Goal: Task Accomplishment & Management: Manage account settings

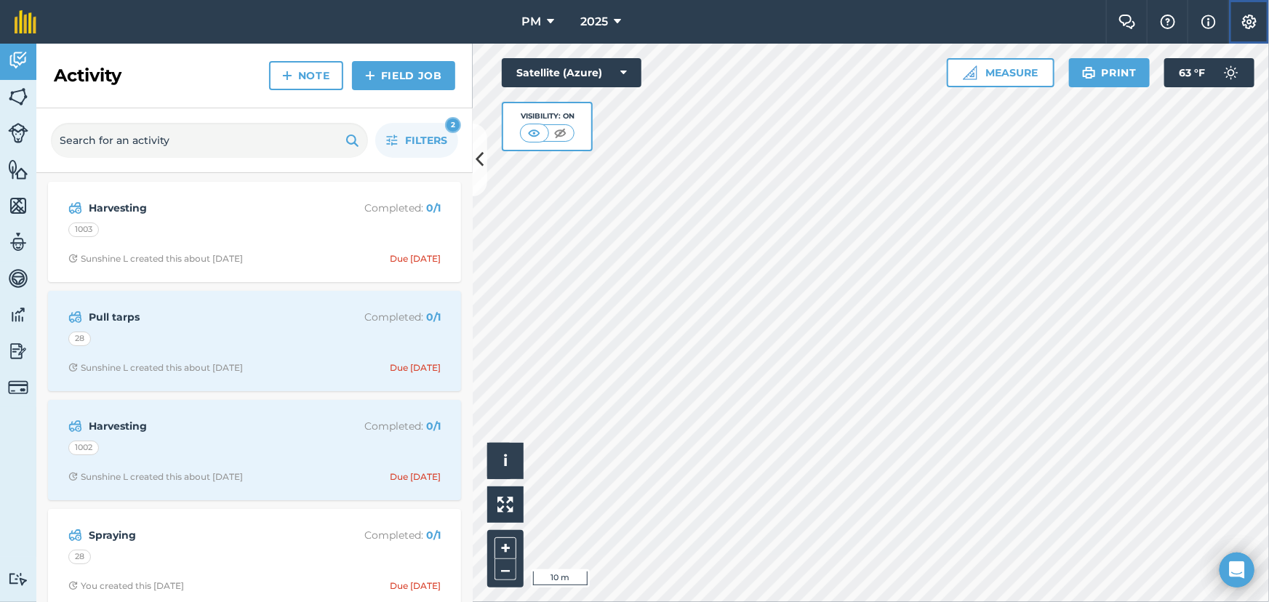
click at [1245, 20] on img at bounding box center [1249, 22] width 17 height 15
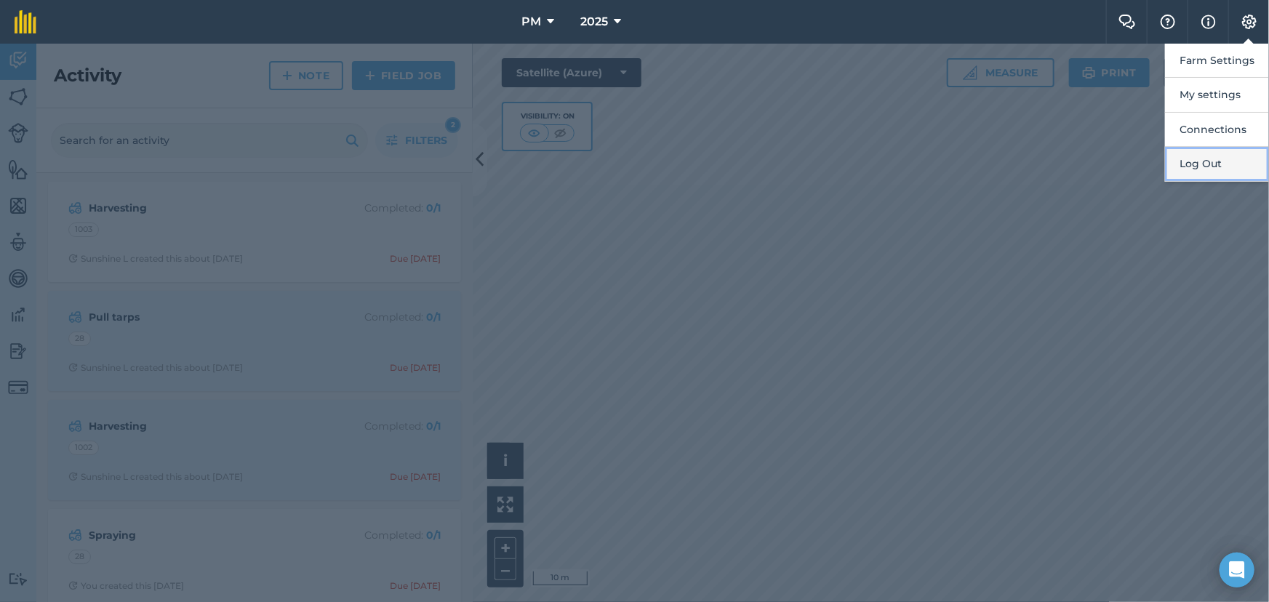
click at [1200, 166] on button "Log Out" at bounding box center [1217, 164] width 104 height 34
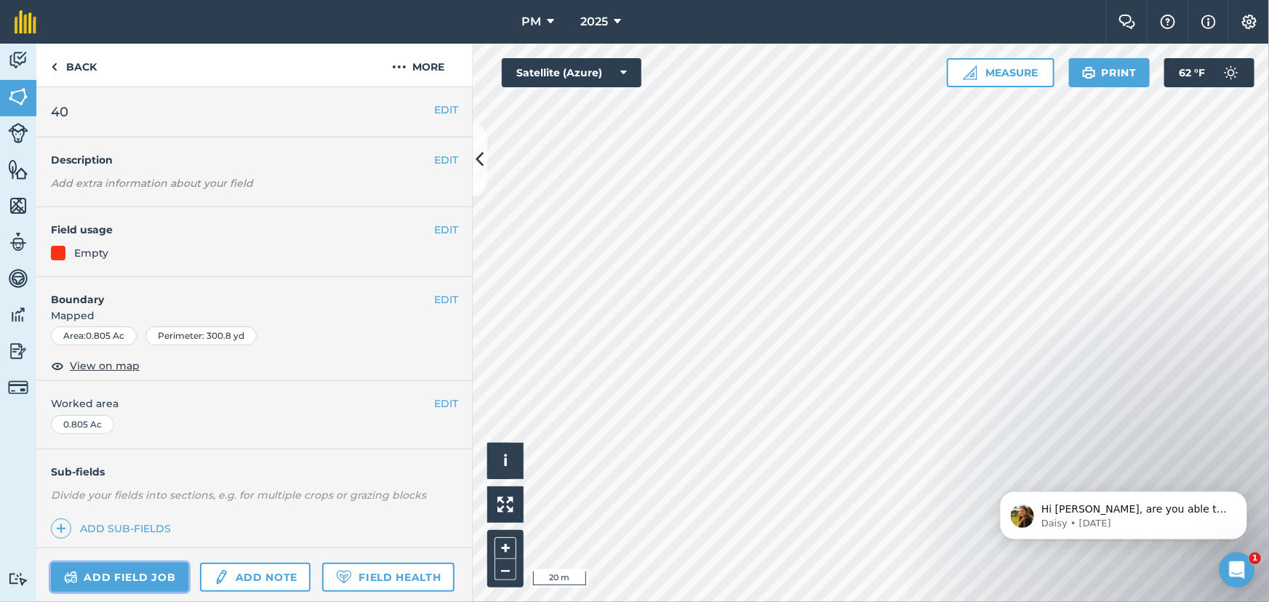
click at [106, 580] on link "Add field job" at bounding box center [119, 577] width 137 height 29
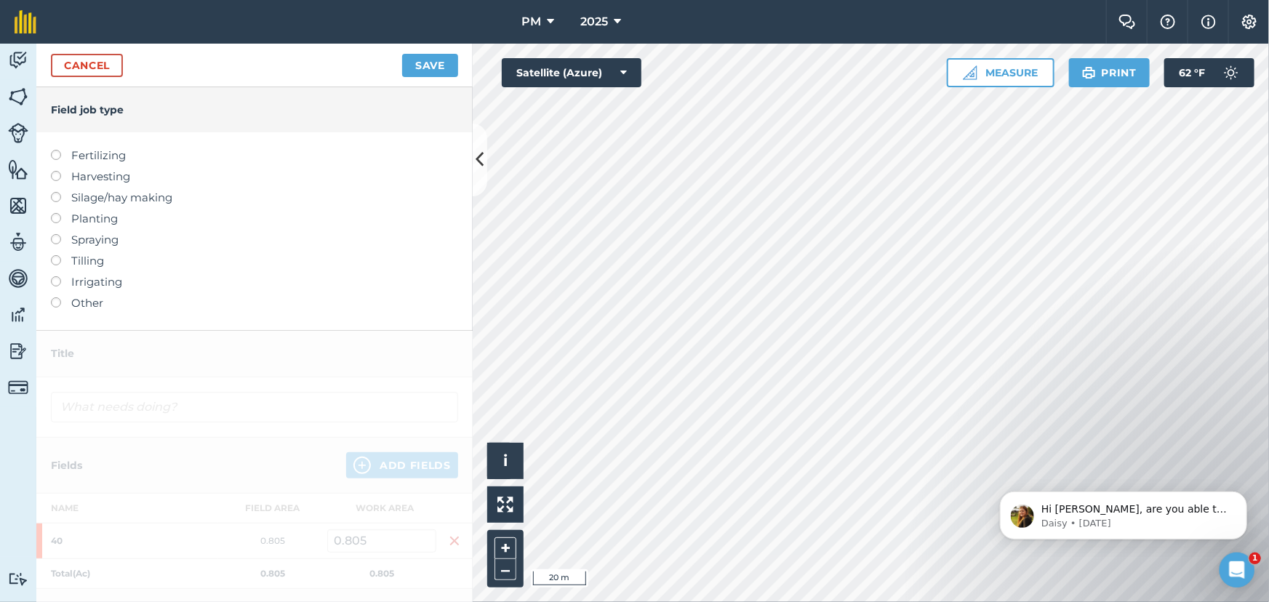
click at [57, 213] on label at bounding box center [61, 213] width 20 height 0
type input "Planting"
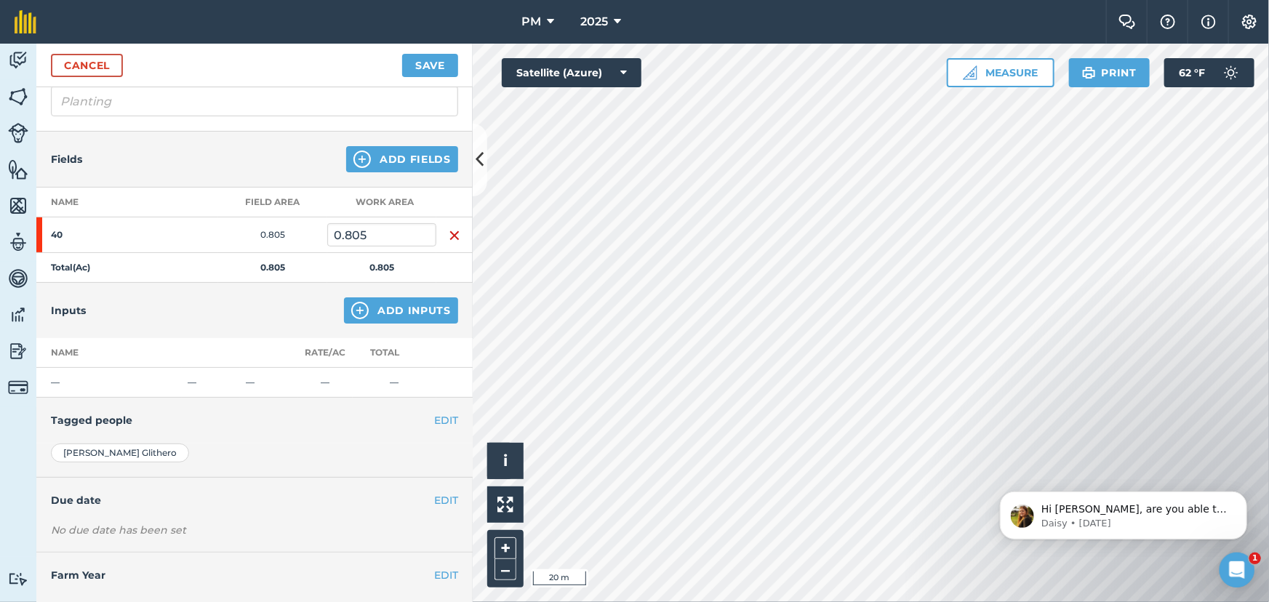
scroll to position [132, 0]
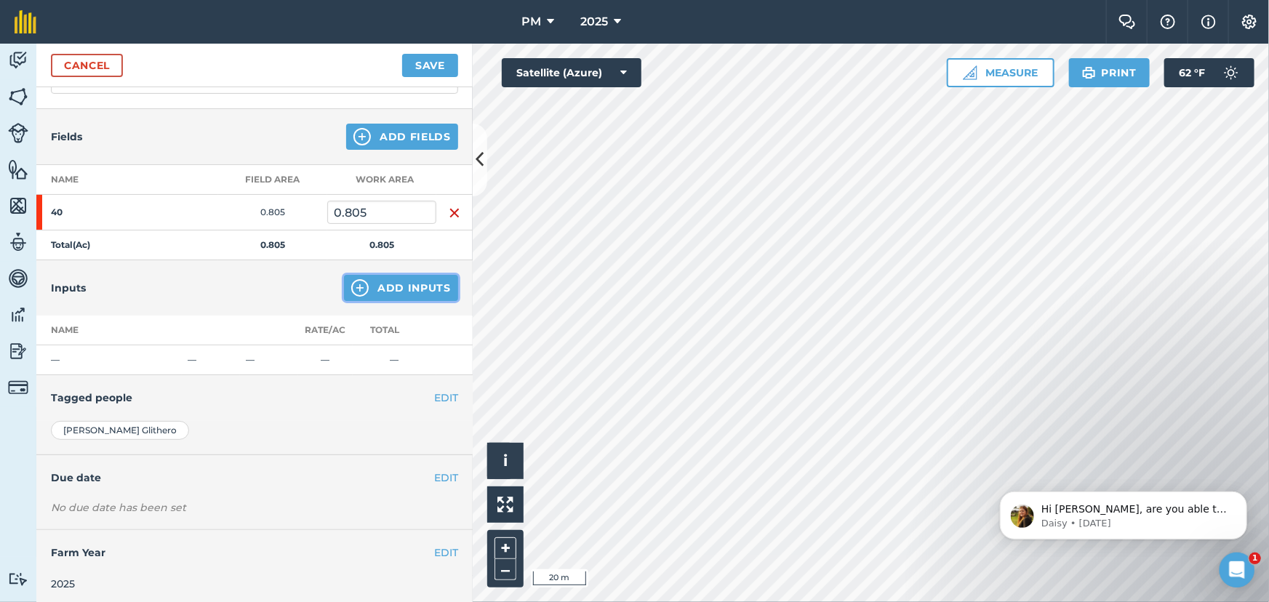
click at [351, 284] on img at bounding box center [359, 287] width 17 height 17
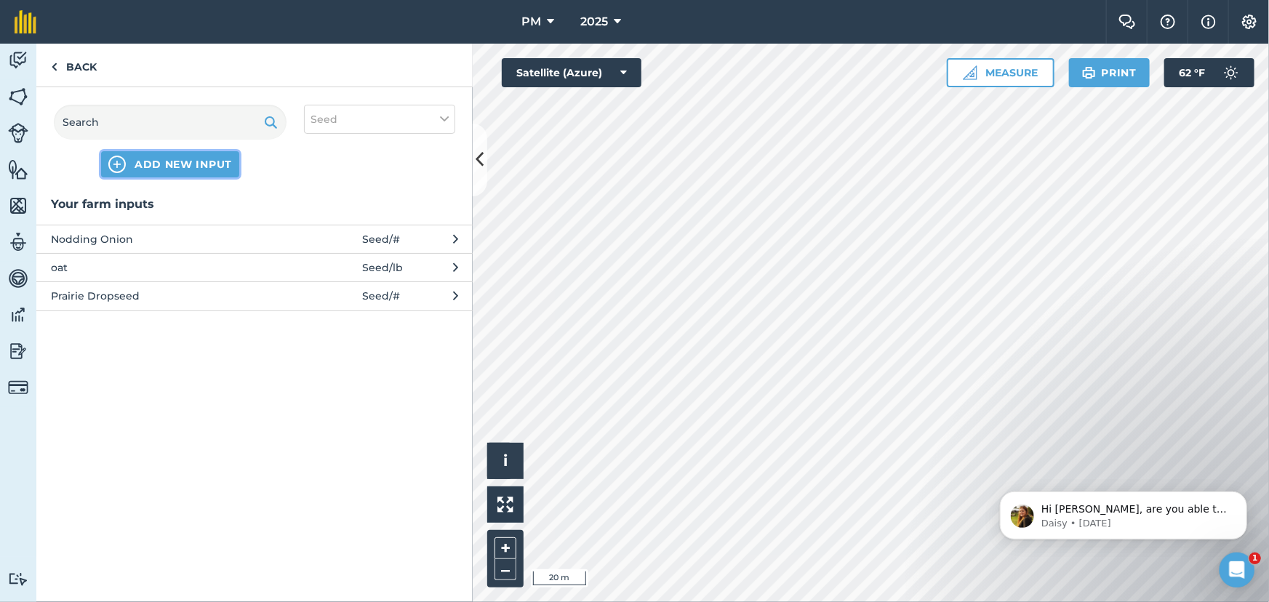
click at [113, 156] on img at bounding box center [116, 164] width 17 height 17
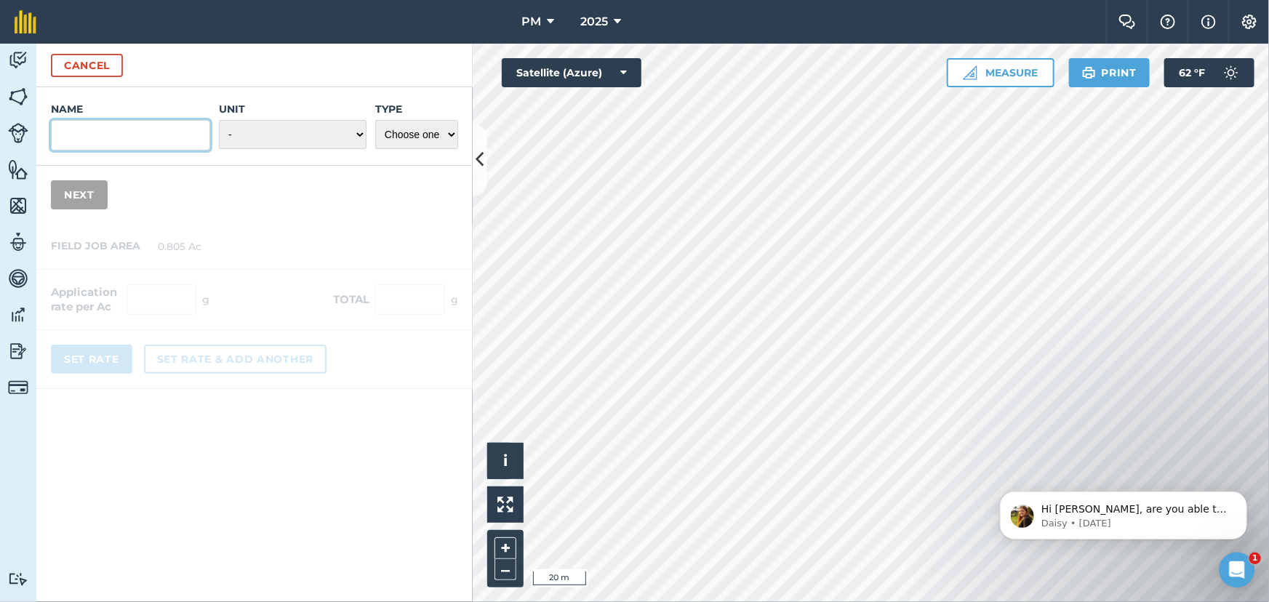
click at [100, 131] on input "Name" at bounding box center [130, 135] width 159 height 31
type input "Winter Wheat"
click at [350, 133] on select "- Grams/g Kilograms/kg Metric tonnes/t Millilitres/ml Litres/L Ounces/oz Pounds…" at bounding box center [293, 134] width 148 height 29
select select "POUNDS"
click at [220, 120] on select "- Grams/g Kilograms/kg Metric tonnes/t Millilitres/ml Litres/L Ounces/oz Pounds…" at bounding box center [293, 134] width 148 height 29
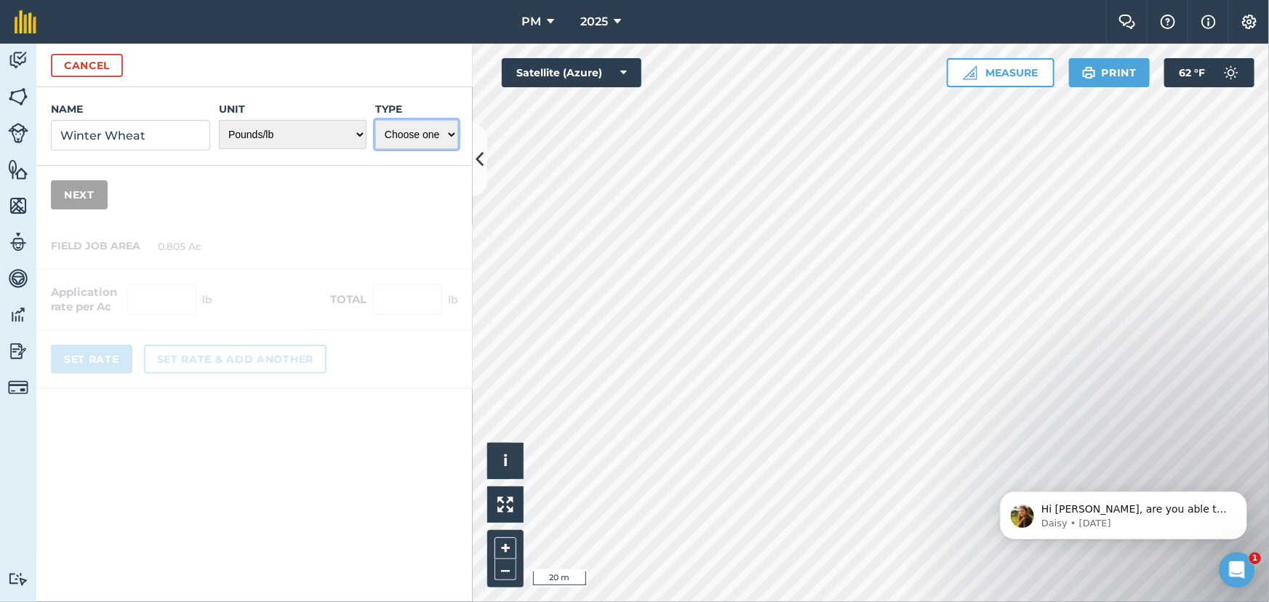
click at [447, 133] on select "Choose one Fertilizer Seed Spray Fuel Other" at bounding box center [416, 134] width 83 height 29
select select "SEED"
click at [375, 120] on select "Choose one Fertilizer Seed Spray Fuel Other" at bounding box center [416, 134] width 83 height 29
click at [76, 193] on button "Next" at bounding box center [79, 194] width 57 height 29
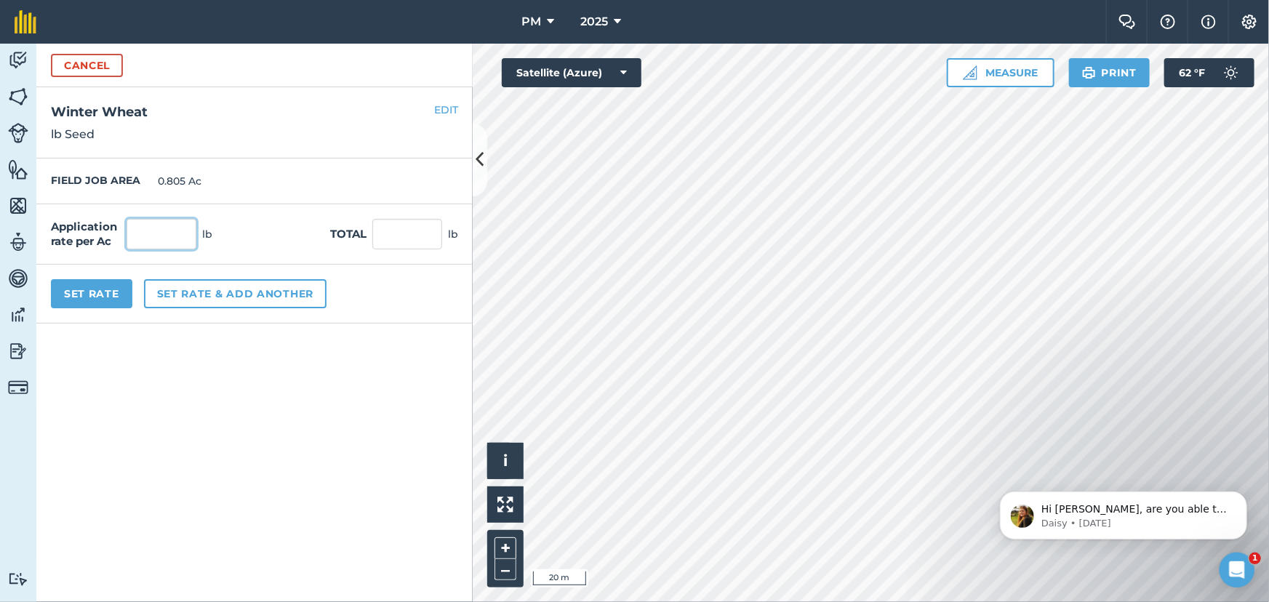
click at [164, 232] on input "text" at bounding box center [162, 234] width 70 height 31
type input "95"
type input "76.475"
click at [283, 219] on div "Application rate per Ac 95 lb Total 76.475 lb" at bounding box center [254, 234] width 436 height 60
click at [227, 291] on button "Set rate & add another" at bounding box center [235, 293] width 183 height 29
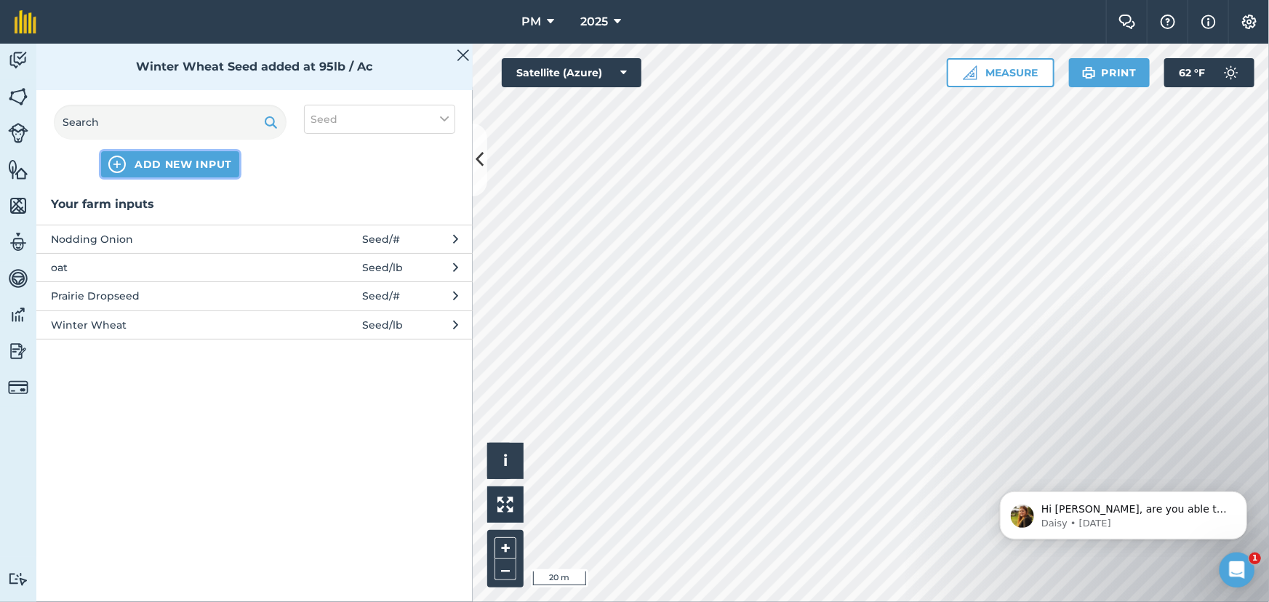
click at [153, 167] on span "ADD NEW INPUT" at bounding box center [183, 164] width 97 height 15
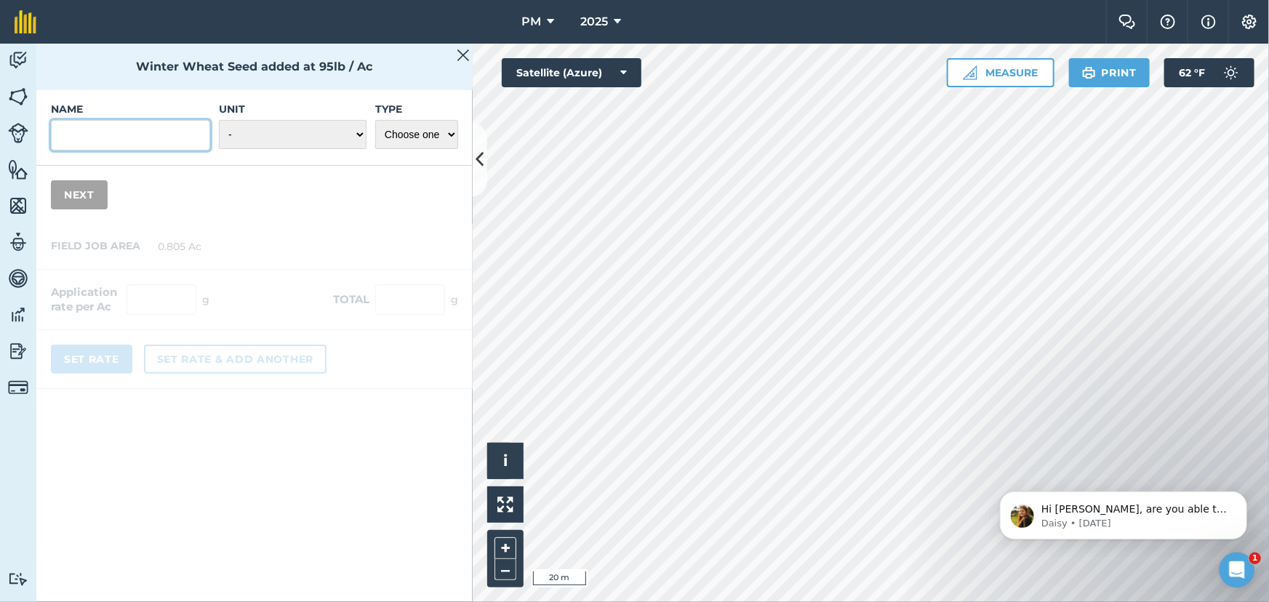
click at [111, 124] on input "Name" at bounding box center [130, 135] width 159 height 31
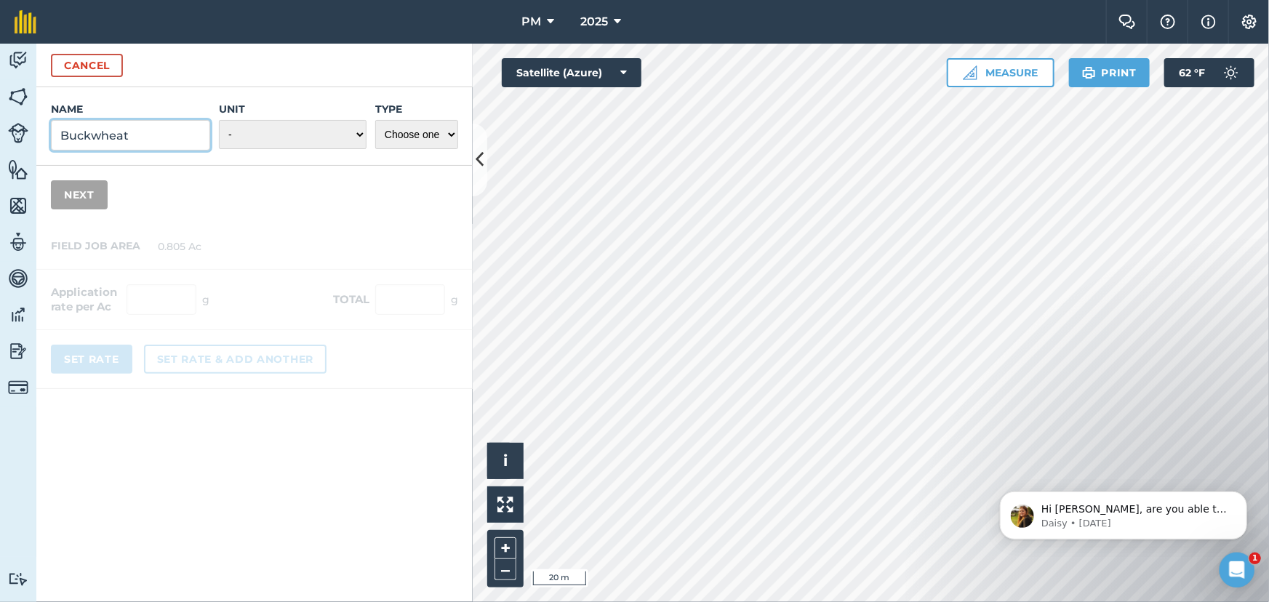
type input "Buckwheat"
click at [275, 131] on select "- Grams/g Kilograms/kg Metric tonnes/t Millilitres/ml Litres/L Ounces/oz Pounds…" at bounding box center [293, 134] width 148 height 29
select select "POUNDS"
click at [220, 120] on select "- Grams/g Kilograms/kg Metric tonnes/t Millilitres/ml Litres/L Ounces/oz Pounds…" at bounding box center [293, 134] width 148 height 29
click at [431, 130] on select "Choose one Fertilizer Seed Spray Fuel Other" at bounding box center [416, 134] width 83 height 29
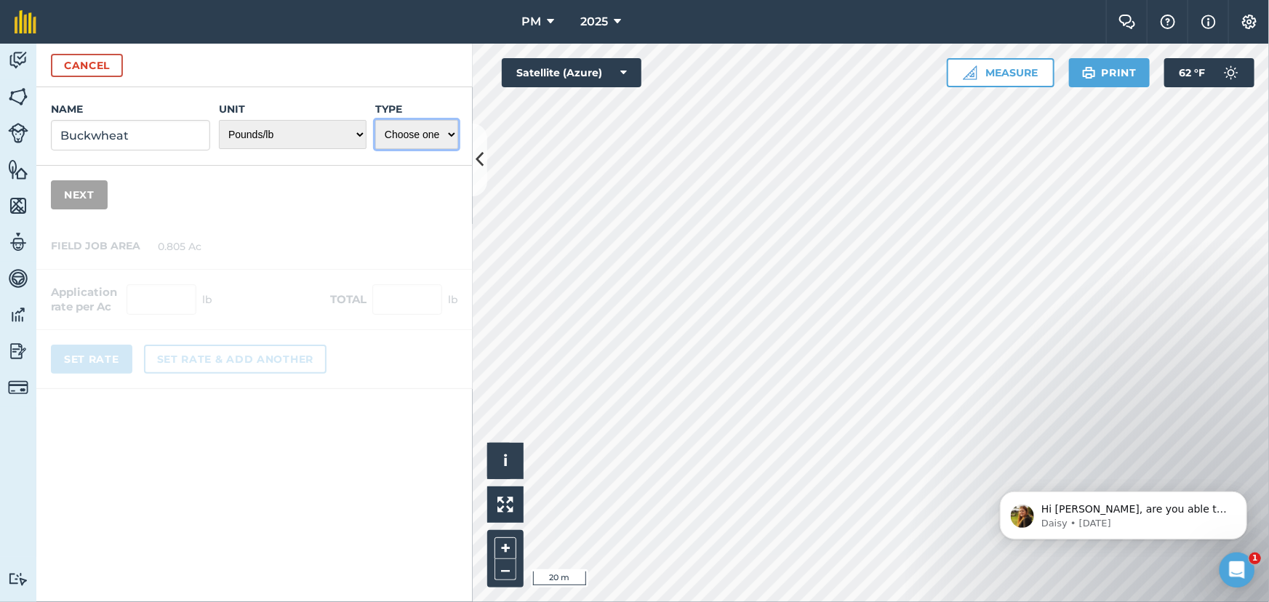
select select "SEED"
click at [375, 120] on select "Choose one Fertilizer Seed Spray Fuel Other" at bounding box center [416, 134] width 83 height 29
click at [81, 196] on button "Next" at bounding box center [79, 194] width 57 height 29
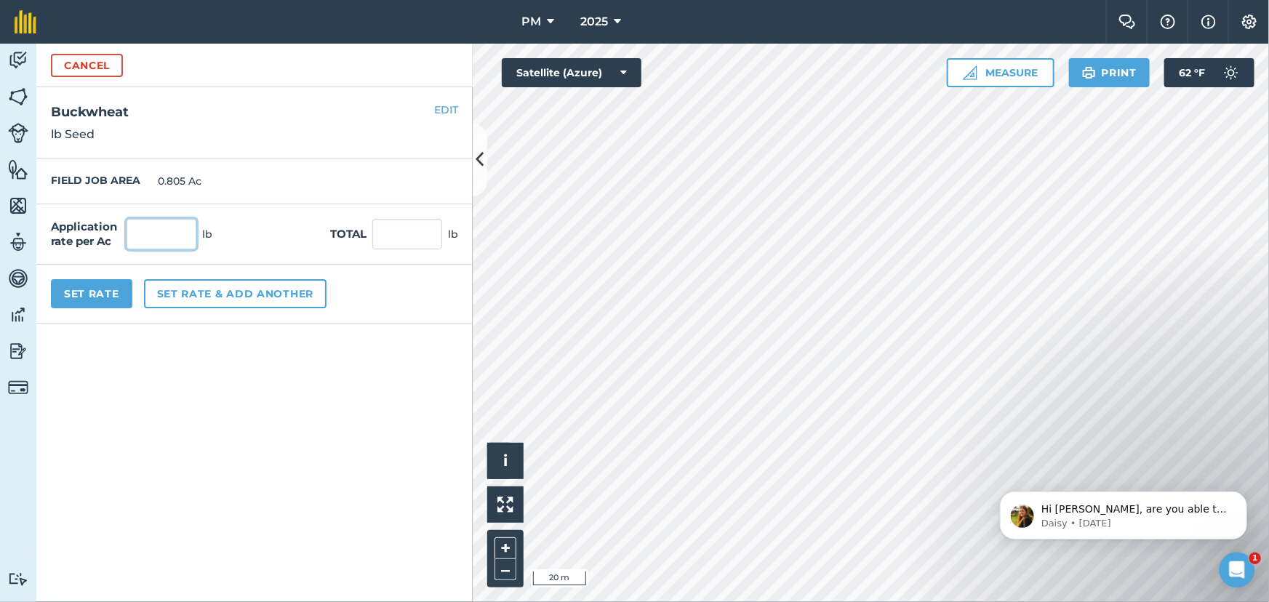
click at [163, 236] on input "text" at bounding box center [162, 234] width 70 height 31
type input "26"
type input "20.93"
click at [83, 291] on button "Set Rate" at bounding box center [91, 293] width 81 height 29
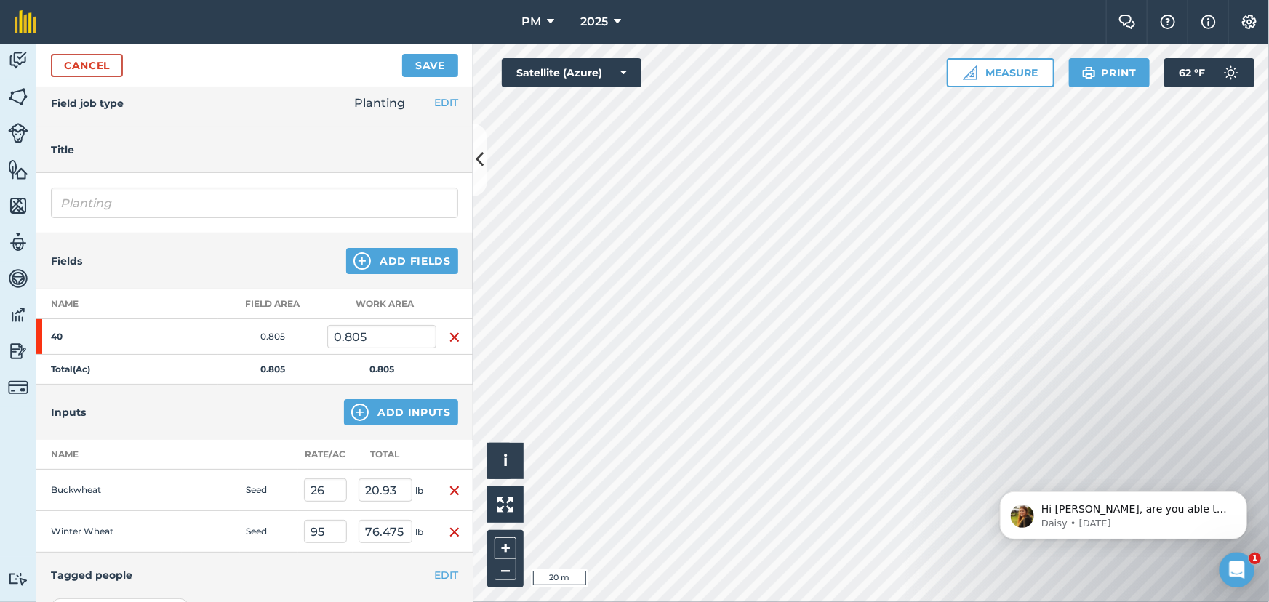
scroll to position [0, 0]
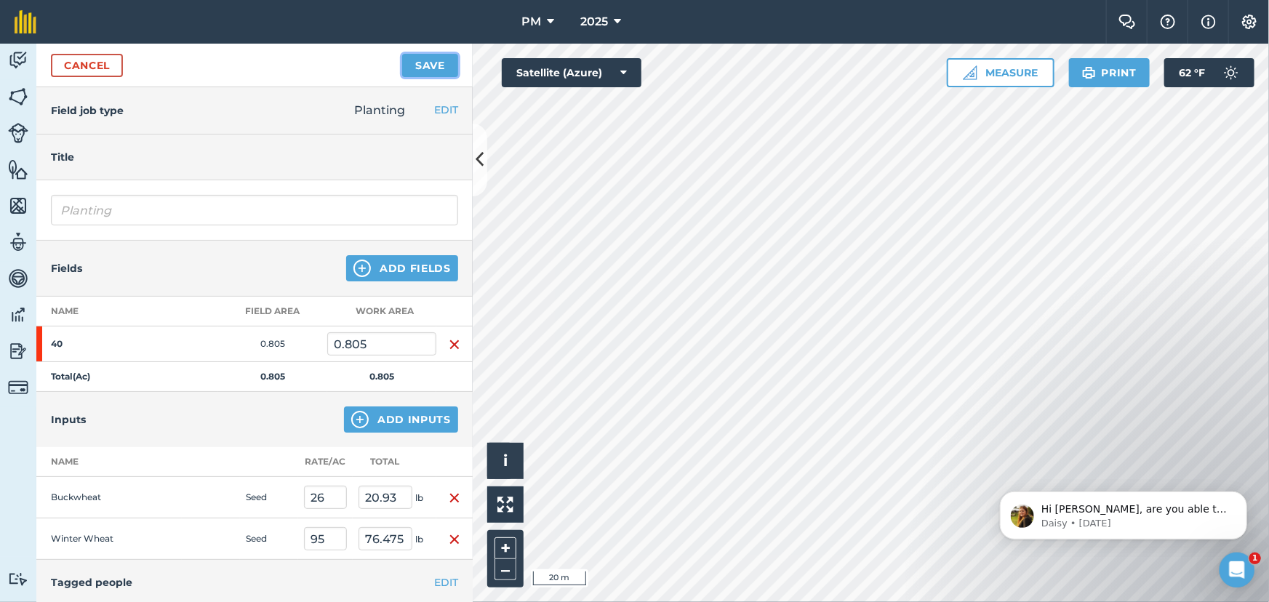
click at [422, 65] on button "Save" at bounding box center [430, 65] width 56 height 23
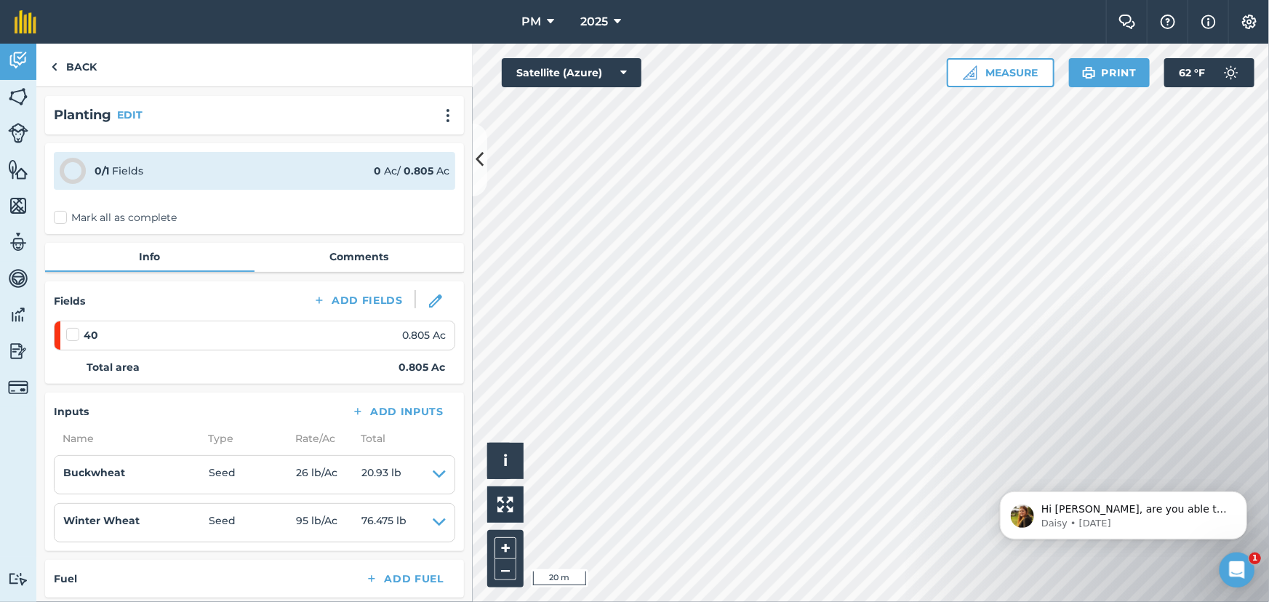
click at [58, 217] on label "Mark all as complete" at bounding box center [115, 217] width 123 height 15
click at [58, 217] on input "Mark all as complete" at bounding box center [58, 214] width 9 height 9
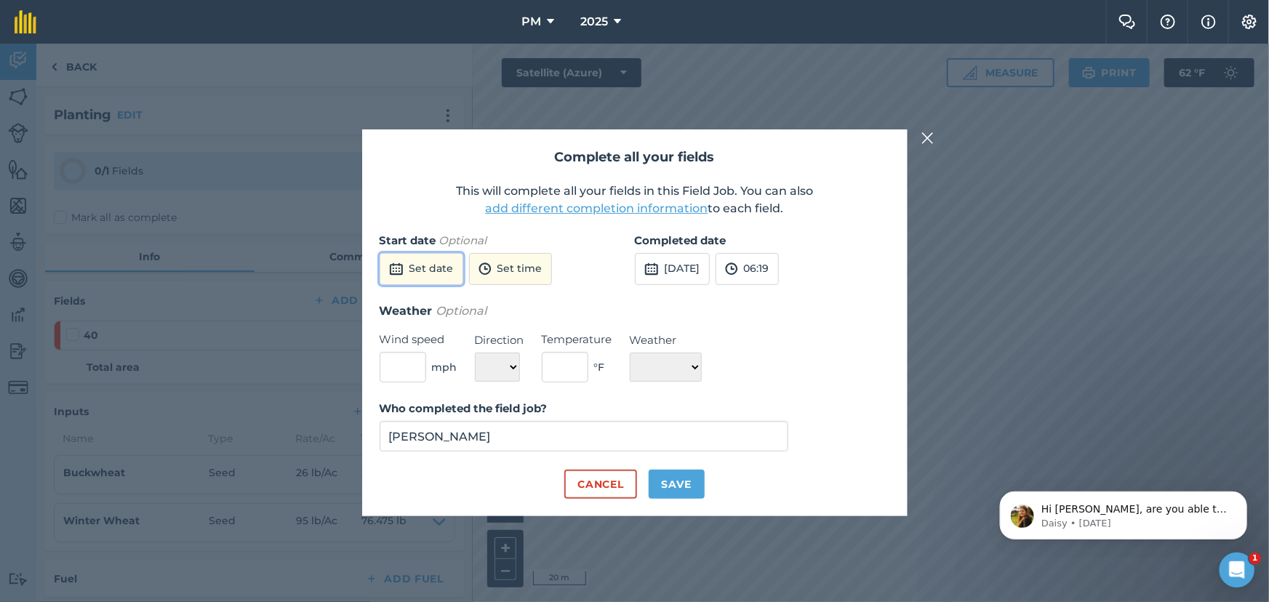
click at [415, 266] on button "Set date" at bounding box center [422, 269] width 84 height 32
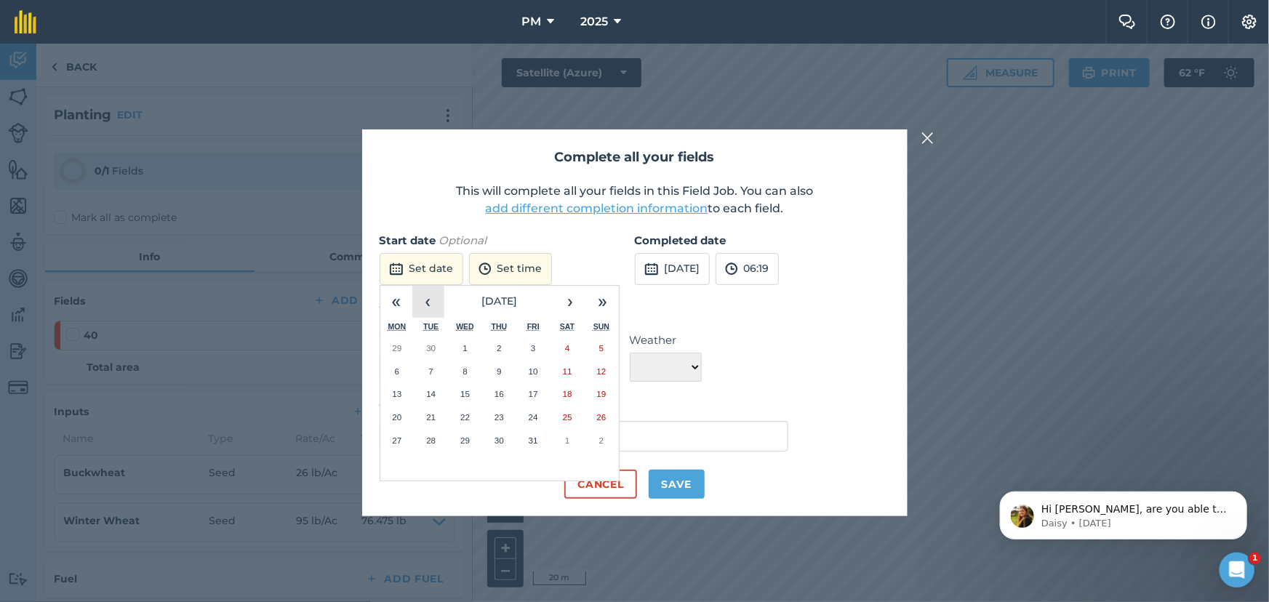
click at [431, 306] on button "‹" at bounding box center [428, 302] width 32 height 32
click at [681, 270] on button "[DATE]" at bounding box center [672, 269] width 75 height 32
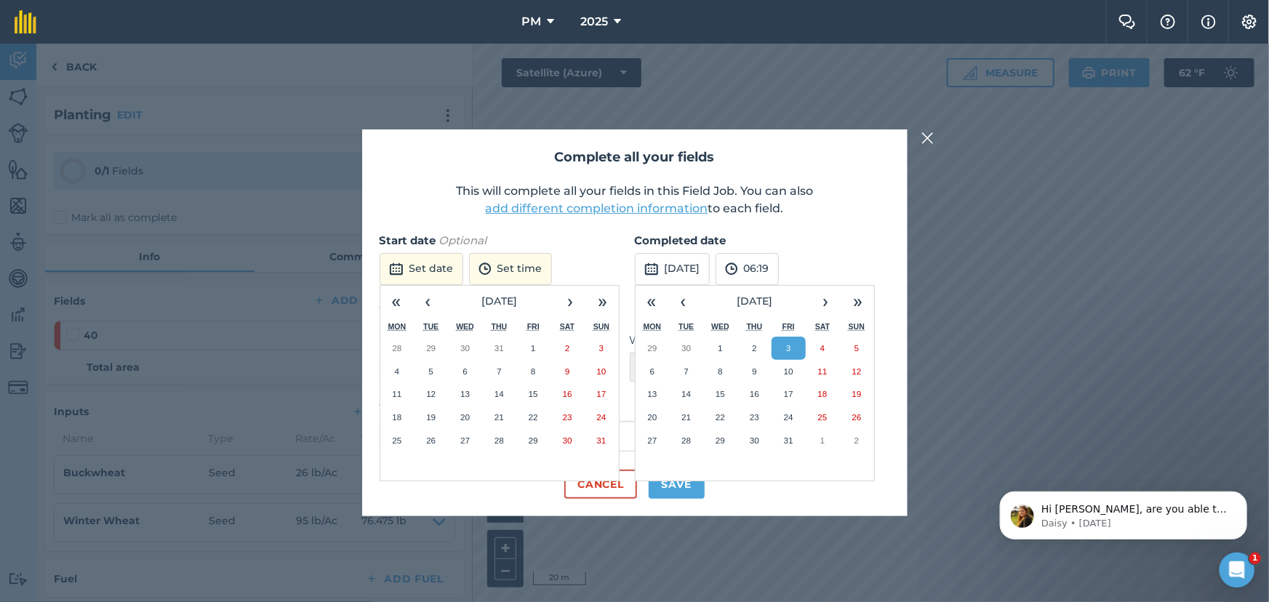
click at [589, 257] on div "Start date Optional Set date « ‹ [DATE] › » Mon Tue Wed Thu Fri Sat Sun 28 29 3…" at bounding box center [507, 267] width 255 height 70
click at [442, 263] on button "Set date" at bounding box center [422, 269] width 84 height 32
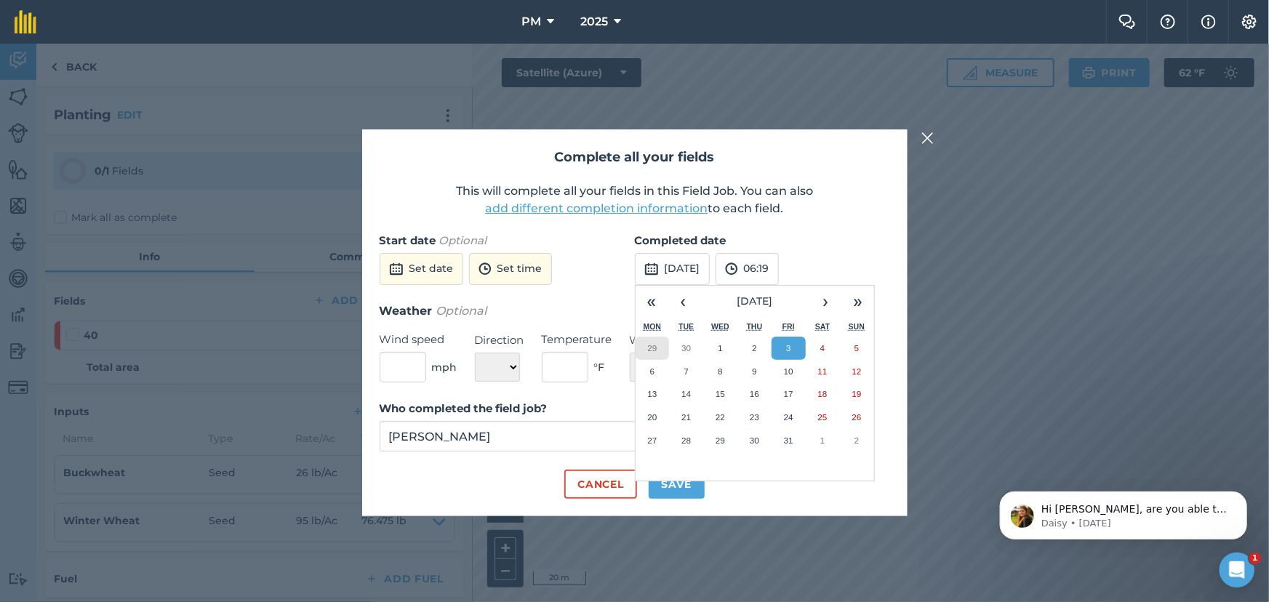
click at [656, 350] on abbr "29" at bounding box center [651, 347] width 9 height 9
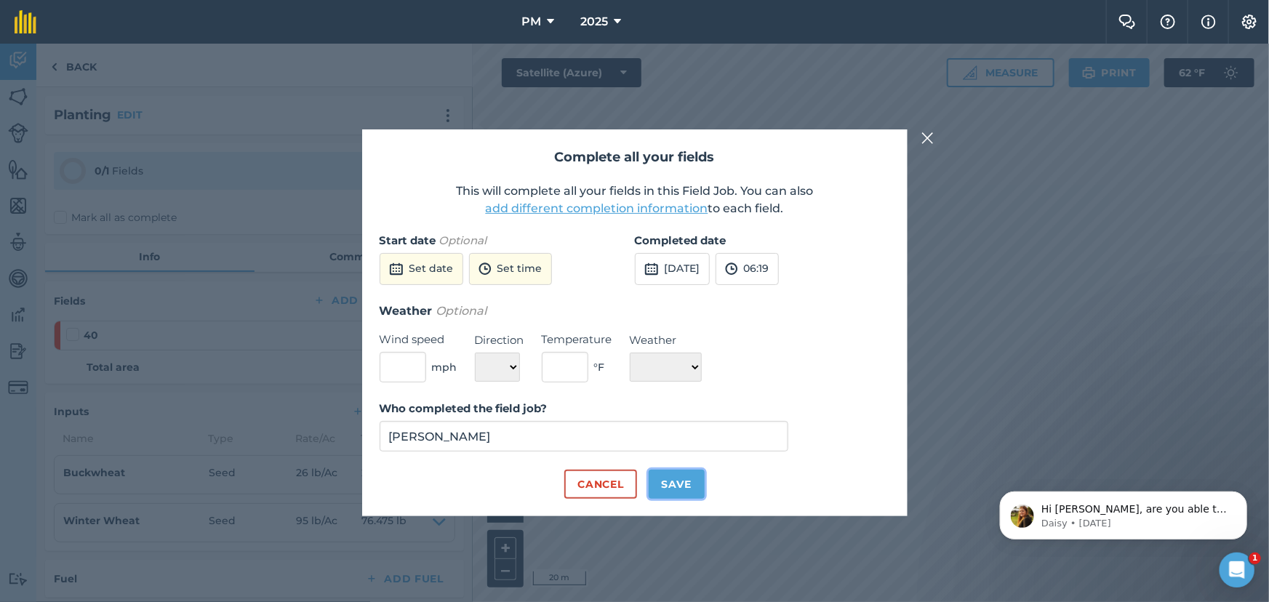
click at [671, 482] on button "Save" at bounding box center [677, 484] width 56 height 29
checkbox input "true"
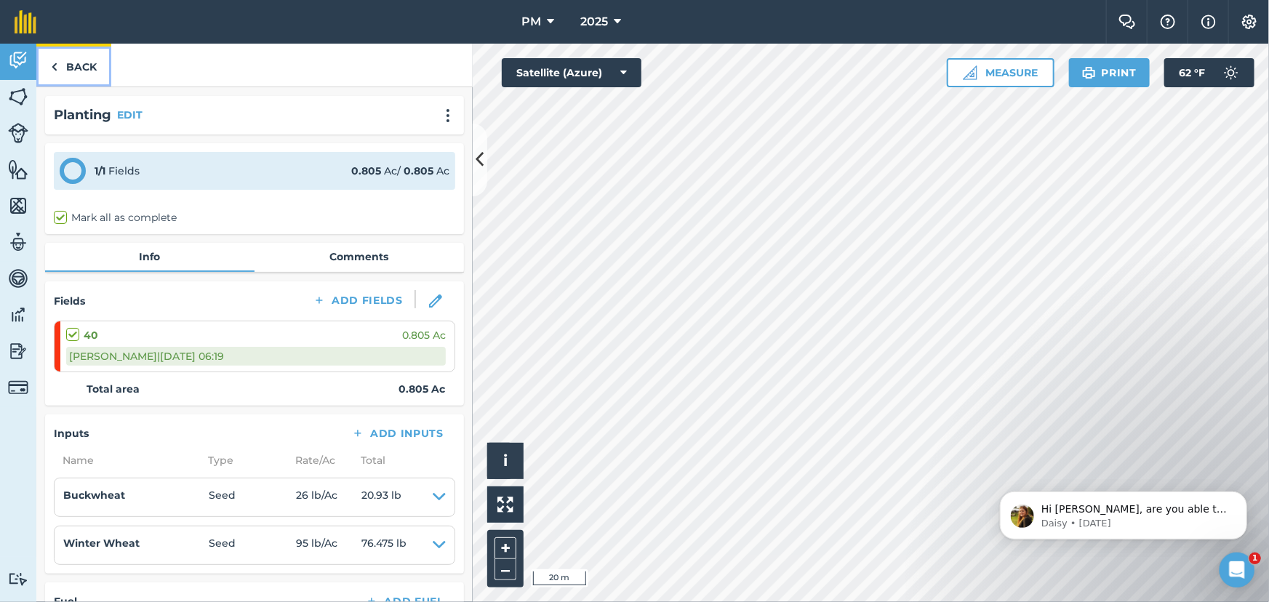
click at [53, 63] on img at bounding box center [54, 66] width 7 height 17
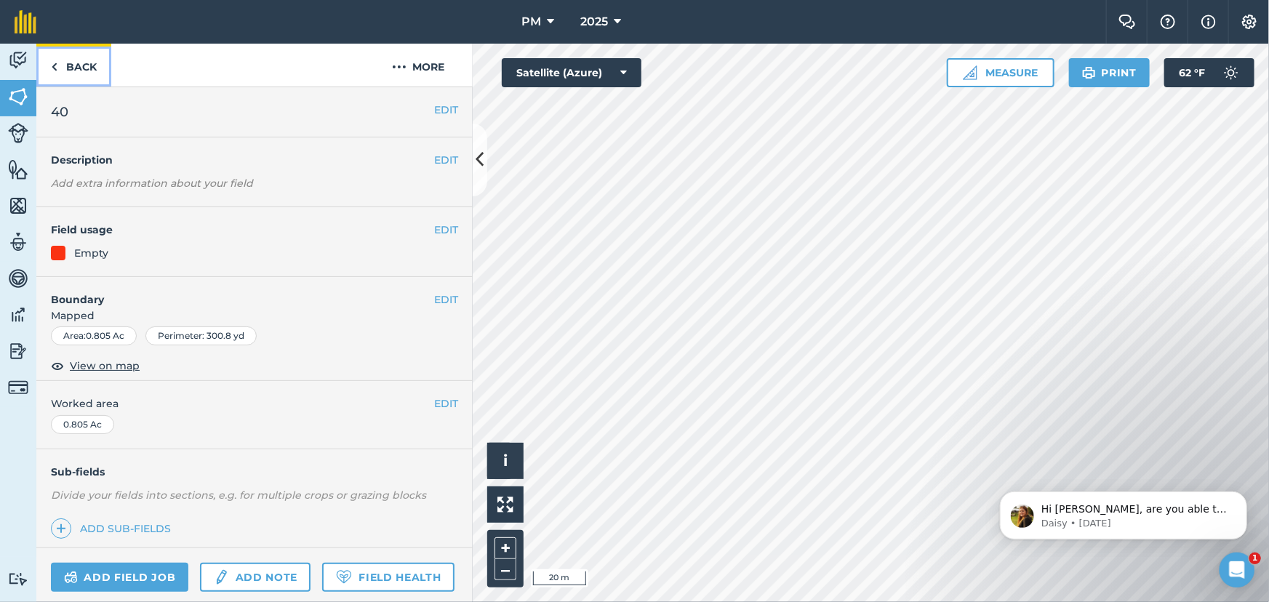
click at [53, 63] on img at bounding box center [54, 66] width 7 height 17
click at [109, 570] on link "Add field job" at bounding box center [119, 577] width 137 height 29
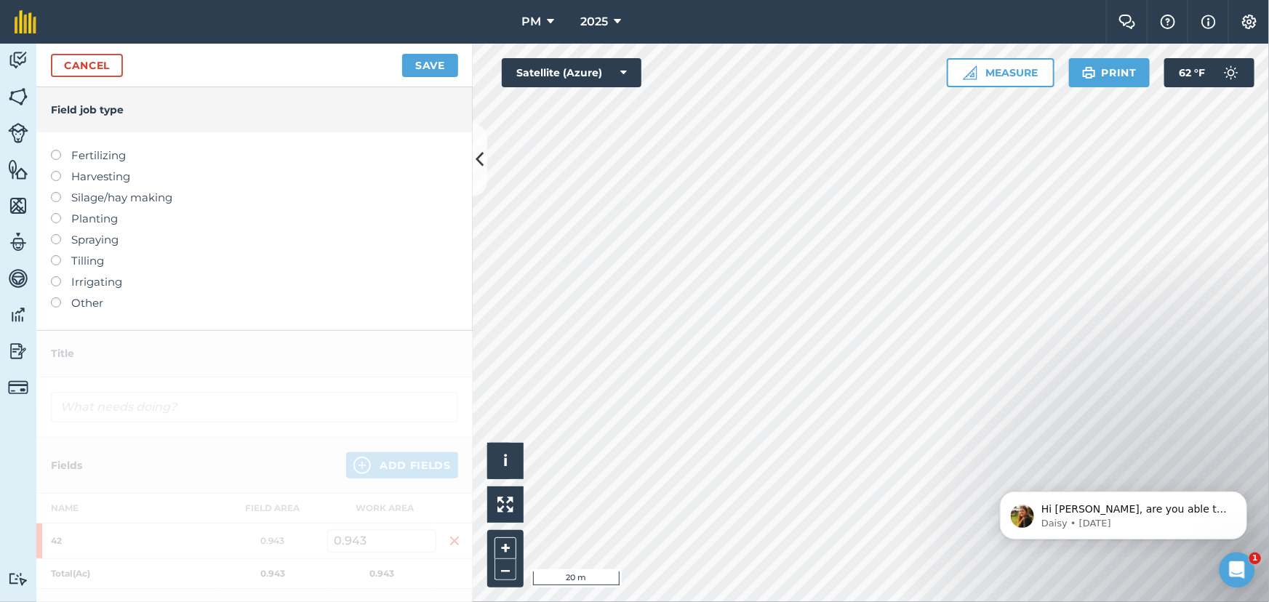
click at [58, 213] on label at bounding box center [61, 213] width 20 height 0
type input "Planting"
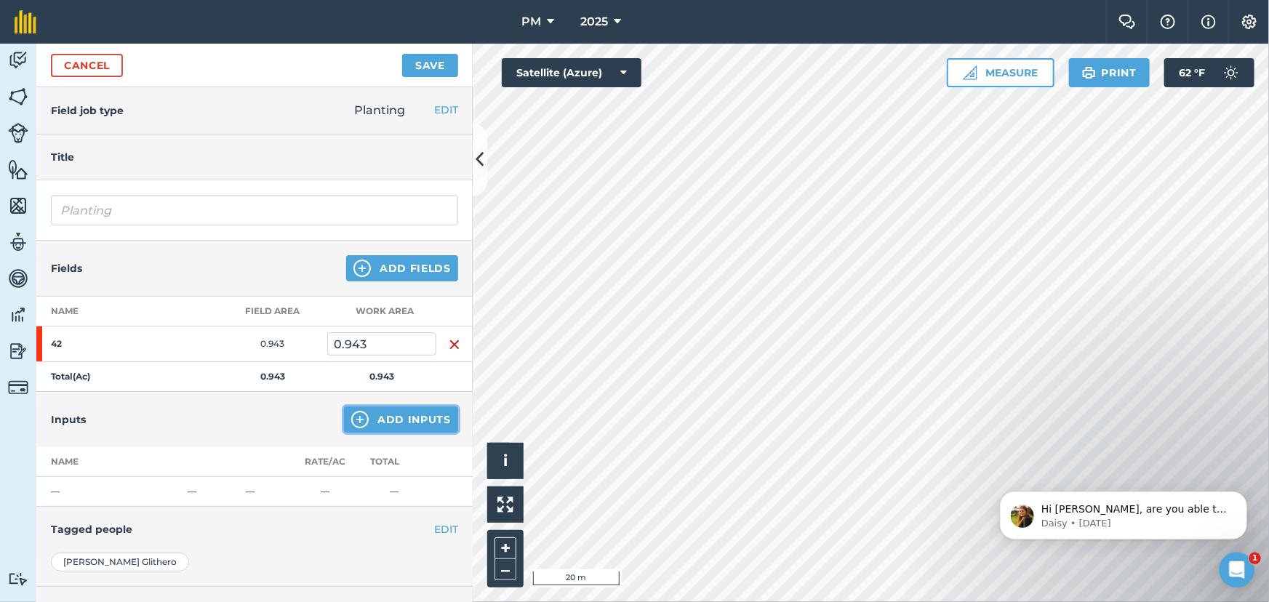
click at [356, 417] on img at bounding box center [359, 419] width 17 height 17
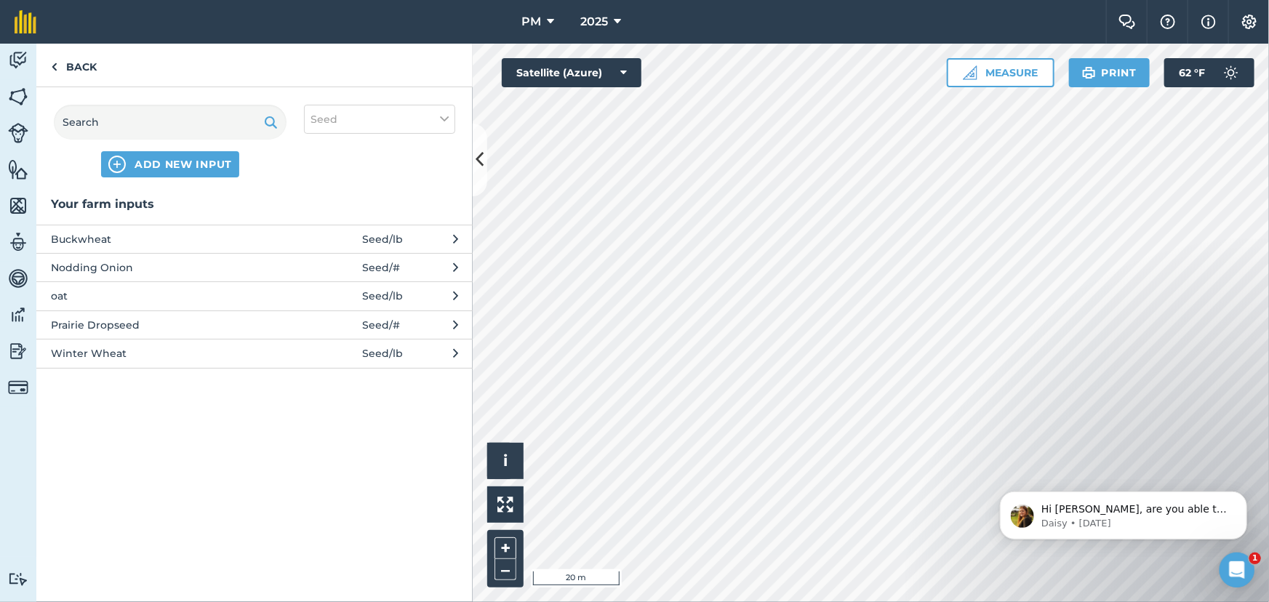
click at [255, 295] on span "oat" at bounding box center [170, 296] width 238 height 16
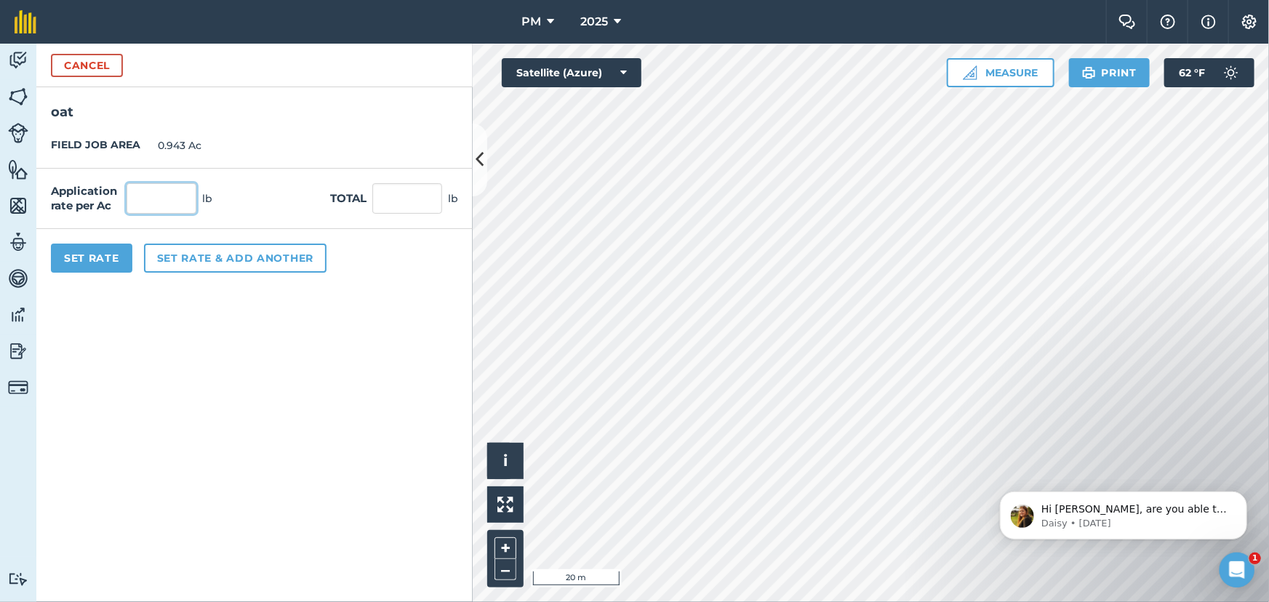
click at [167, 199] on input "text" at bounding box center [162, 198] width 70 height 31
type input "110"
type input "103.73"
click at [87, 256] on button "Set Rate" at bounding box center [91, 258] width 81 height 29
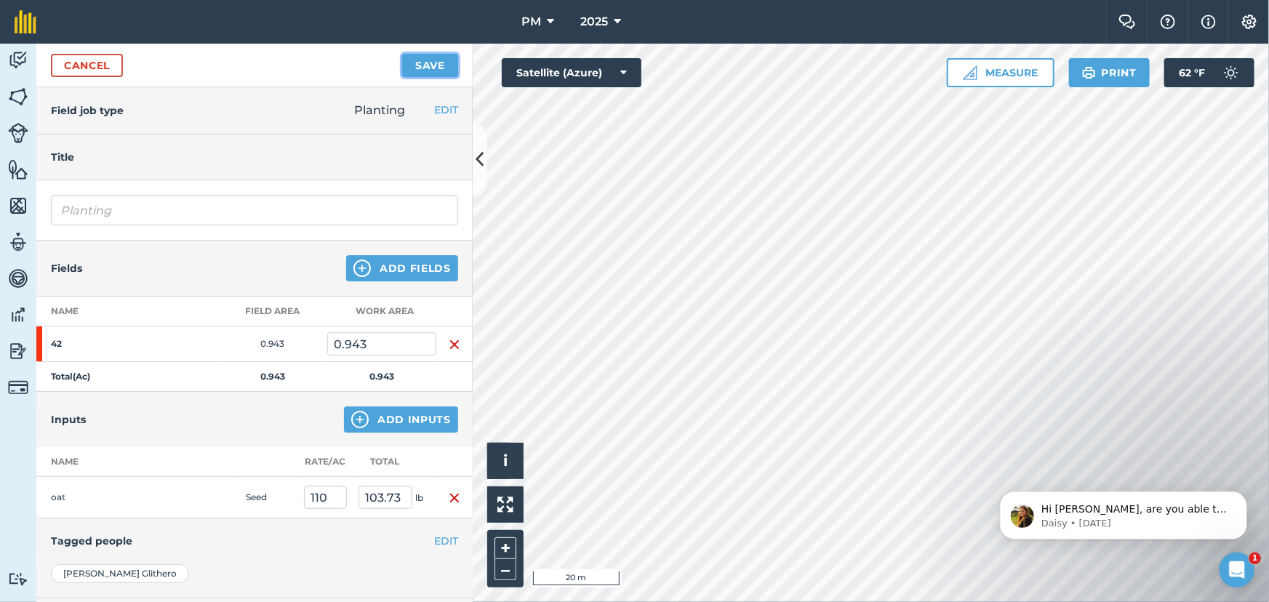
click at [424, 65] on button "Save" at bounding box center [430, 65] width 56 height 23
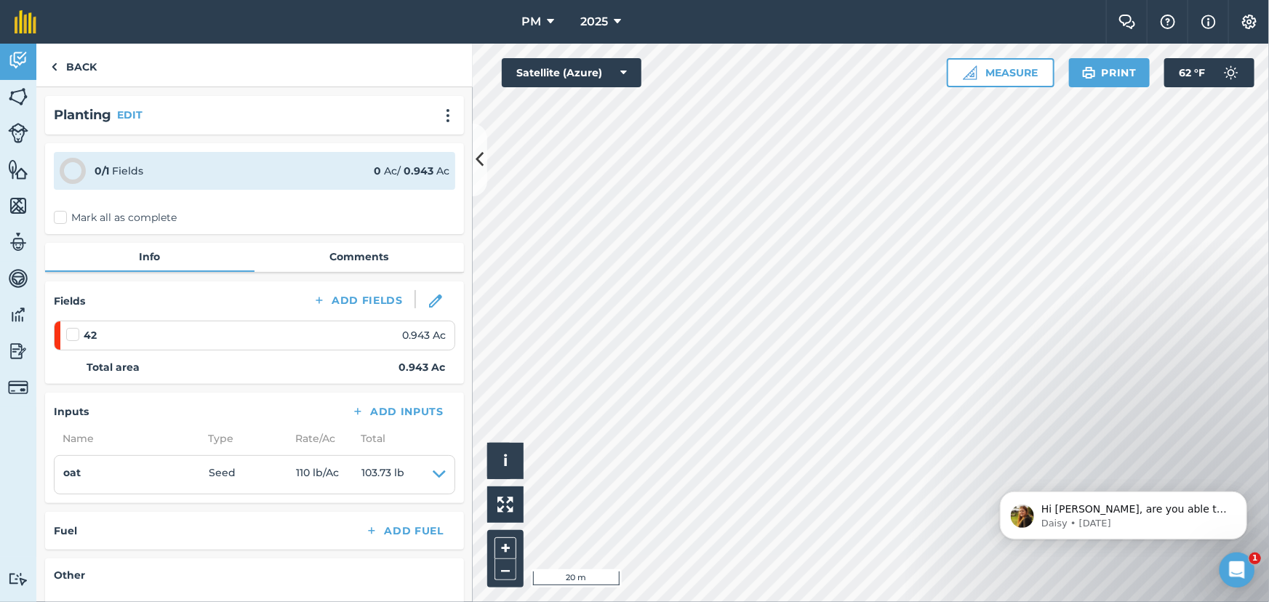
click at [57, 218] on label "Mark all as complete" at bounding box center [115, 217] width 123 height 15
click at [57, 218] on input "Mark all as complete" at bounding box center [58, 214] width 9 height 9
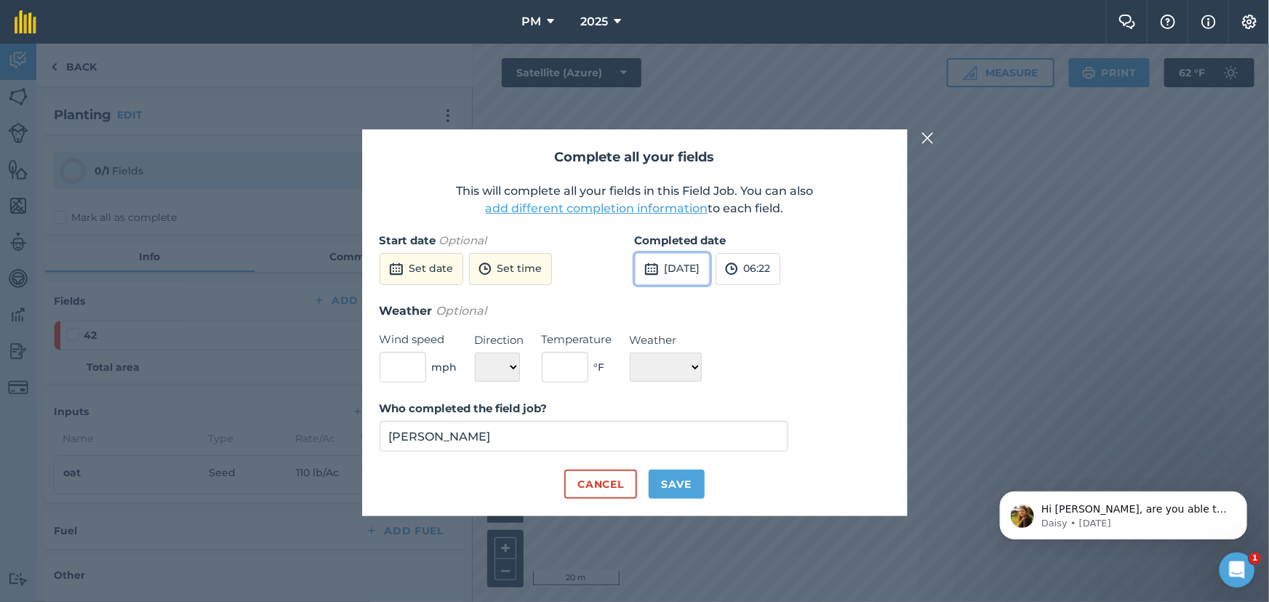
click at [674, 266] on button "[DATE]" at bounding box center [672, 269] width 75 height 32
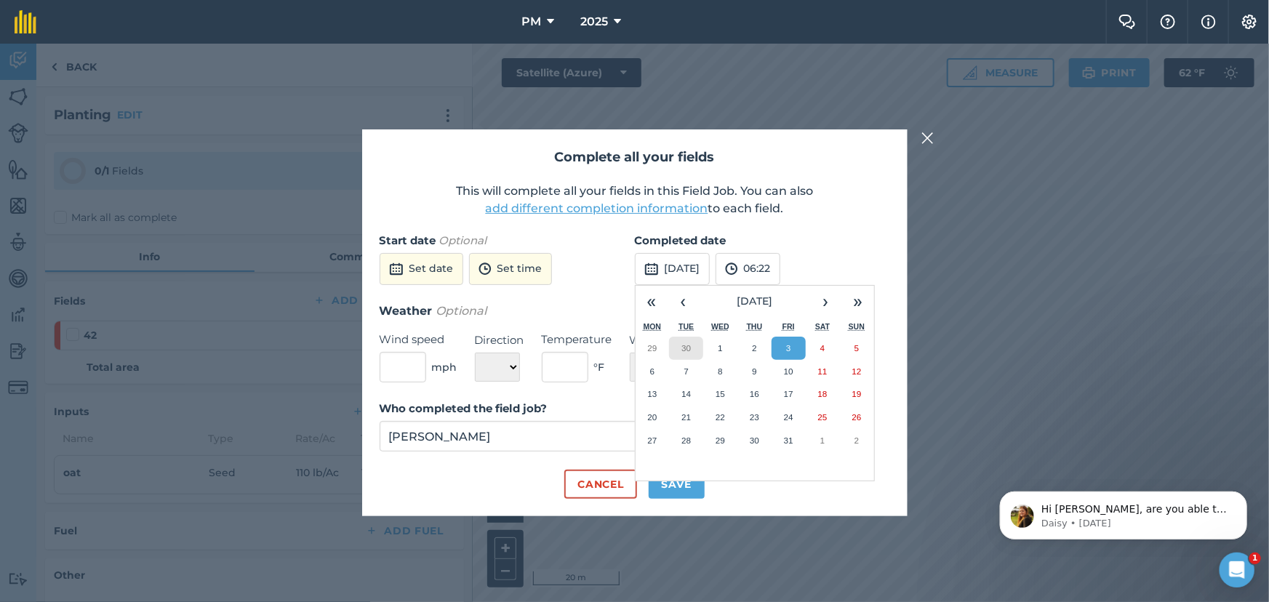
click at [692, 351] on button "30" at bounding box center [686, 348] width 34 height 23
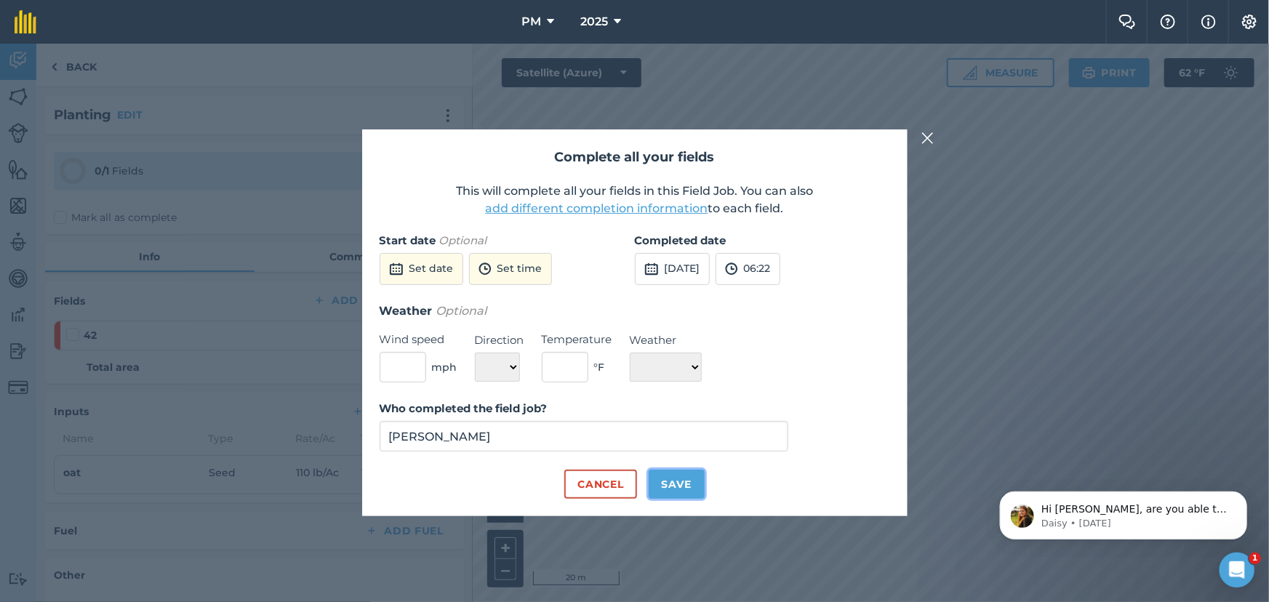
click at [674, 482] on button "Save" at bounding box center [677, 484] width 56 height 29
checkbox input "true"
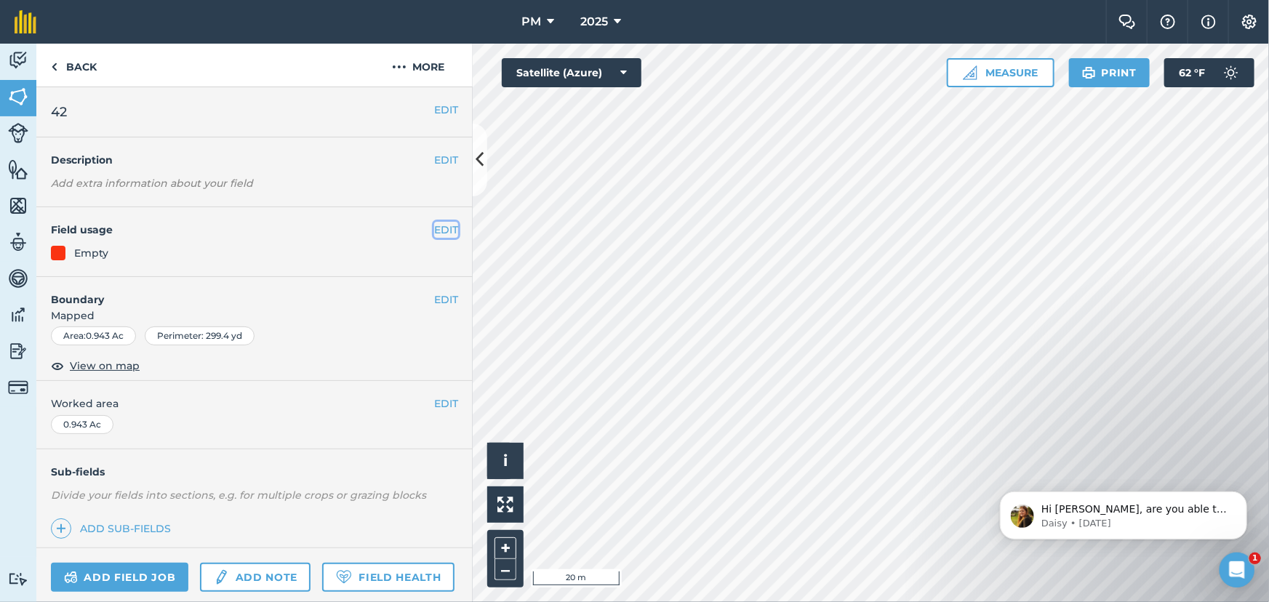
click at [434, 232] on button "EDIT" at bounding box center [446, 230] width 24 height 16
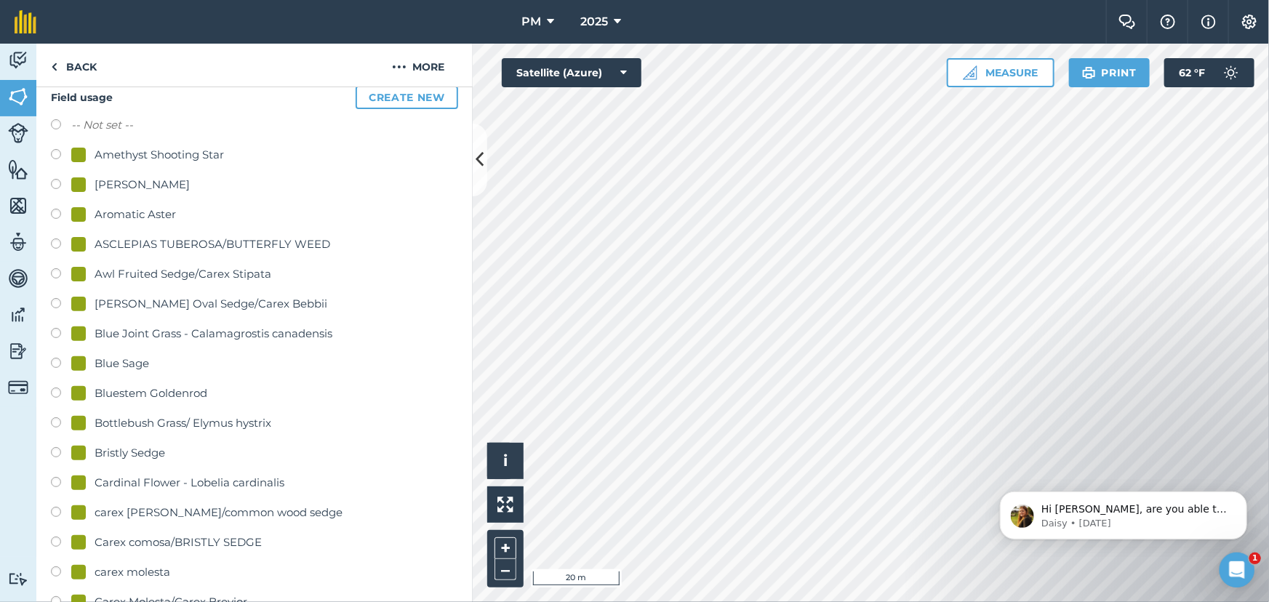
scroll to position [132, 0]
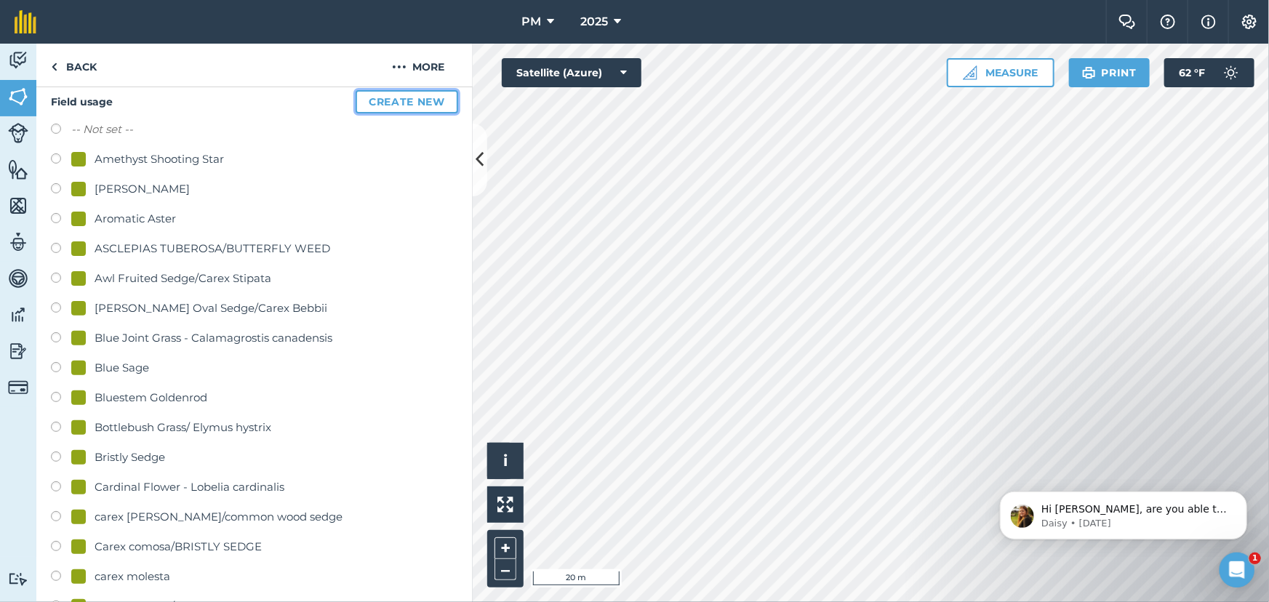
click at [398, 97] on button "Create new" at bounding box center [407, 101] width 103 height 23
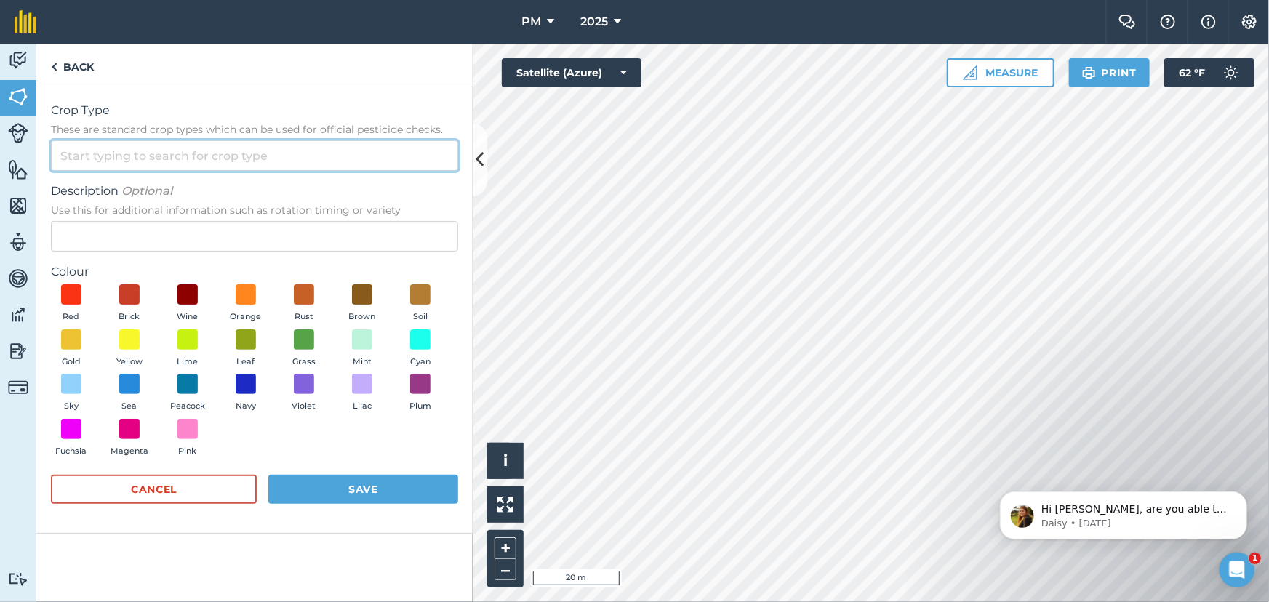
click at [159, 154] on input "Crop Type These are standard crop types which can be used for official pesticid…" at bounding box center [254, 155] width 407 height 31
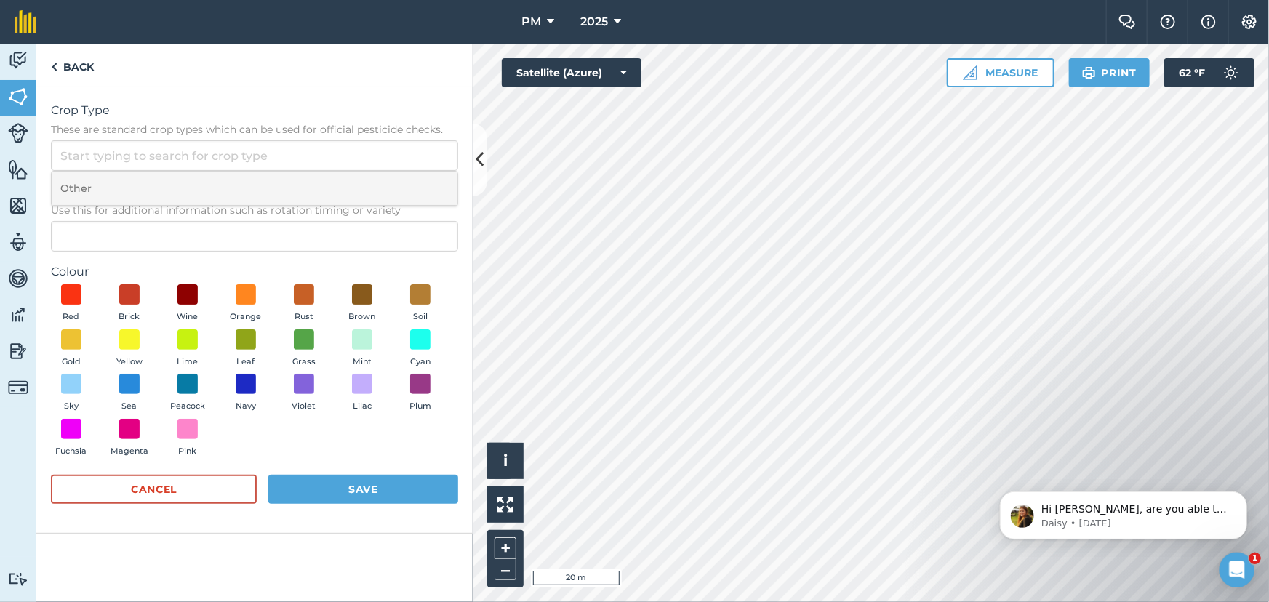
click at [137, 186] on li "Other" at bounding box center [255, 189] width 406 height 34
type input "Other"
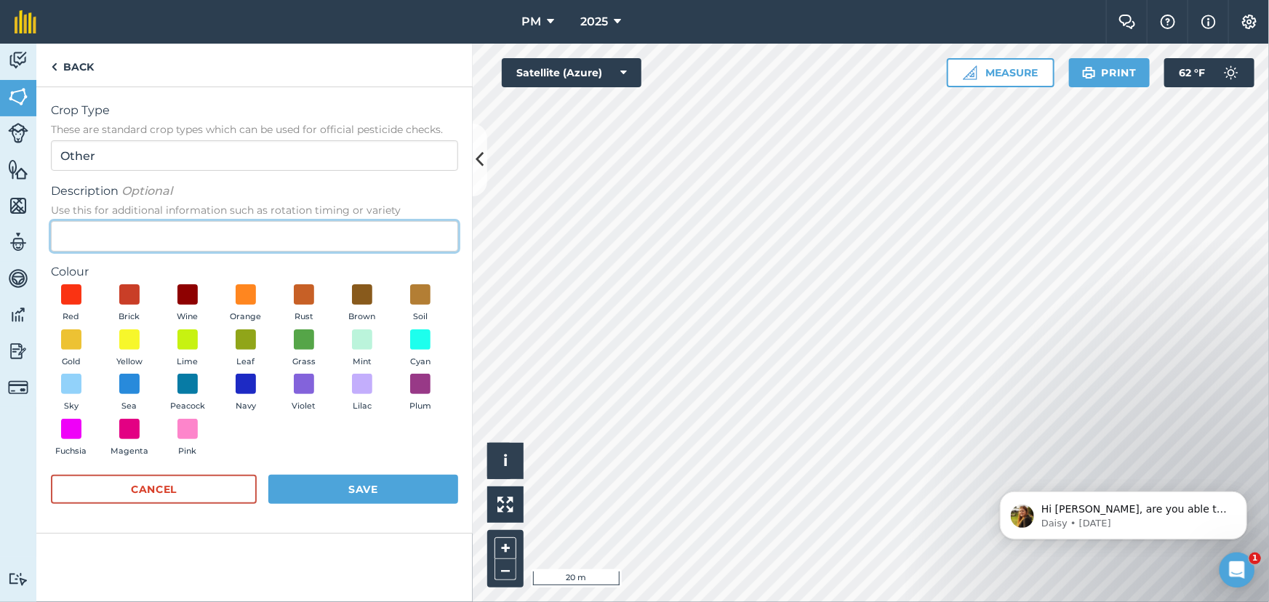
click at [130, 232] on input "Description Optional Use this for additional information such as rotation timin…" at bounding box center [254, 236] width 407 height 31
type input "Oats"
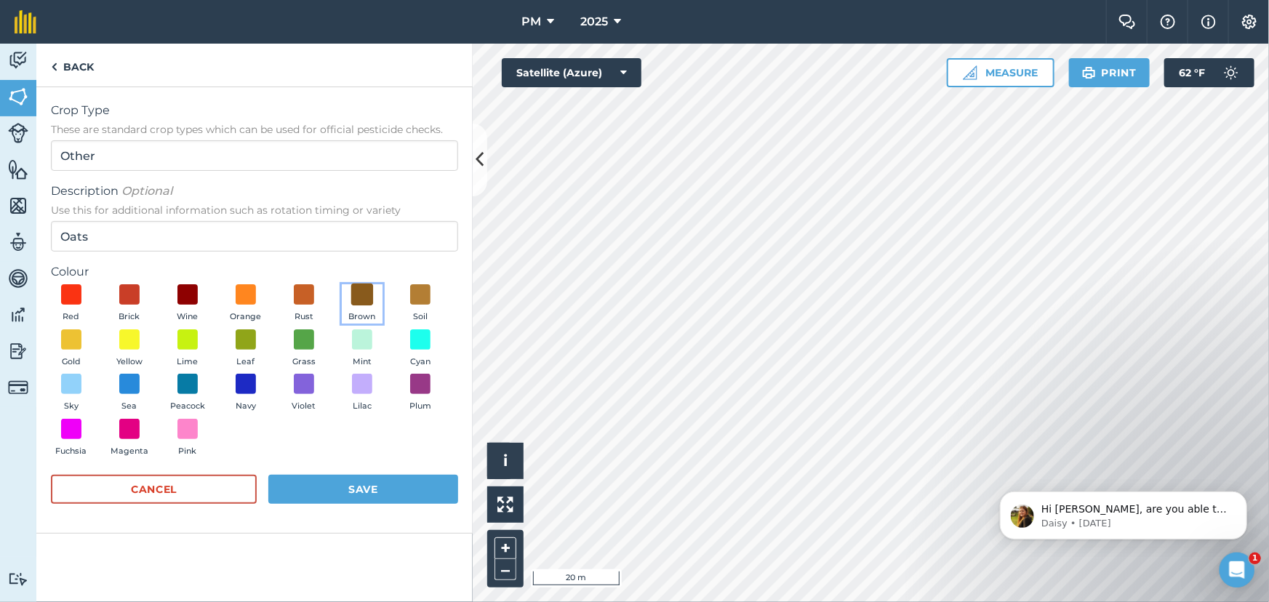
click at [360, 292] on span at bounding box center [362, 295] width 23 height 23
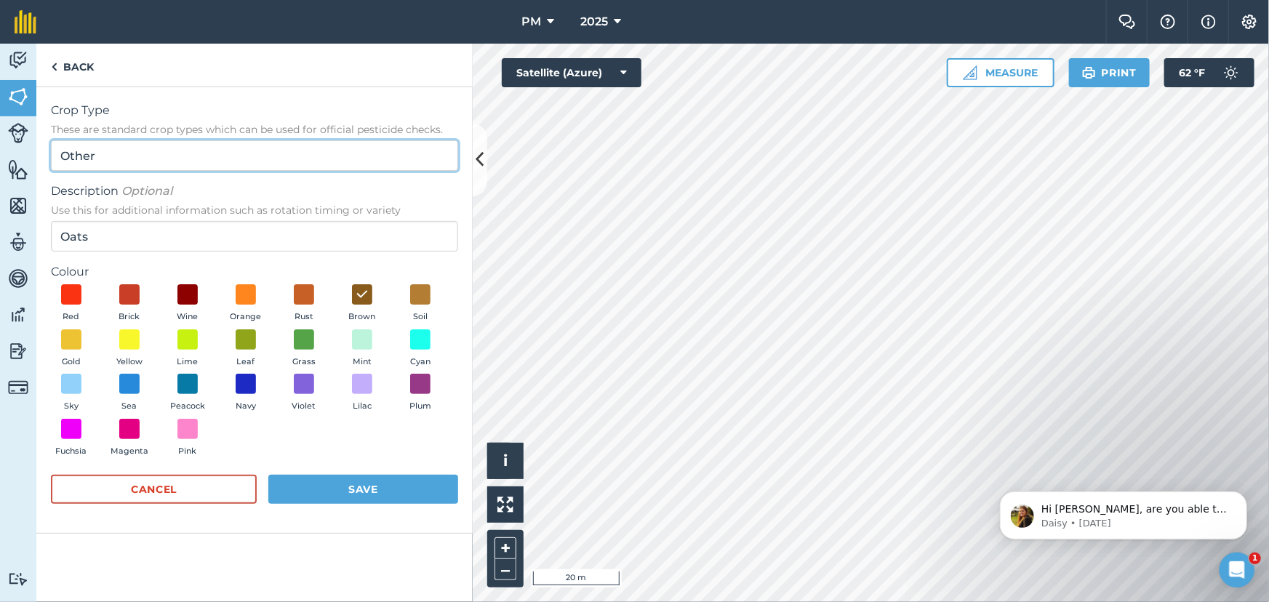
click at [167, 152] on input "Other" at bounding box center [254, 155] width 407 height 31
type input "O"
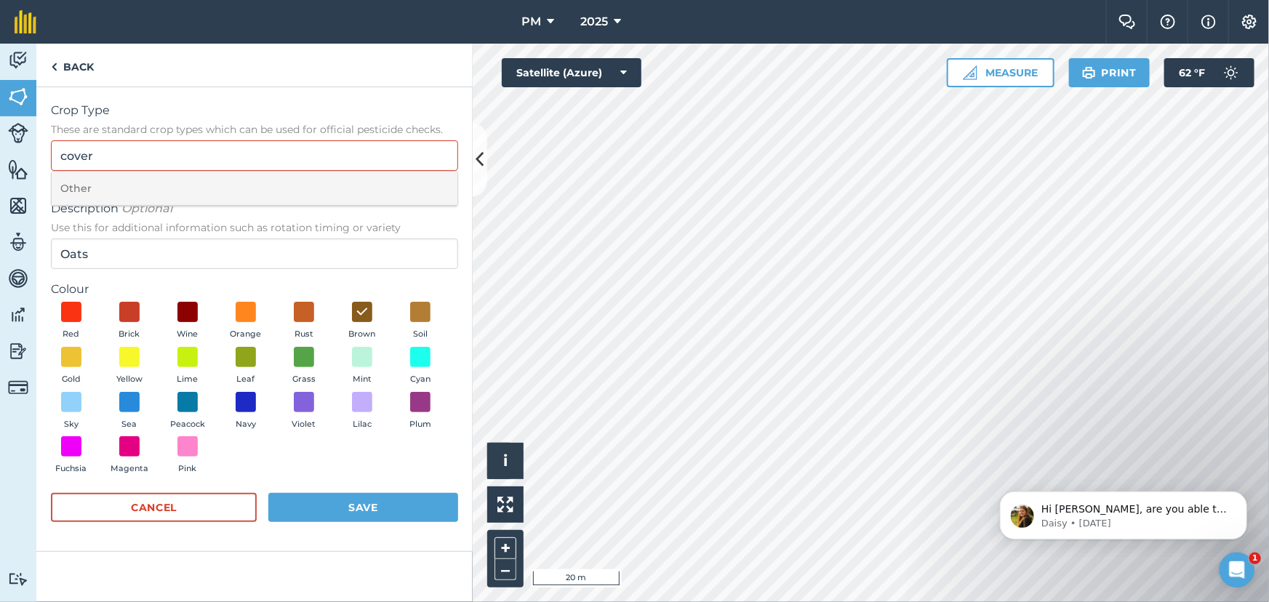
click at [80, 187] on li "Other" at bounding box center [255, 189] width 406 height 34
type input "Other"
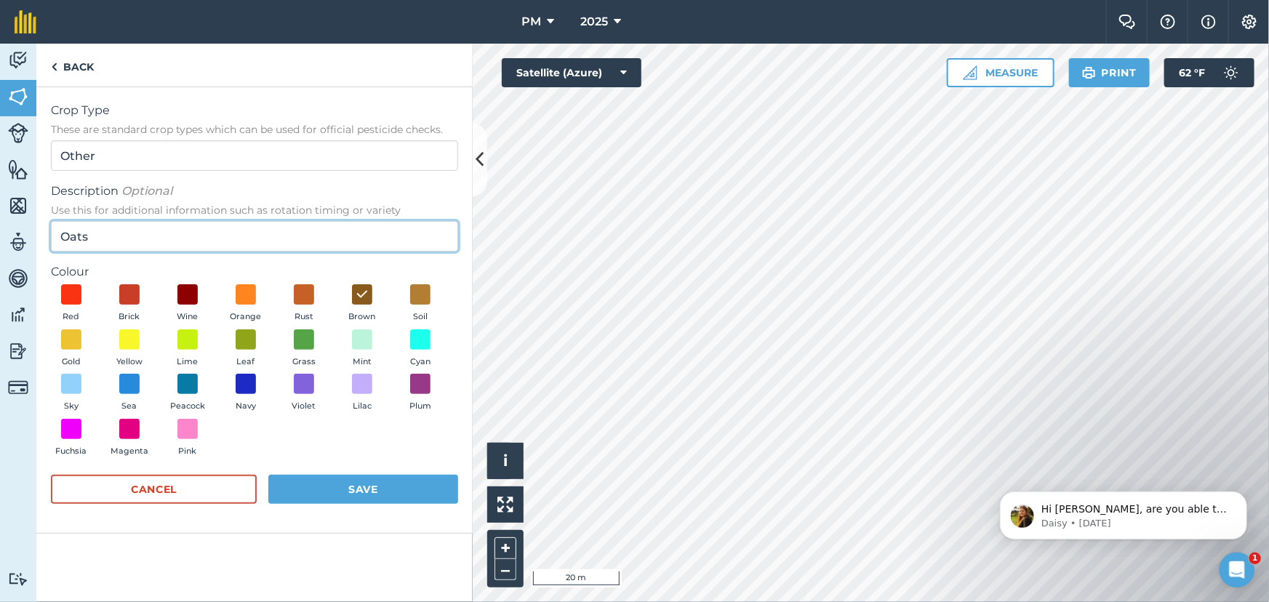
click at [135, 240] on input "Oats" at bounding box center [254, 236] width 407 height 31
type input "Oats - Cover crop"
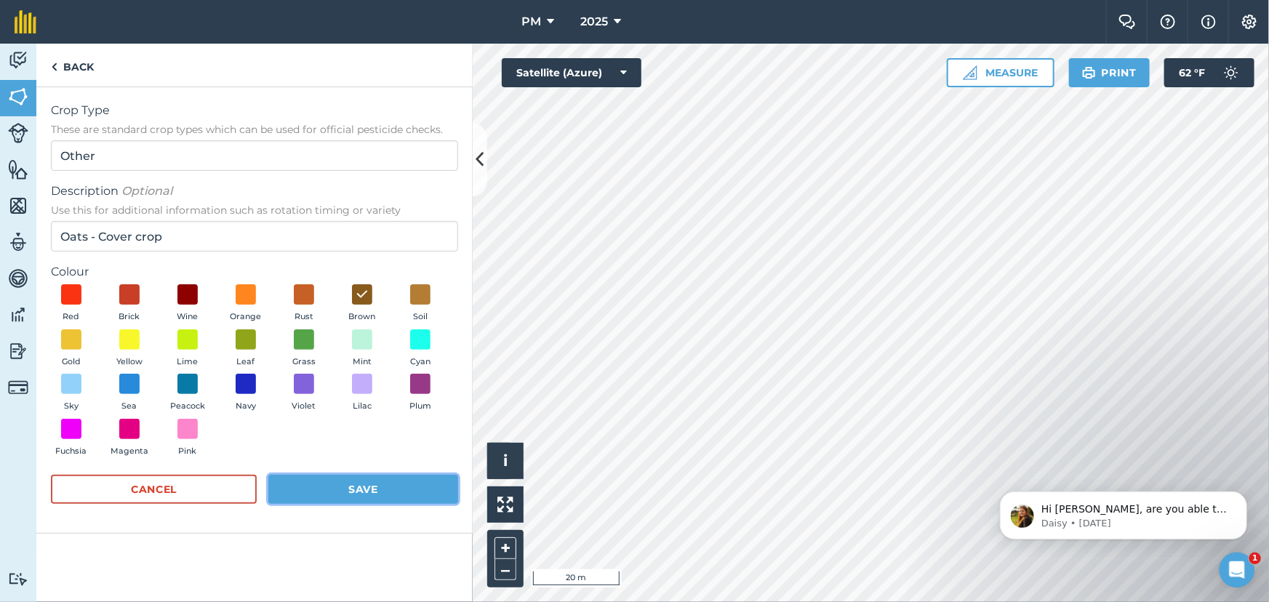
click at [348, 496] on button "Save" at bounding box center [363, 489] width 190 height 29
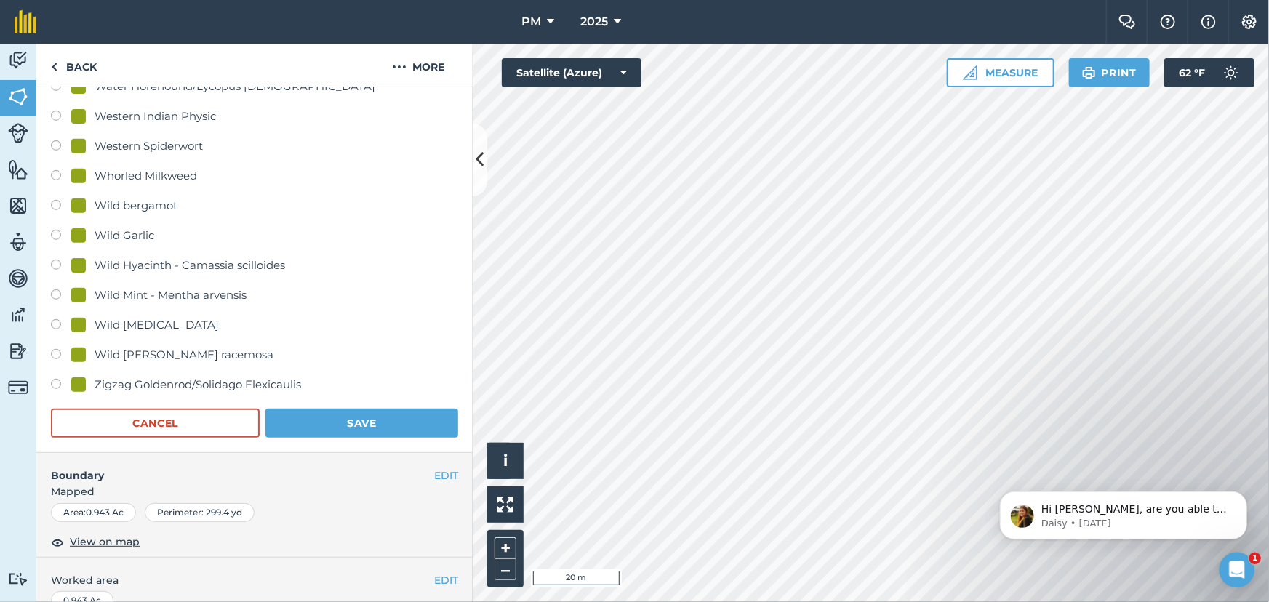
scroll to position [3505, 0]
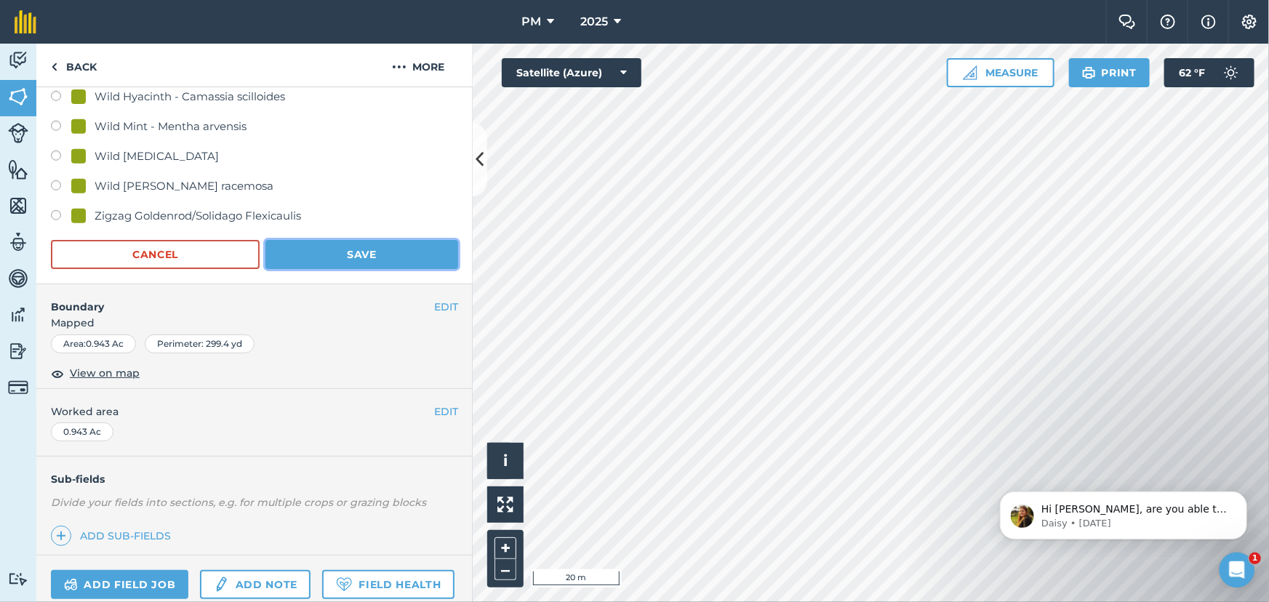
click at [341, 253] on button "Save" at bounding box center [362, 254] width 193 height 29
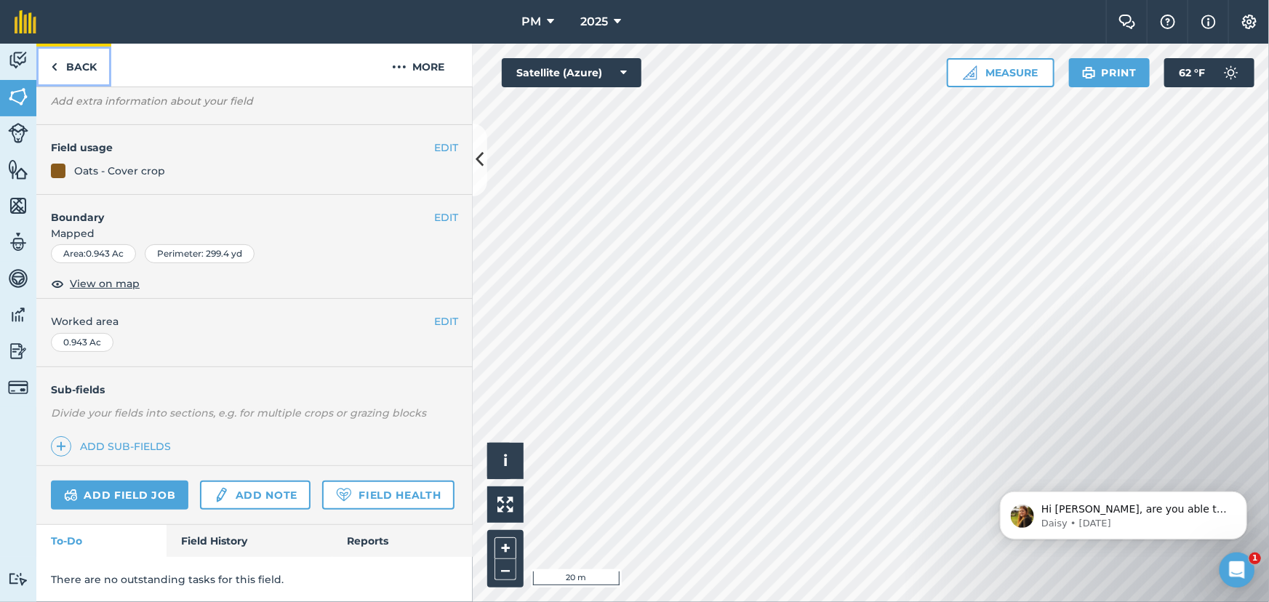
click at [55, 65] on img at bounding box center [54, 66] width 7 height 17
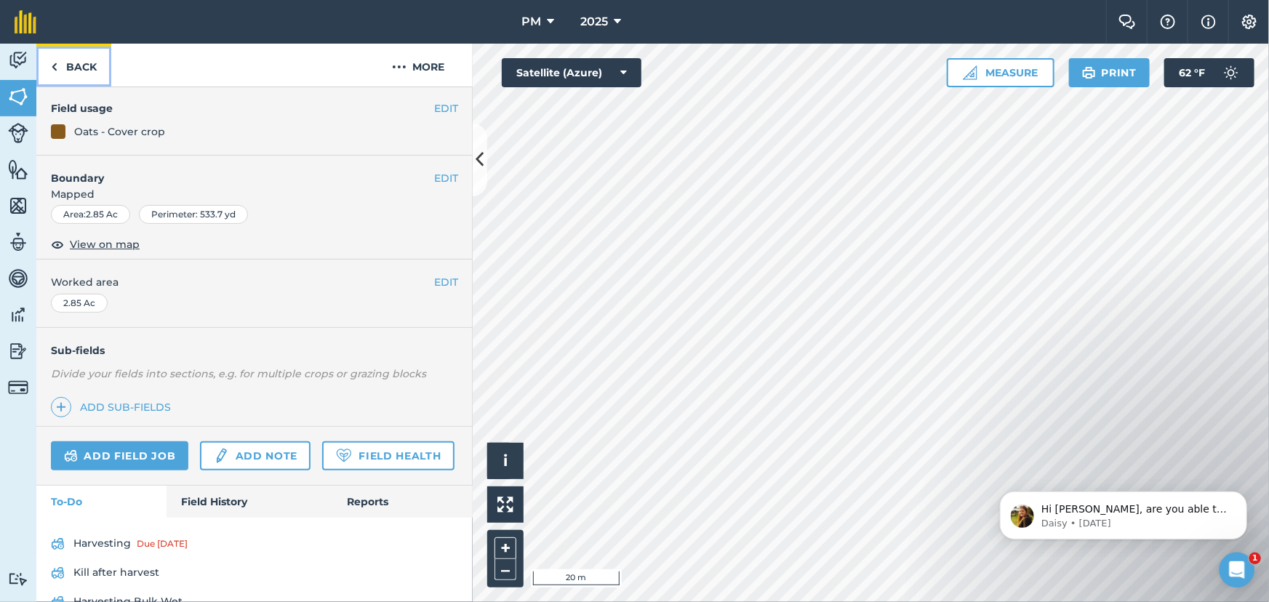
scroll to position [193, 0]
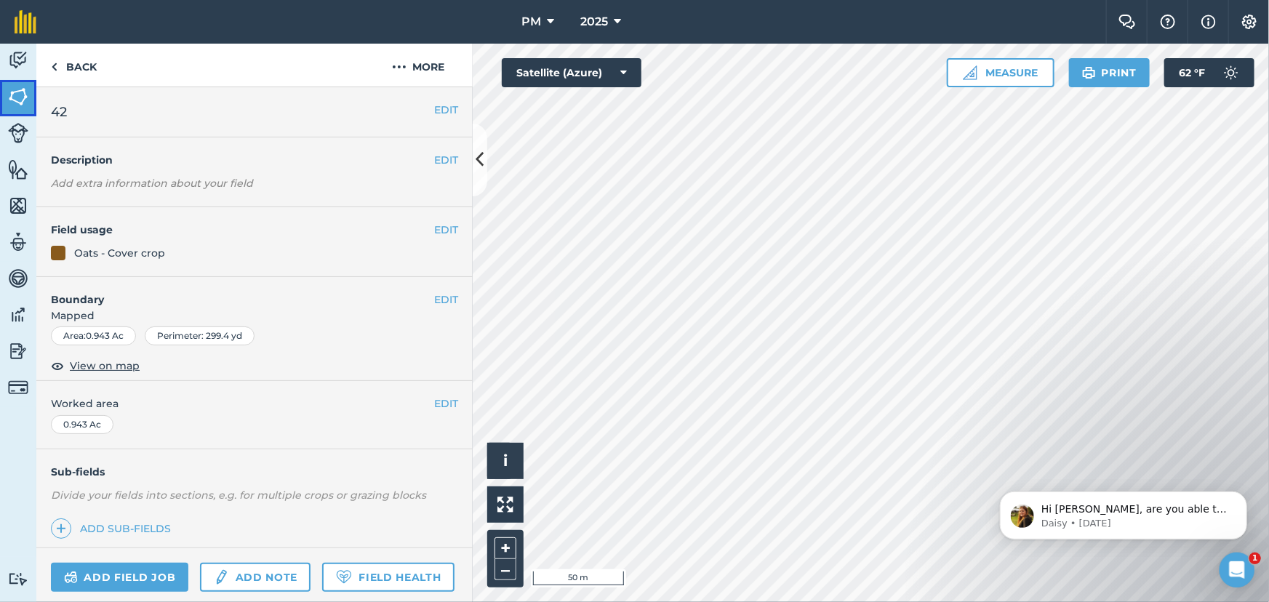
click at [20, 100] on img at bounding box center [18, 97] width 20 height 22
click at [434, 229] on button "EDIT" at bounding box center [446, 230] width 24 height 16
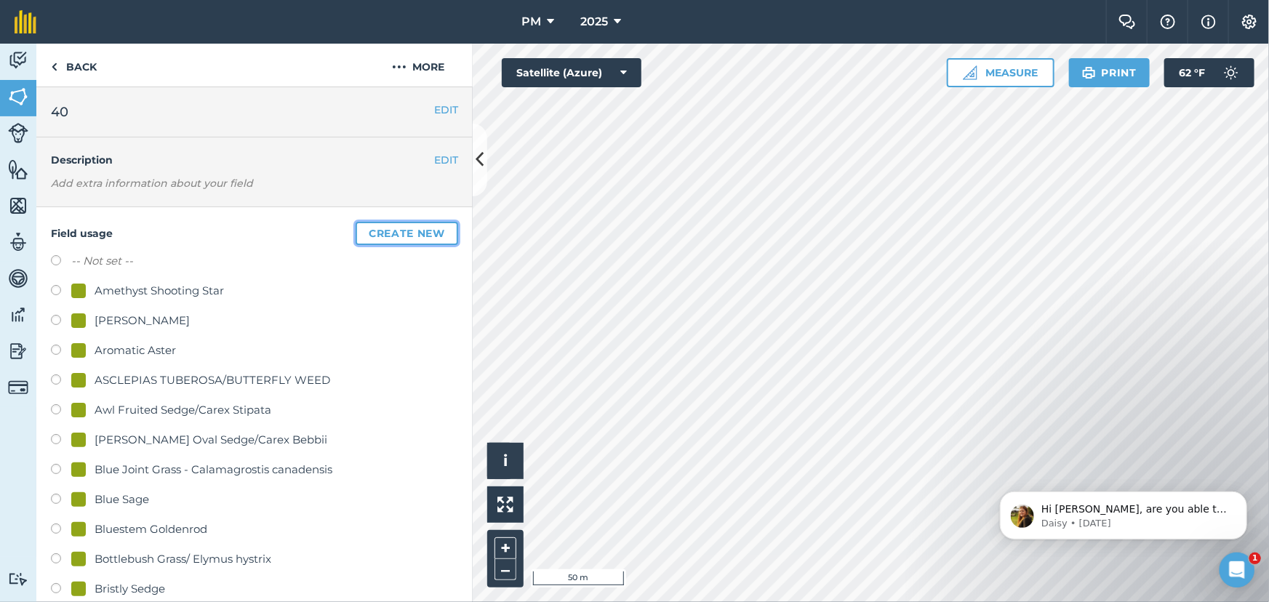
click at [370, 237] on button "Create new" at bounding box center [407, 233] width 103 height 23
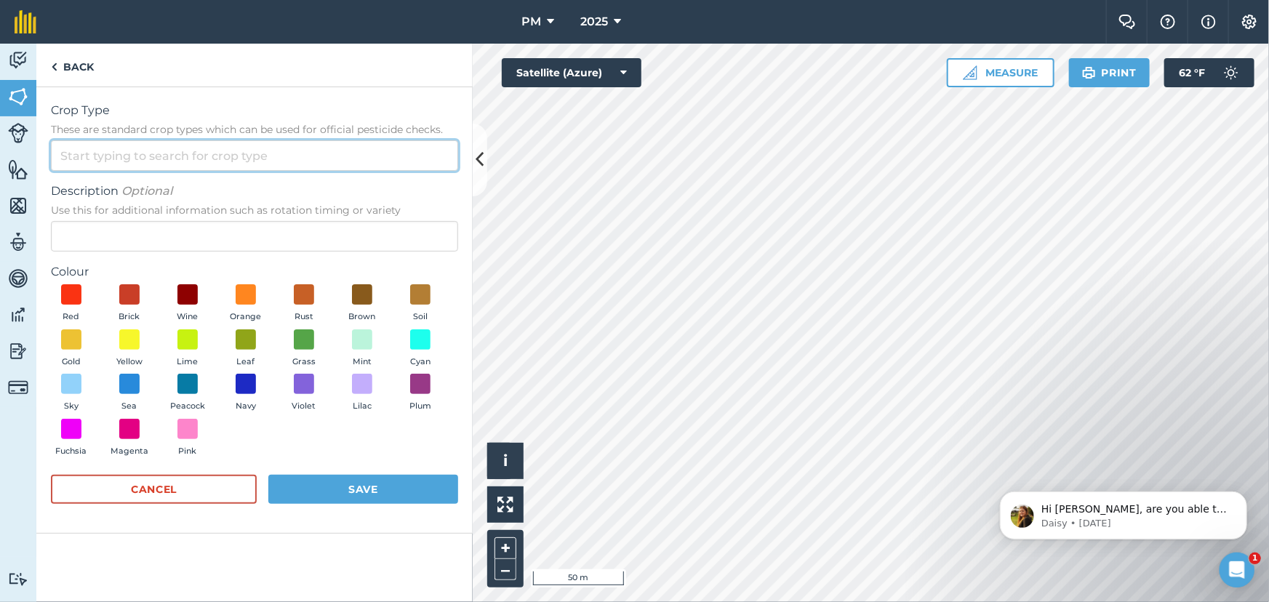
click at [147, 162] on input "Crop Type These are standard crop types which can be used for official pesticid…" at bounding box center [254, 155] width 407 height 31
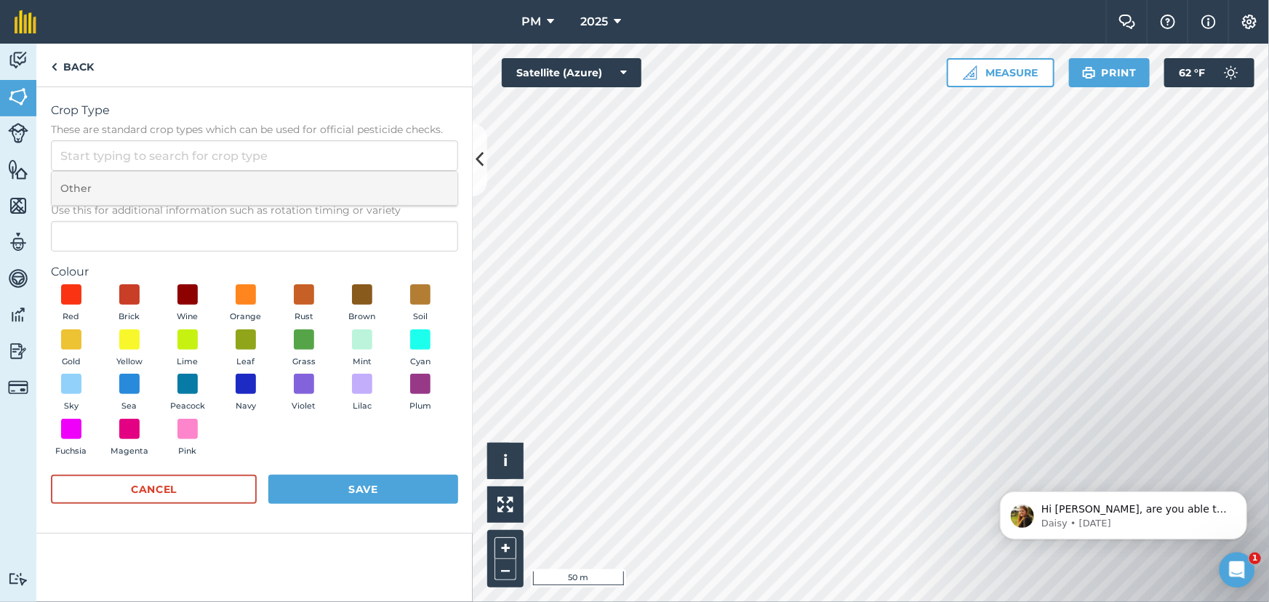
click at [153, 182] on li "Other" at bounding box center [255, 189] width 406 height 34
type input "Other"
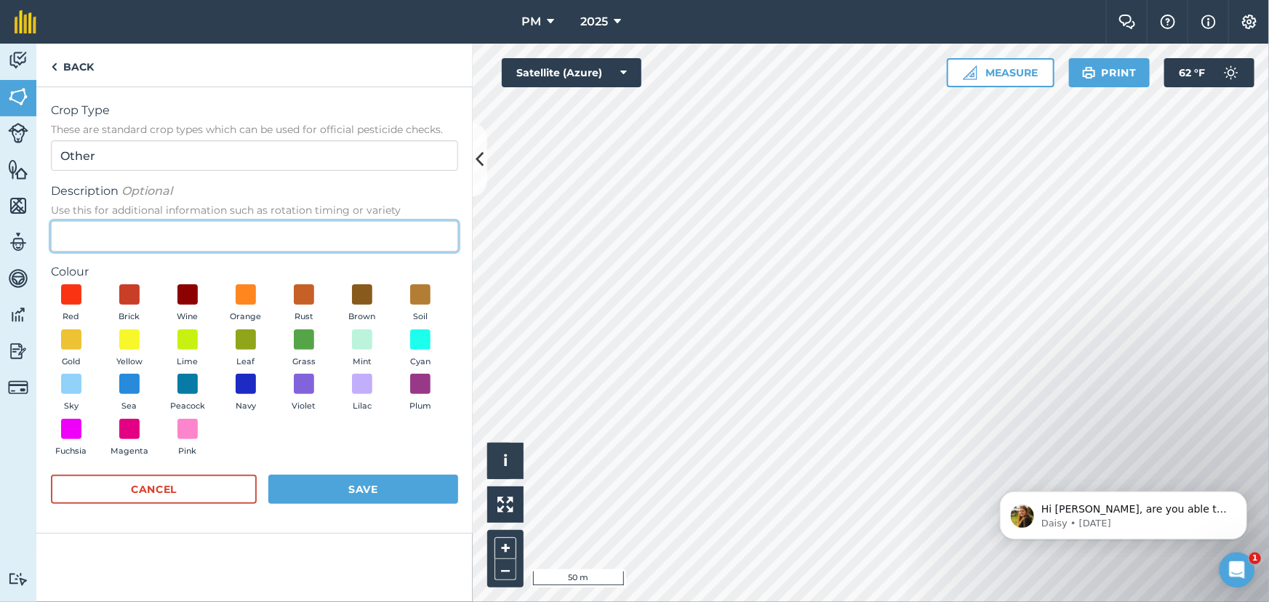
click at [148, 228] on input "Description Optional Use this for additional information such as rotation timin…" at bounding box center [254, 236] width 407 height 31
type input "Winter Wheat - Cover crop"
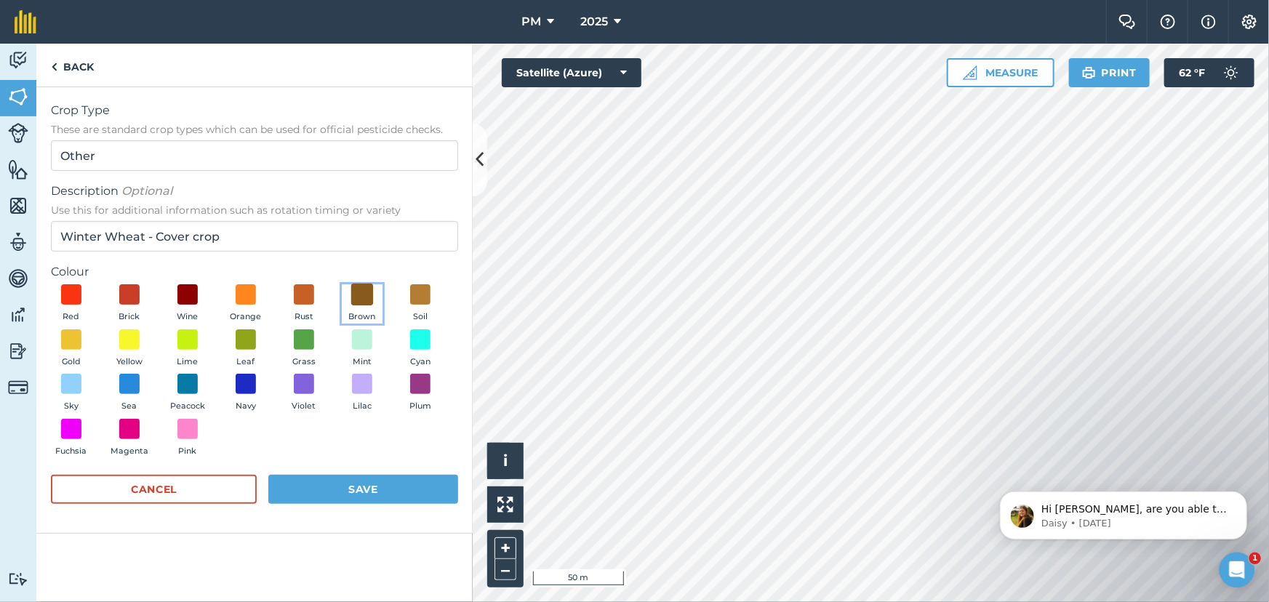
click at [364, 297] on span at bounding box center [362, 295] width 23 height 23
click at [343, 487] on button "Save" at bounding box center [363, 489] width 190 height 29
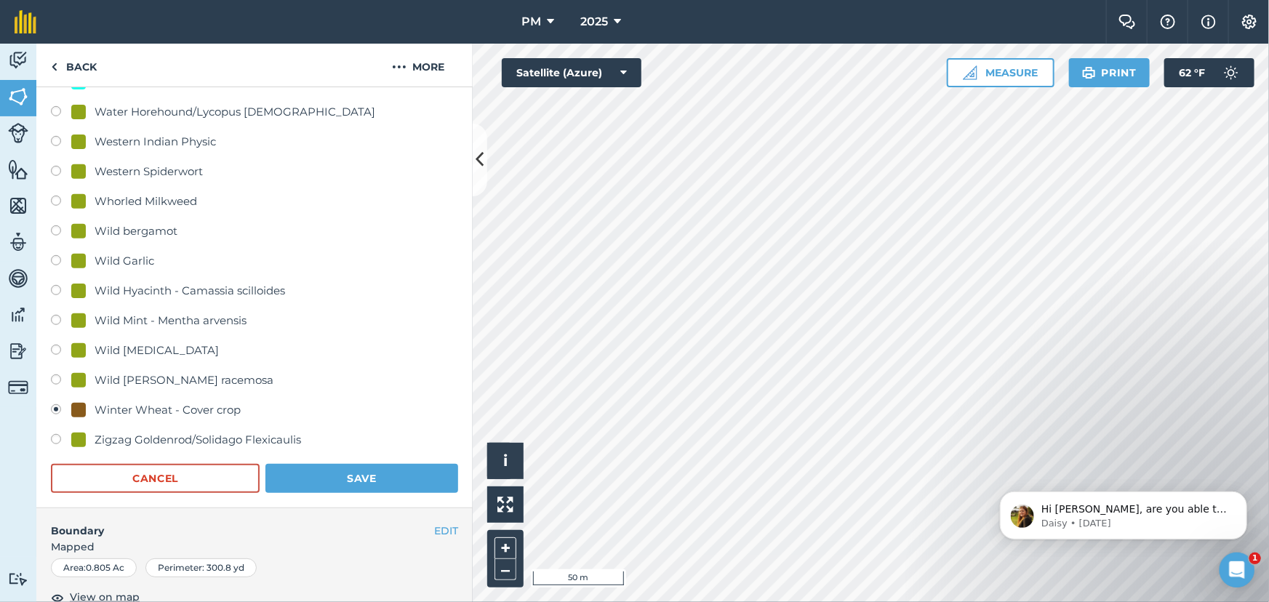
scroll to position [3571, 0]
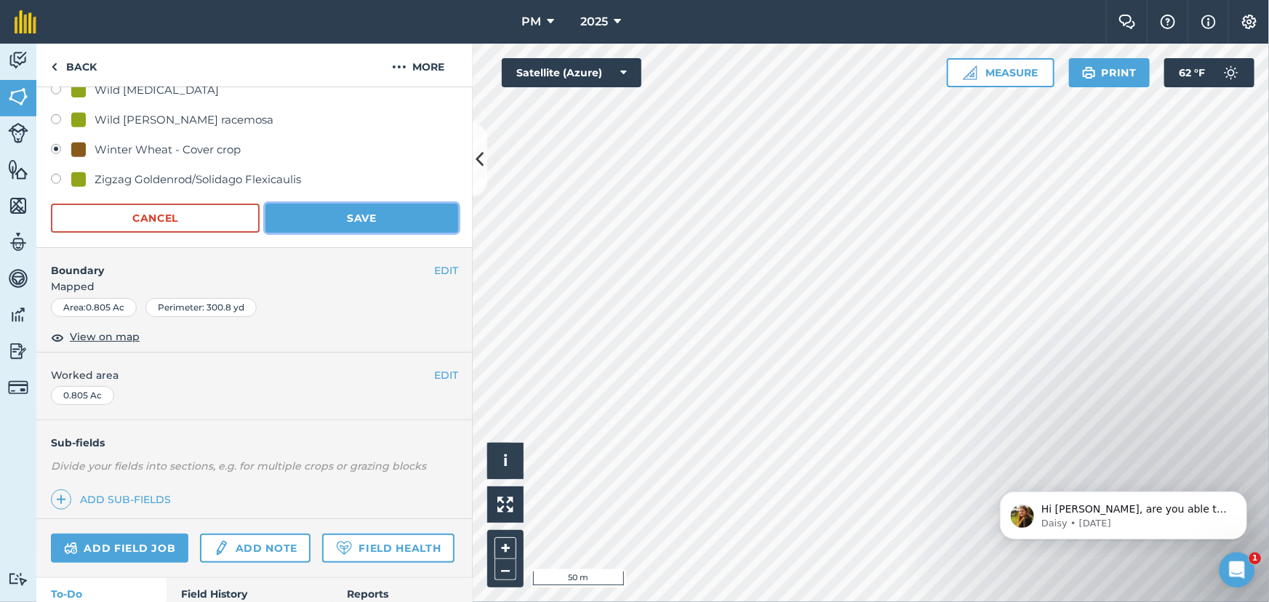
click at [334, 219] on button "Save" at bounding box center [362, 218] width 193 height 29
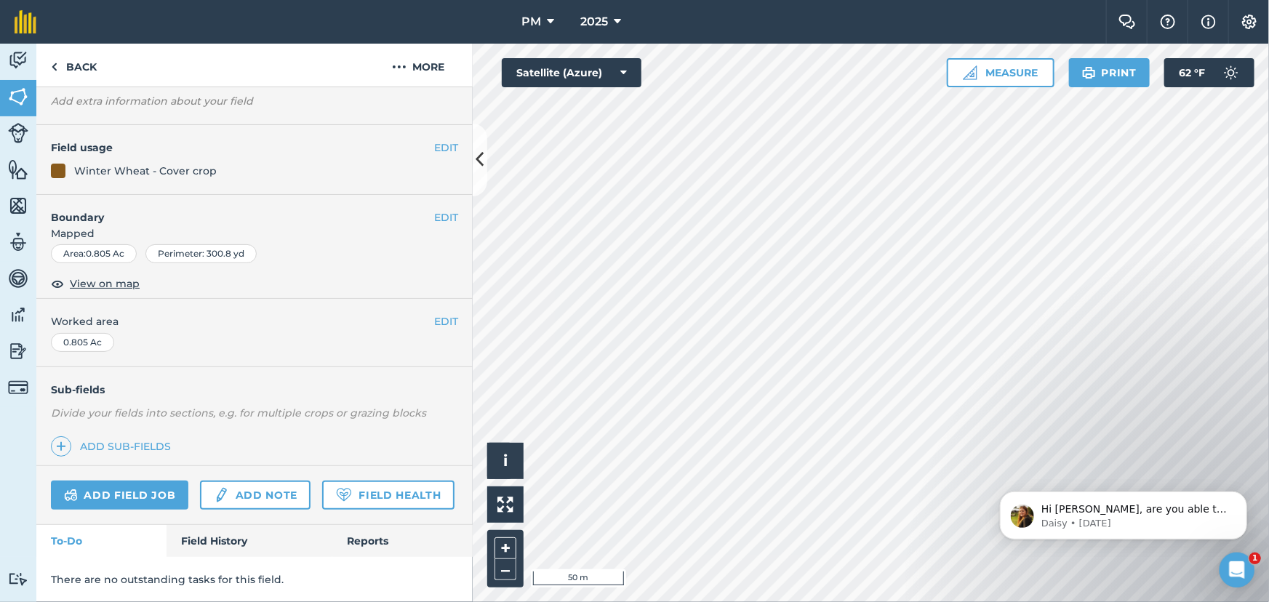
scroll to position [121, 0]
click at [52, 63] on img at bounding box center [54, 66] width 7 height 17
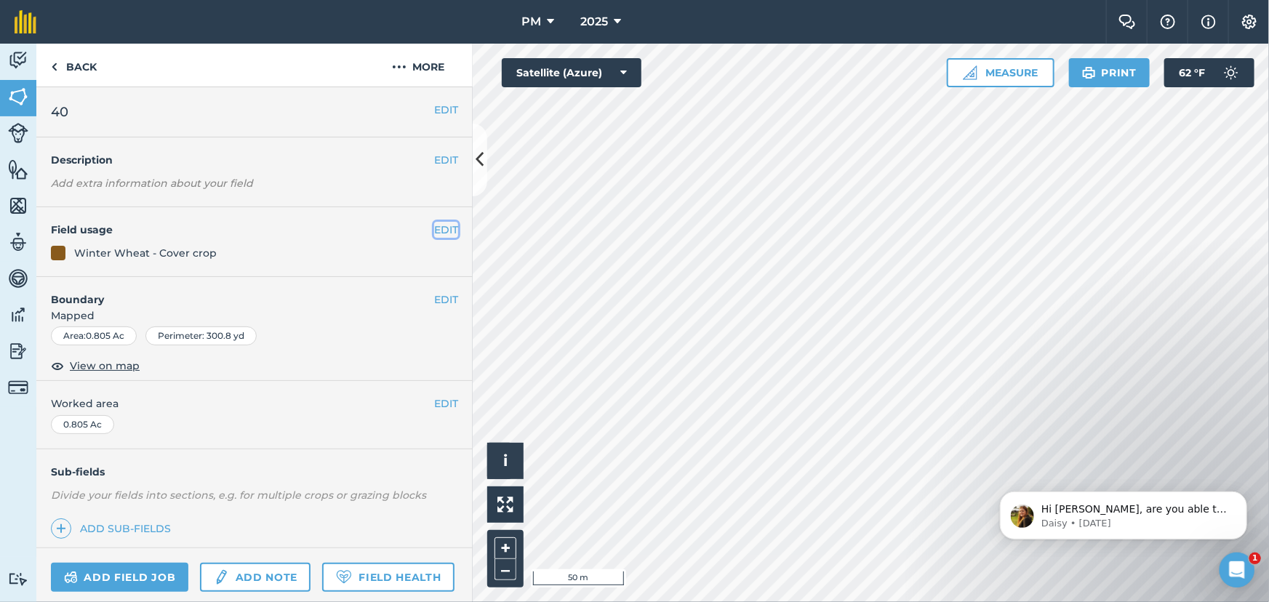
click at [436, 227] on button "EDIT" at bounding box center [446, 230] width 24 height 16
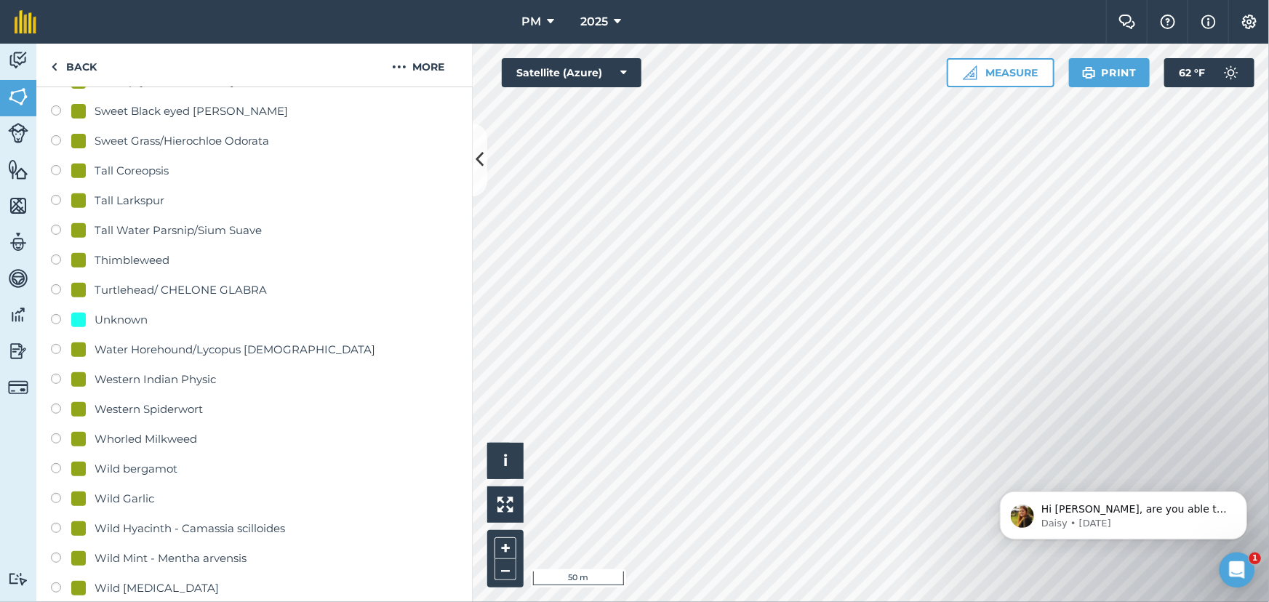
scroll to position [3306, 0]
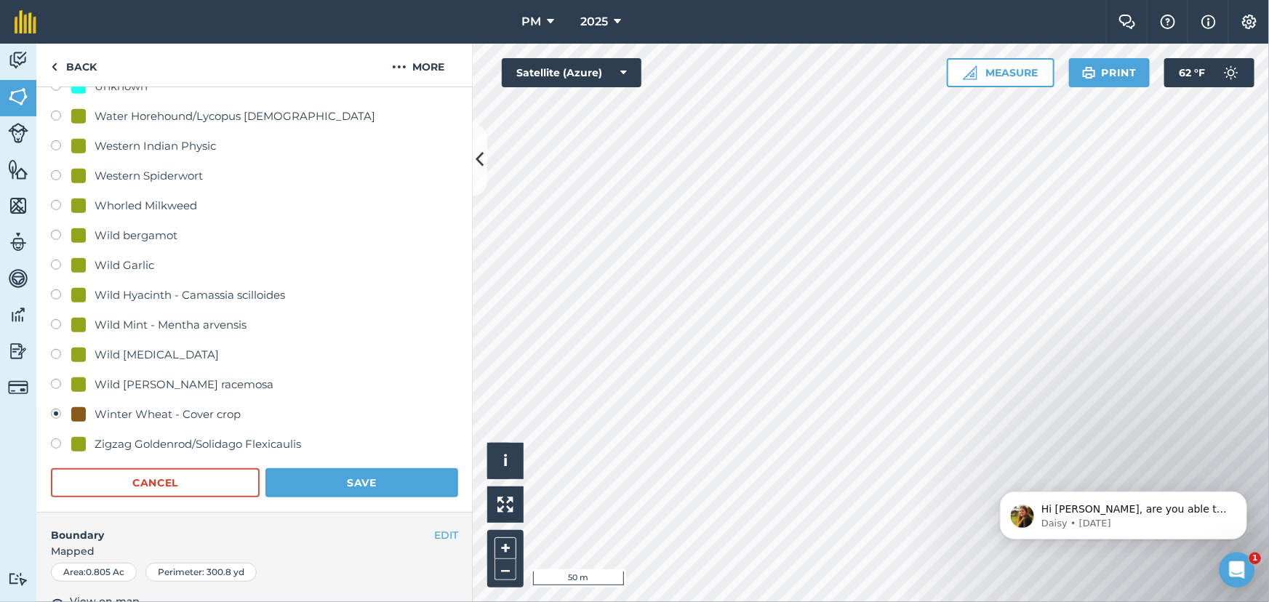
click at [53, 383] on label at bounding box center [61, 386] width 20 height 15
radio input "true"
click at [52, 410] on label at bounding box center [61, 416] width 20 height 15
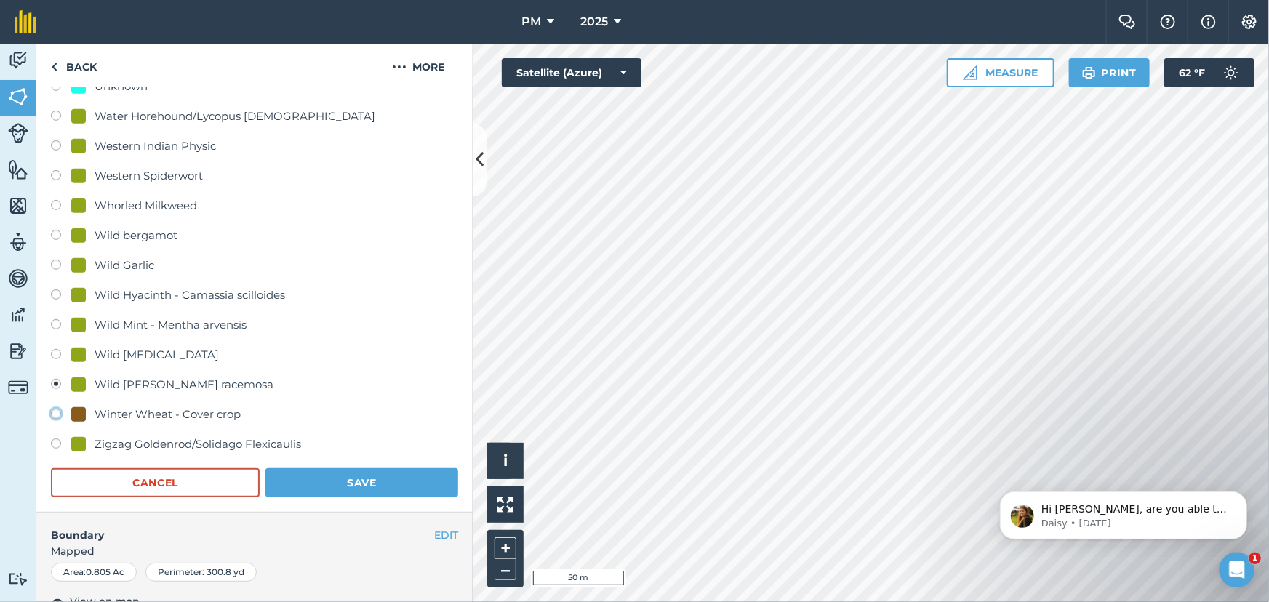
radio input "true"
radio input "false"
click at [135, 484] on button "Cancel" at bounding box center [155, 482] width 209 height 29
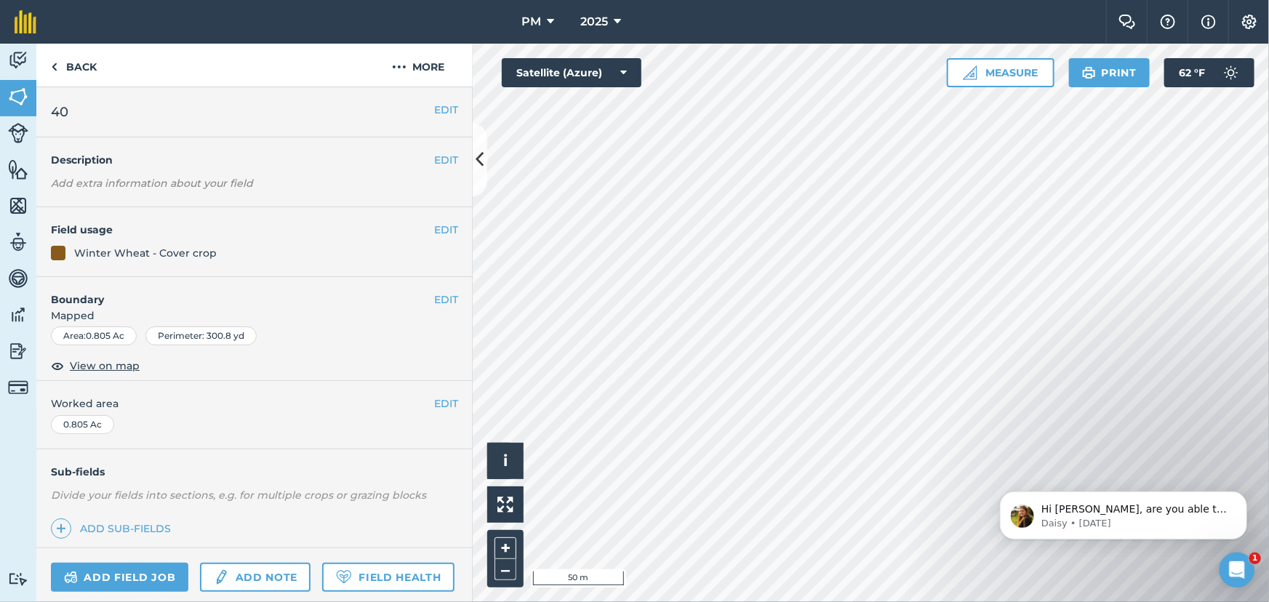
scroll to position [0, 0]
click at [434, 228] on button "EDIT" at bounding box center [446, 230] width 24 height 16
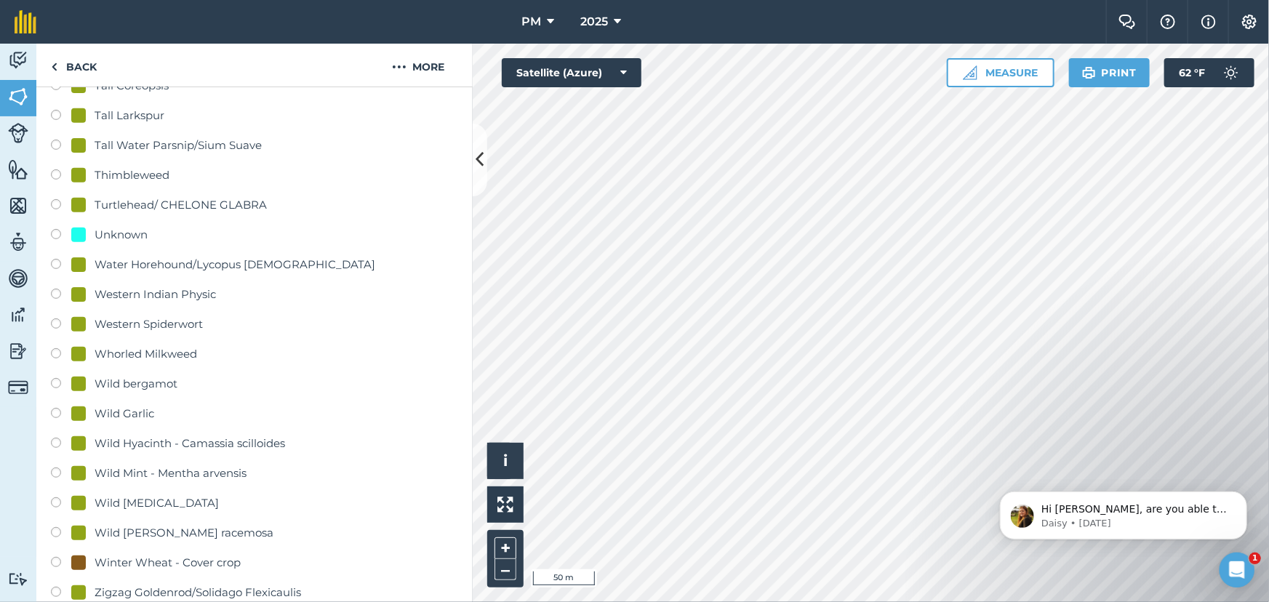
scroll to position [3270, 0]
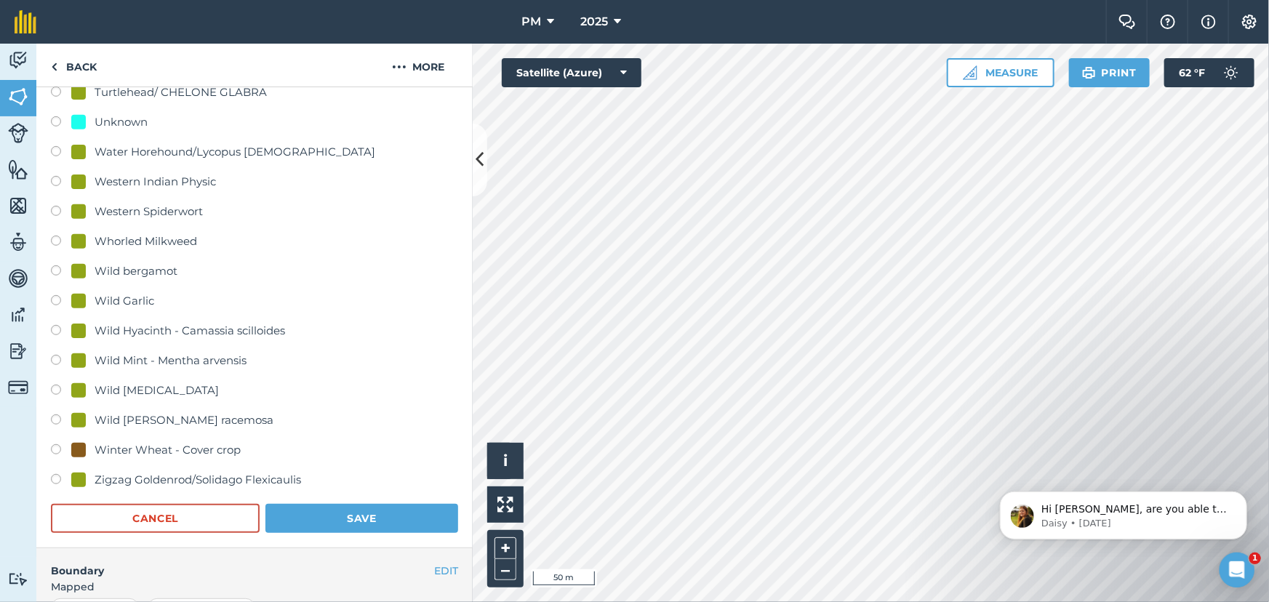
click at [55, 448] on label at bounding box center [61, 451] width 20 height 15
radio input "true"
radio input "false"
click at [338, 511] on button "Save" at bounding box center [362, 518] width 193 height 29
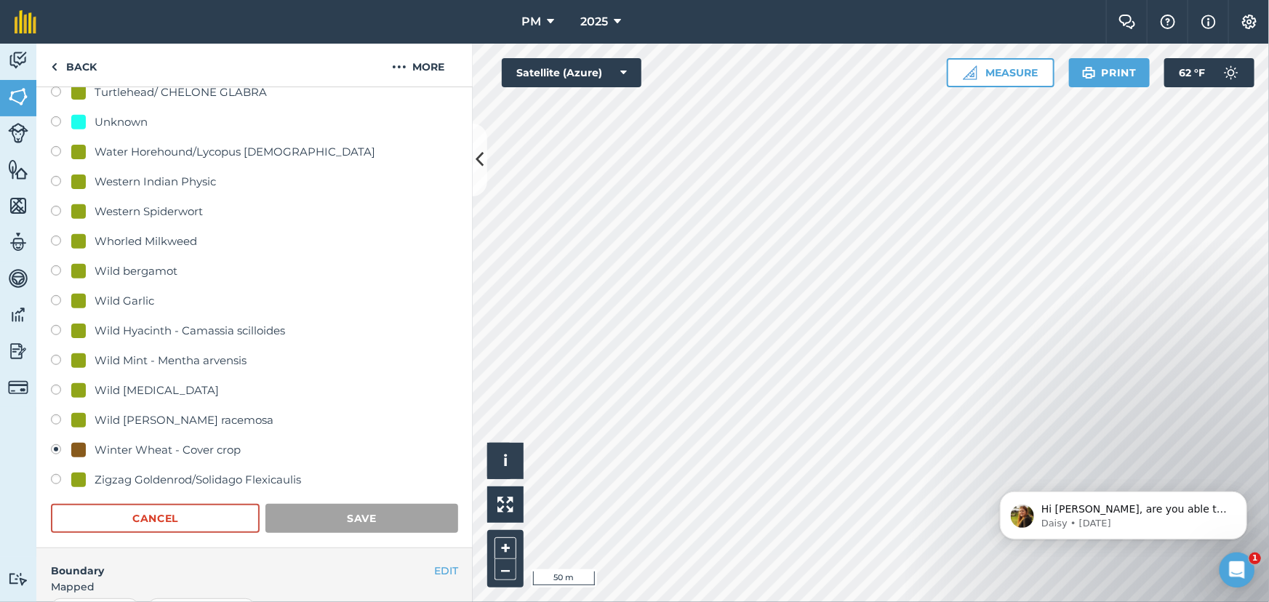
scroll to position [135, 0]
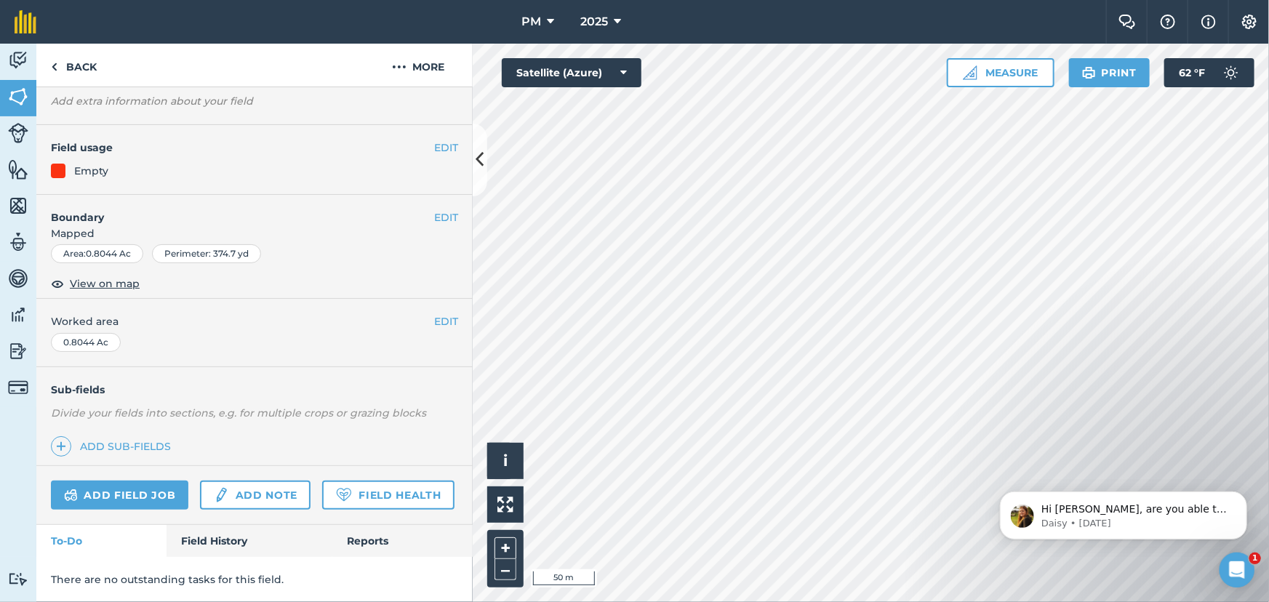
scroll to position [121, 0]
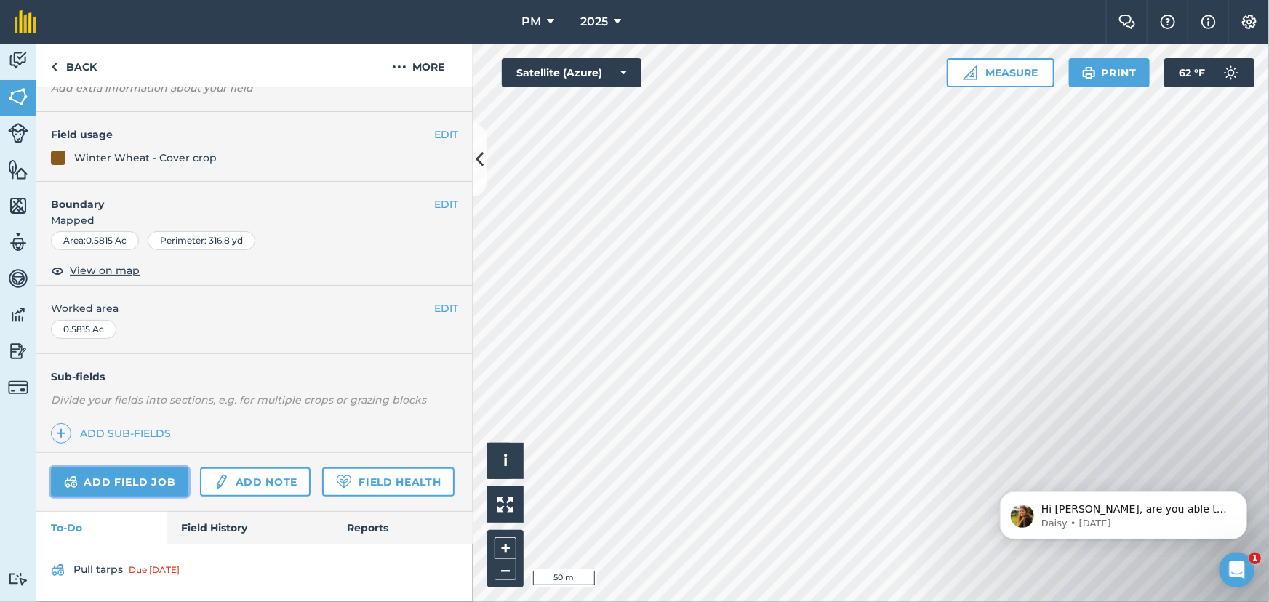
click at [111, 468] on link "Add field job" at bounding box center [119, 482] width 137 height 29
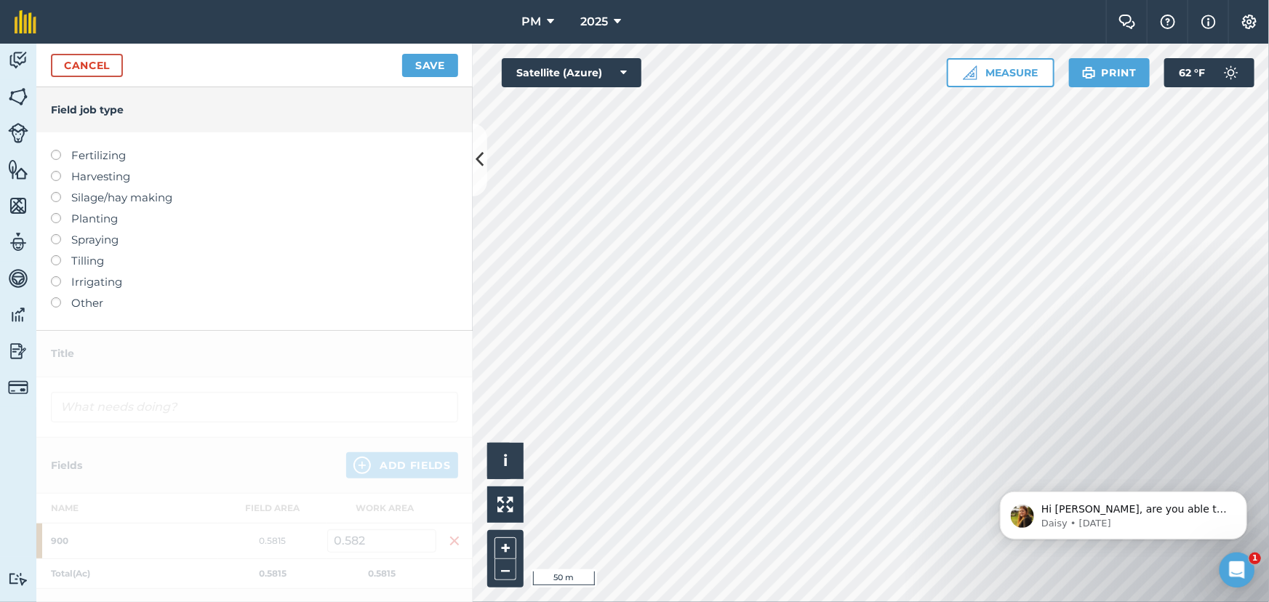
click at [54, 213] on label at bounding box center [61, 213] width 20 height 0
type input "Planting"
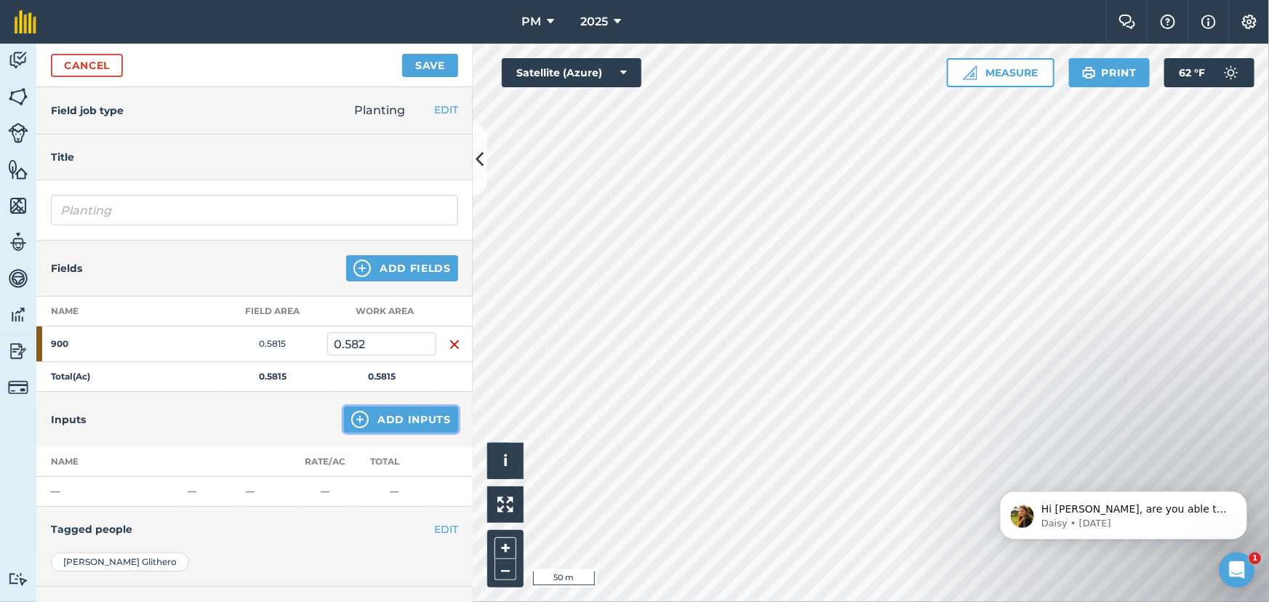
click at [351, 415] on img at bounding box center [359, 419] width 17 height 17
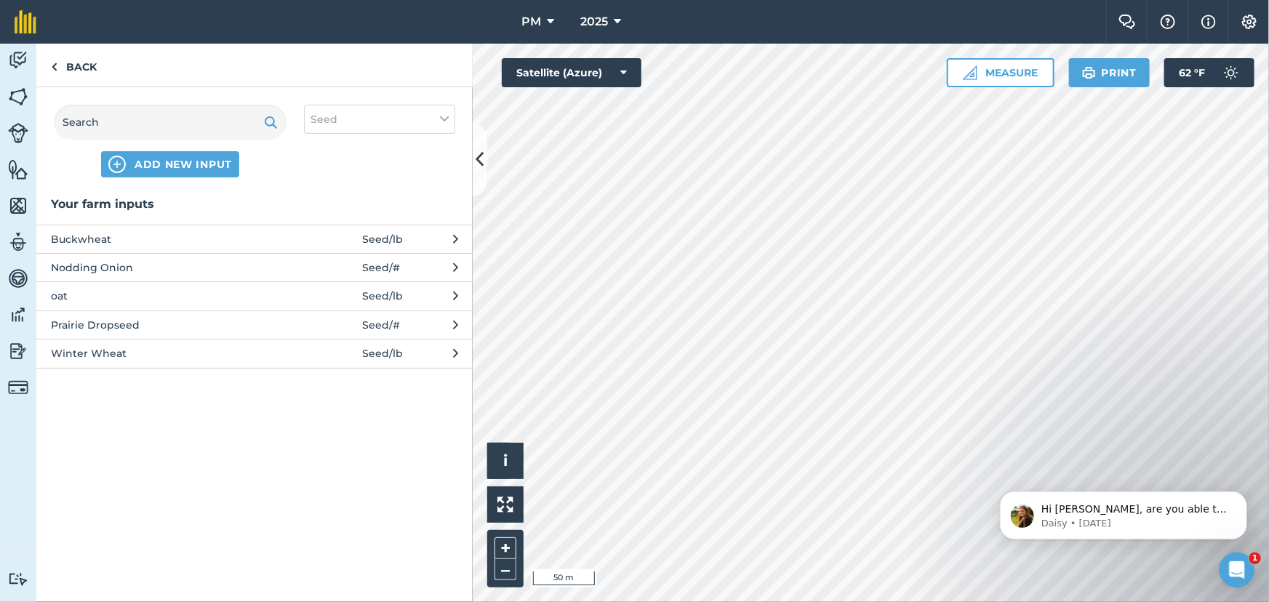
click at [428, 352] on button "Winter Wheat Seed / lb" at bounding box center [254, 353] width 436 height 28
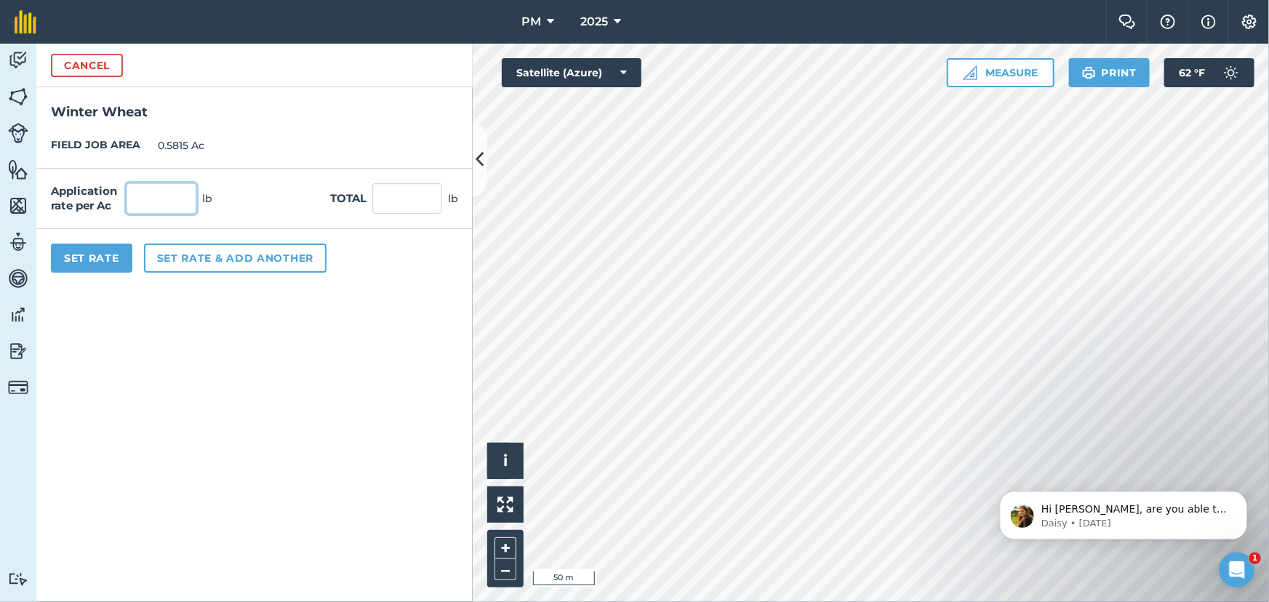
click at [159, 194] on input "text" at bounding box center [162, 198] width 70 height 31
type input "110"
type input "63.965"
click at [87, 256] on button "Set Rate" at bounding box center [91, 258] width 81 height 29
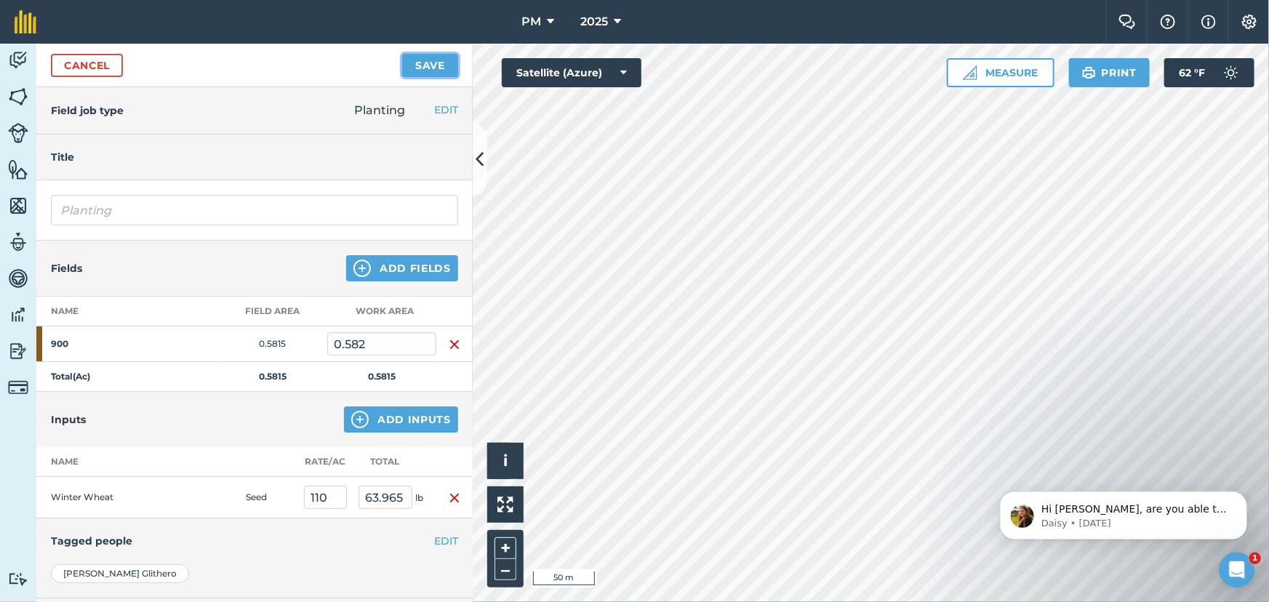
click at [420, 71] on button "Save" at bounding box center [430, 65] width 56 height 23
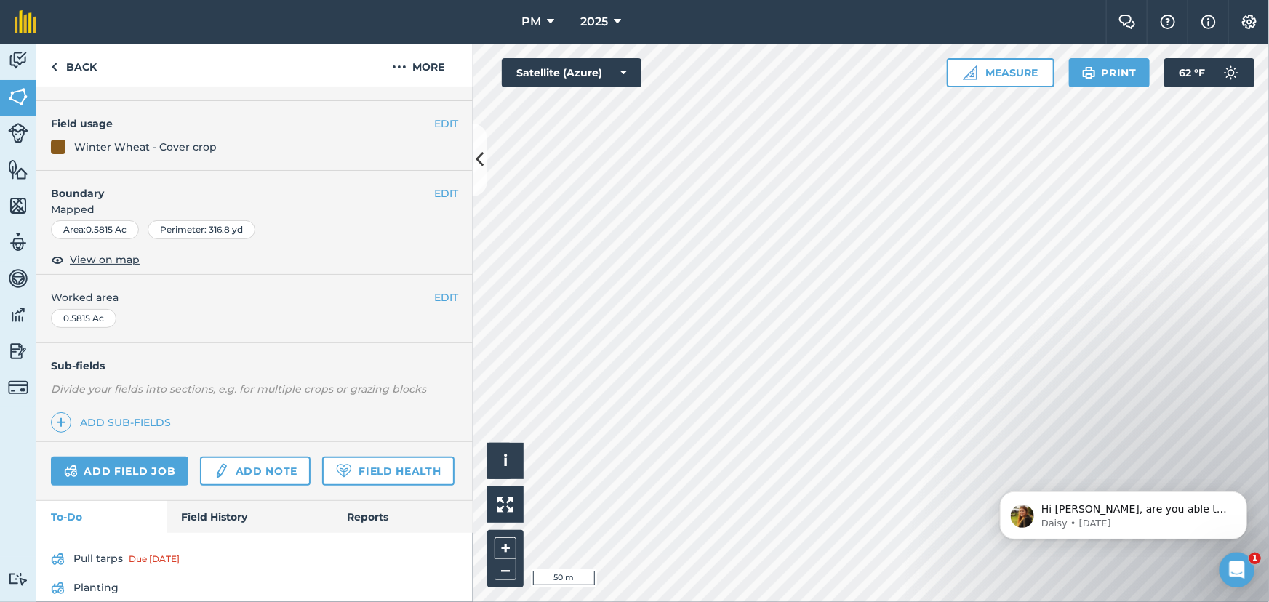
scroll to position [164, 0]
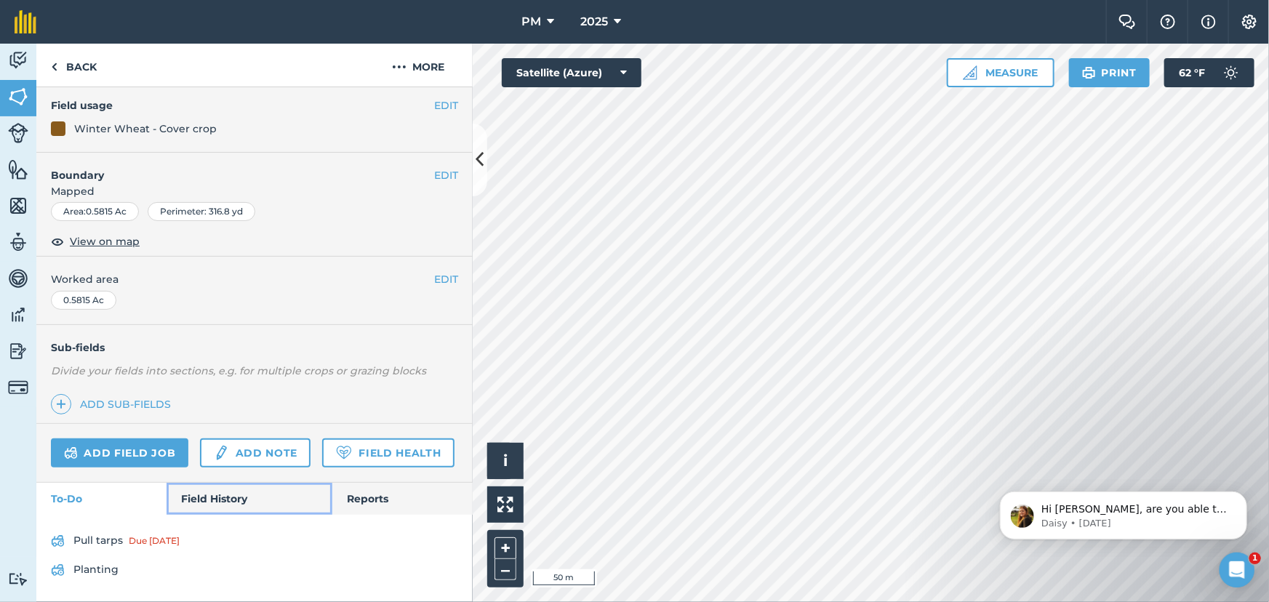
click at [203, 502] on link "Field History" at bounding box center [249, 499] width 165 height 32
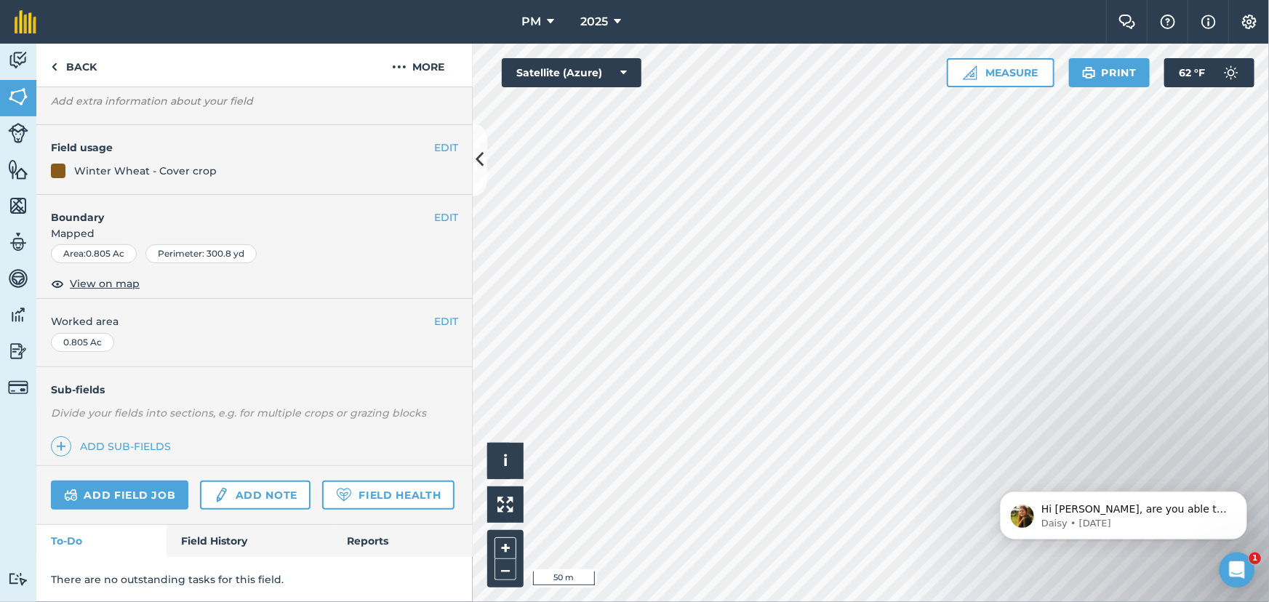
scroll to position [121, 0]
click at [202, 538] on link "Field History" at bounding box center [249, 541] width 165 height 32
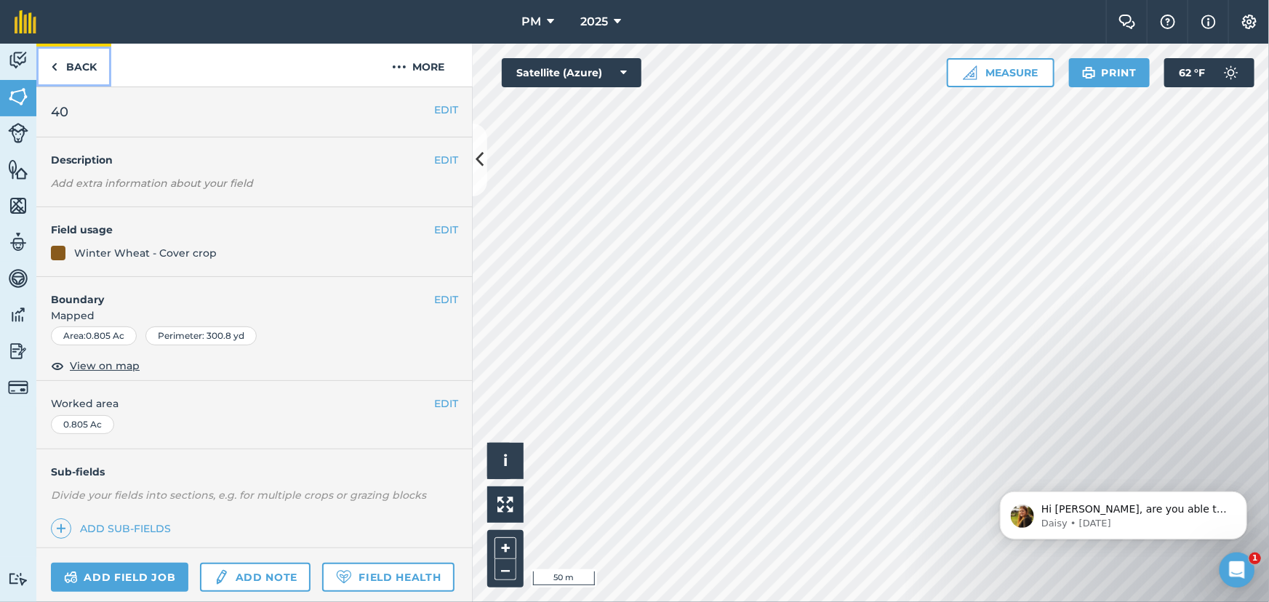
click at [55, 65] on img at bounding box center [54, 66] width 7 height 17
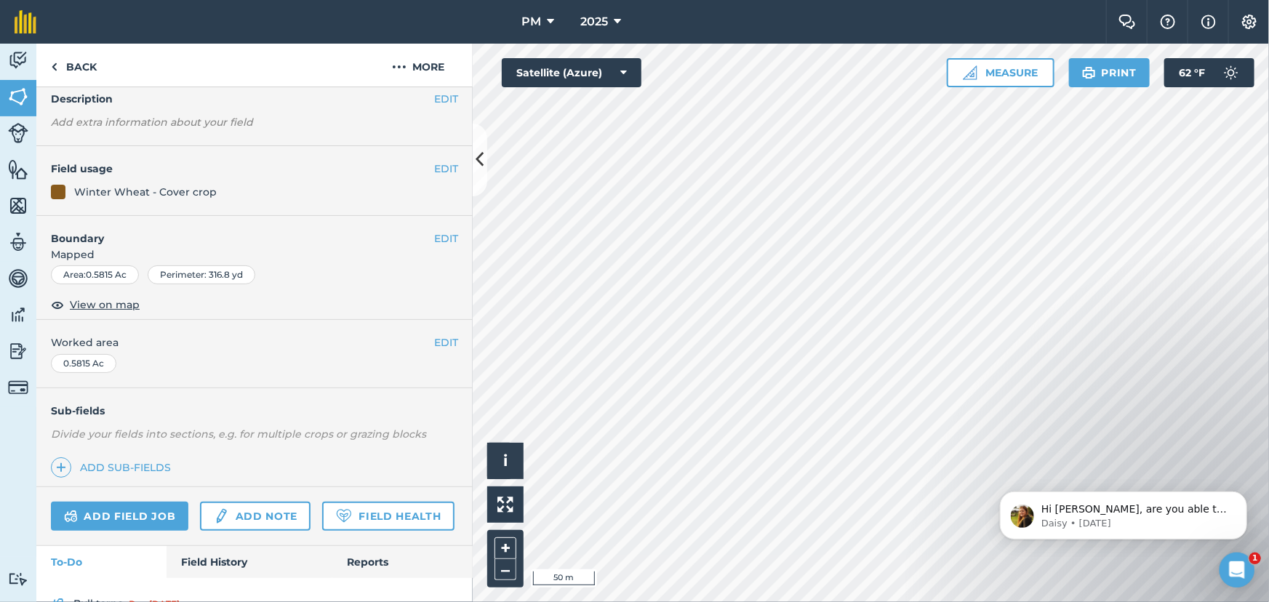
scroll to position [132, 0]
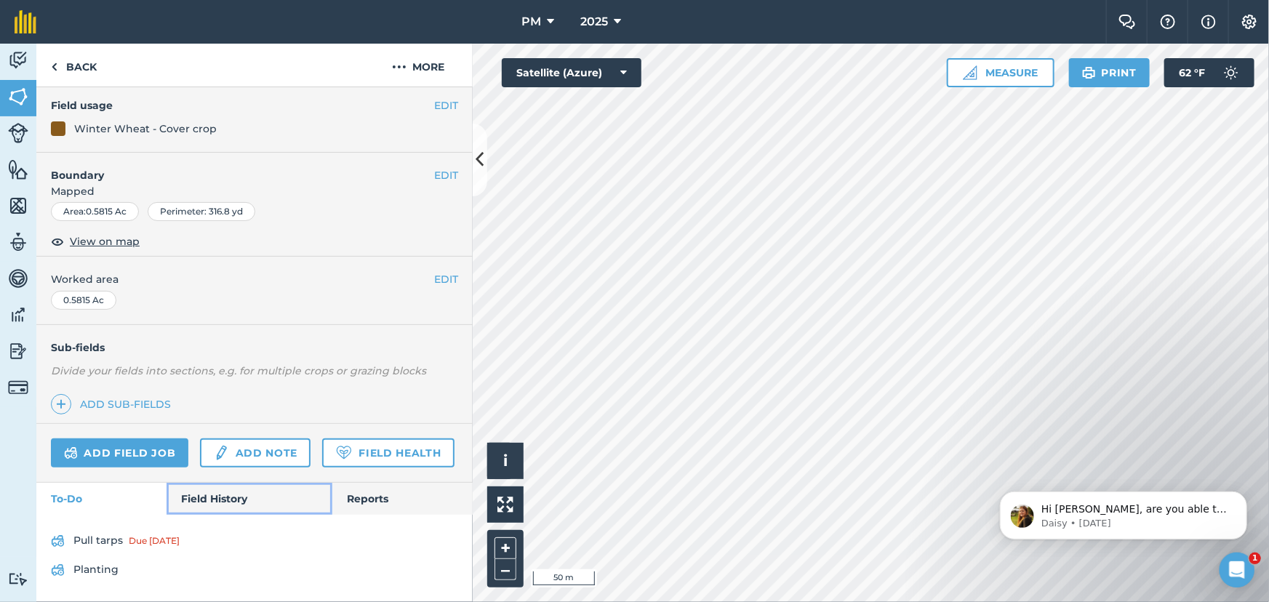
click at [214, 515] on link "Field History" at bounding box center [249, 499] width 165 height 32
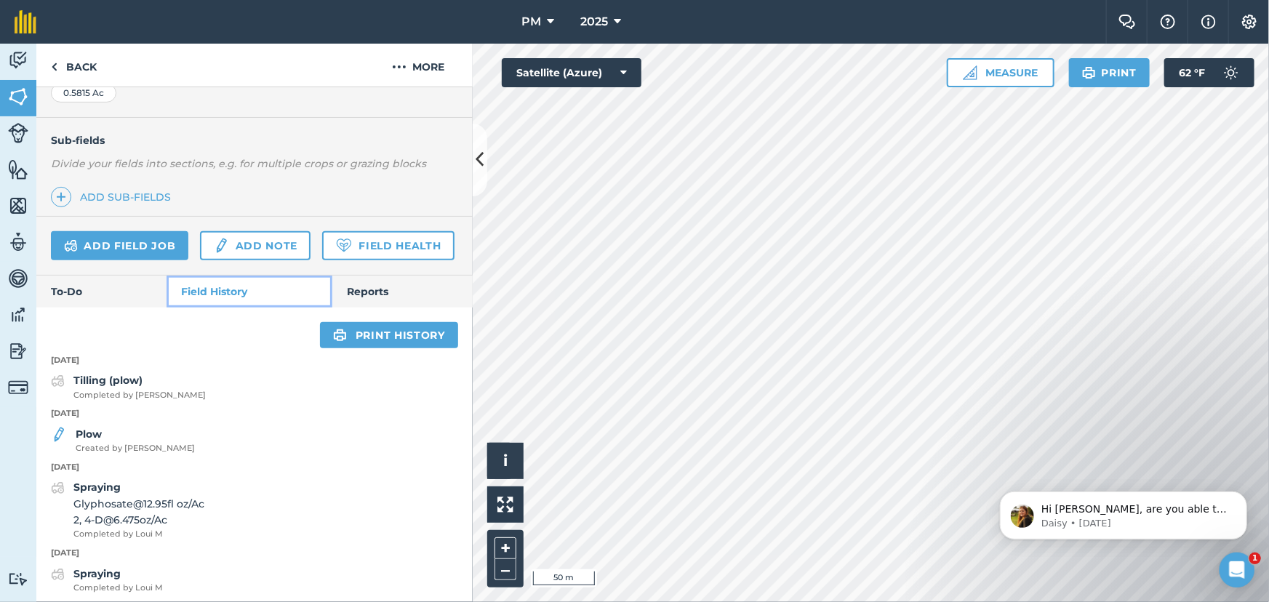
scroll to position [378, 0]
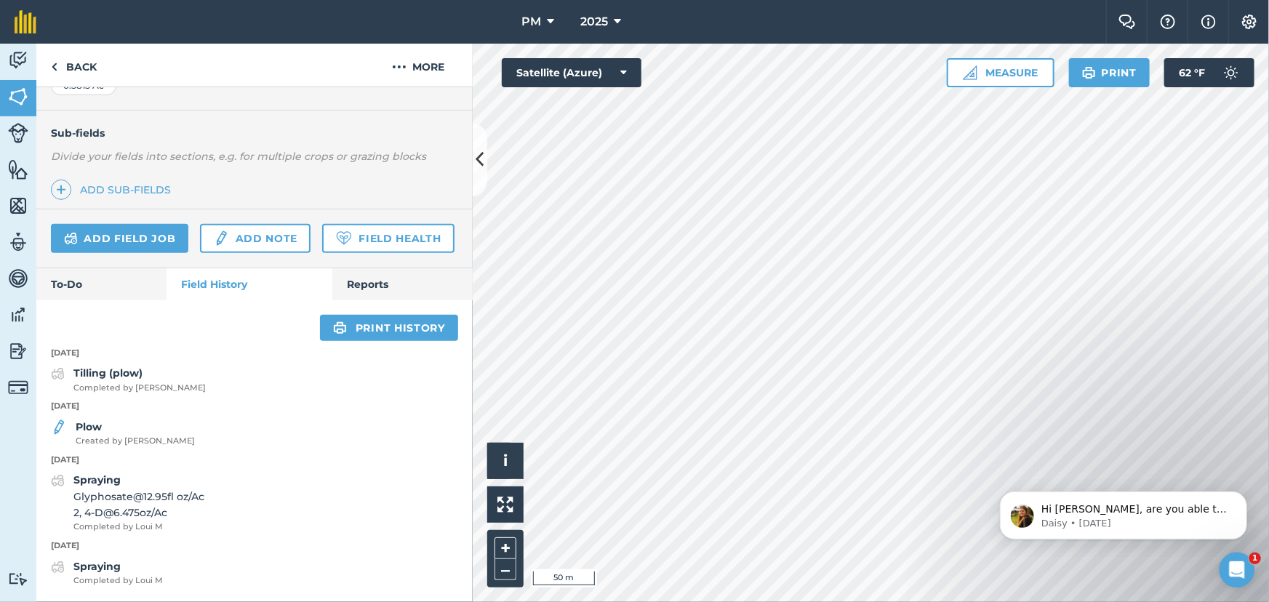
scroll to position [193, 0]
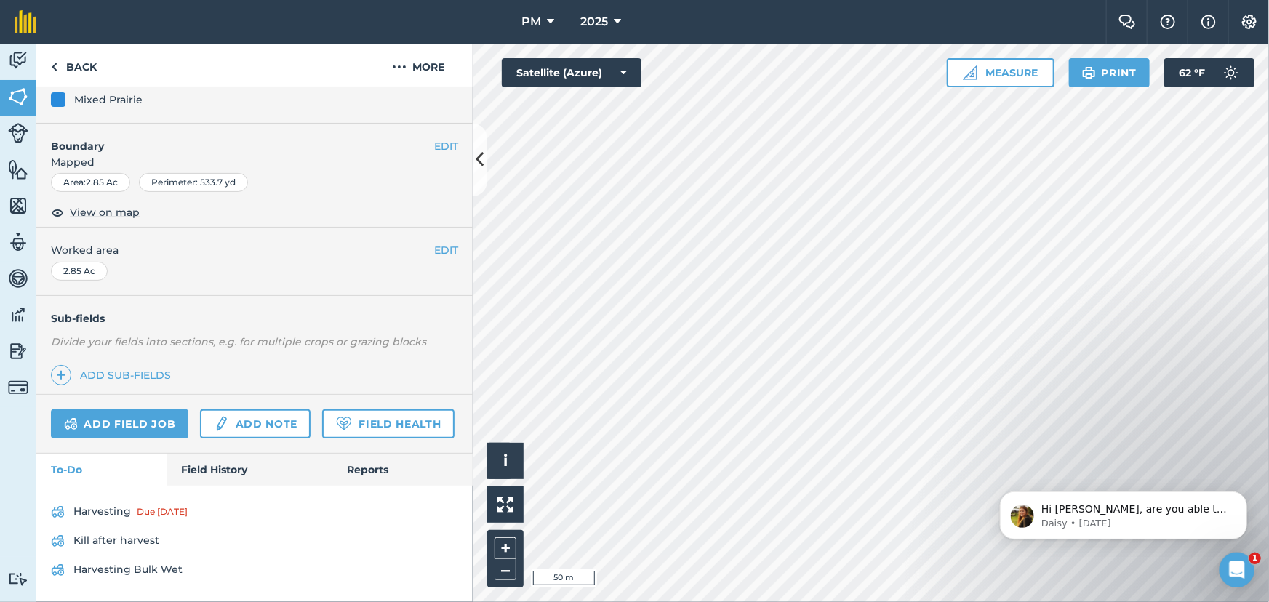
scroll to position [121, 0]
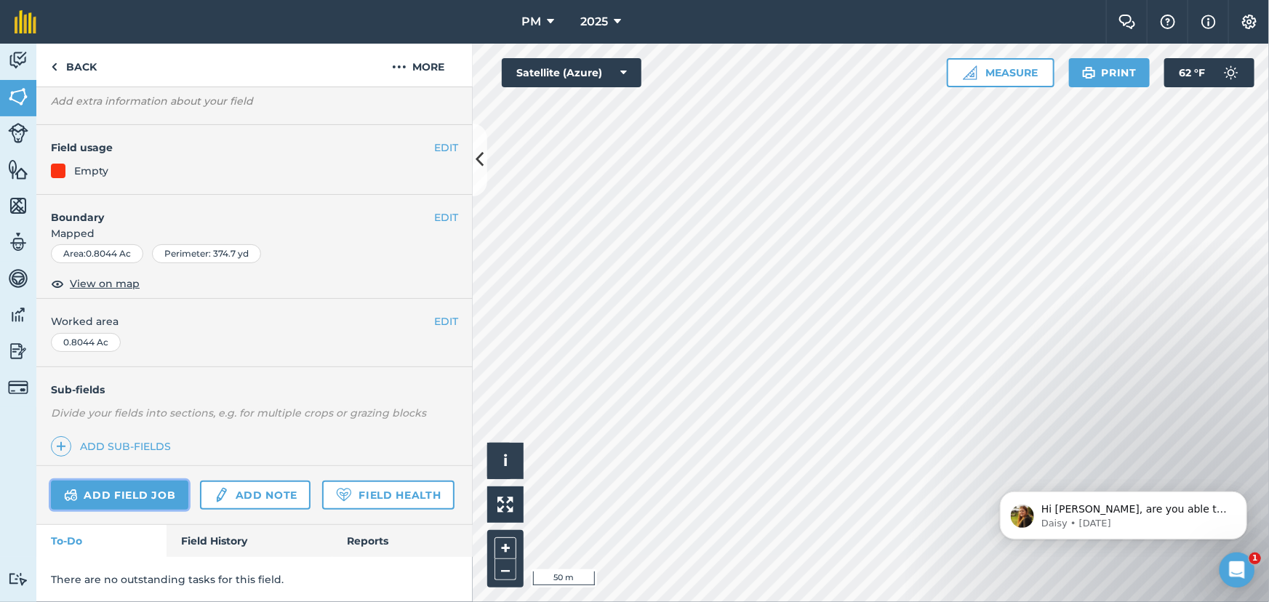
click at [108, 481] on link "Add field job" at bounding box center [119, 495] width 137 height 29
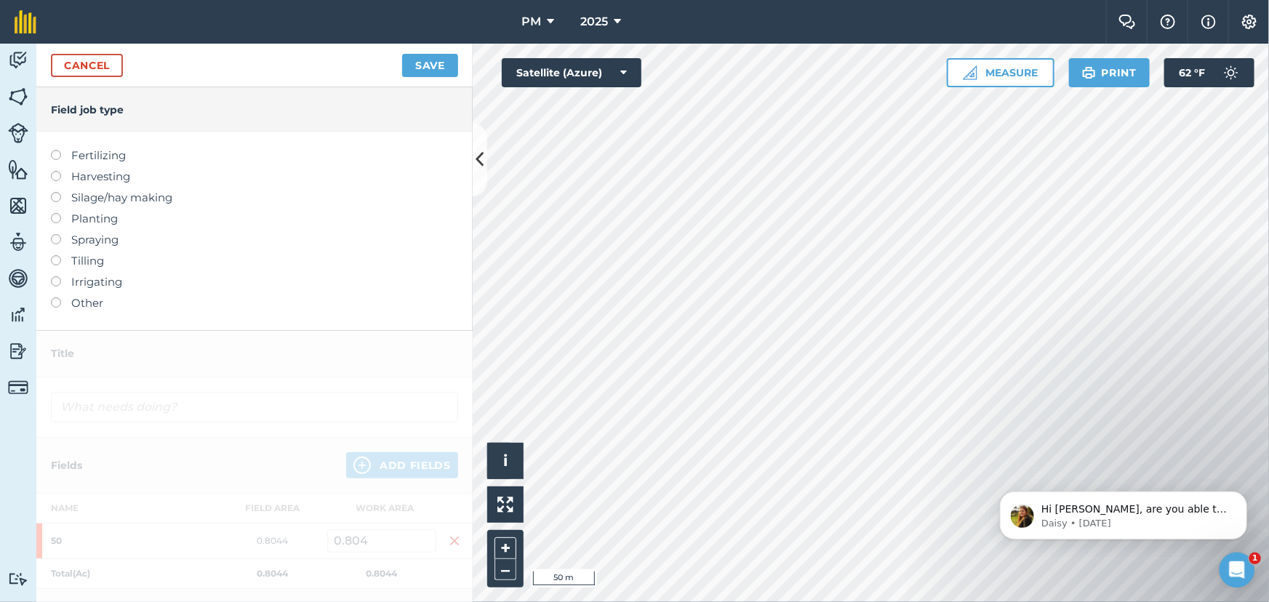
click at [54, 213] on label at bounding box center [61, 213] width 20 height 0
type input "Planting"
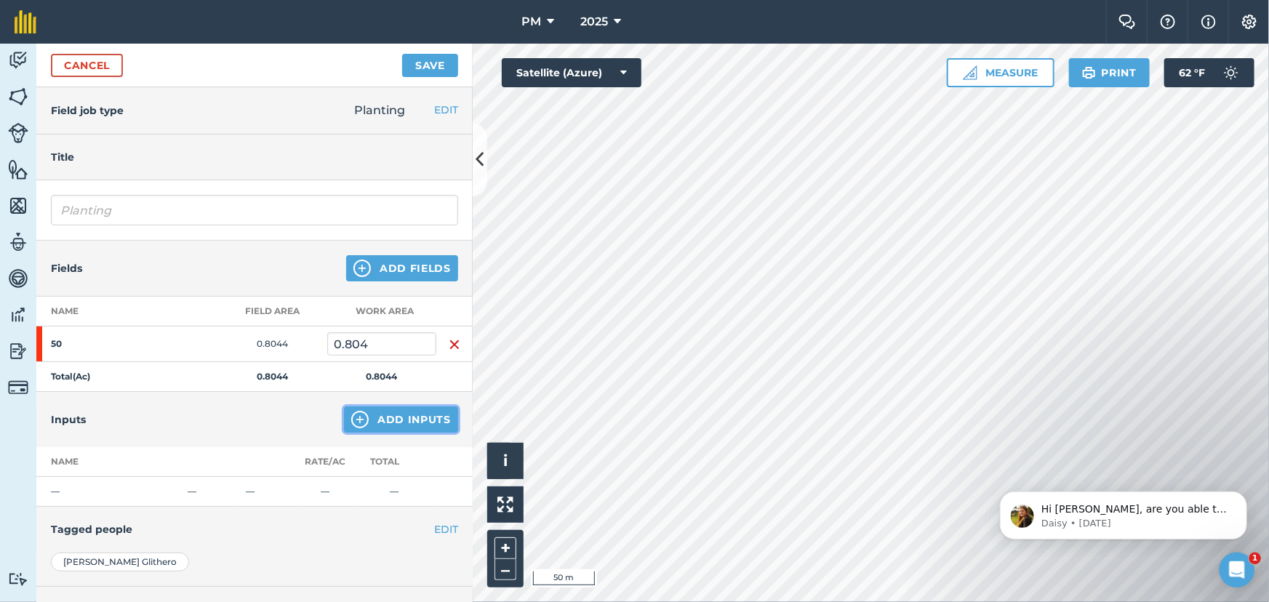
click at [351, 415] on img at bounding box center [359, 419] width 17 height 17
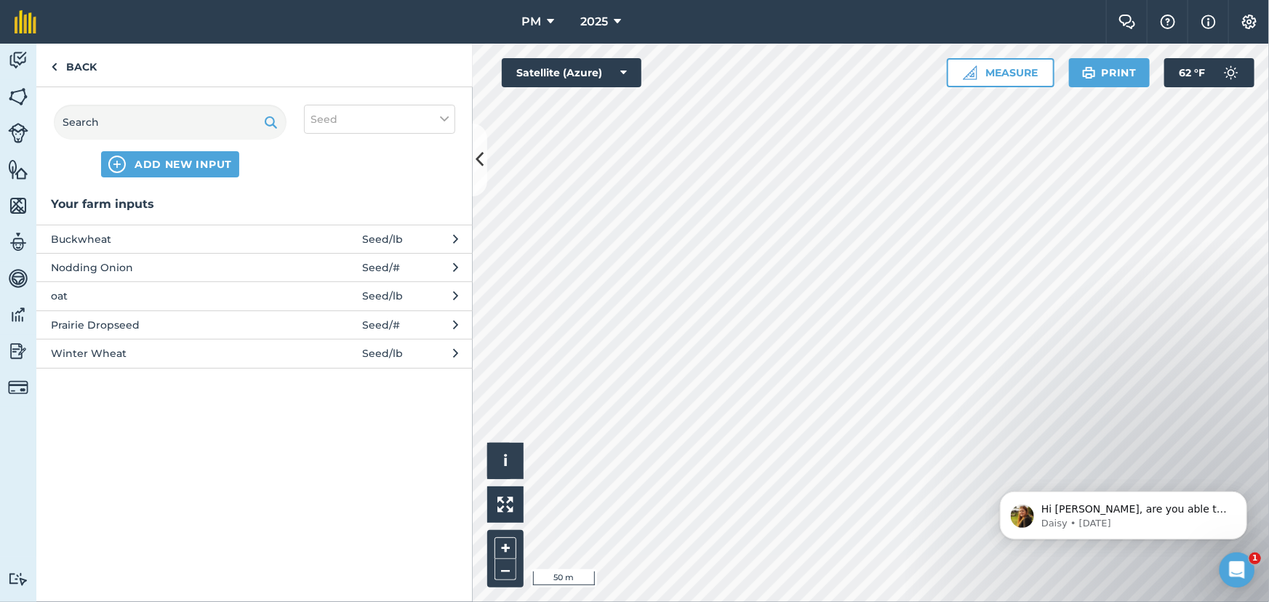
click at [375, 356] on span "Seed / lb" at bounding box center [382, 354] width 41 height 16
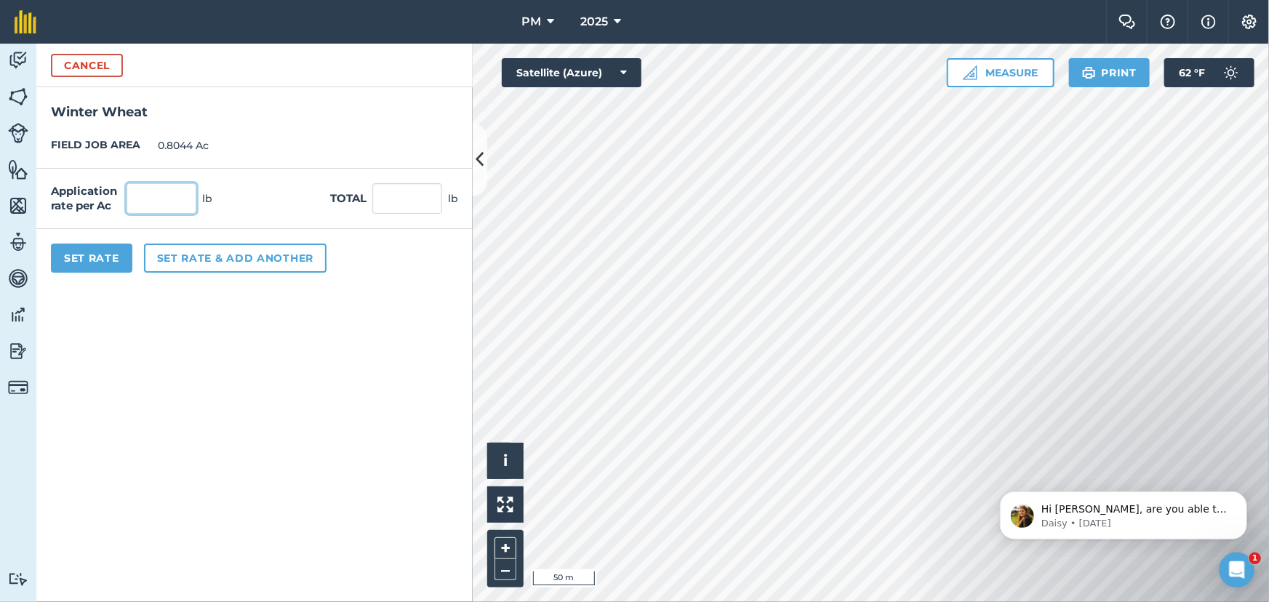
click at [154, 189] on input "text" at bounding box center [162, 198] width 70 height 31
type input "95"
type input "76.418"
click at [174, 256] on button "Set rate & add another" at bounding box center [235, 258] width 183 height 29
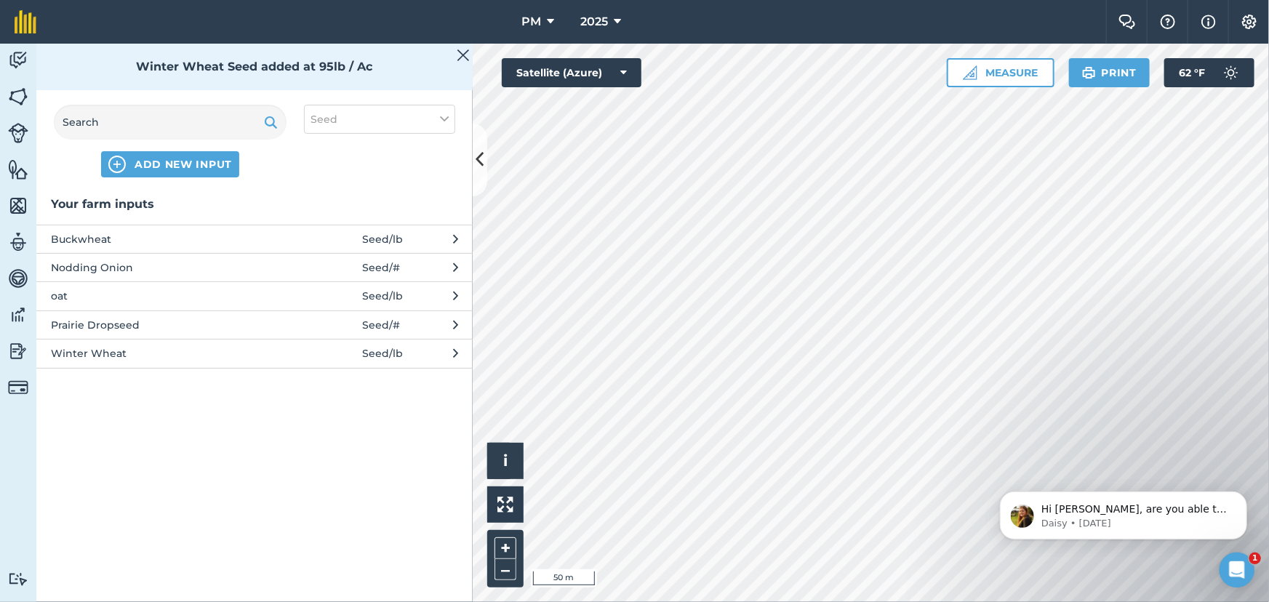
click at [108, 353] on span "Winter Wheat" at bounding box center [170, 354] width 238 height 16
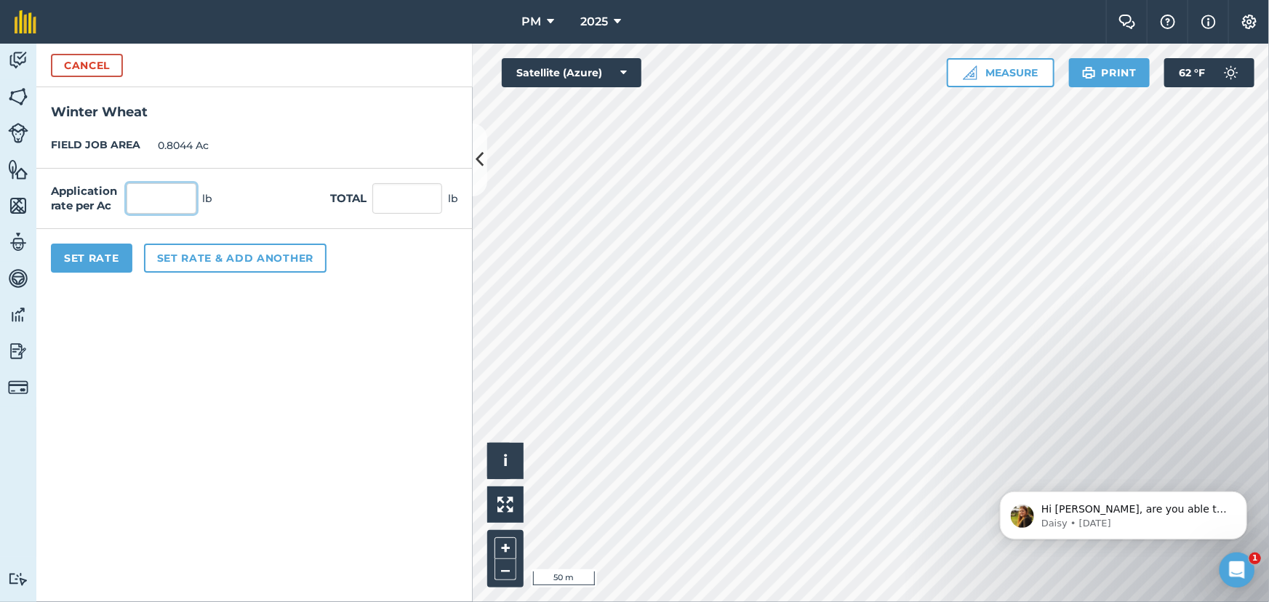
click at [141, 201] on input "text" at bounding box center [162, 198] width 70 height 31
type input "95"
type input "76.418"
click at [89, 258] on button "Set Rate" at bounding box center [91, 258] width 81 height 29
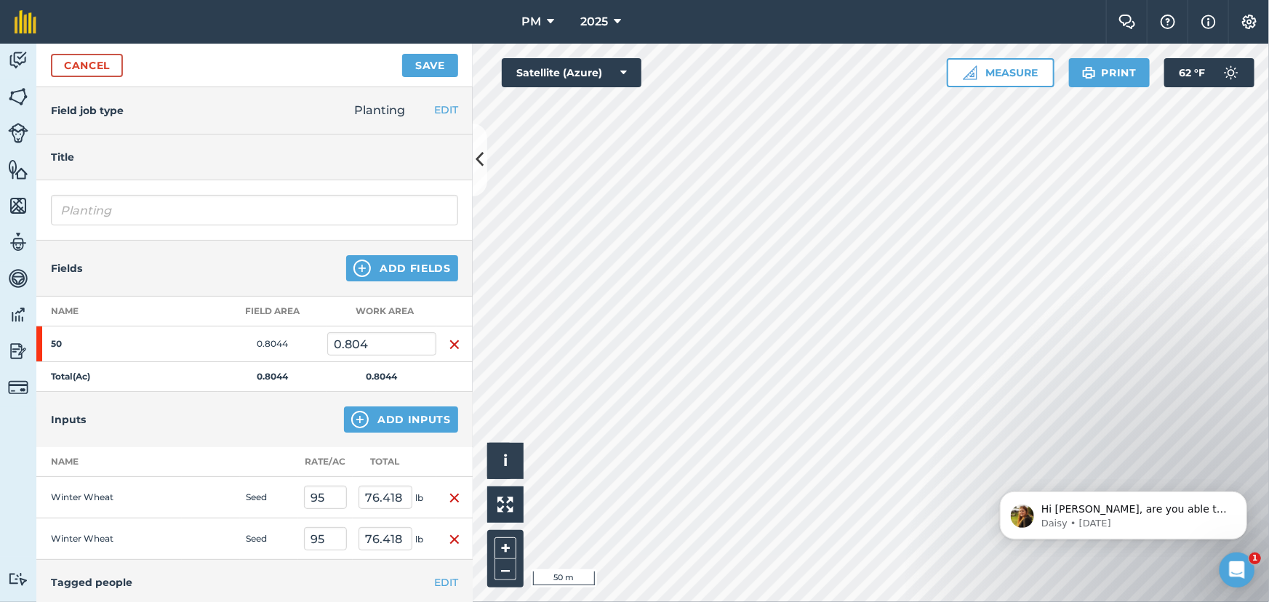
click at [449, 497] on img "button" at bounding box center [455, 498] width 12 height 17
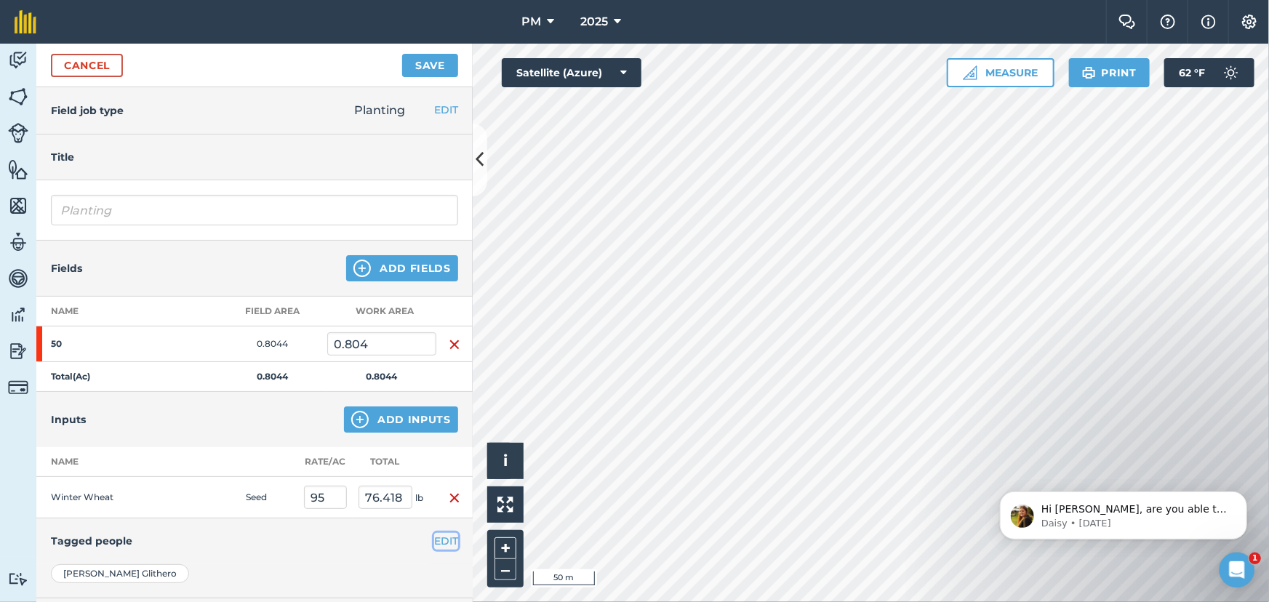
click at [434, 538] on button "EDIT" at bounding box center [446, 541] width 24 height 16
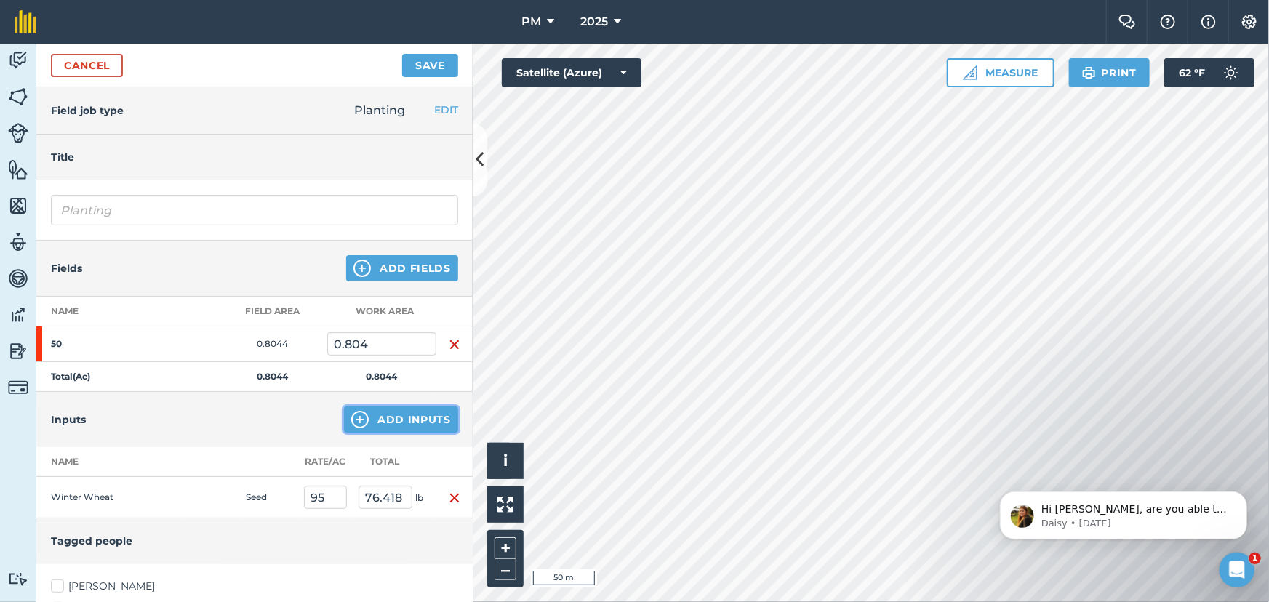
click at [351, 421] on img at bounding box center [359, 419] width 17 height 17
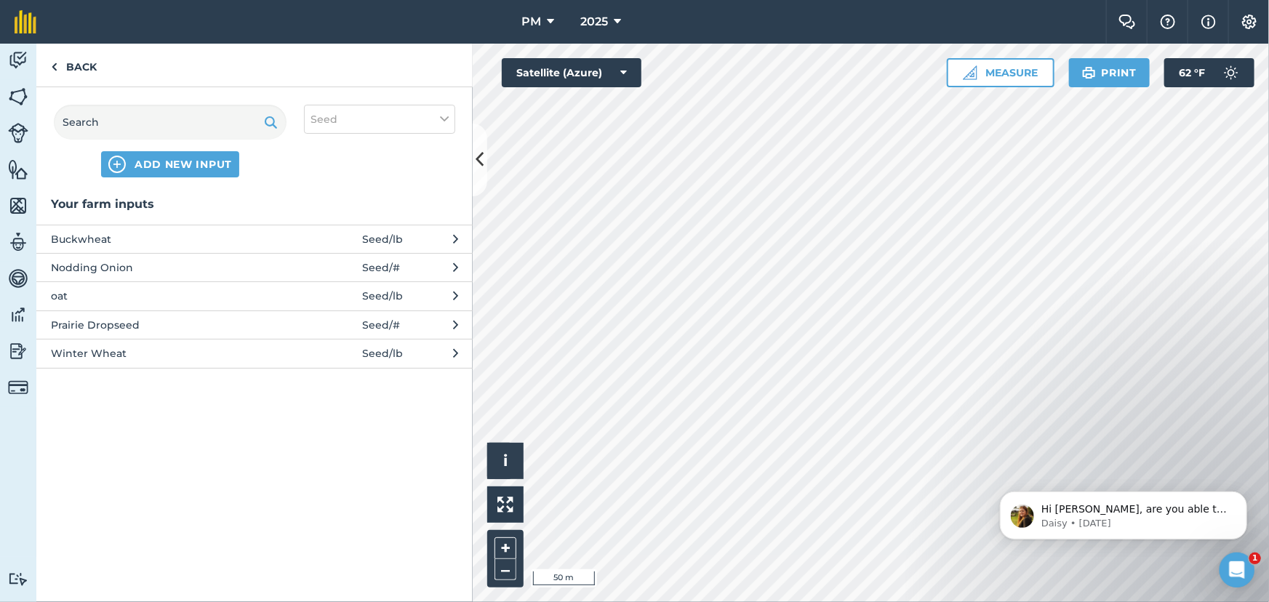
click at [102, 242] on span "Buckwheat" at bounding box center [170, 239] width 238 height 16
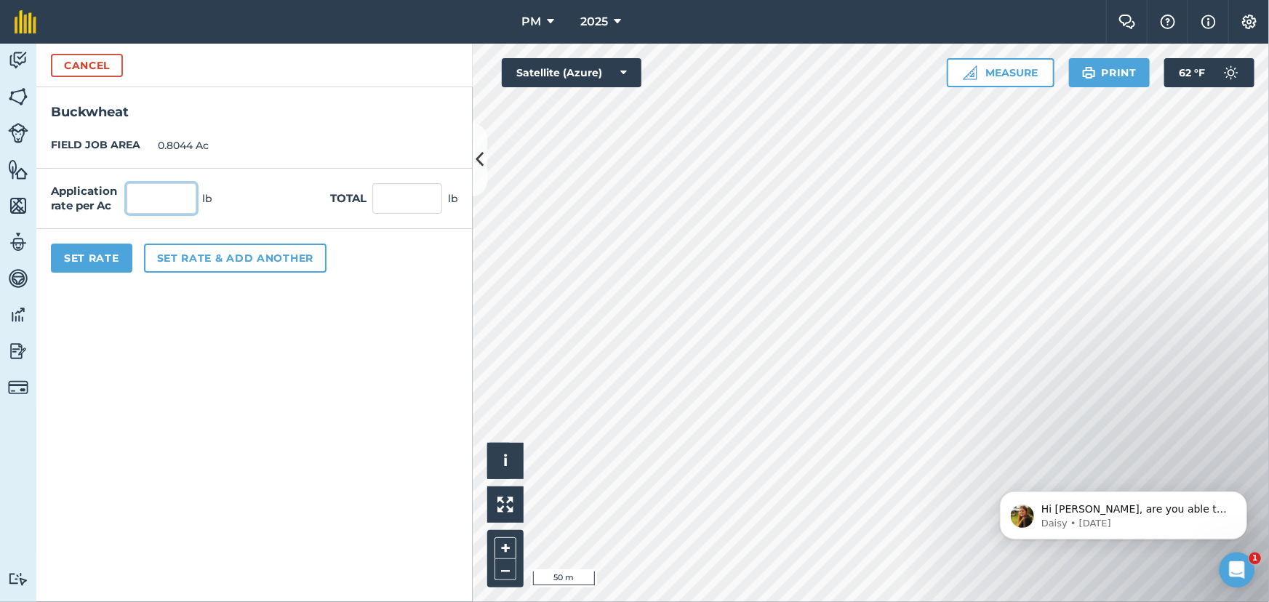
click at [164, 195] on input "text" at bounding box center [162, 198] width 70 height 31
type input "26"
type input "20.914"
click at [109, 261] on button "Set Rate" at bounding box center [91, 258] width 81 height 29
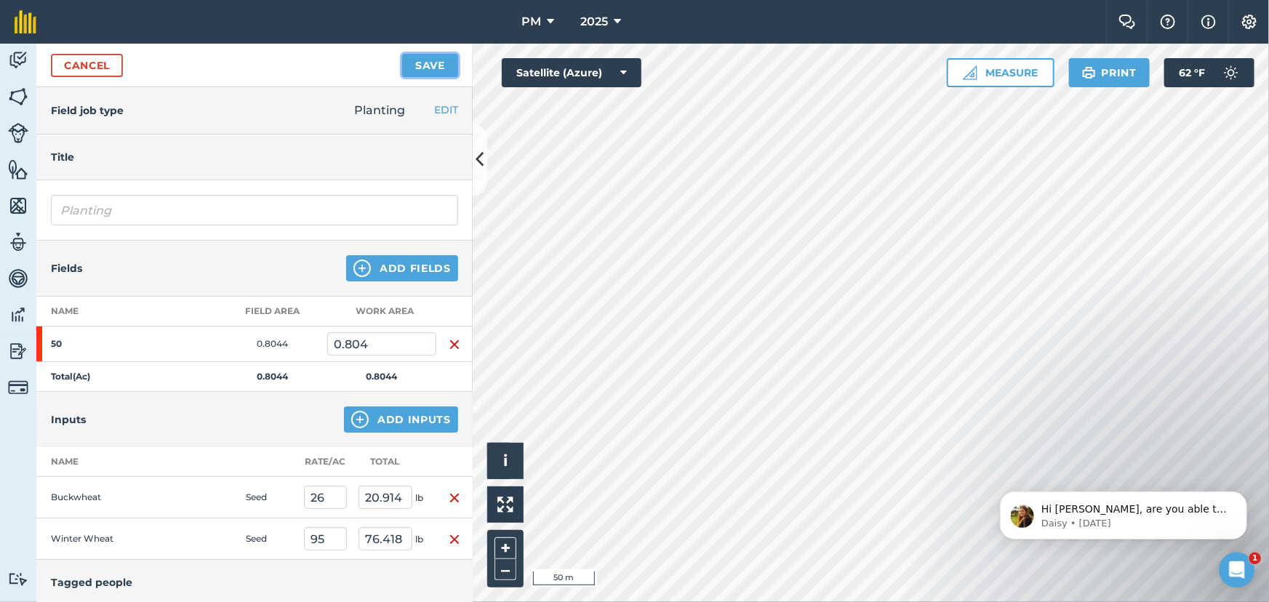
click at [422, 67] on button "Save" at bounding box center [430, 65] width 56 height 23
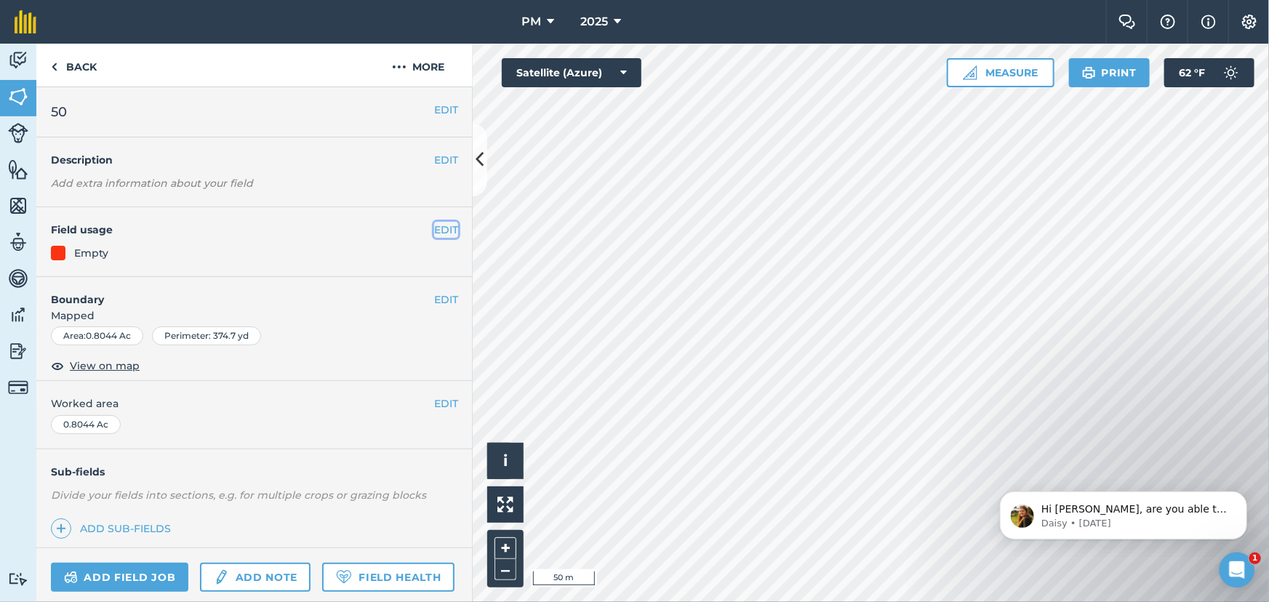
click at [435, 224] on button "EDIT" at bounding box center [446, 230] width 24 height 16
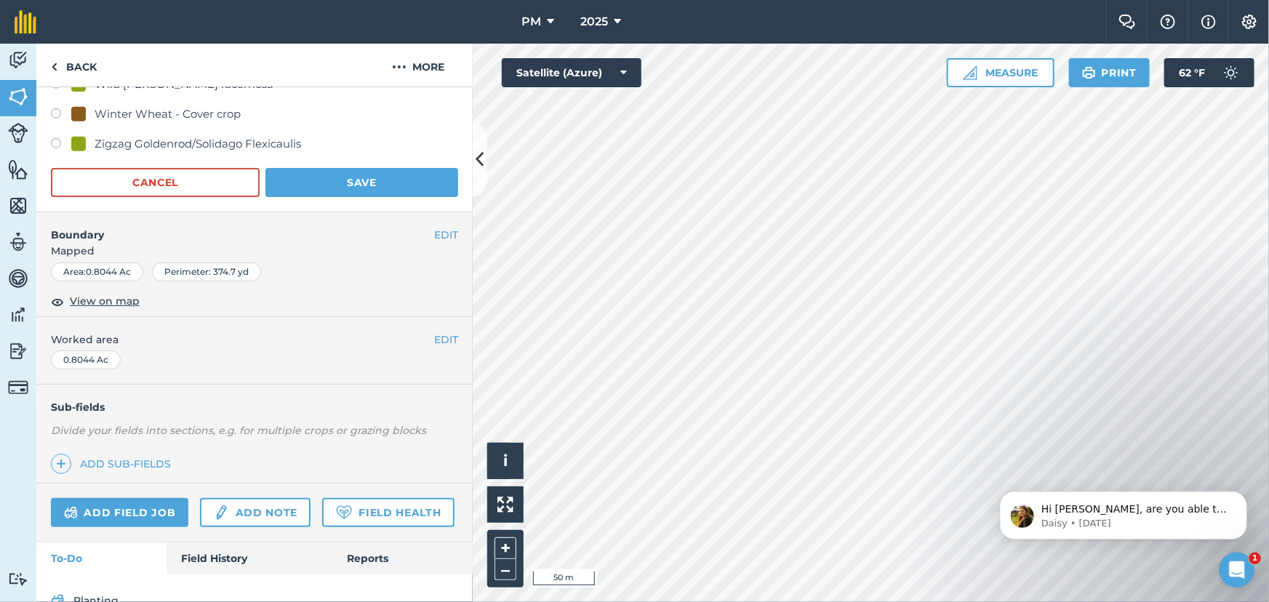
scroll to position [3369, 0]
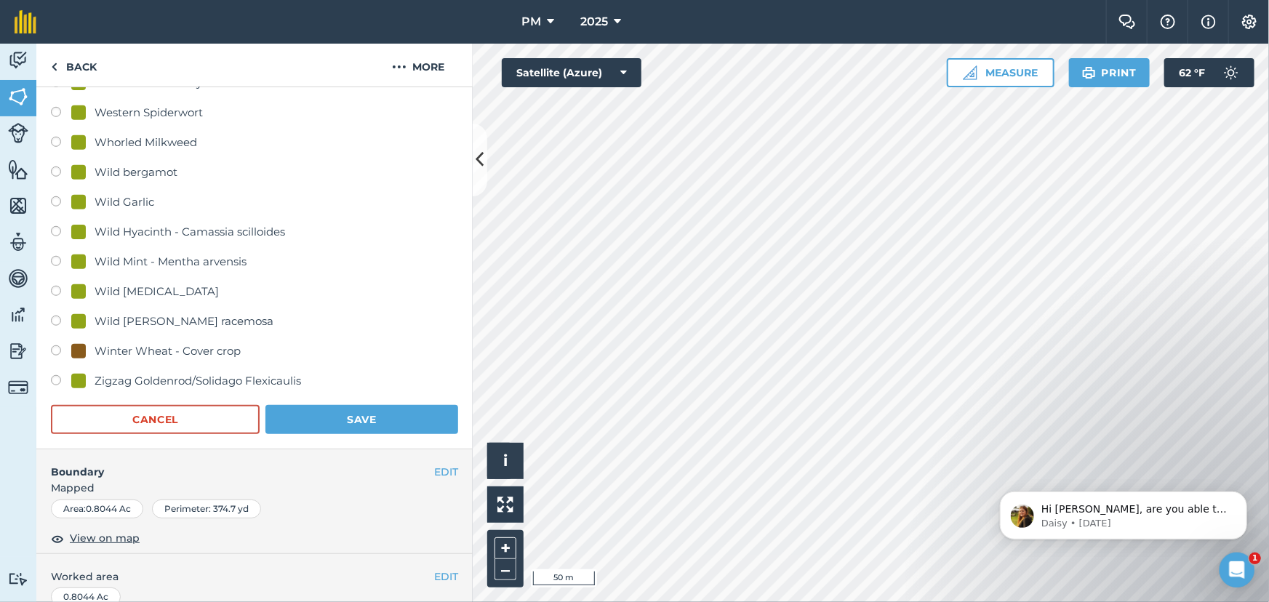
click at [57, 346] on label at bounding box center [61, 353] width 20 height 15
radio input "true"
radio input "false"
click at [345, 416] on button "Save" at bounding box center [362, 419] width 193 height 29
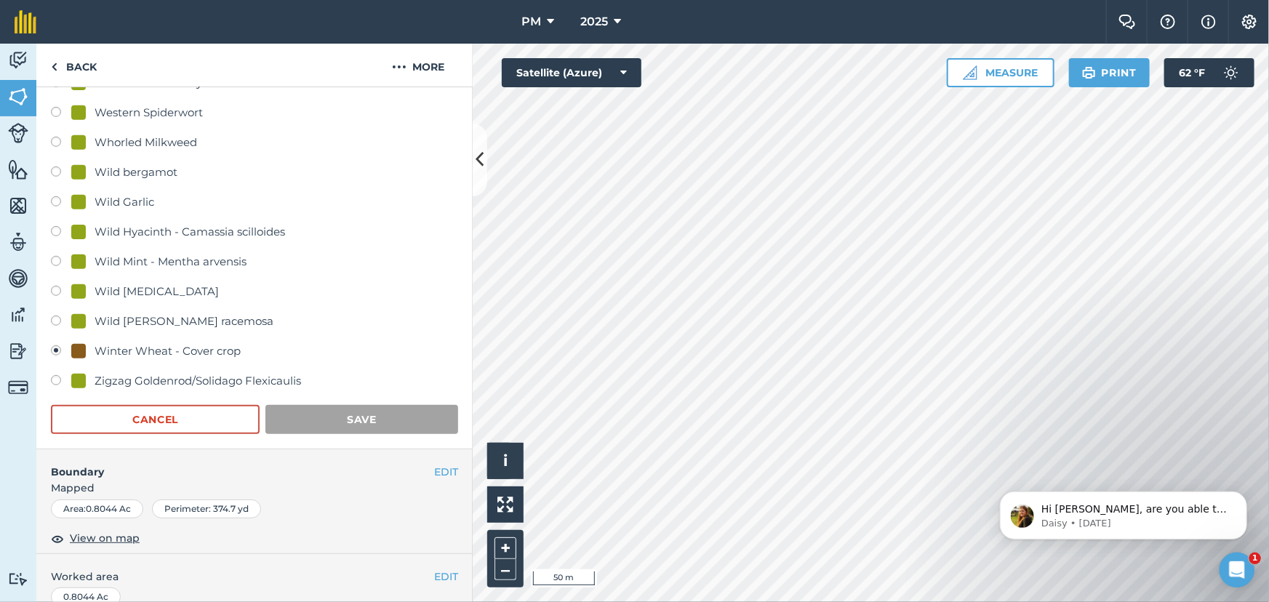
scroll to position [135, 0]
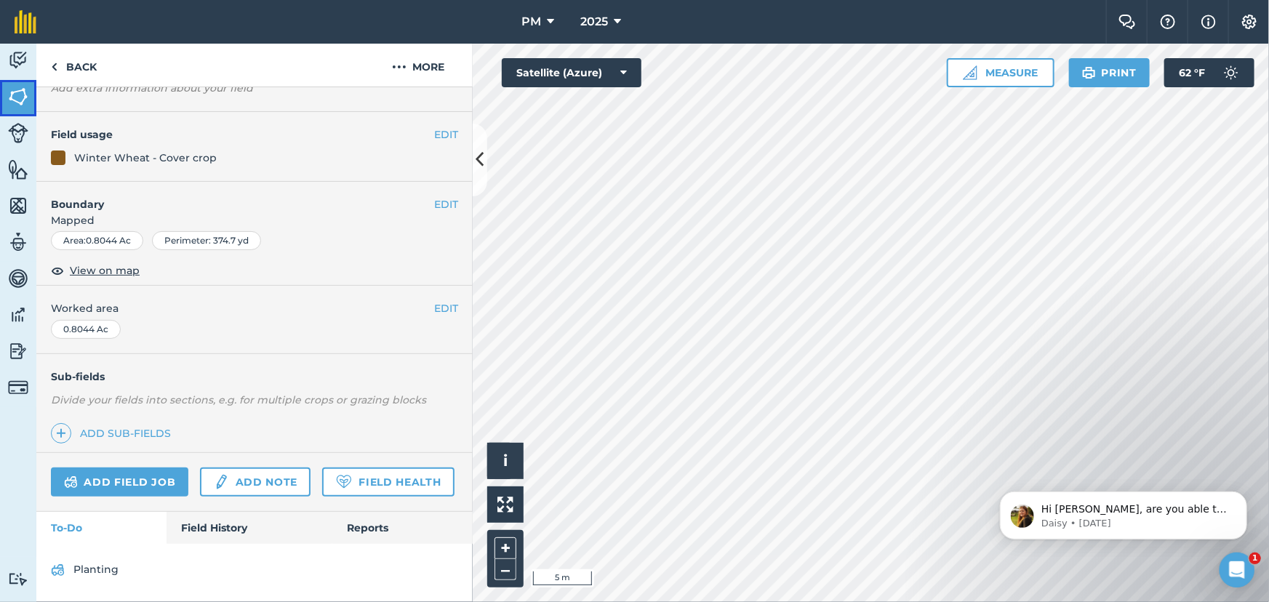
click at [7, 97] on link "Fields" at bounding box center [18, 98] width 36 height 36
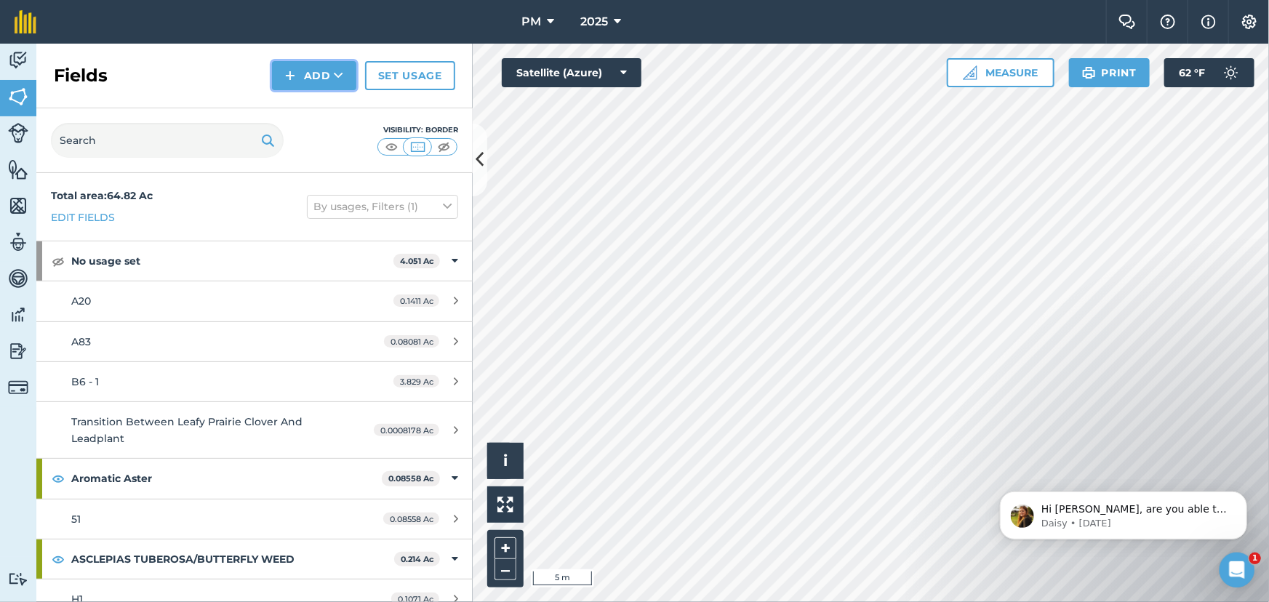
click at [284, 73] on button "Add" at bounding box center [314, 75] width 84 height 29
click at [311, 107] on link "Draw" at bounding box center [314, 108] width 80 height 32
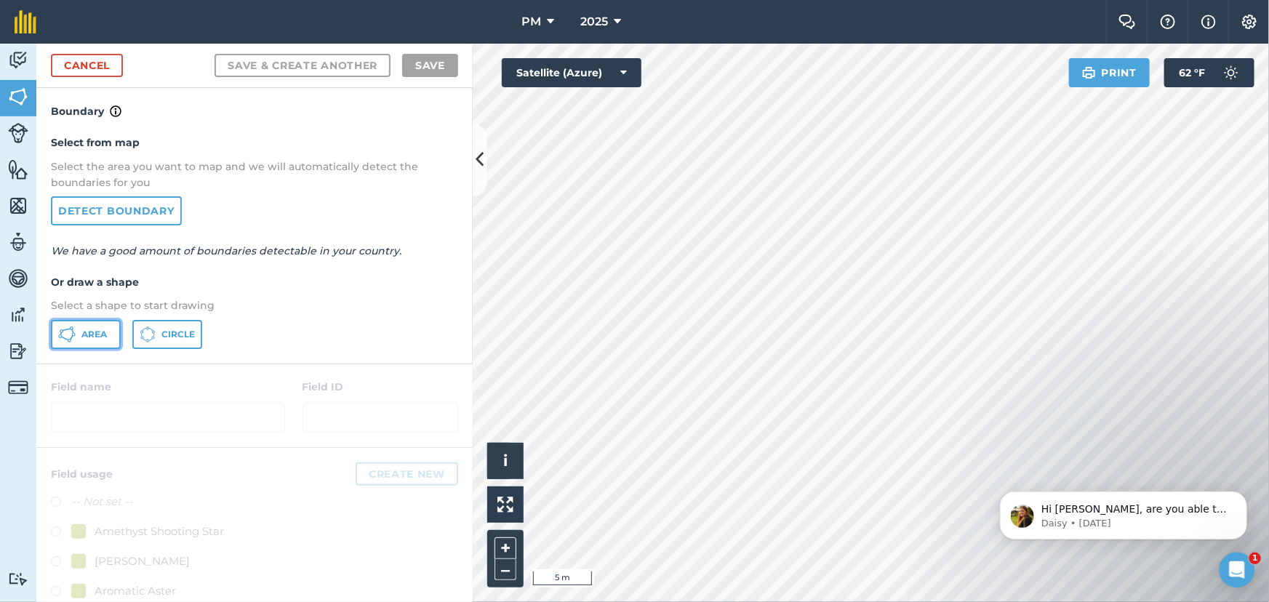
click at [90, 334] on span "Area" at bounding box center [93, 335] width 25 height 12
click at [166, 331] on span "Circle" at bounding box center [177, 335] width 33 height 12
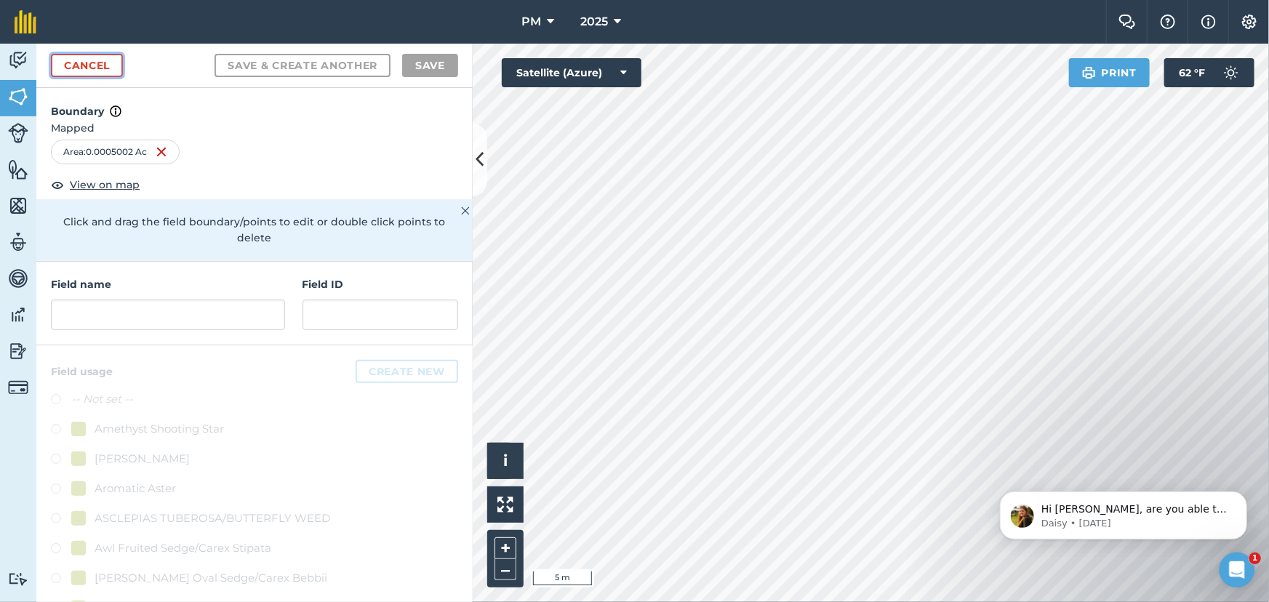
click at [80, 60] on link "Cancel" at bounding box center [87, 65] width 72 height 23
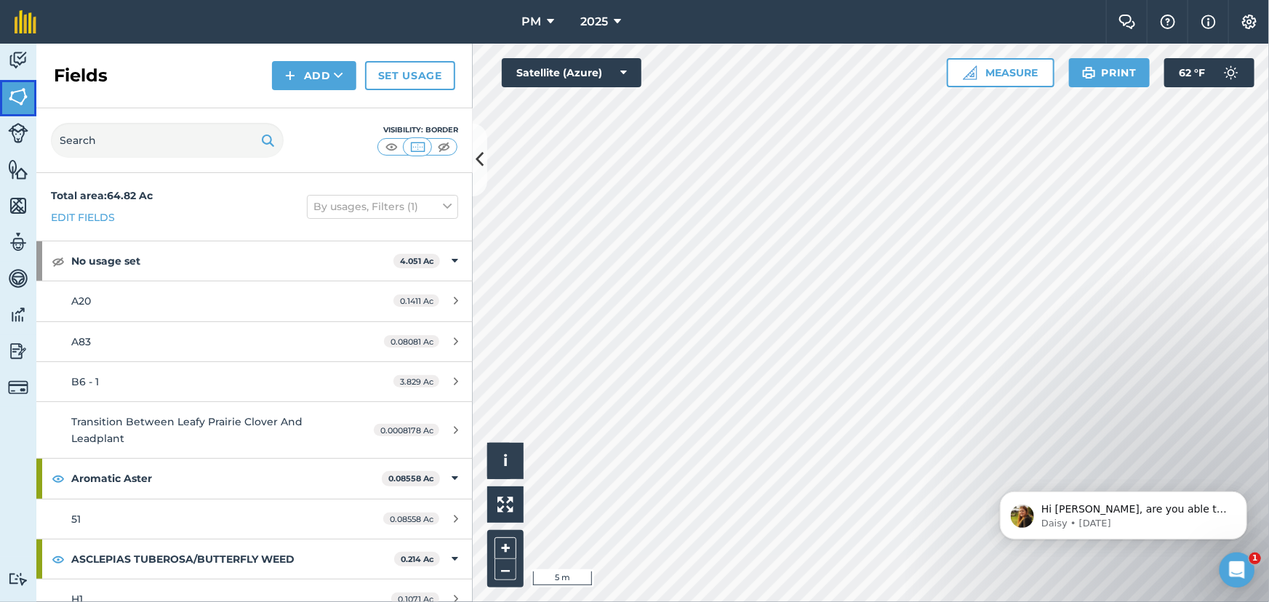
click at [21, 93] on img at bounding box center [18, 97] width 20 height 22
click at [12, 58] on img at bounding box center [18, 60] width 20 height 22
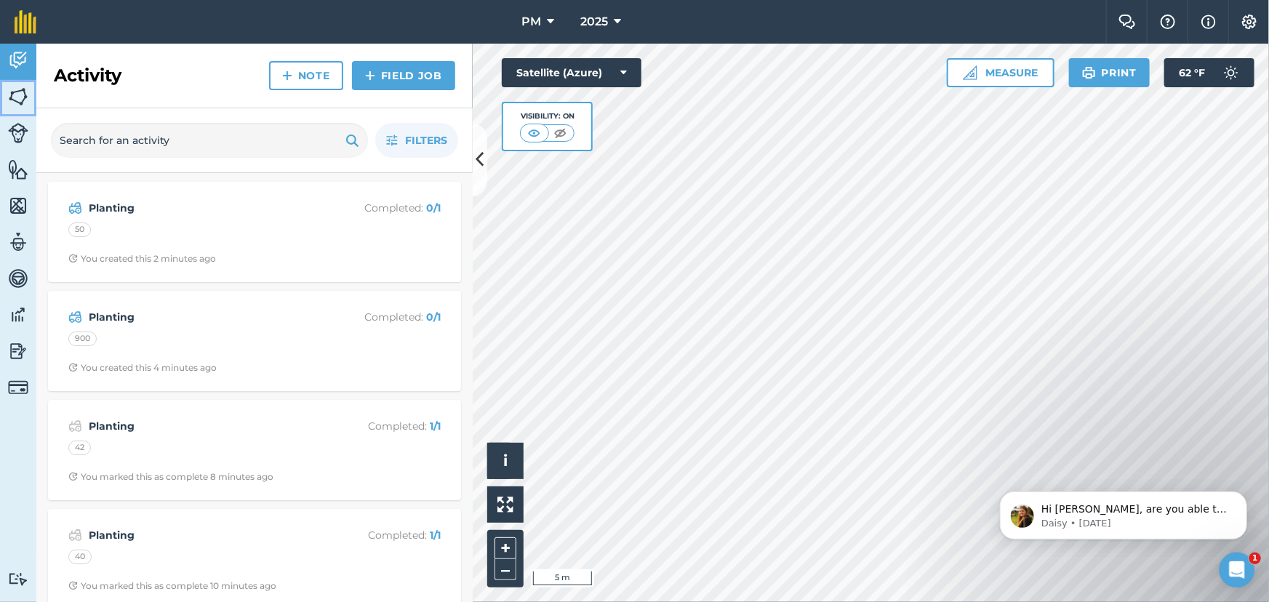
click at [18, 95] on img at bounding box center [18, 97] width 20 height 22
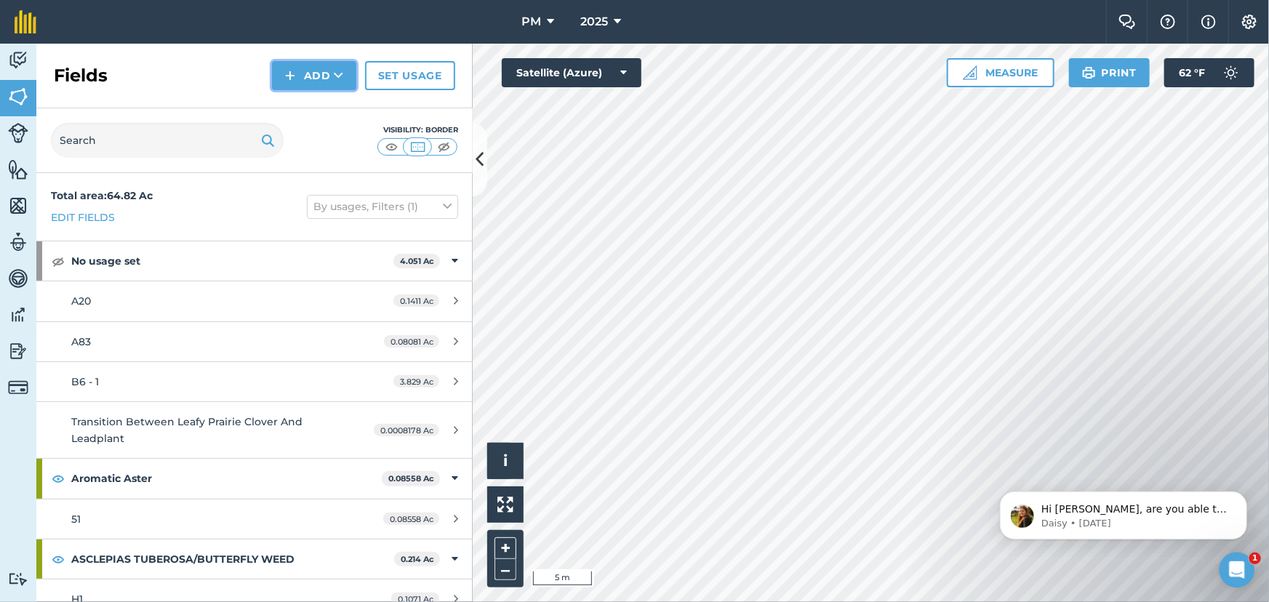
click at [338, 73] on icon at bounding box center [338, 75] width 9 height 15
click at [340, 71] on icon at bounding box center [338, 75] width 9 height 15
click at [19, 173] on img at bounding box center [18, 170] width 20 height 22
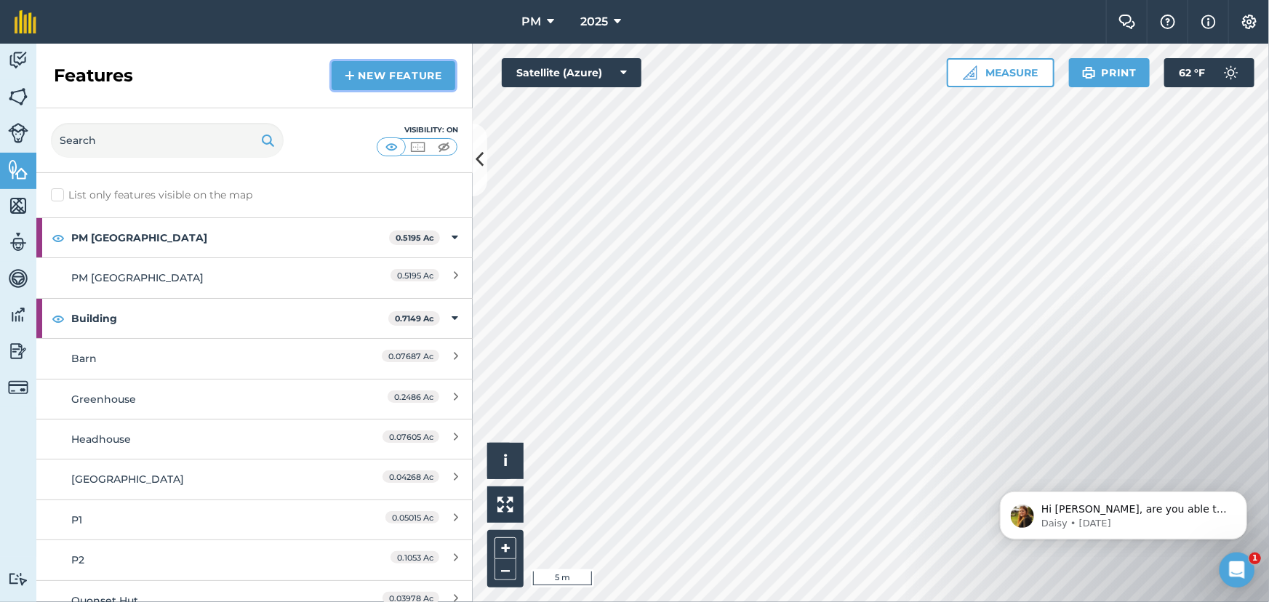
click at [345, 75] on img at bounding box center [350, 75] width 10 height 17
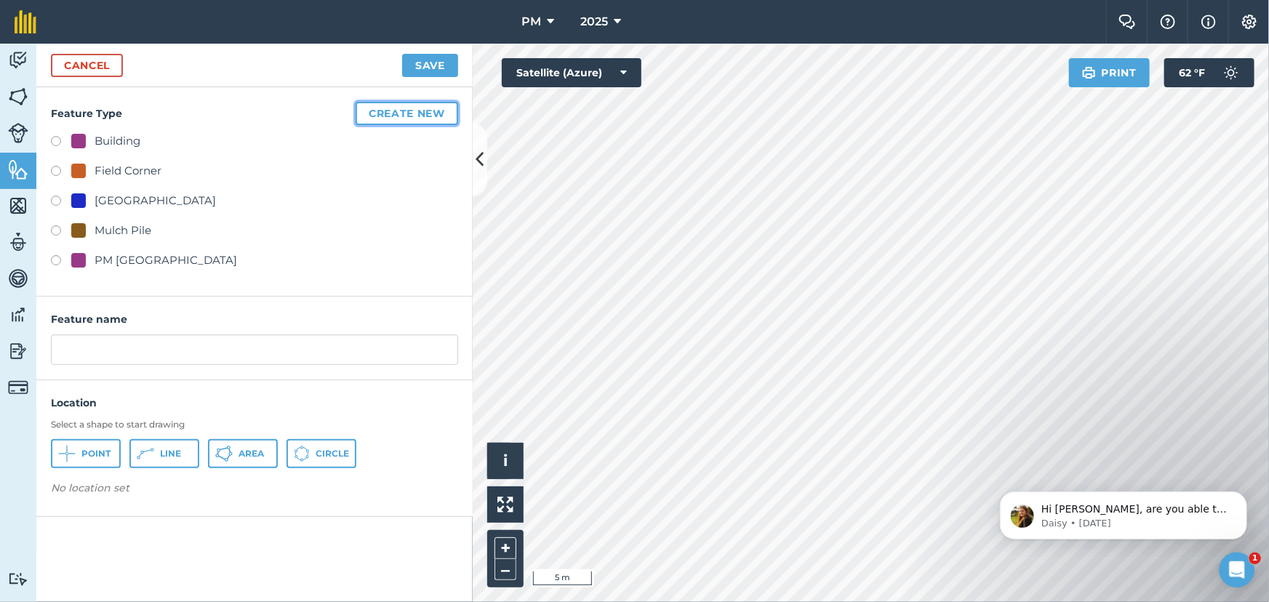
click at [380, 116] on button "Create new" at bounding box center [407, 113] width 103 height 23
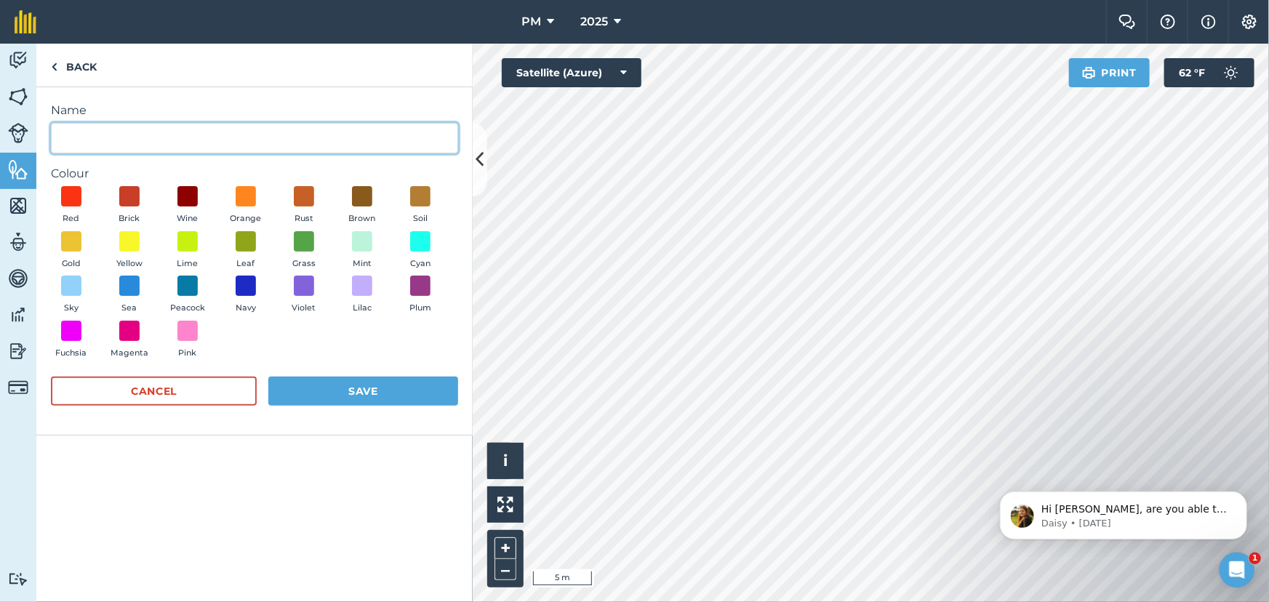
click at [153, 133] on input "Name" at bounding box center [254, 138] width 407 height 31
type input "Pole"
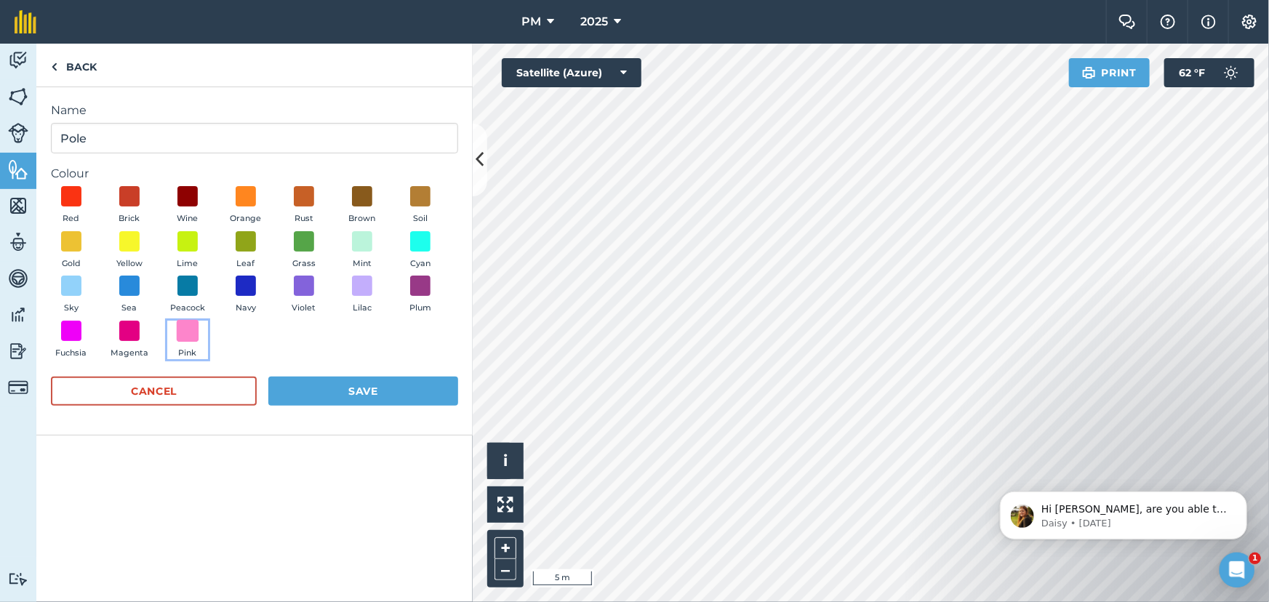
click at [188, 332] on span at bounding box center [188, 330] width 23 height 23
click at [337, 394] on button "Save" at bounding box center [363, 391] width 190 height 29
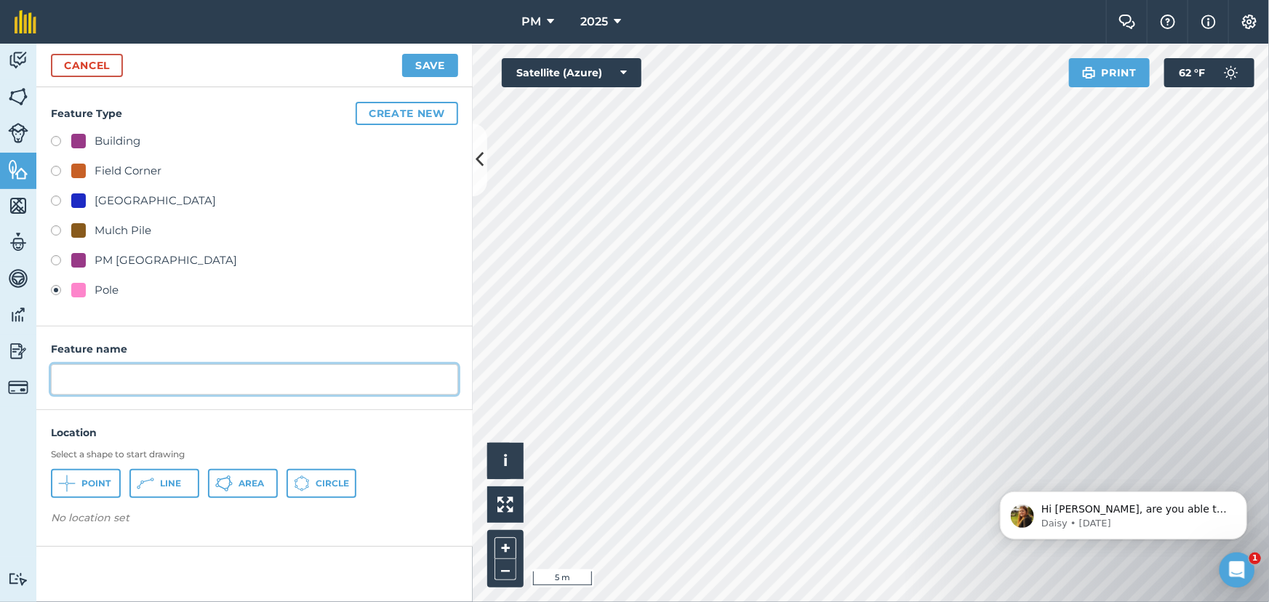
click at [172, 381] on input "text" at bounding box center [254, 379] width 407 height 31
type input "Pole"
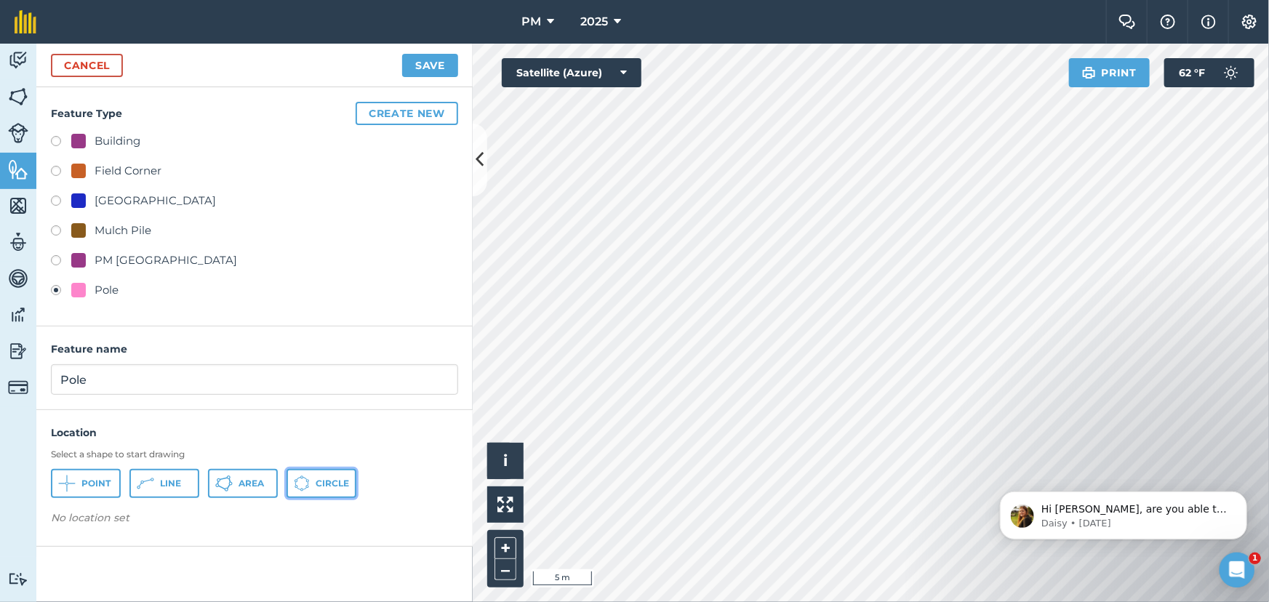
click at [308, 487] on icon at bounding box center [302, 484] width 16 height 16
click at [81, 65] on link "Cancel" at bounding box center [87, 65] width 72 height 23
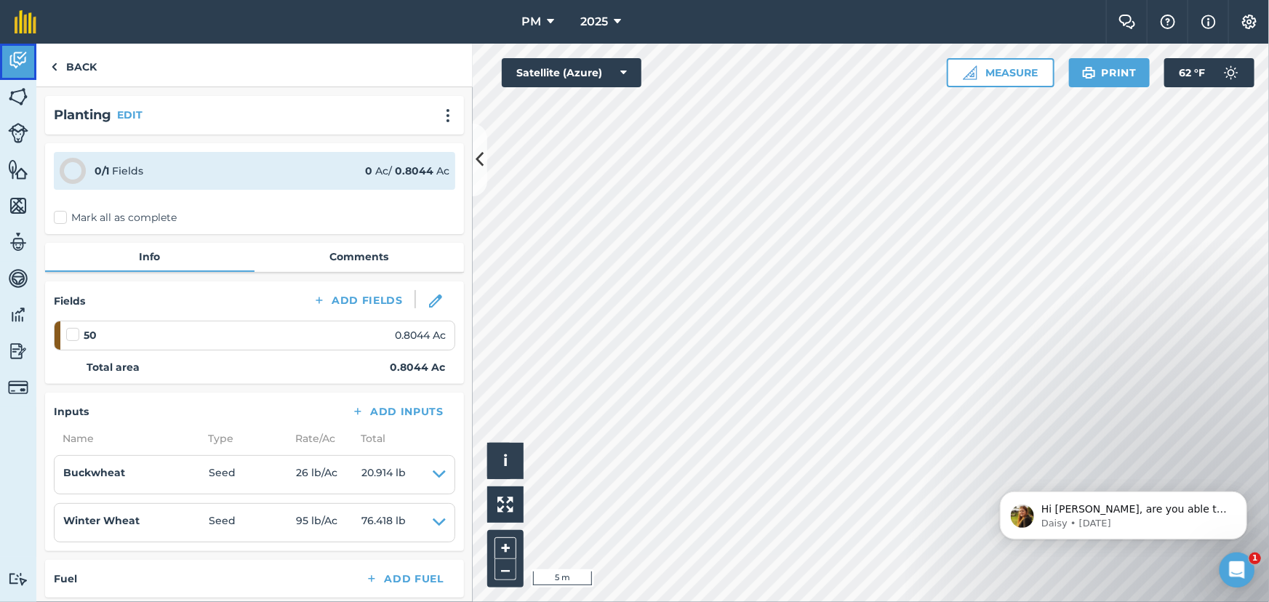
click at [20, 61] on img at bounding box center [18, 60] width 20 height 22
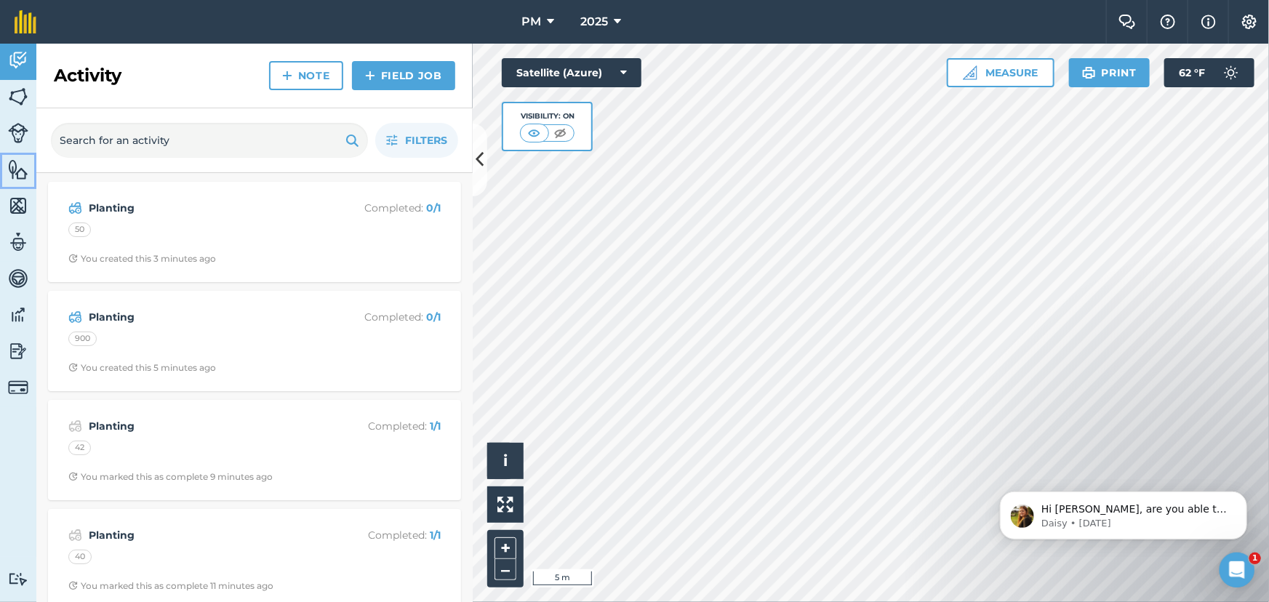
click at [23, 170] on img at bounding box center [18, 170] width 20 height 22
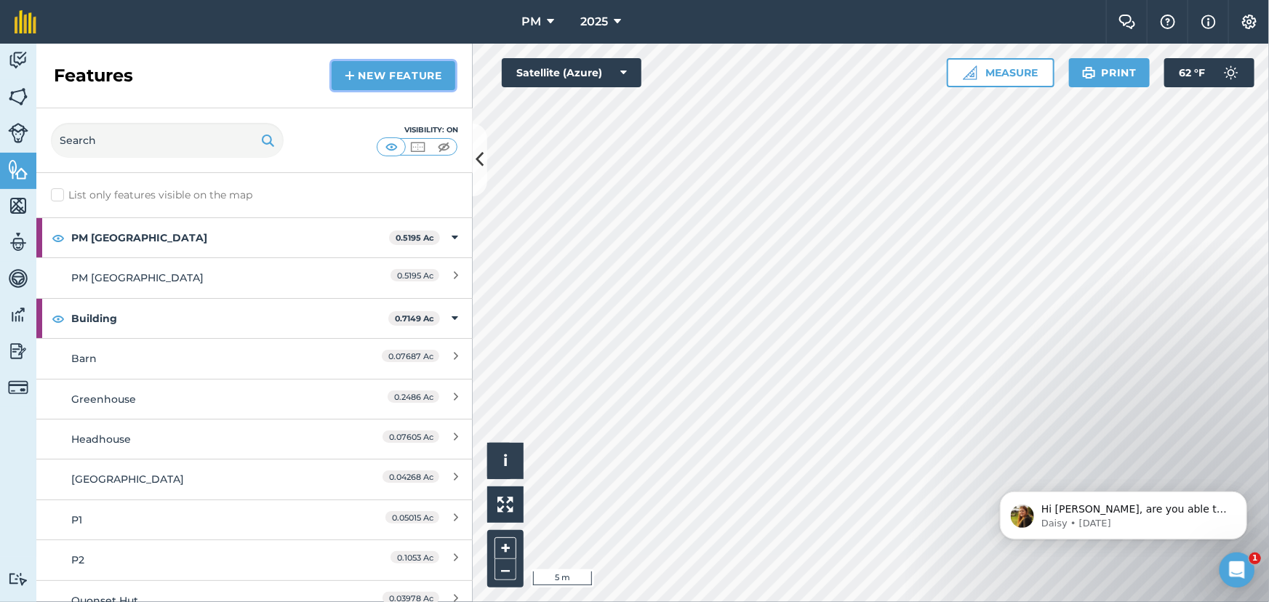
click at [348, 79] on img at bounding box center [350, 75] width 10 height 17
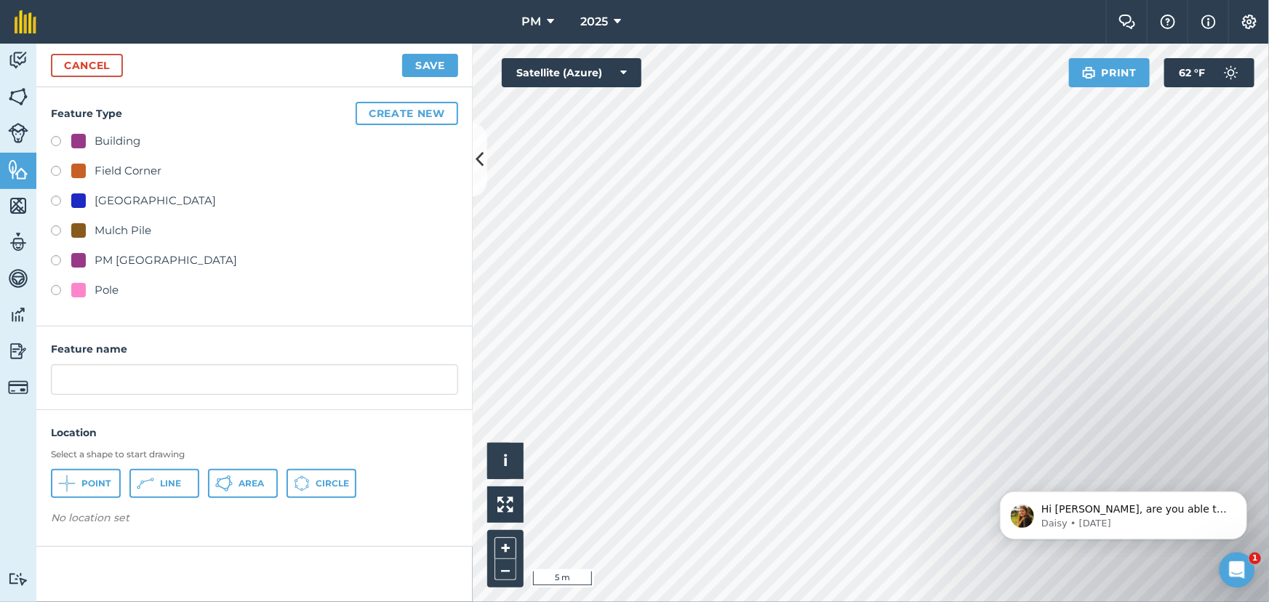
click at [55, 294] on label at bounding box center [61, 292] width 20 height 15
radio input "true"
type input "Pole"
click at [73, 480] on icon at bounding box center [66, 483] width 17 height 17
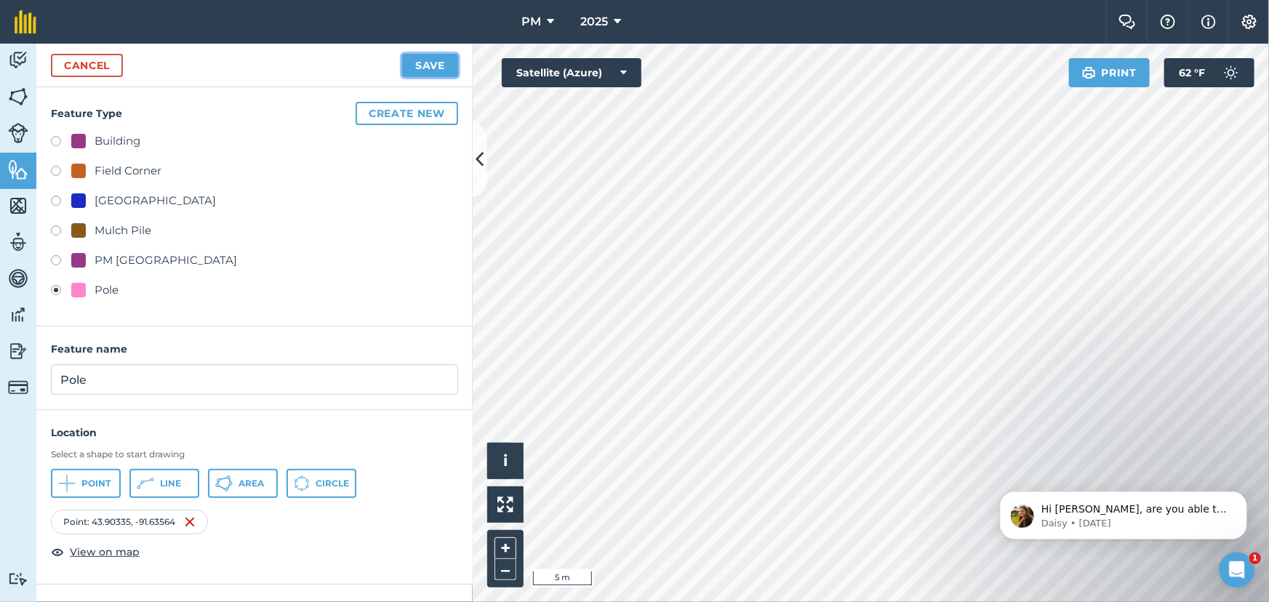
click at [431, 65] on button "Save" at bounding box center [430, 65] width 56 height 23
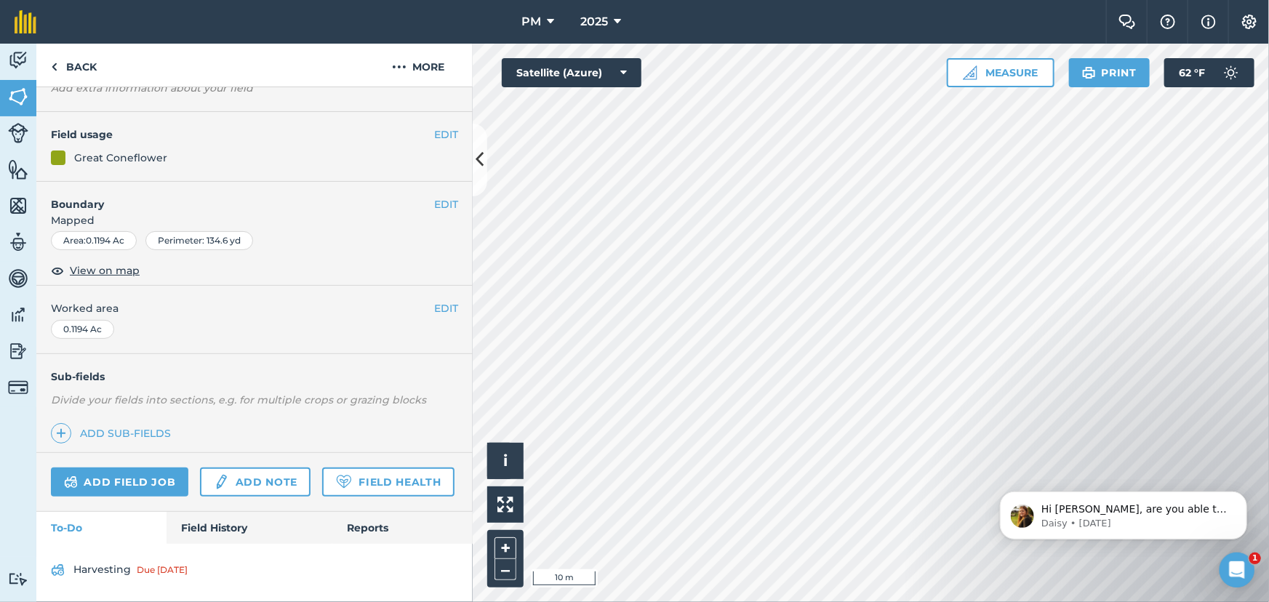
scroll to position [135, 0]
click at [204, 524] on link "Field History" at bounding box center [249, 528] width 165 height 32
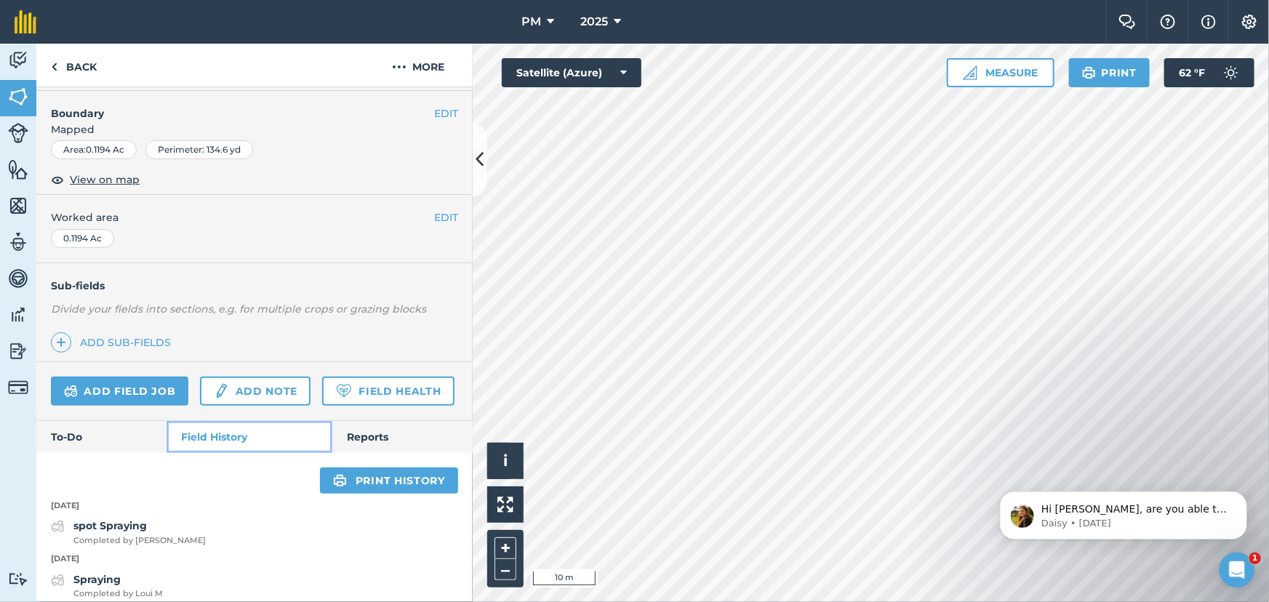
scroll to position [239, 0]
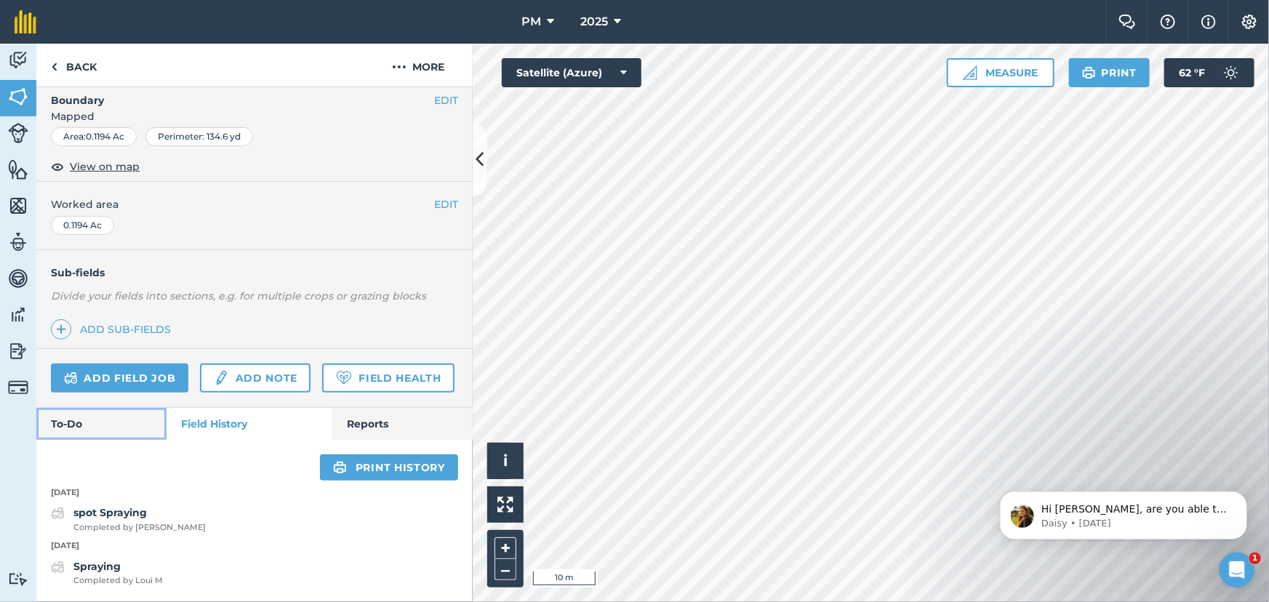
click at [69, 417] on link "To-Do" at bounding box center [101, 424] width 130 height 32
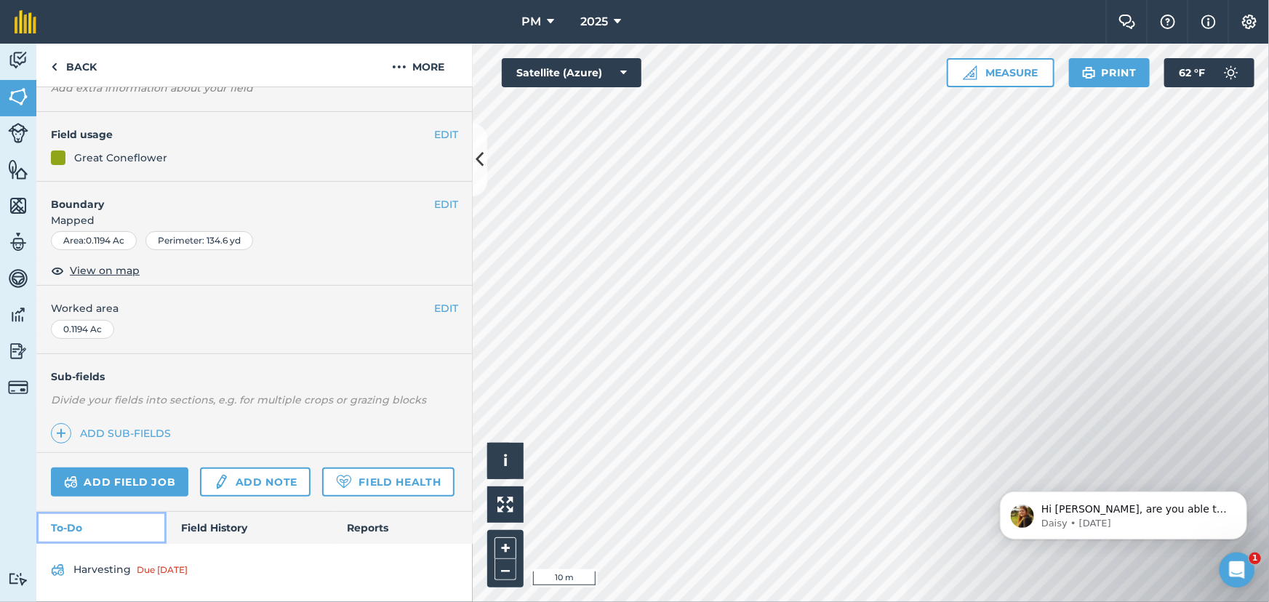
scroll to position [135, 0]
click at [14, 94] on img at bounding box center [18, 97] width 20 height 22
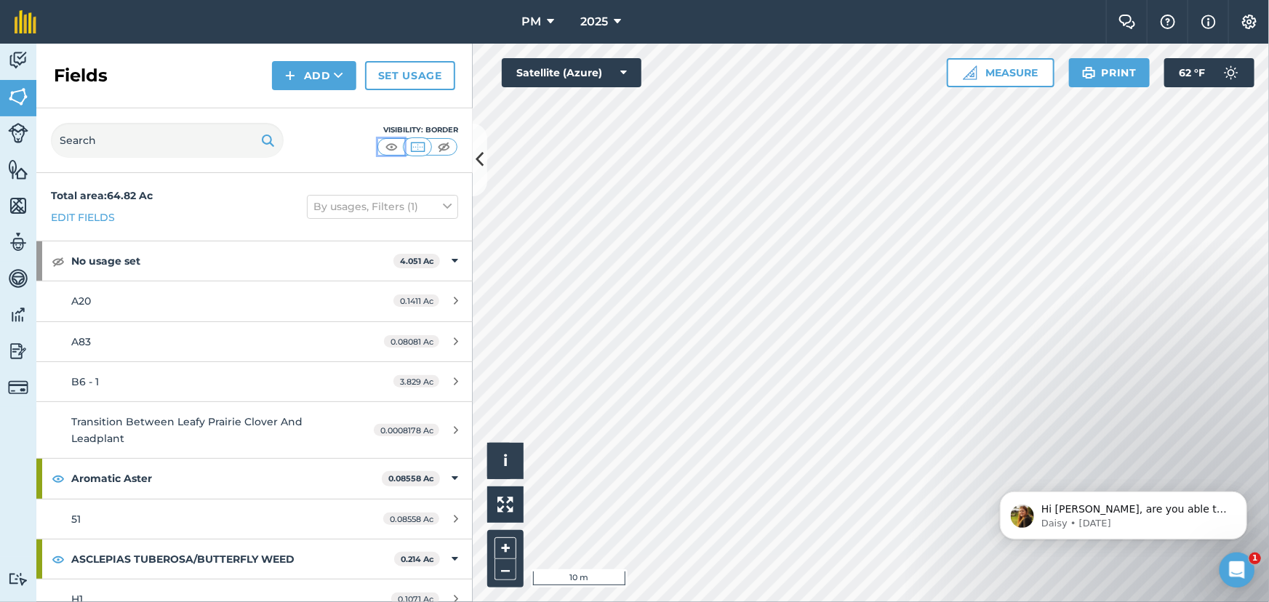
click at [388, 145] on img at bounding box center [392, 147] width 18 height 15
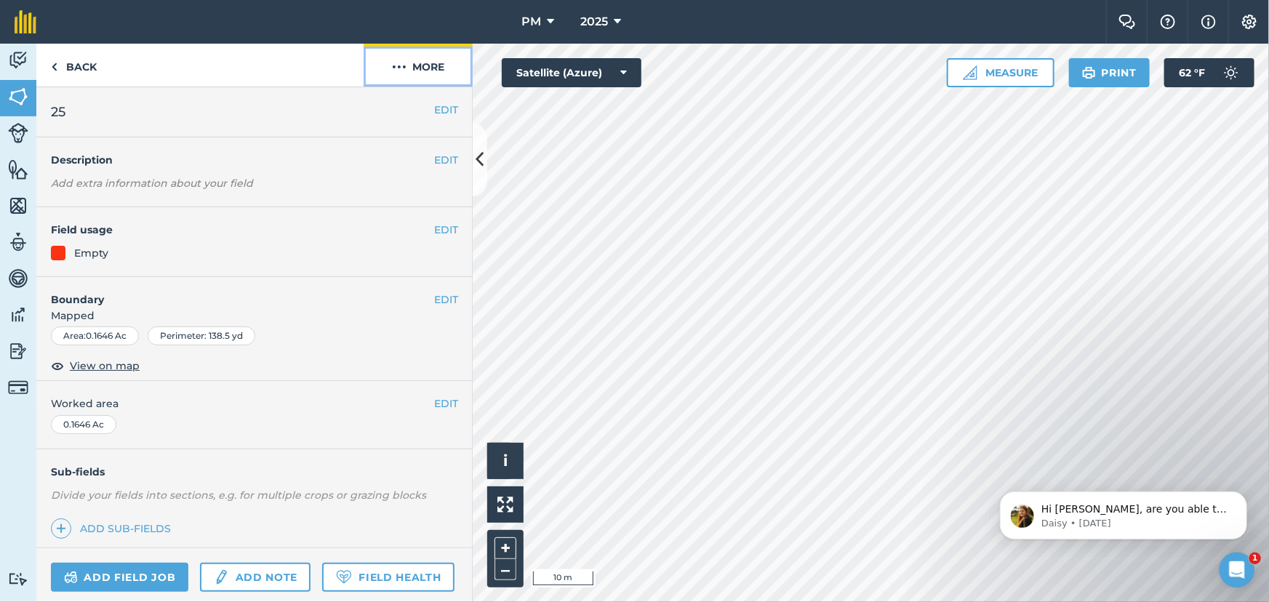
click at [393, 67] on img at bounding box center [399, 66] width 15 height 17
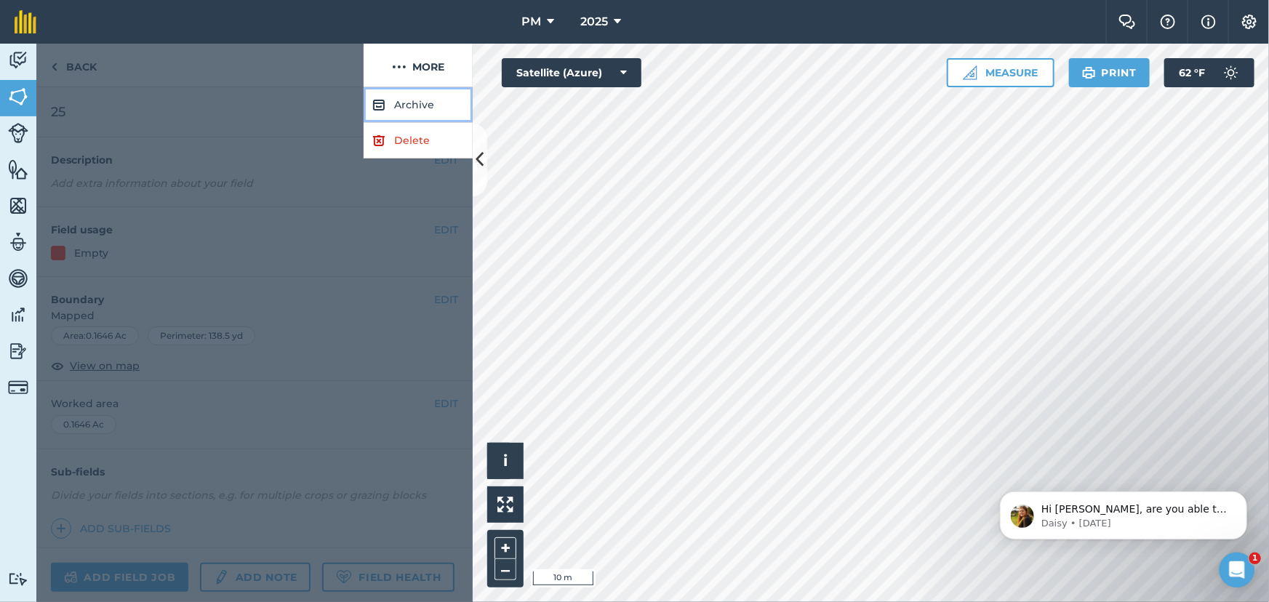
click at [400, 107] on button "Archive" at bounding box center [418, 105] width 109 height 36
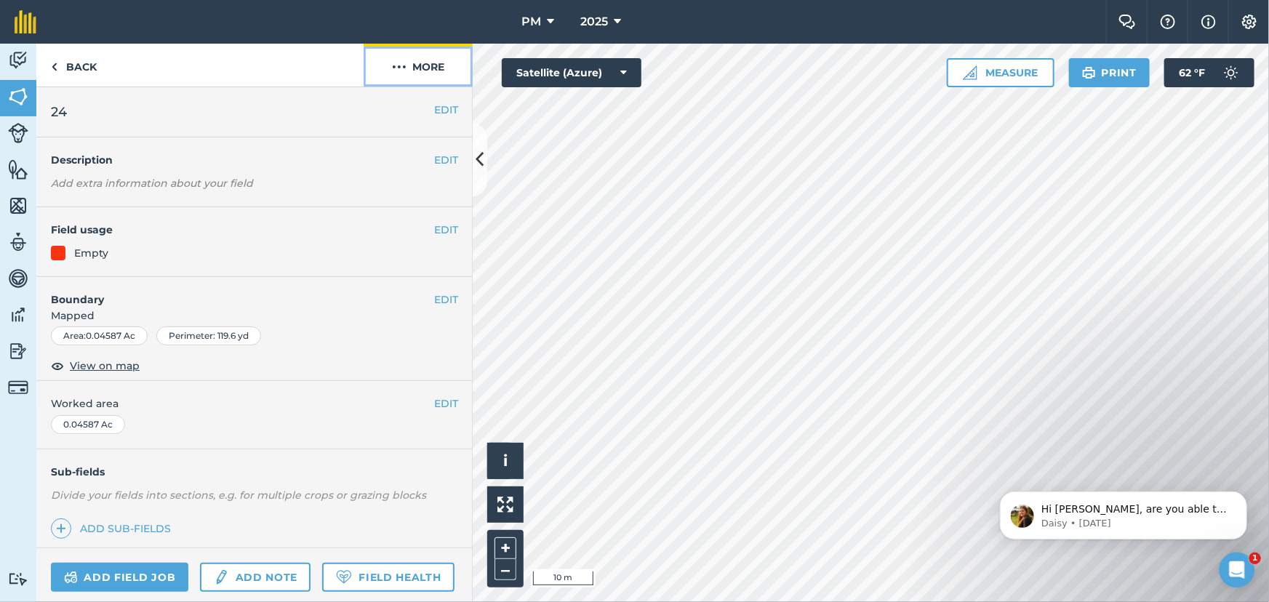
click at [393, 63] on img at bounding box center [399, 66] width 15 height 17
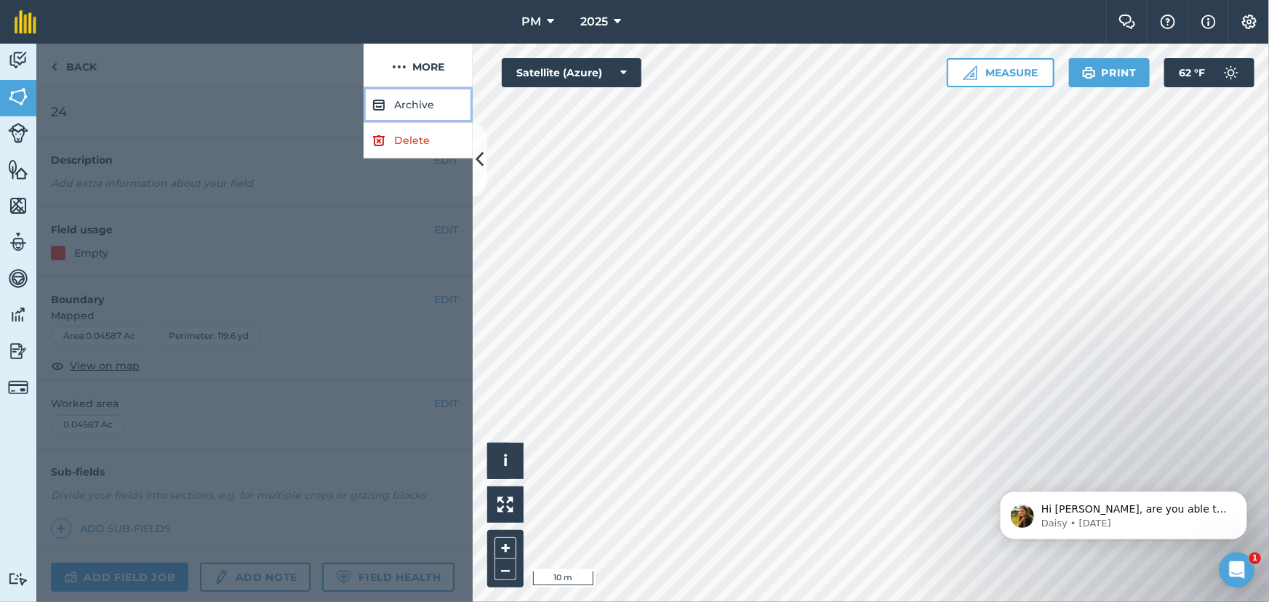
click at [398, 105] on button "Archive" at bounding box center [418, 105] width 109 height 36
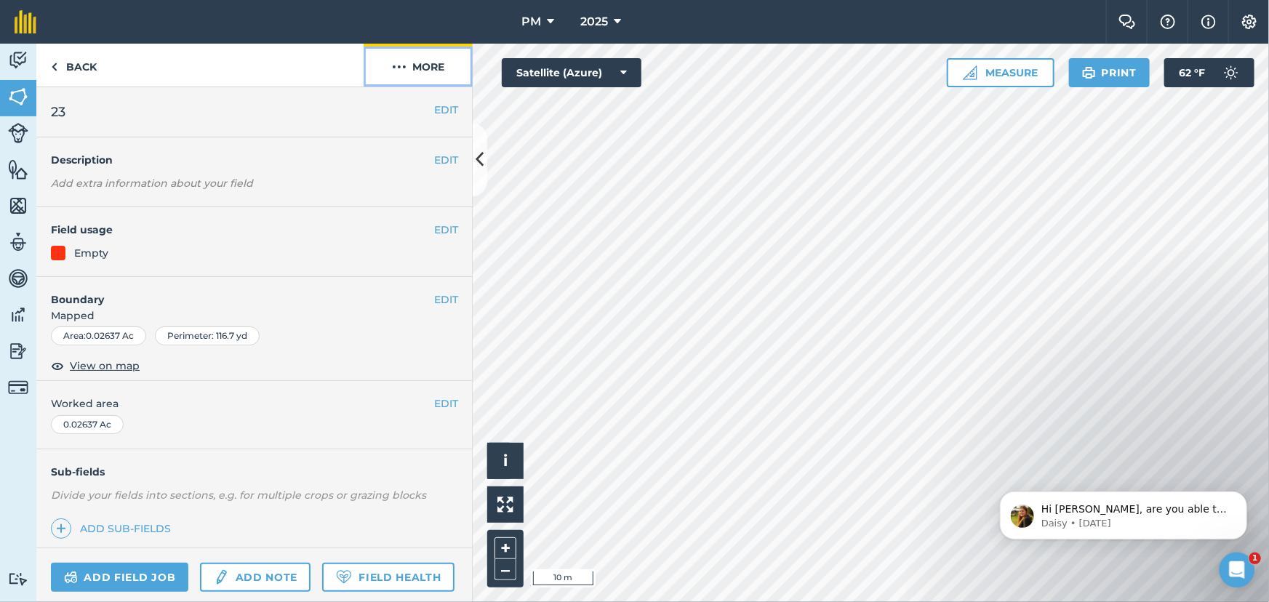
click at [394, 68] on img at bounding box center [399, 66] width 15 height 17
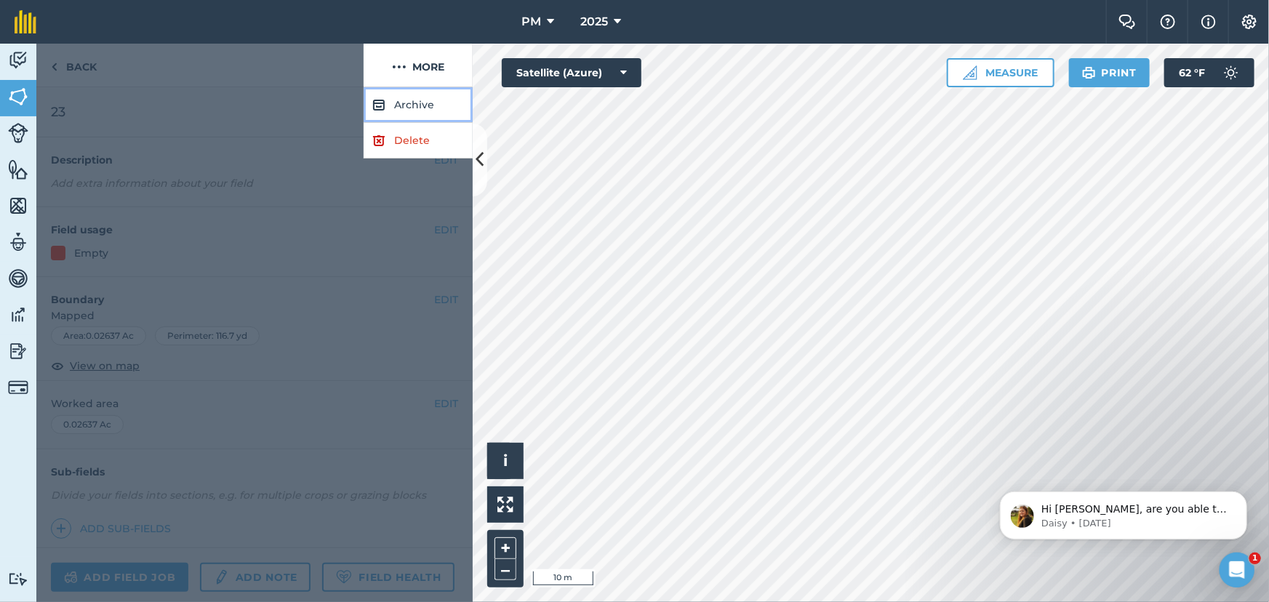
click at [404, 109] on button "Archive" at bounding box center [418, 105] width 109 height 36
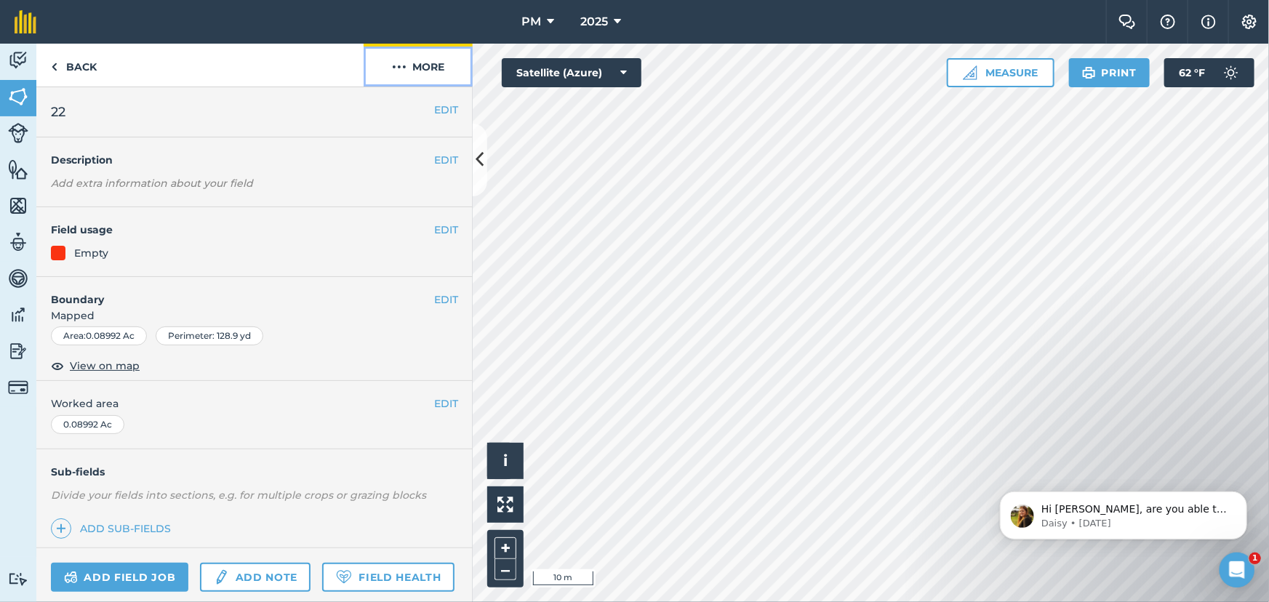
click at [399, 61] on img at bounding box center [399, 66] width 15 height 17
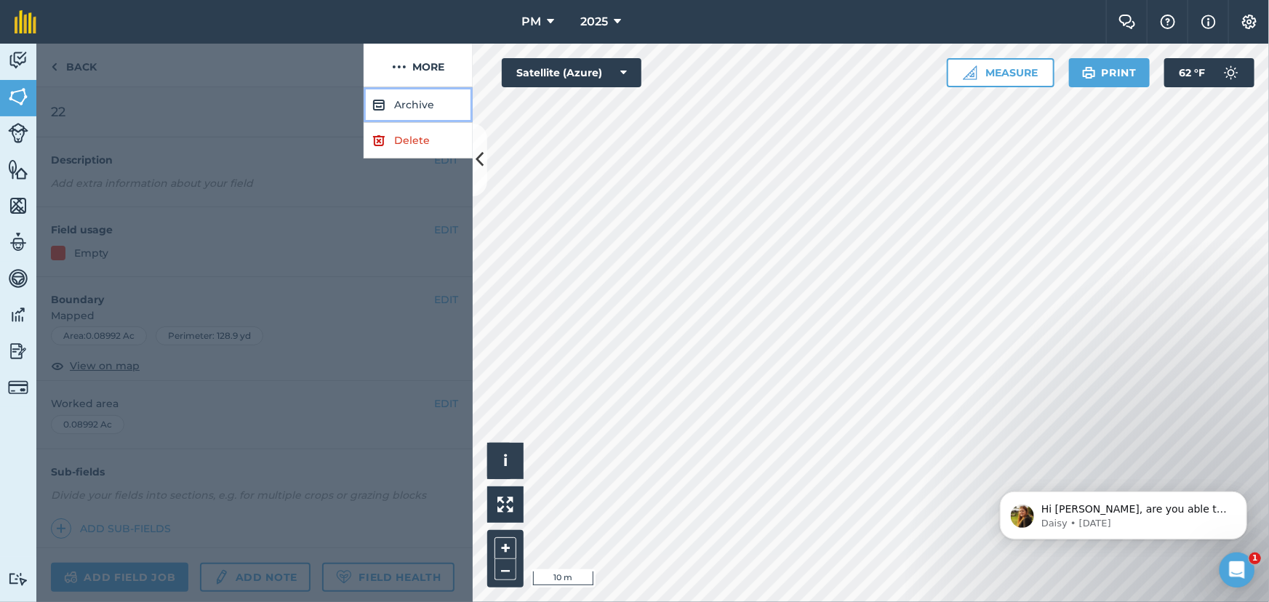
click at [400, 102] on button "Archive" at bounding box center [418, 105] width 109 height 36
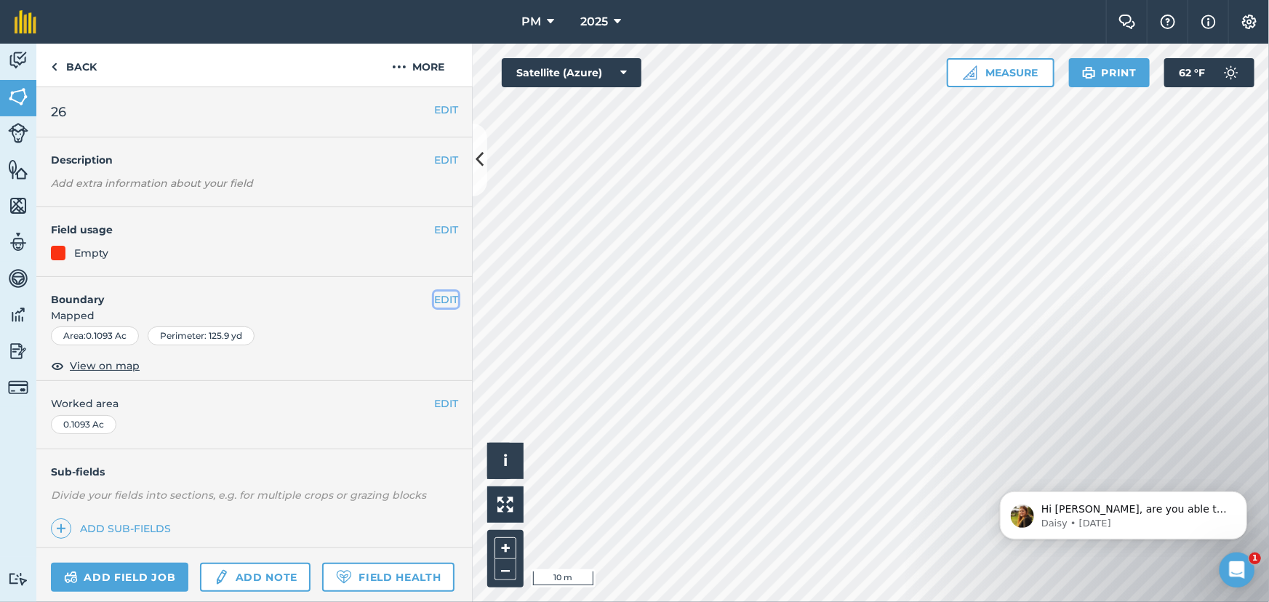
click at [434, 297] on button "EDIT" at bounding box center [446, 300] width 24 height 16
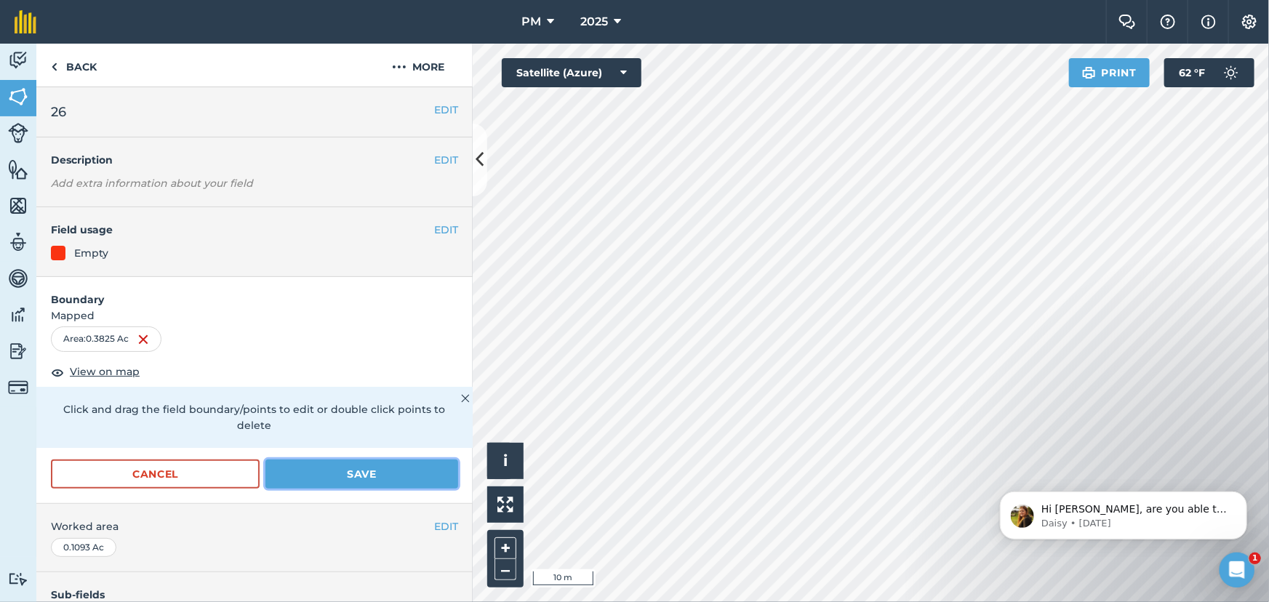
click at [346, 474] on button "Save" at bounding box center [362, 474] width 193 height 29
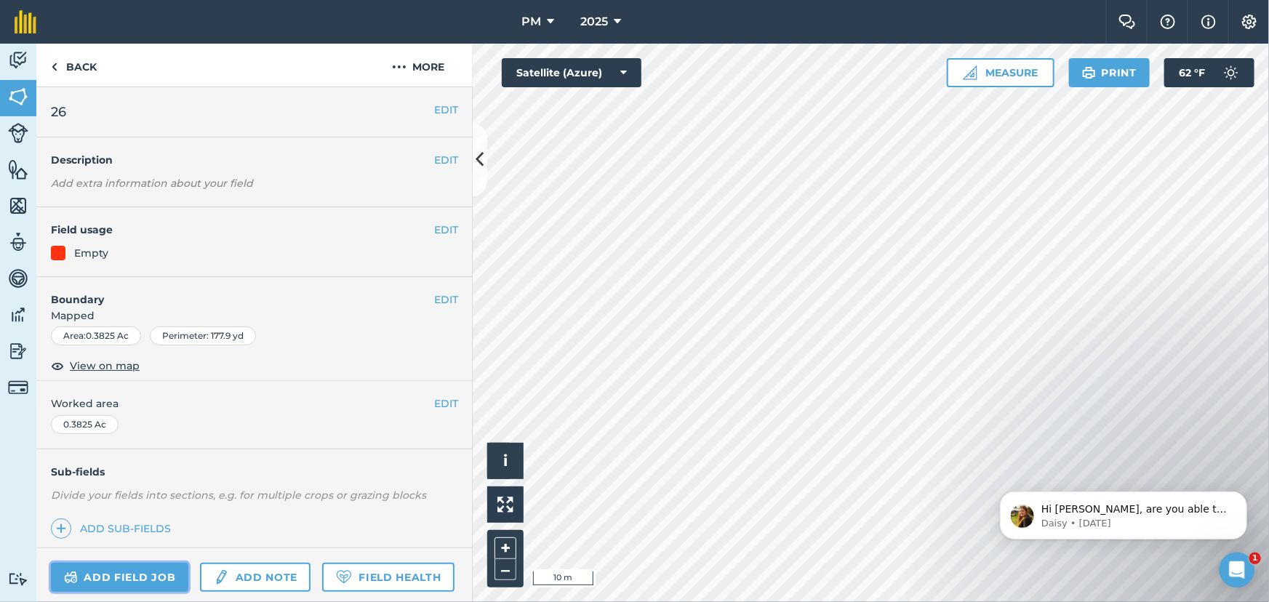
click at [115, 572] on link "Add field job" at bounding box center [119, 577] width 137 height 29
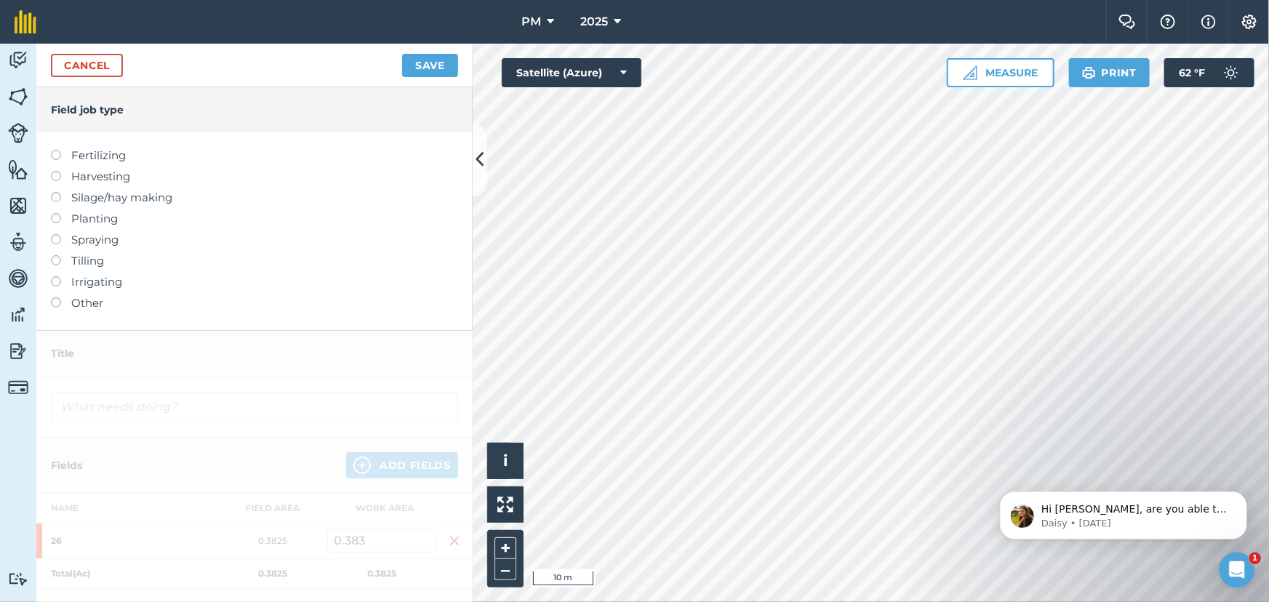
click at [55, 213] on label at bounding box center [61, 213] width 20 height 0
type input "Planting"
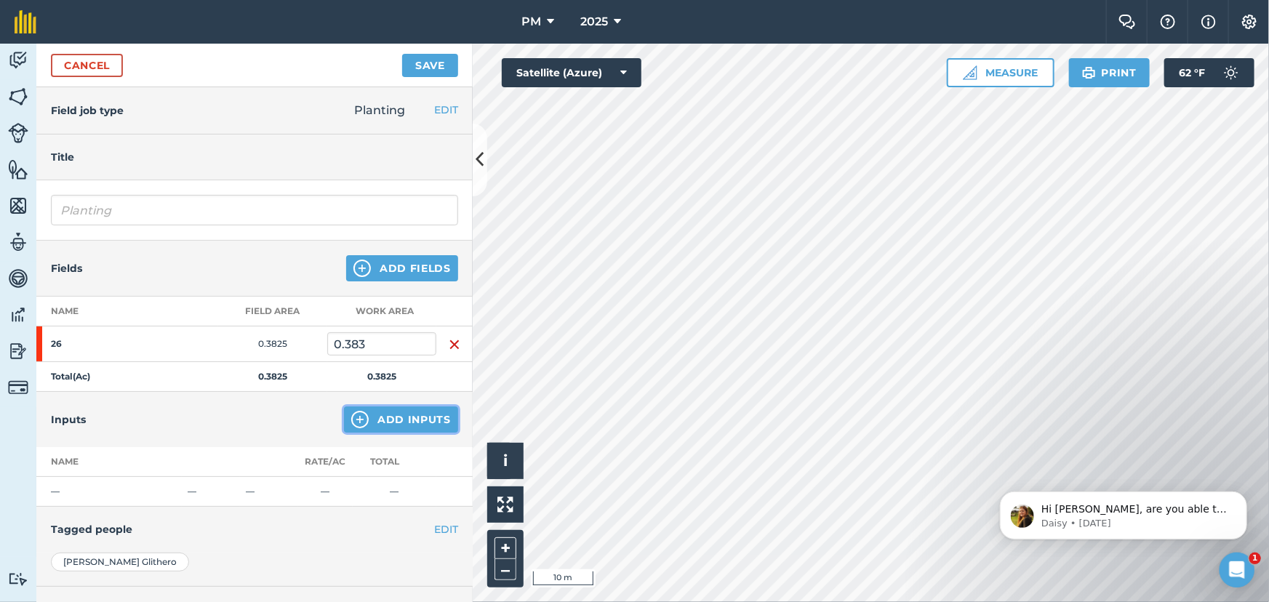
click at [351, 424] on img at bounding box center [359, 419] width 17 height 17
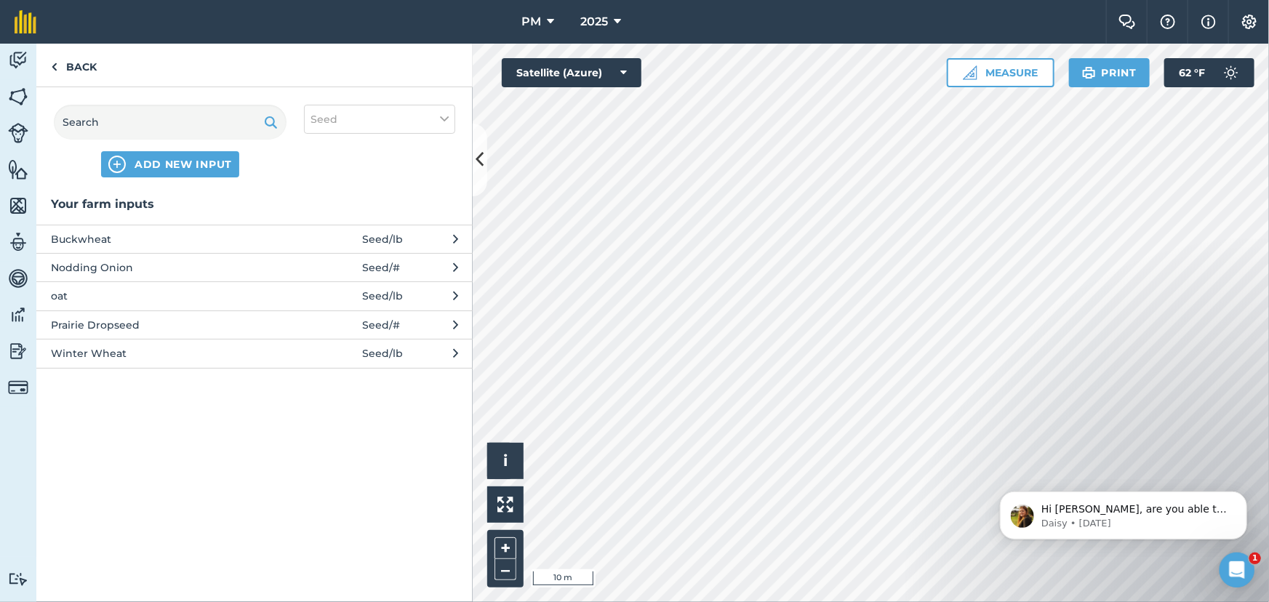
click at [91, 352] on span "Winter Wheat" at bounding box center [170, 354] width 238 height 16
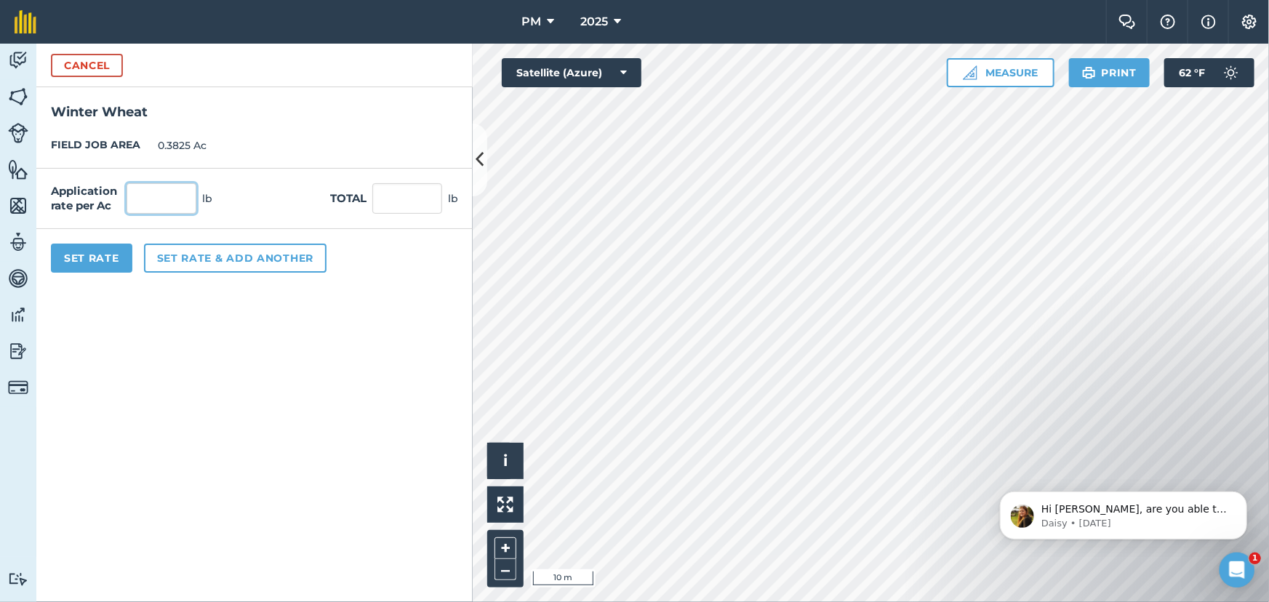
click at [157, 203] on input "text" at bounding box center [162, 198] width 70 height 31
type input "95"
type input "36.338"
click at [202, 254] on button "Set rate & add another" at bounding box center [235, 258] width 183 height 29
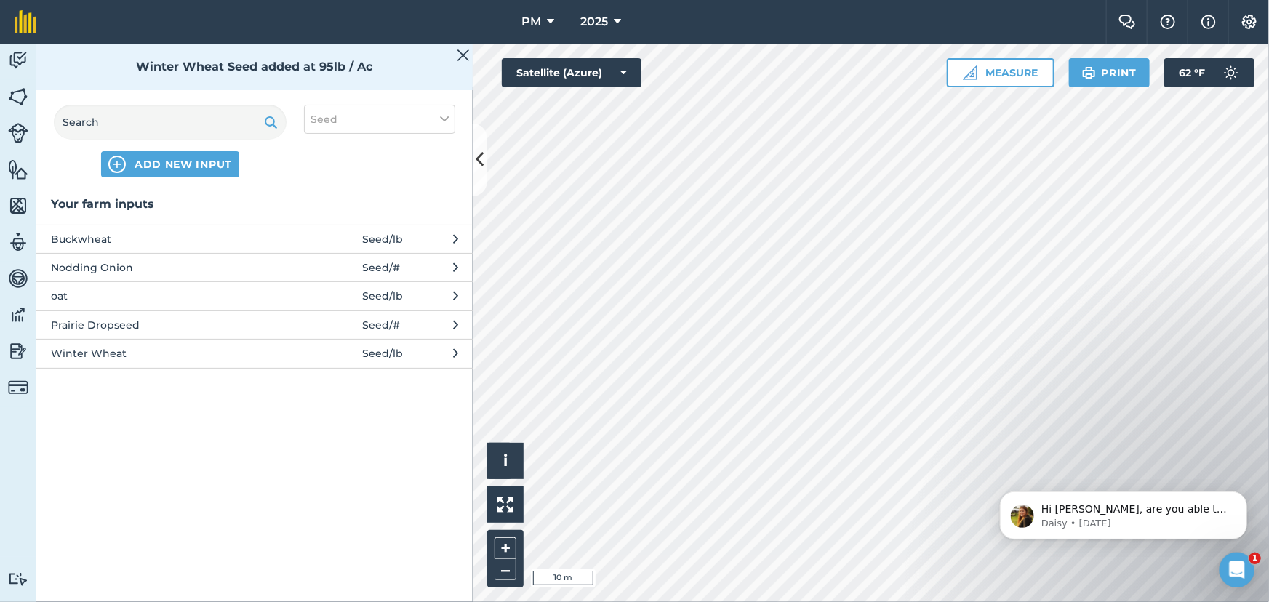
click at [87, 241] on span "Buckwheat" at bounding box center [170, 239] width 238 height 16
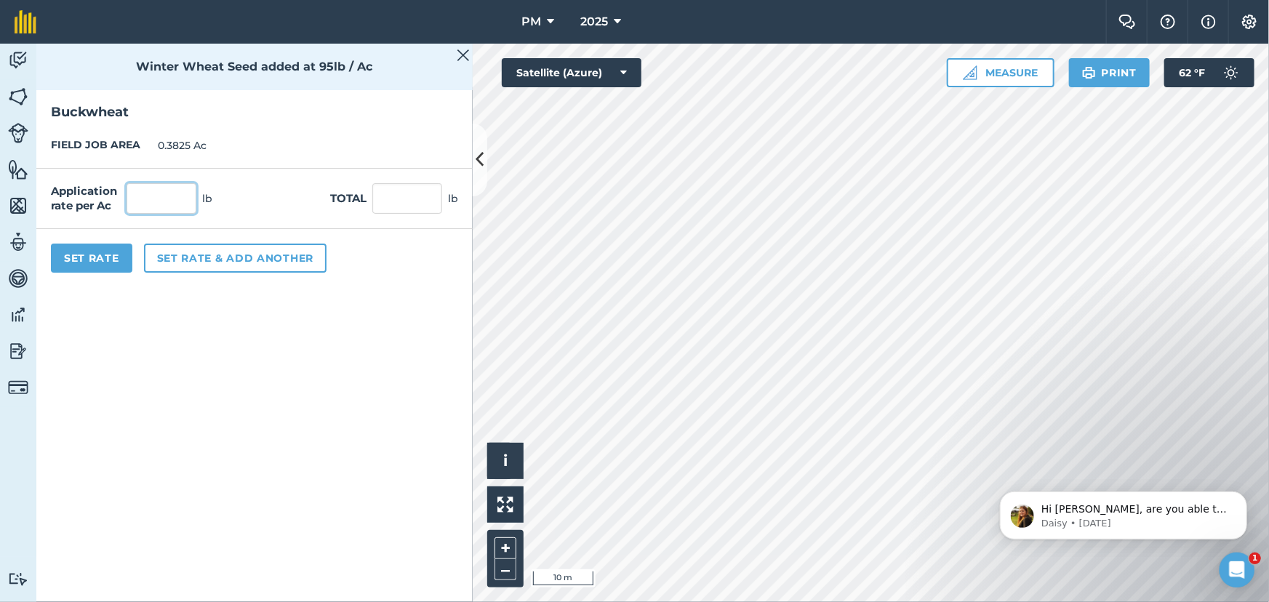
click at [152, 201] on input "text" at bounding box center [162, 198] width 70 height 31
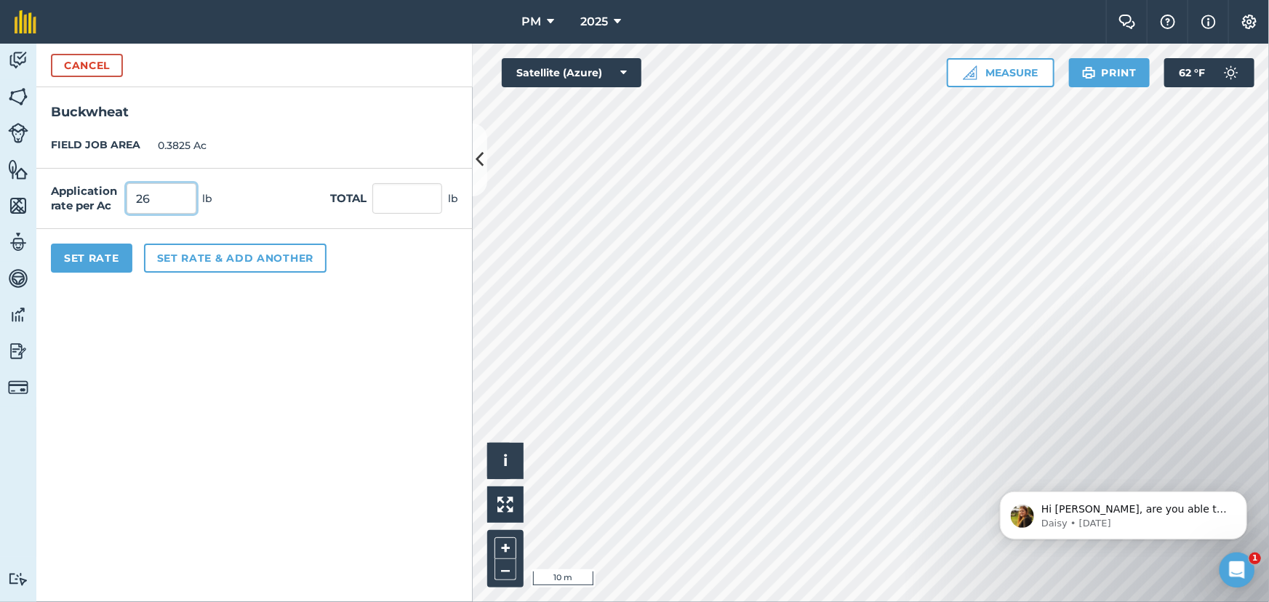
type input "26"
type input "9.945"
click at [87, 261] on button "Set Rate" at bounding box center [91, 258] width 81 height 29
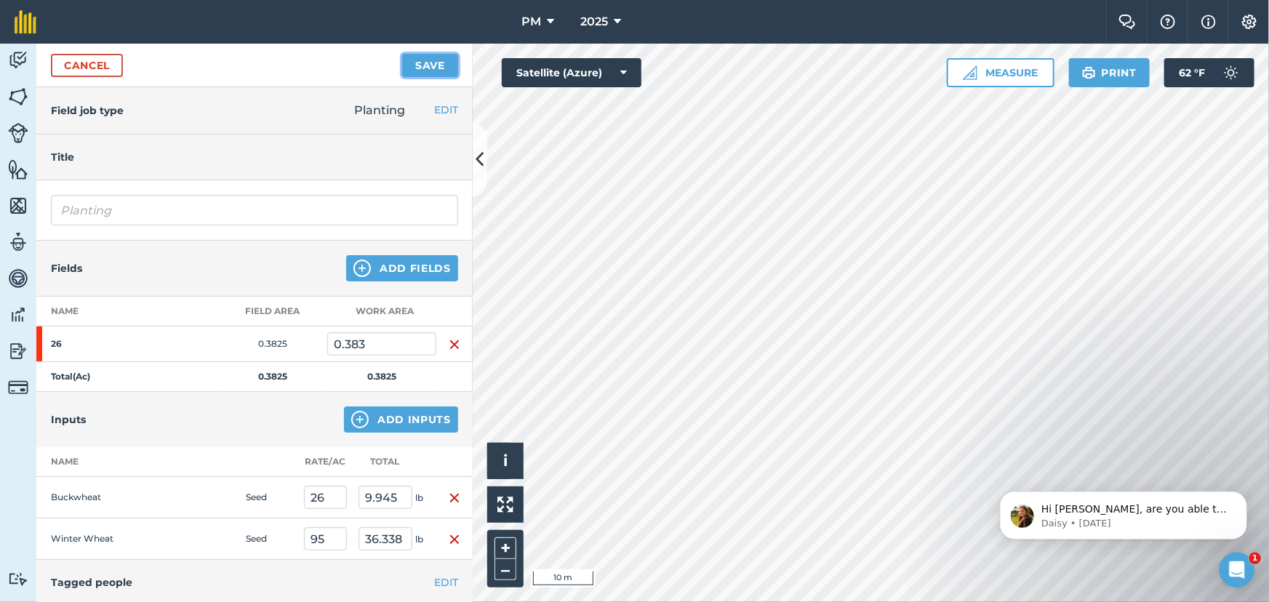
click at [423, 65] on button "Save" at bounding box center [430, 65] width 56 height 23
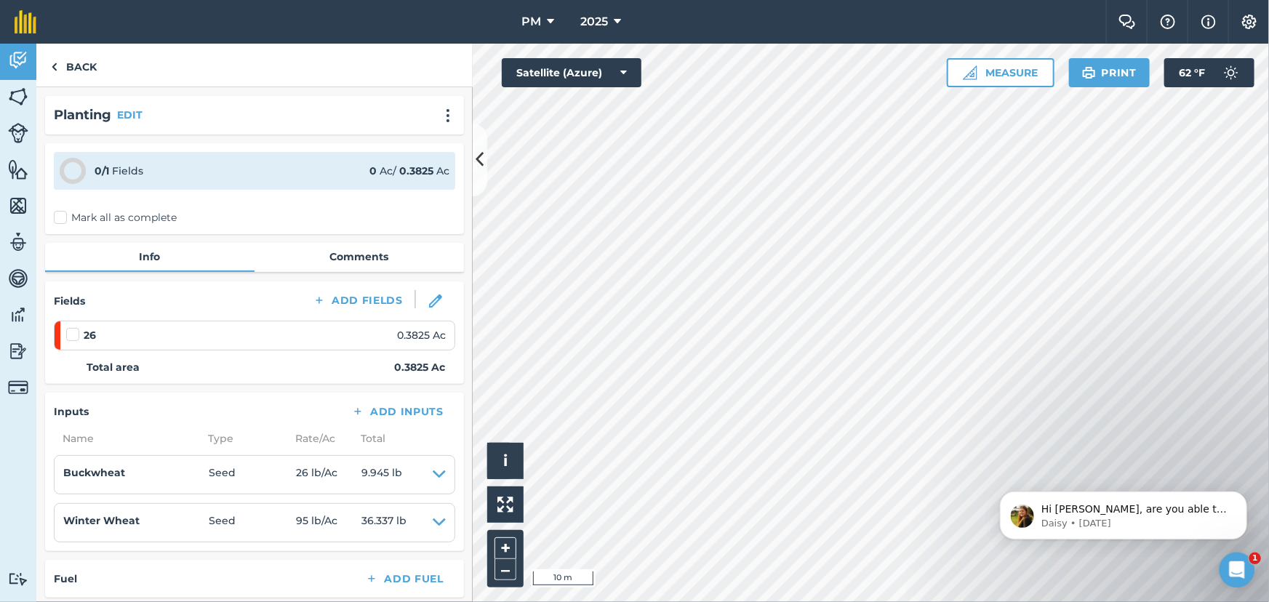
click at [60, 217] on label "Mark all as complete" at bounding box center [115, 217] width 123 height 15
click at [60, 217] on input "Mark all as complete" at bounding box center [58, 214] width 9 height 9
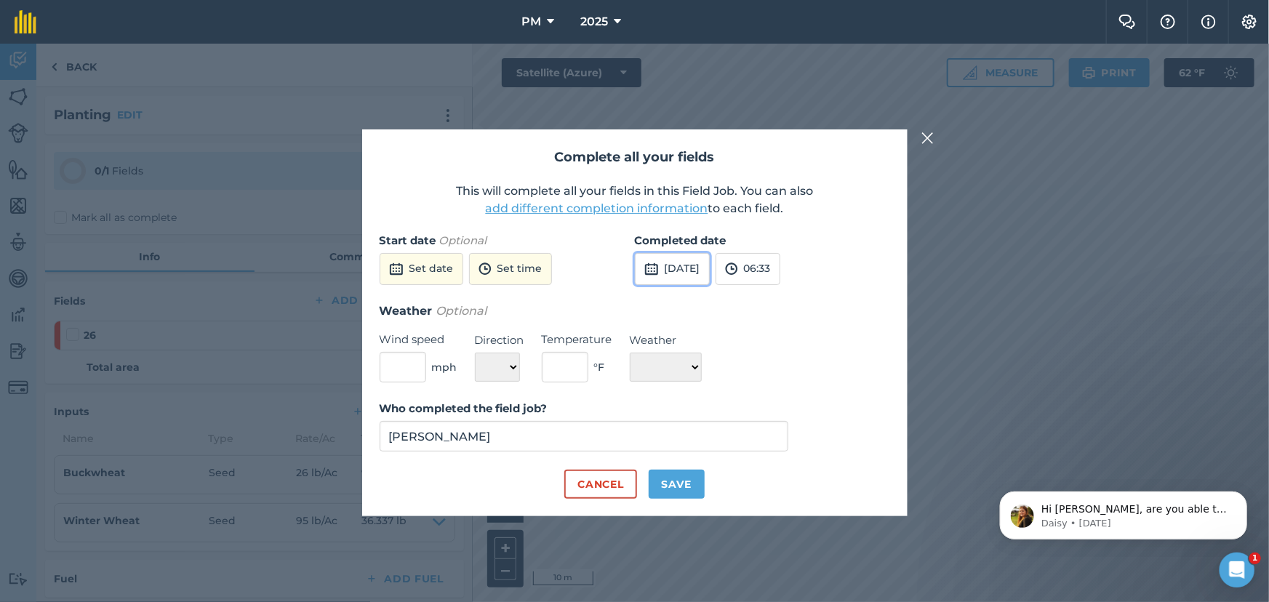
click at [696, 264] on button "[DATE]" at bounding box center [672, 269] width 75 height 32
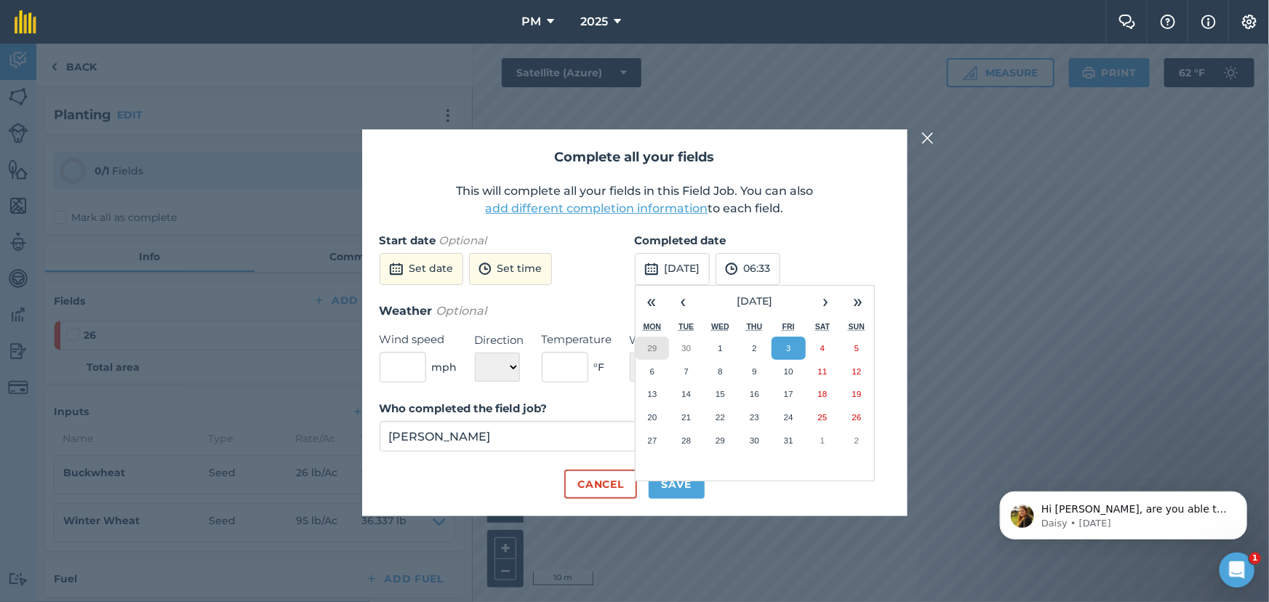
click at [654, 348] on abbr "29" at bounding box center [651, 347] width 9 height 9
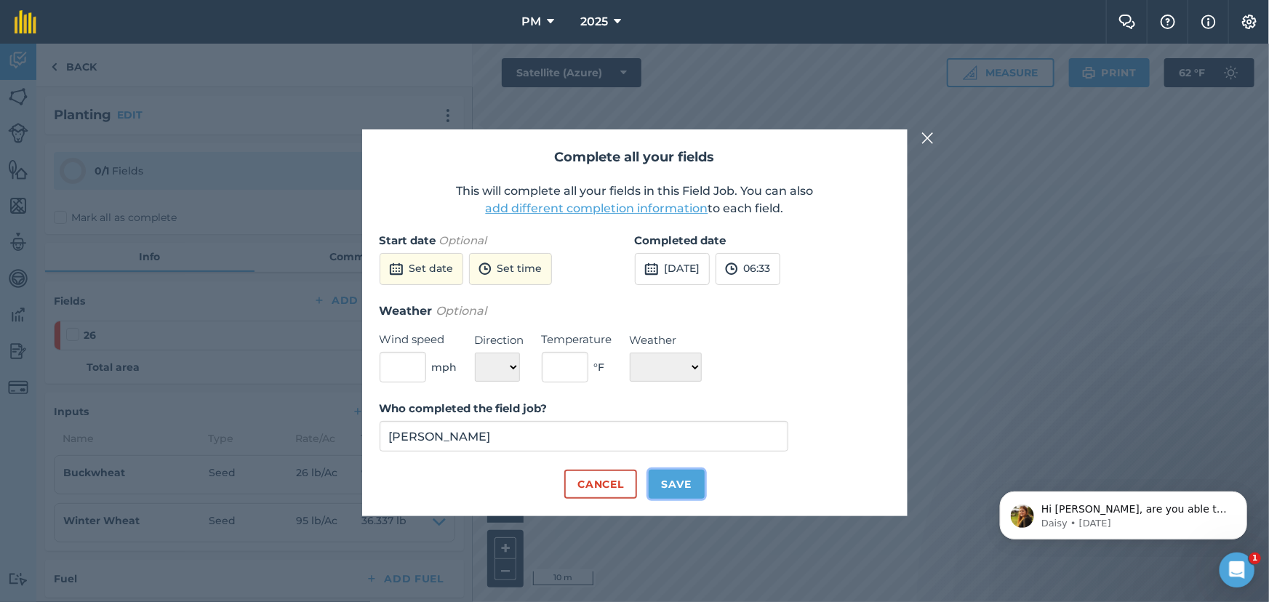
click at [669, 482] on button "Save" at bounding box center [677, 484] width 56 height 29
checkbox input "true"
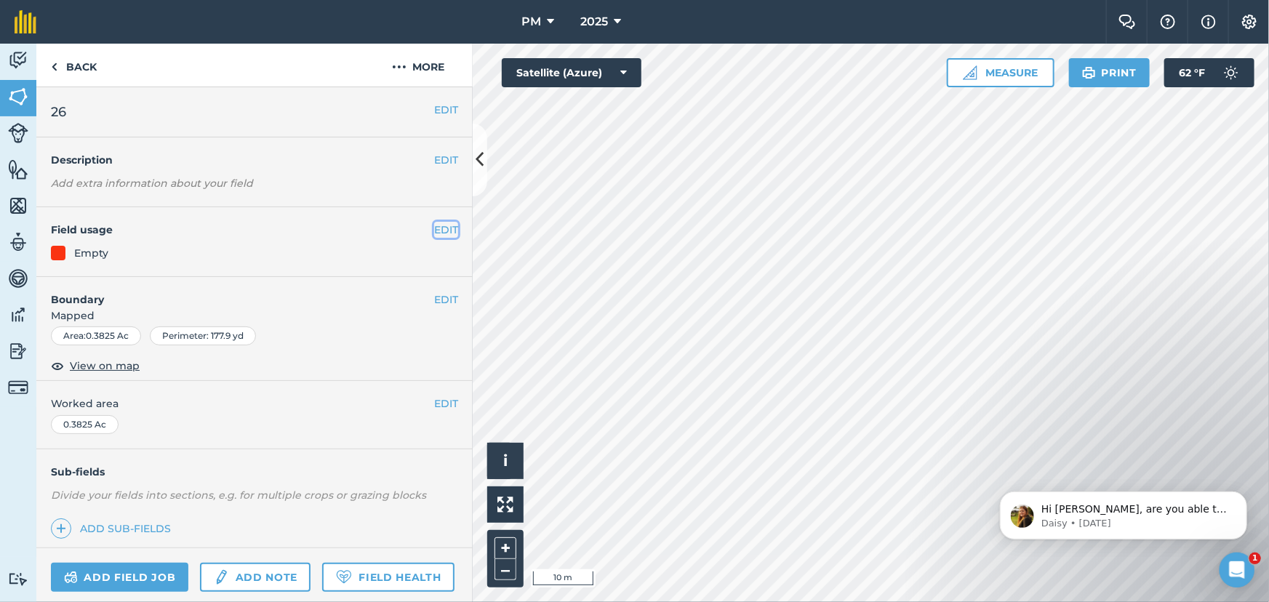
click at [435, 230] on button "EDIT" at bounding box center [446, 230] width 24 height 16
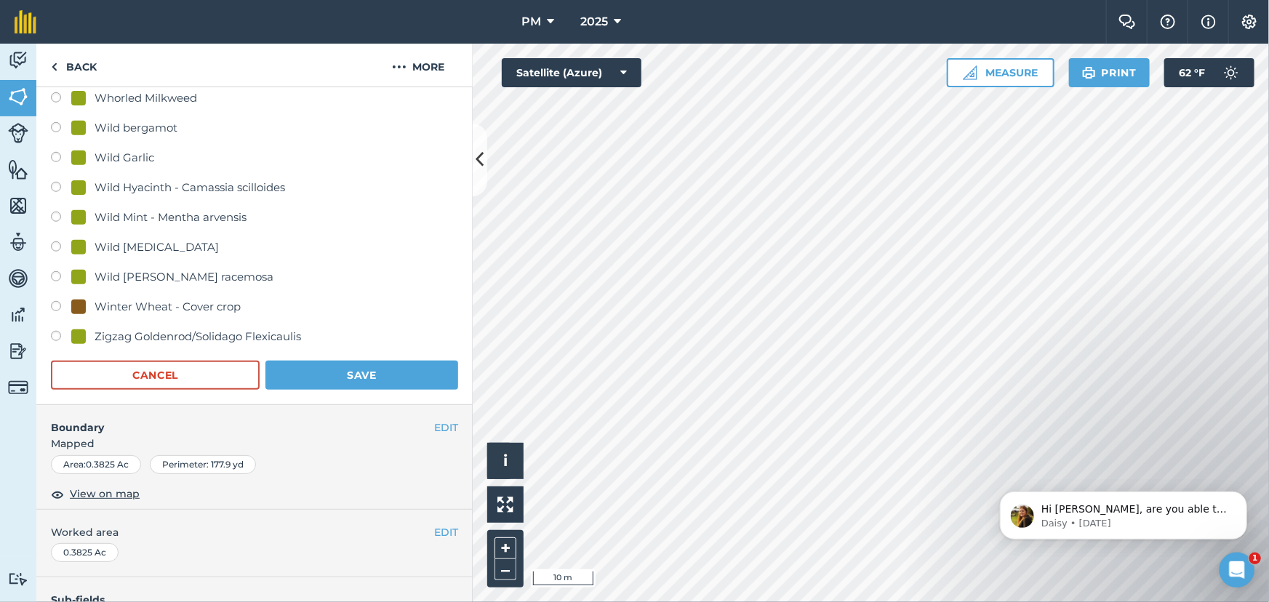
scroll to position [3391, 0]
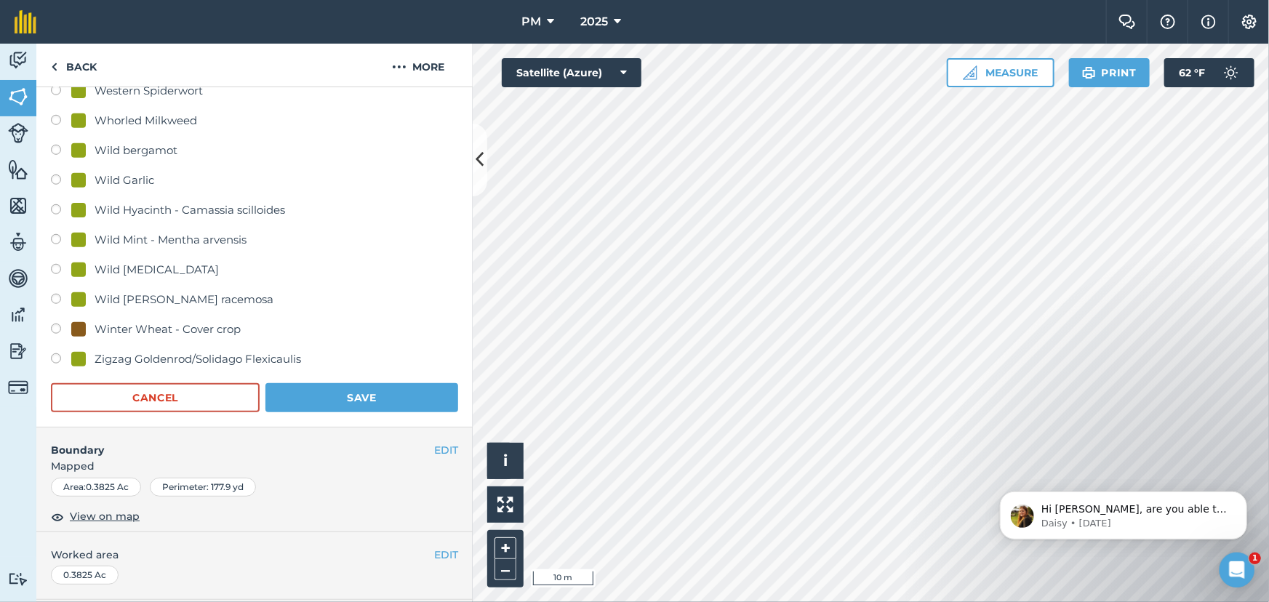
click at [55, 324] on label at bounding box center [61, 331] width 20 height 15
radio input "true"
radio input "false"
click at [334, 393] on button "Save" at bounding box center [362, 397] width 193 height 29
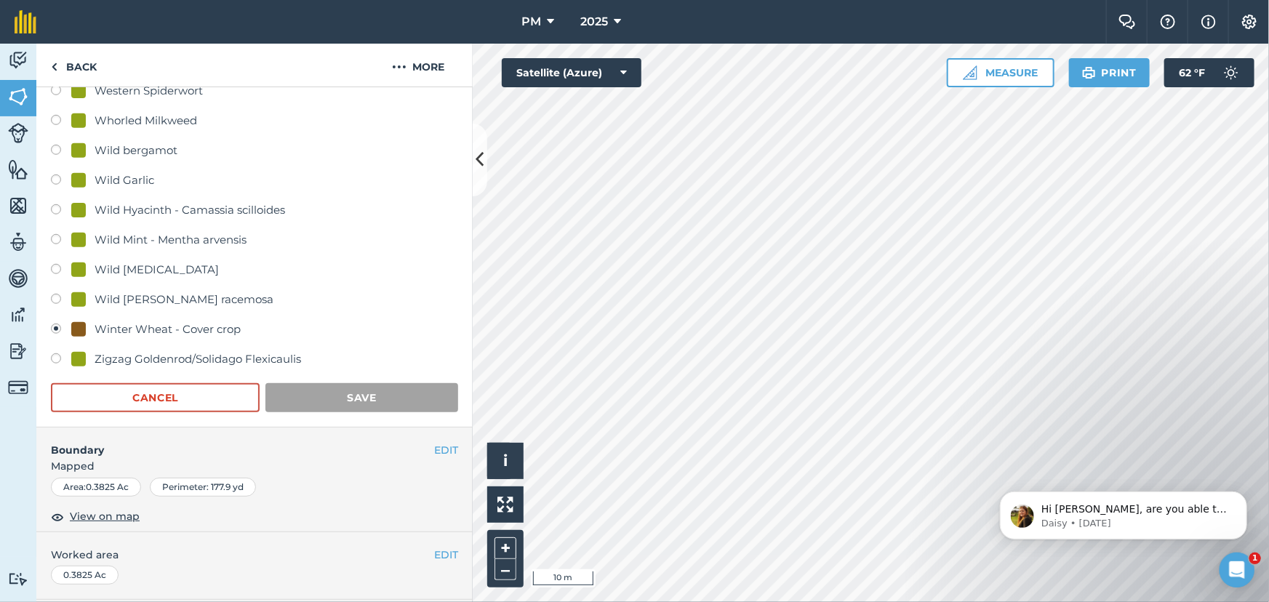
scroll to position [121, 0]
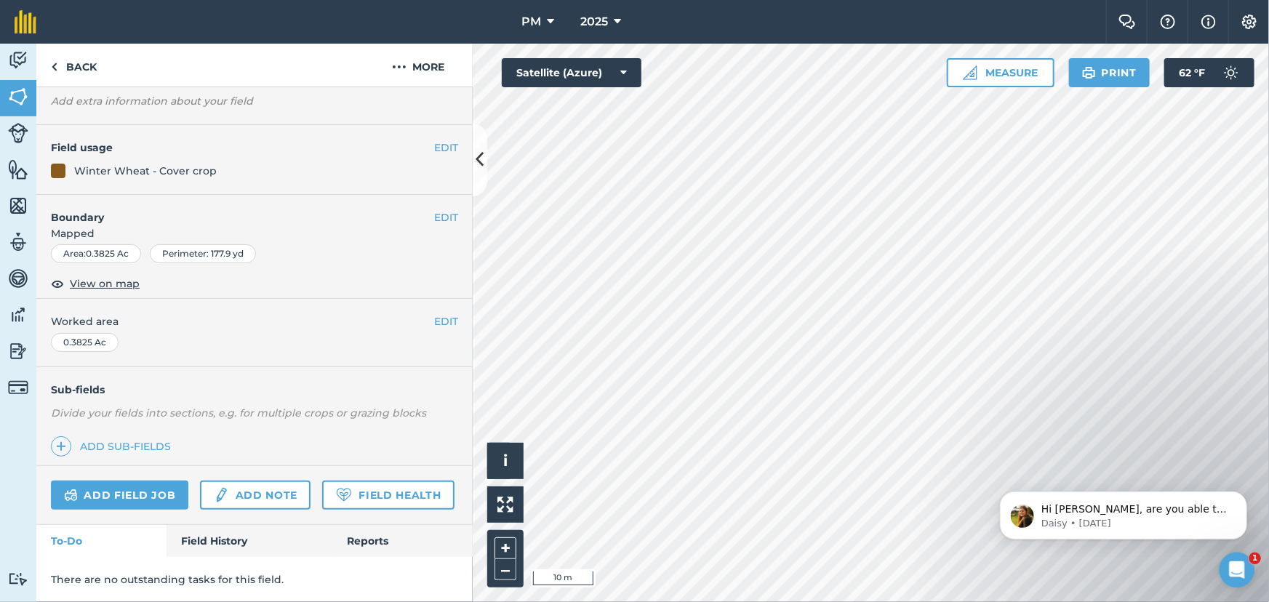
scroll to position [193, 0]
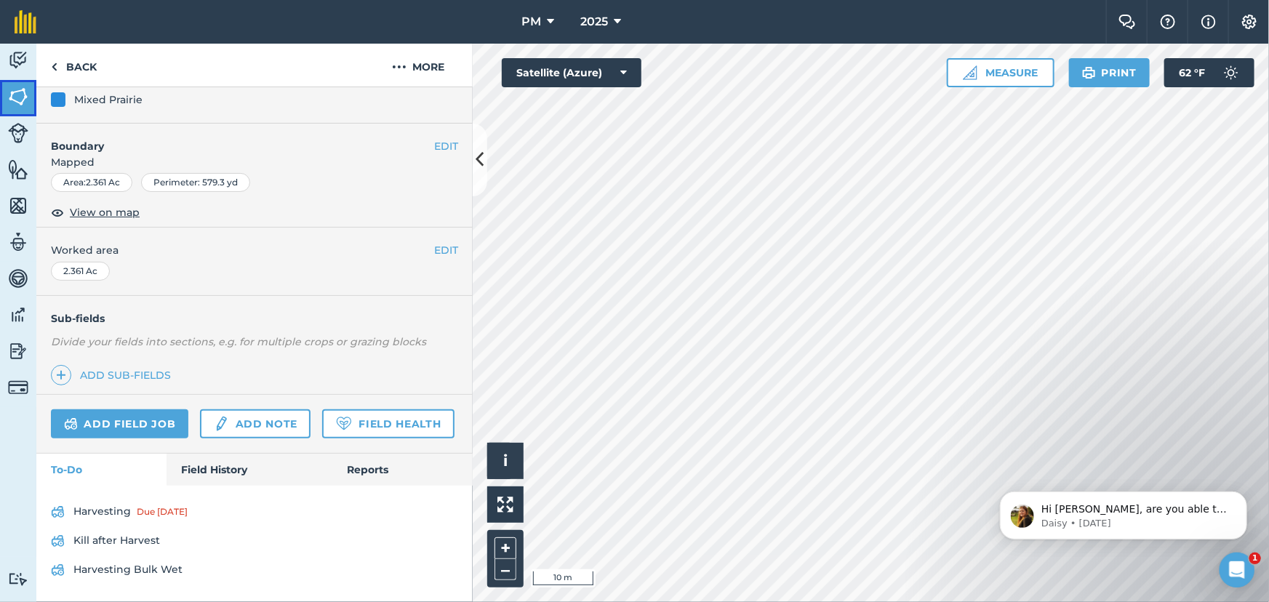
click at [11, 99] on img at bounding box center [18, 97] width 20 height 22
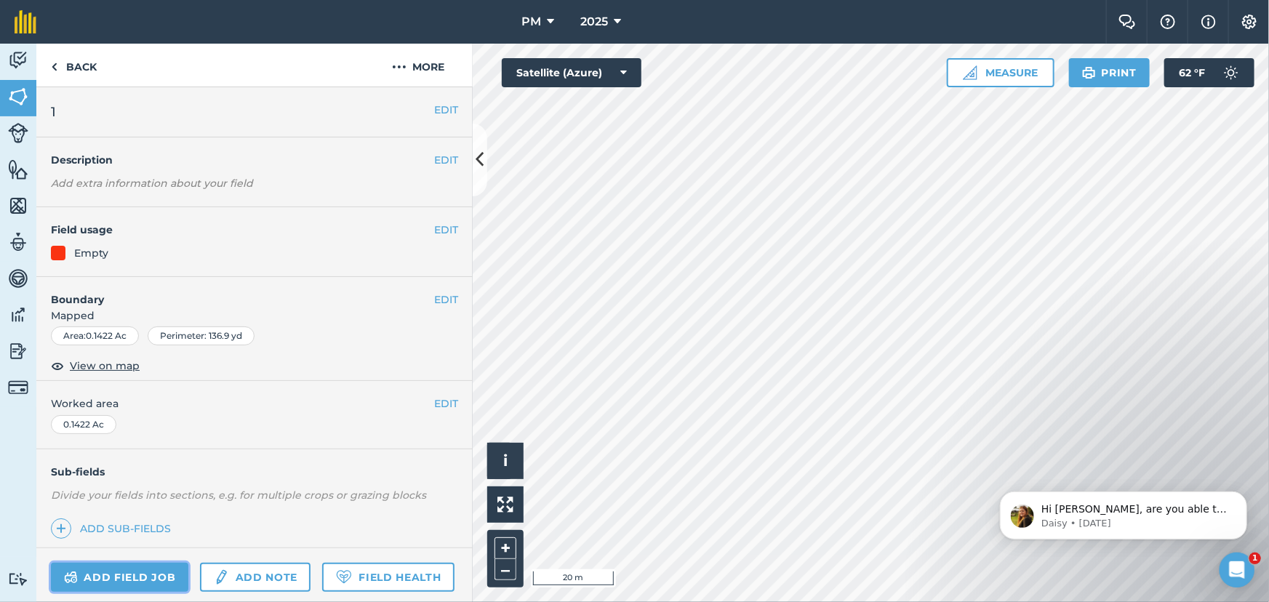
click at [136, 577] on link "Add field job" at bounding box center [119, 577] width 137 height 29
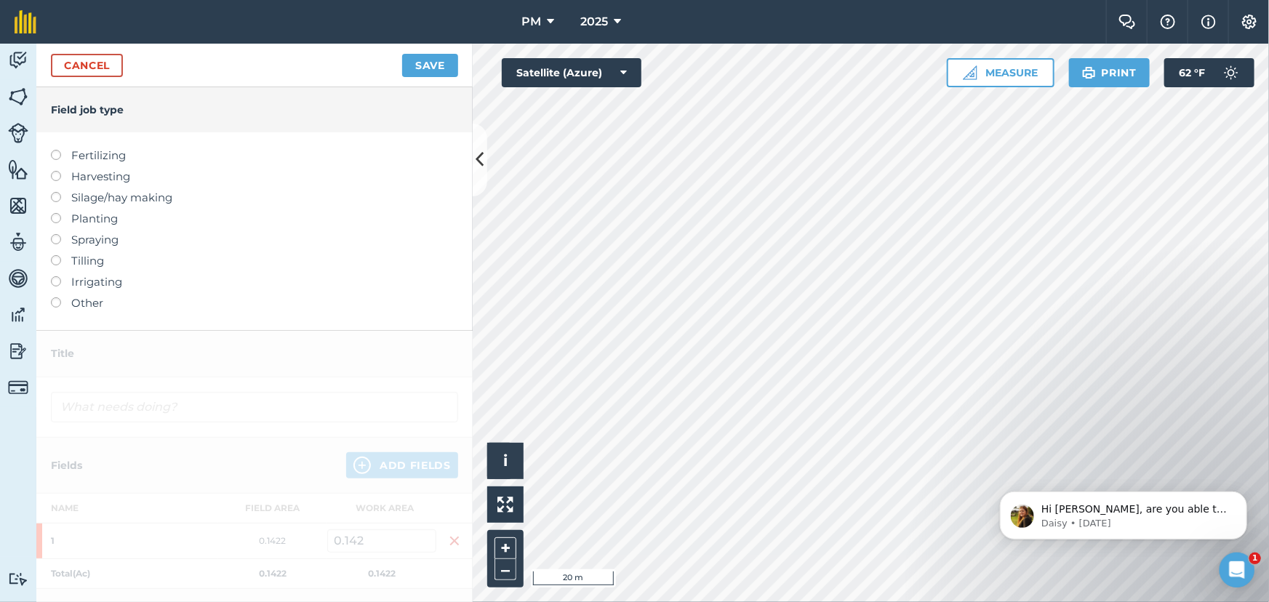
click at [53, 213] on label at bounding box center [61, 213] width 20 height 0
type input "Planting"
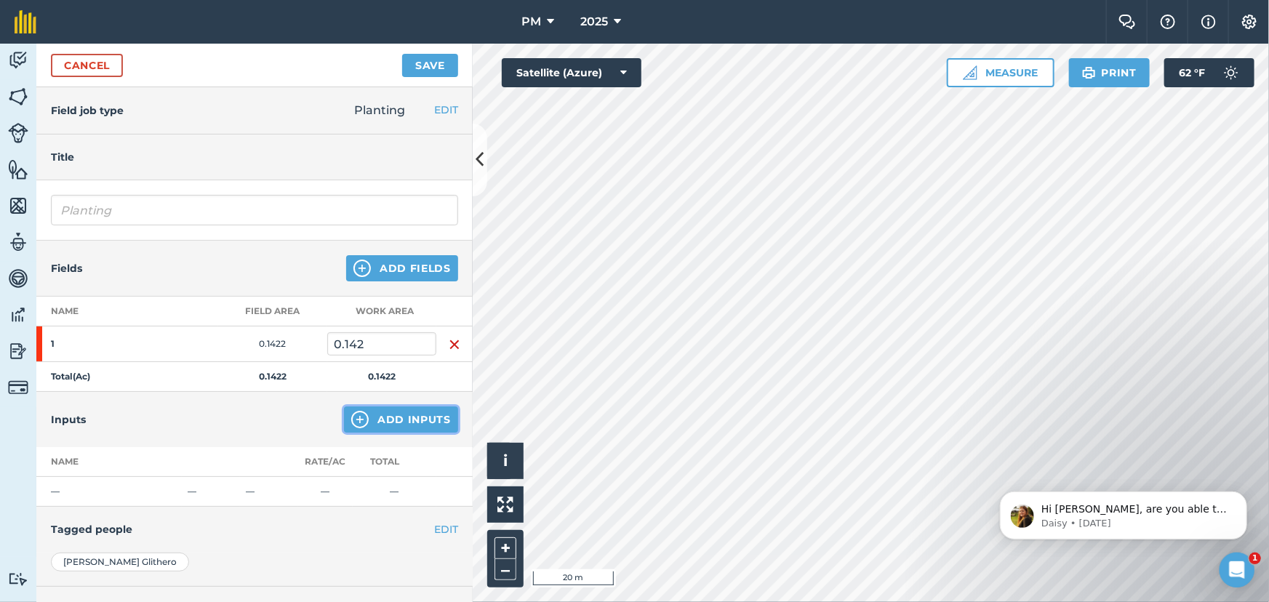
click at [351, 418] on img at bounding box center [359, 419] width 17 height 17
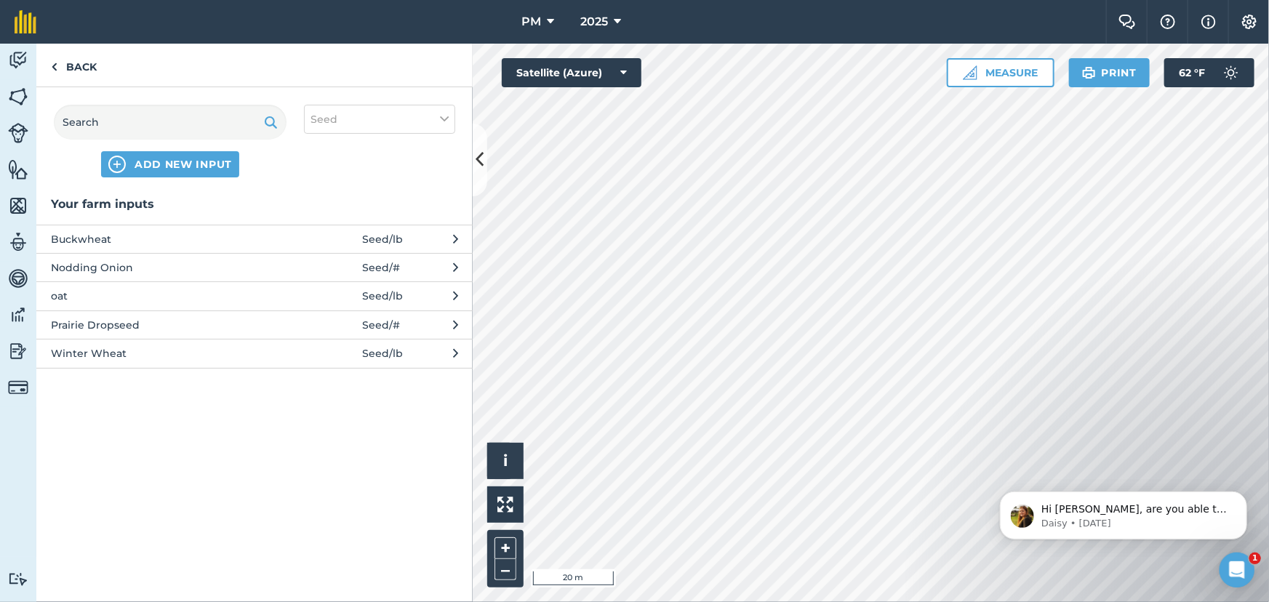
click at [212, 362] on button "Winter Wheat Seed / lb" at bounding box center [254, 353] width 436 height 28
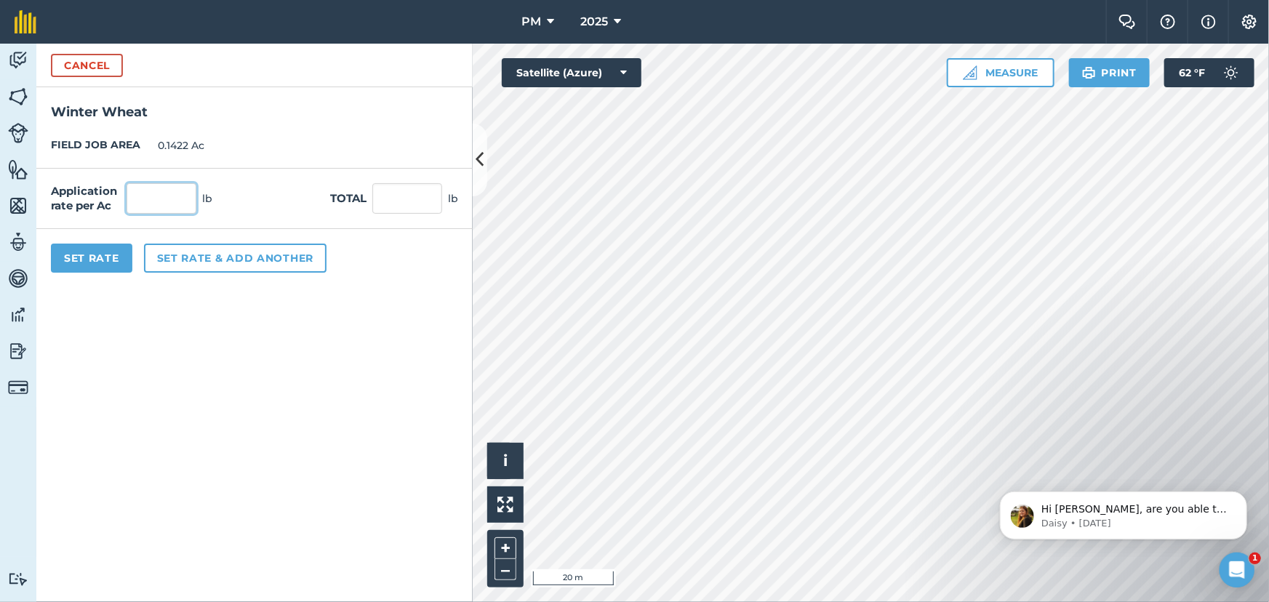
click at [167, 198] on input "text" at bounding box center [162, 198] width 70 height 31
type input "95"
type input "13.509"
click at [181, 252] on button "Set rate & add another" at bounding box center [235, 258] width 183 height 29
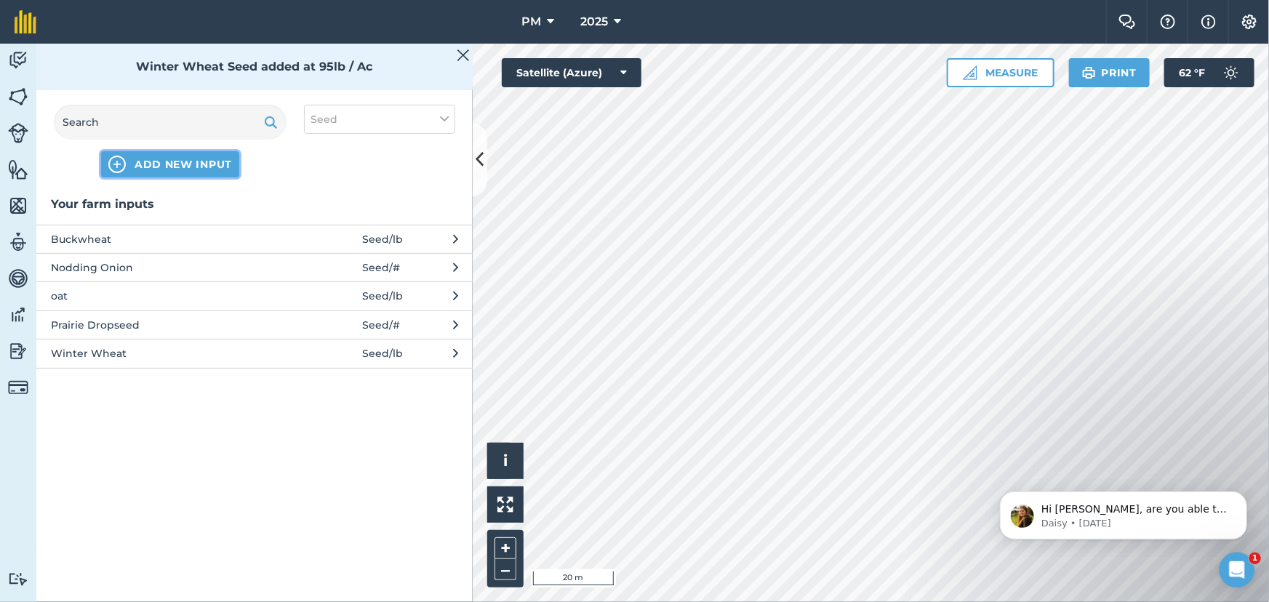
click at [150, 162] on span "ADD NEW INPUT" at bounding box center [183, 164] width 97 height 15
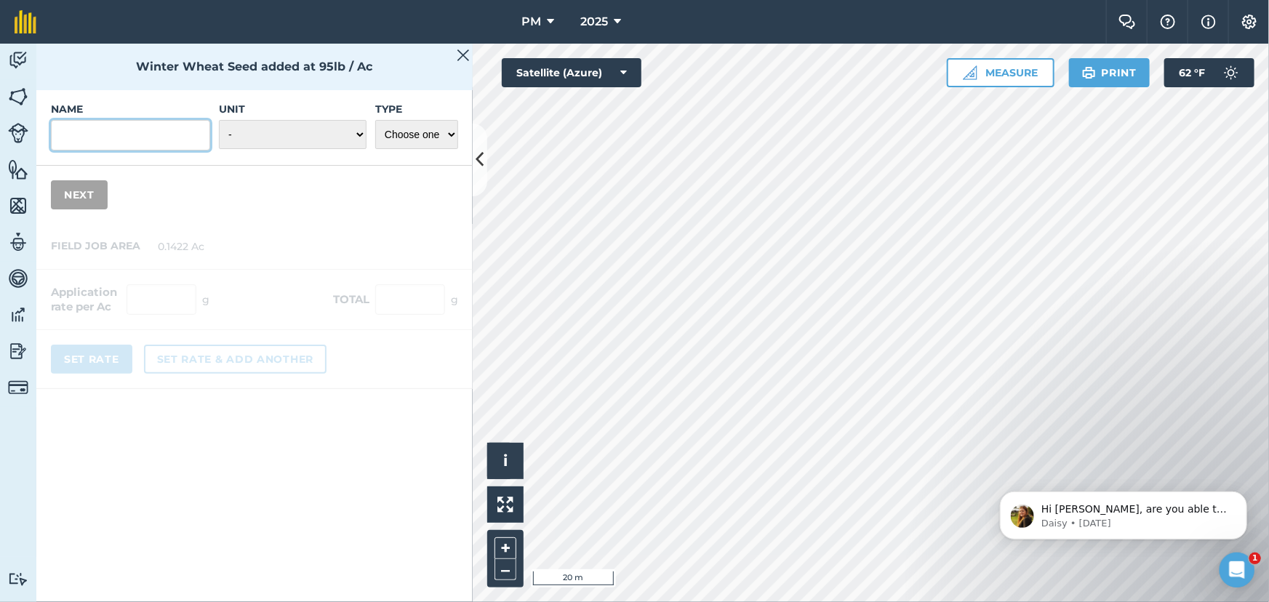
click at [119, 142] on input "Name" at bounding box center [130, 135] width 159 height 31
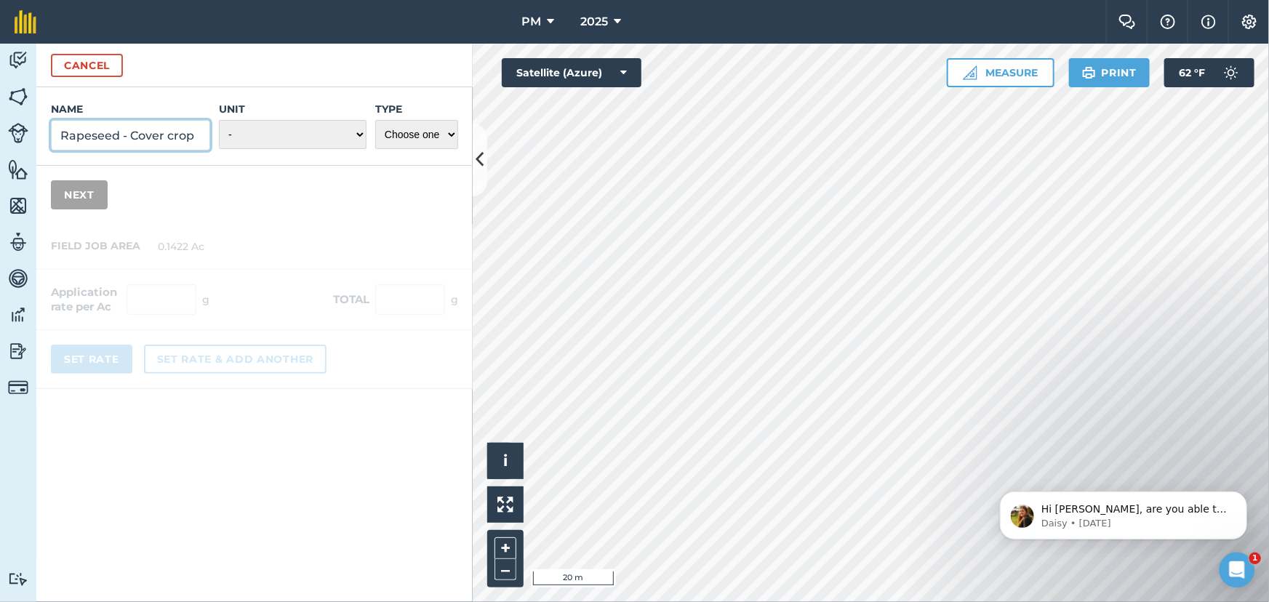
type input "Rapeseed - Cover crop"
click at [351, 134] on select "- Grams/g Kilograms/kg Metric tonnes/t Millilitres/ml Litres/L Ounces/oz Pounds…" at bounding box center [293, 134] width 148 height 29
select select "POUNDS"
click at [220, 120] on select "- Grams/g Kilograms/kg Metric tonnes/t Millilitres/ml Litres/L Ounces/oz Pounds…" at bounding box center [293, 134] width 148 height 29
click at [436, 134] on select "Choose one Fertilizer Seed Spray Fuel Other" at bounding box center [416, 134] width 83 height 29
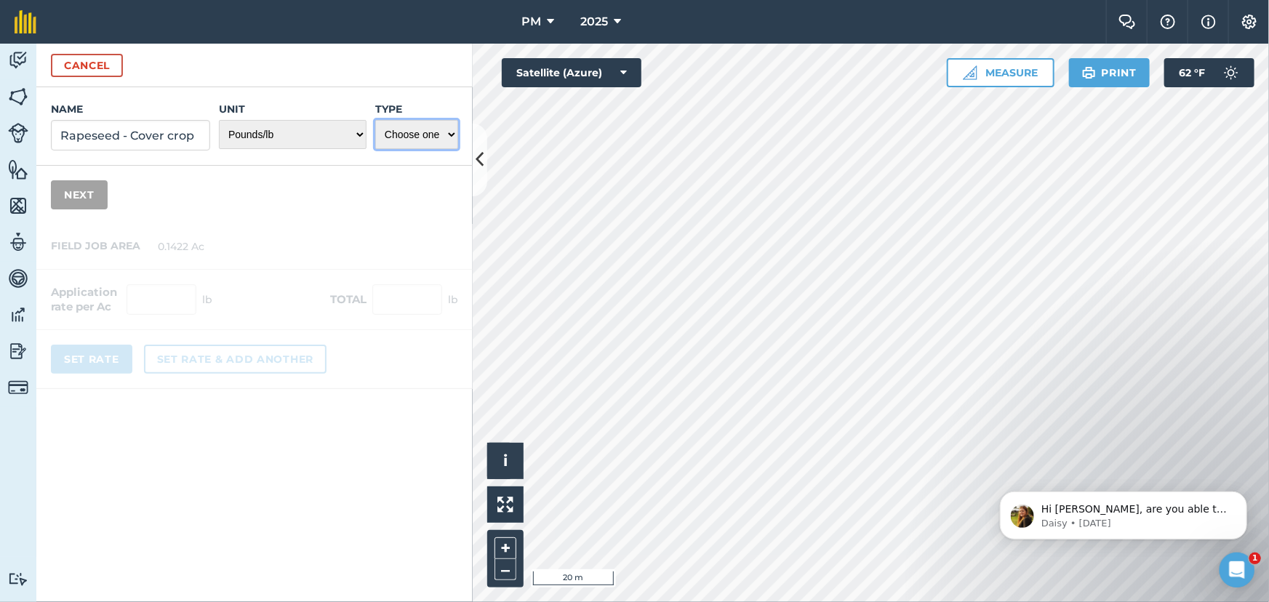
select select "SEED"
click at [375, 120] on select "Choose one Fertilizer Seed Spray Fuel Other" at bounding box center [416, 134] width 83 height 29
click at [85, 191] on button "Next" at bounding box center [79, 194] width 57 height 29
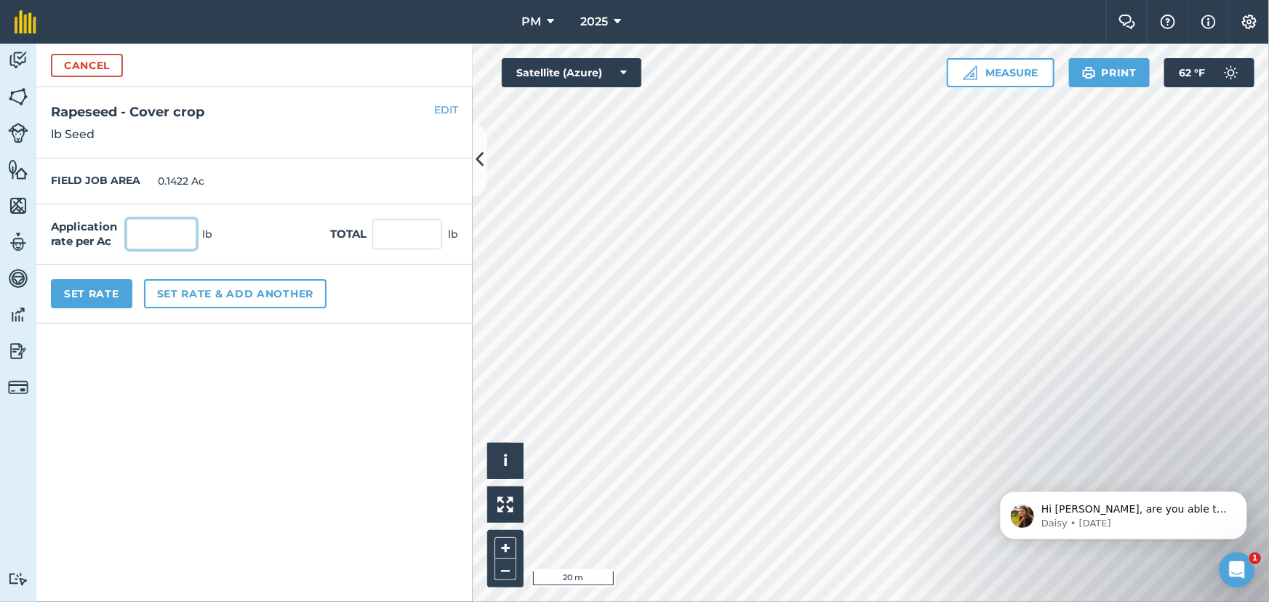
click at [156, 240] on input "text" at bounding box center [162, 234] width 70 height 31
type input "5"
type input "0.711"
click at [225, 291] on button "Set rate & add another" at bounding box center [235, 293] width 183 height 29
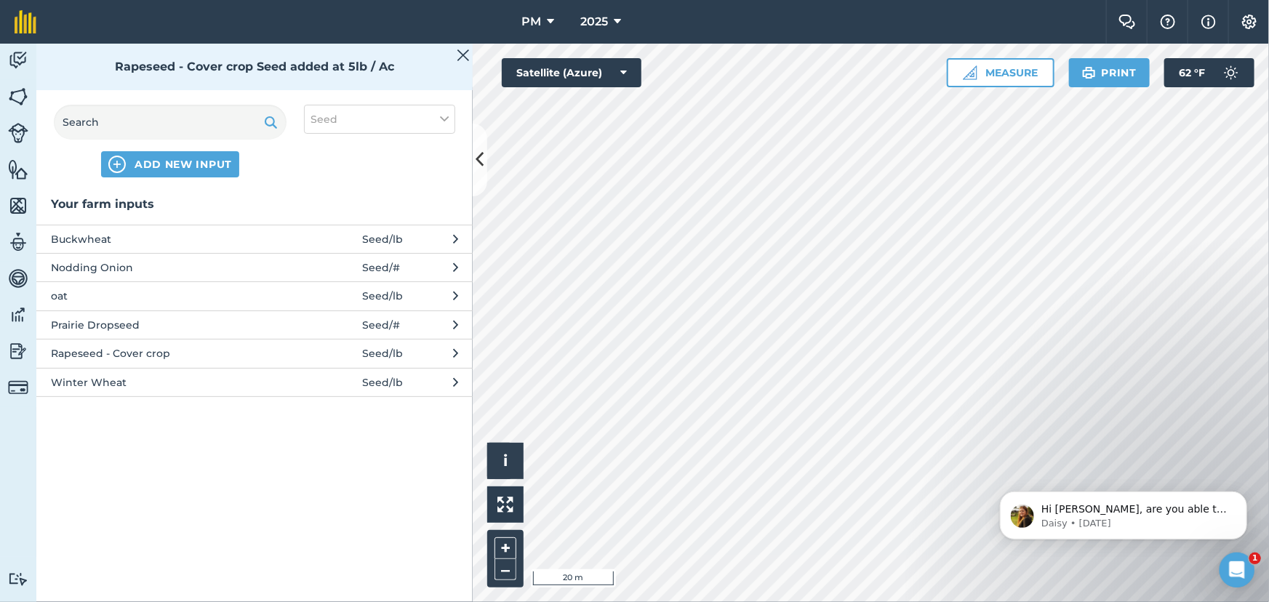
click at [114, 377] on span "Winter Wheat" at bounding box center [170, 383] width 238 height 16
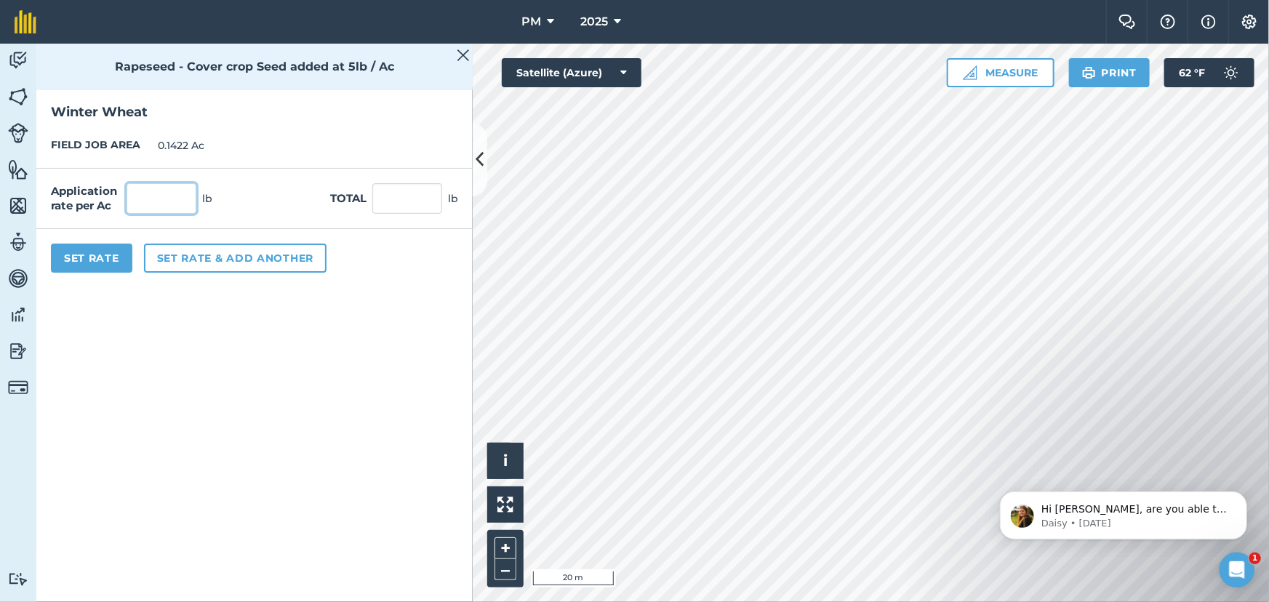
click at [148, 202] on input "text" at bounding box center [162, 198] width 70 height 31
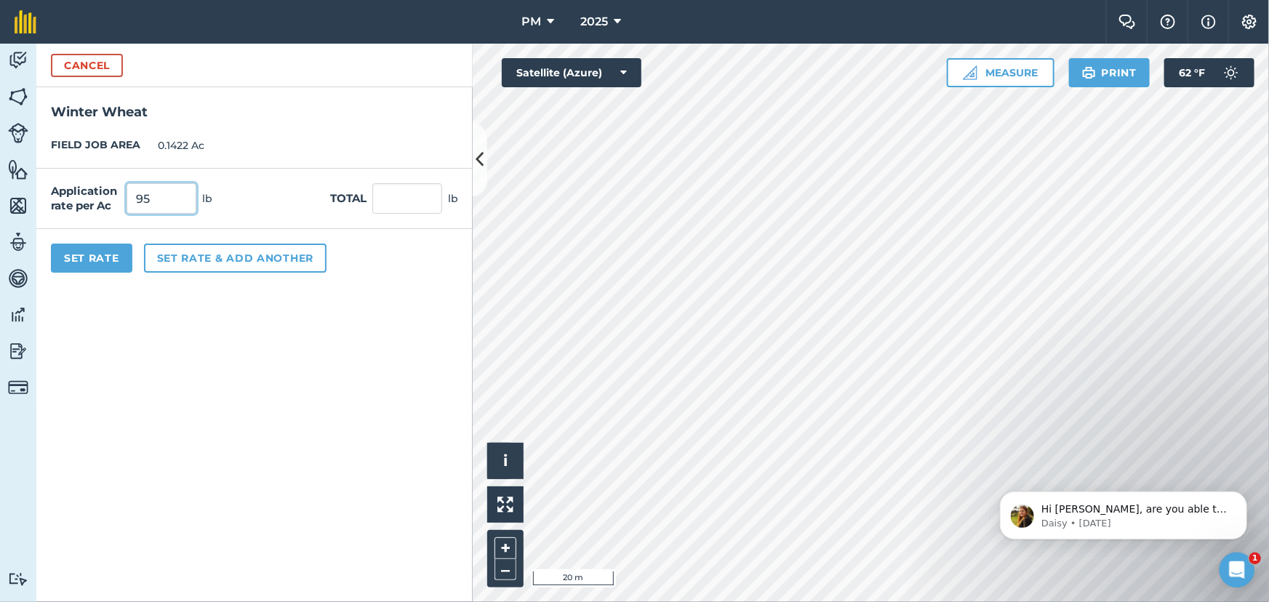
type input "95"
type input "13.509"
click at [99, 257] on button "Set Rate" at bounding box center [91, 258] width 81 height 29
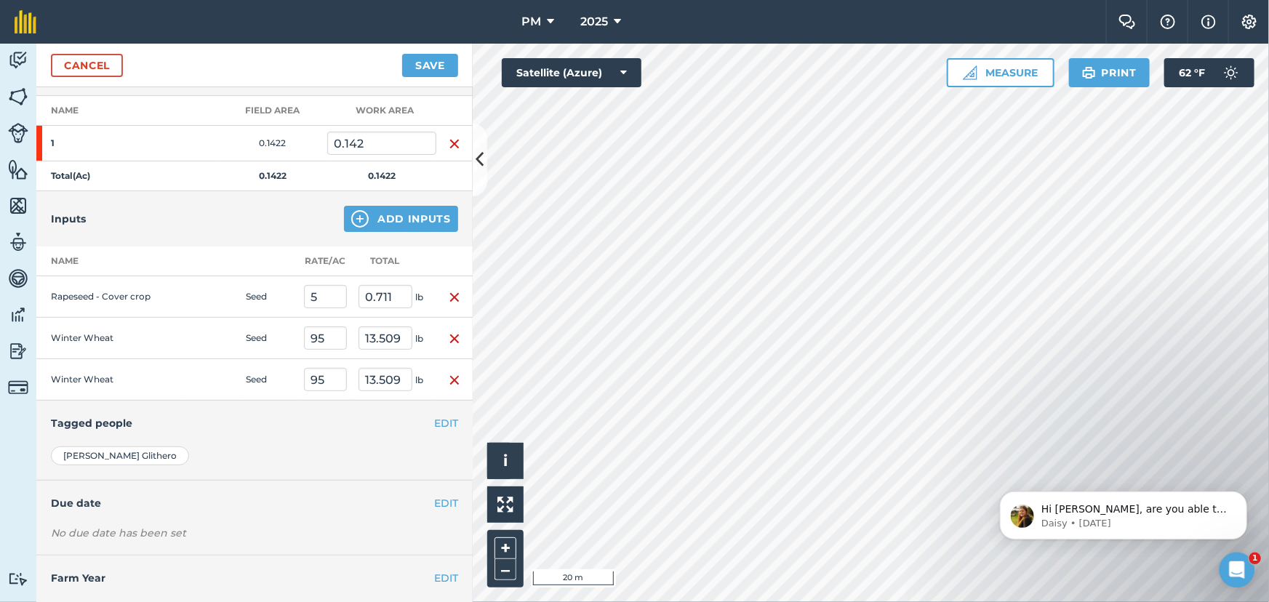
scroll to position [229, 0]
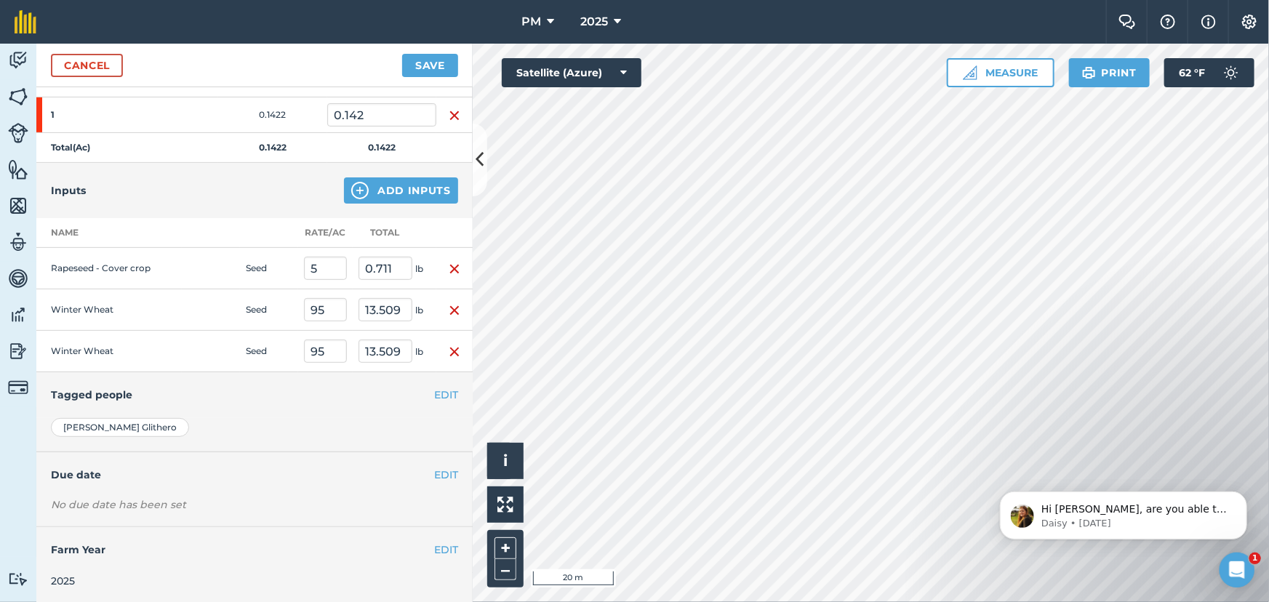
click at [449, 349] on img "button" at bounding box center [455, 351] width 12 height 17
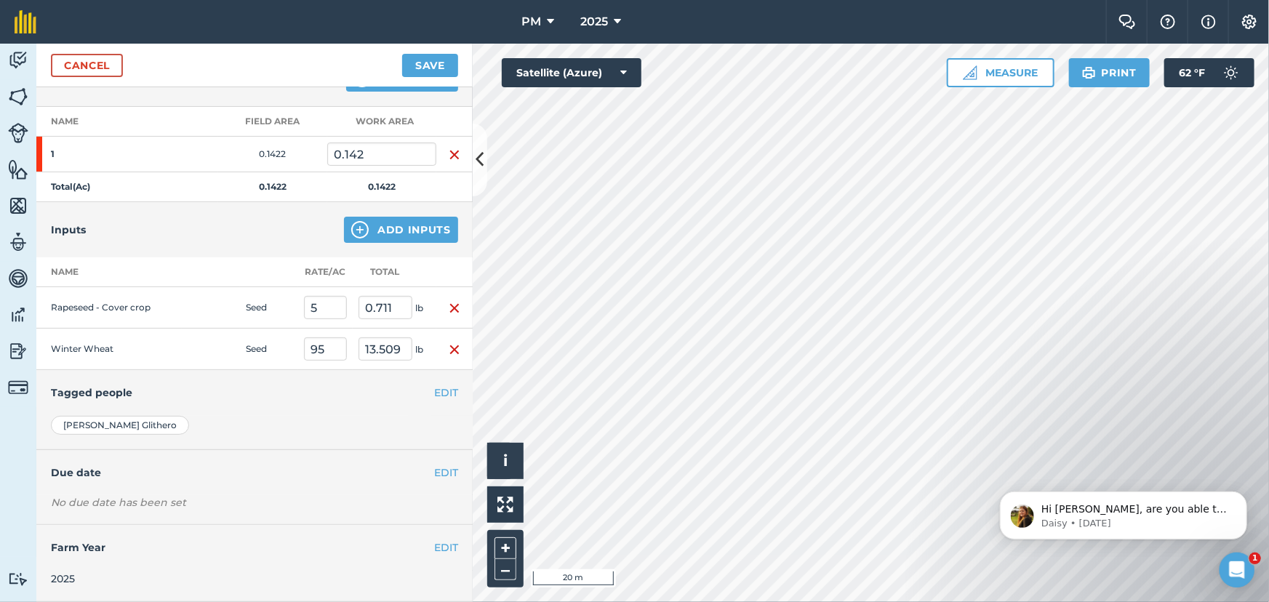
scroll to position [188, 0]
click at [418, 62] on button "Save" at bounding box center [430, 65] width 56 height 23
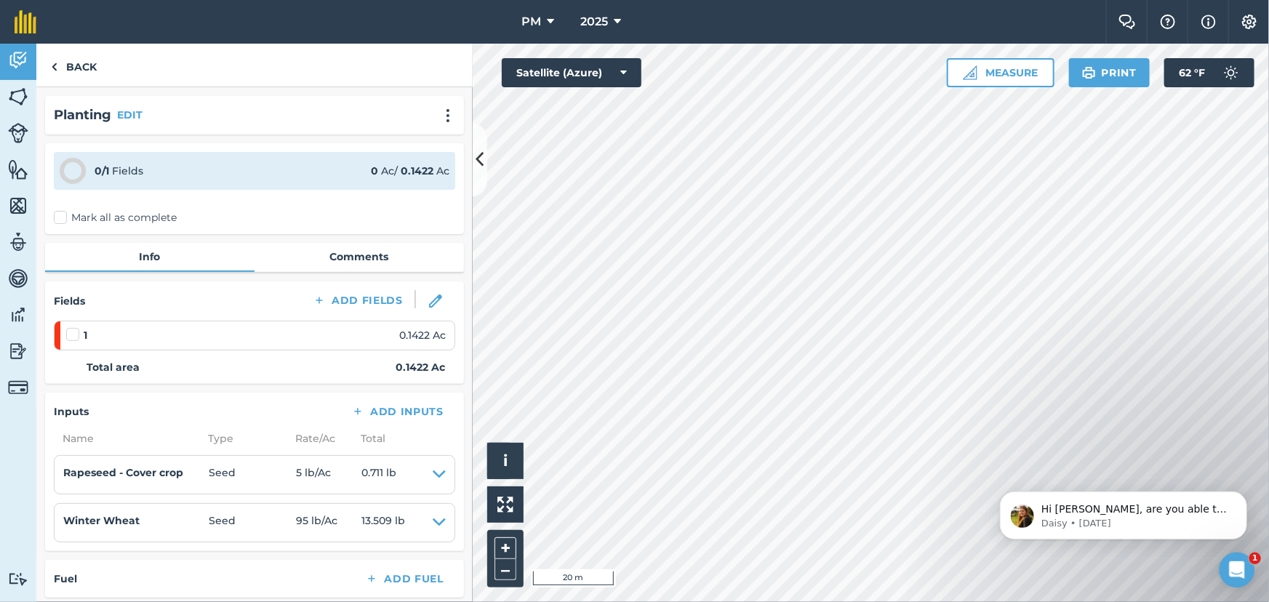
click at [61, 216] on label "Mark all as complete" at bounding box center [115, 217] width 123 height 15
click at [61, 216] on input "Mark all as complete" at bounding box center [58, 214] width 9 height 9
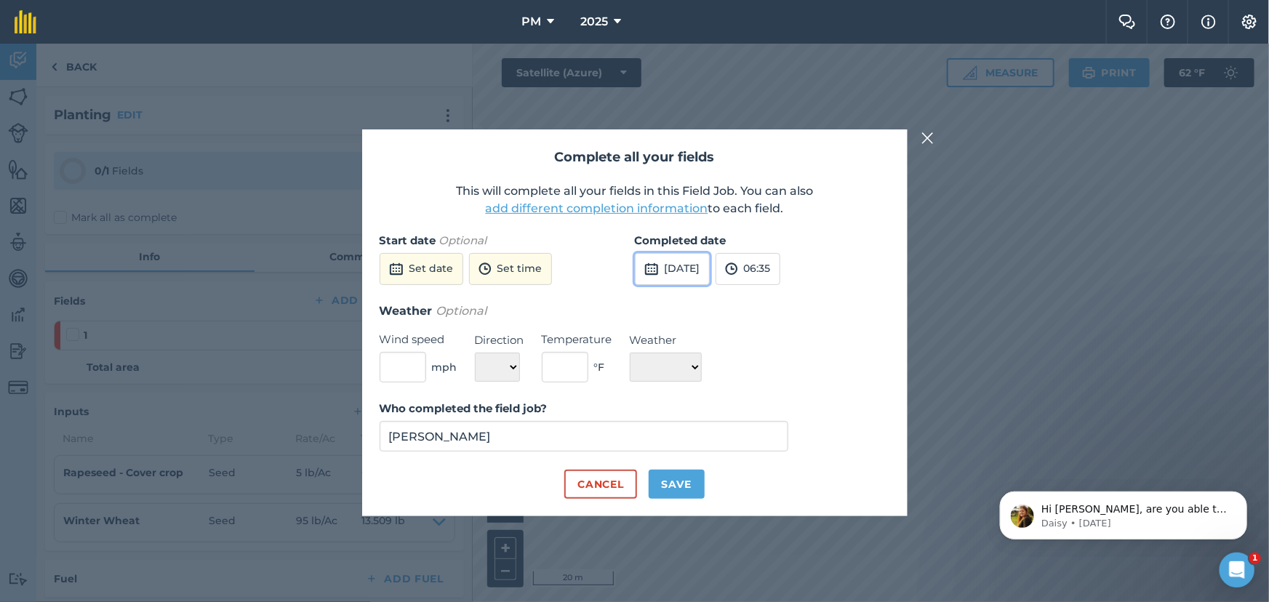
click at [683, 264] on button "[DATE]" at bounding box center [672, 269] width 75 height 32
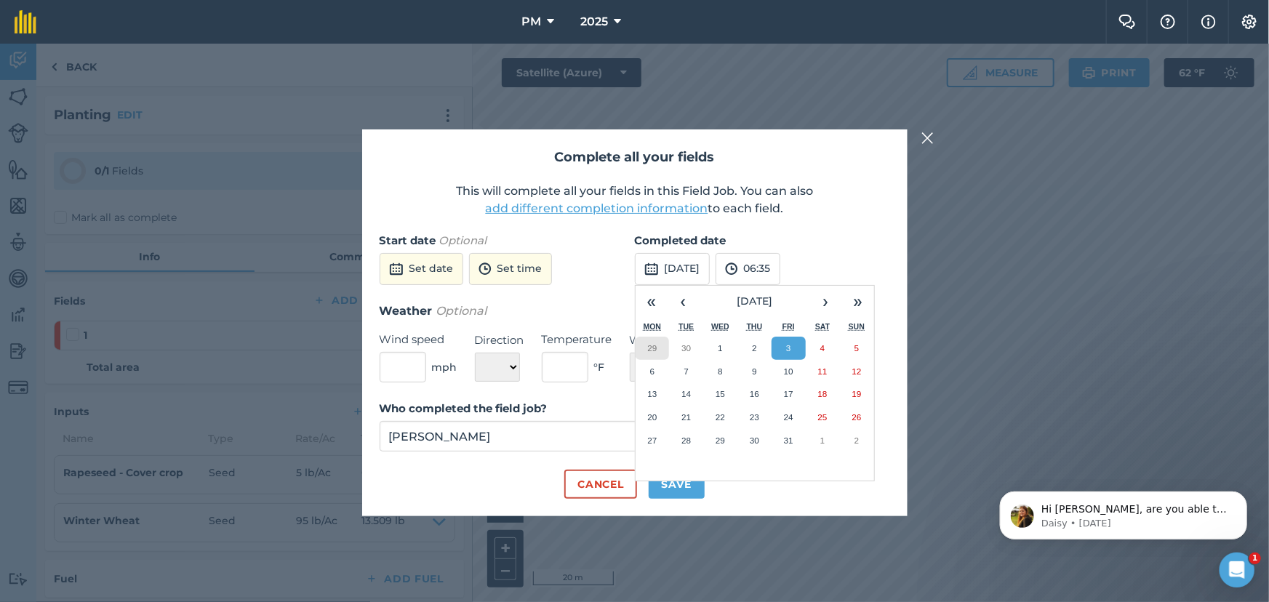
click at [653, 348] on abbr "29" at bounding box center [651, 347] width 9 height 9
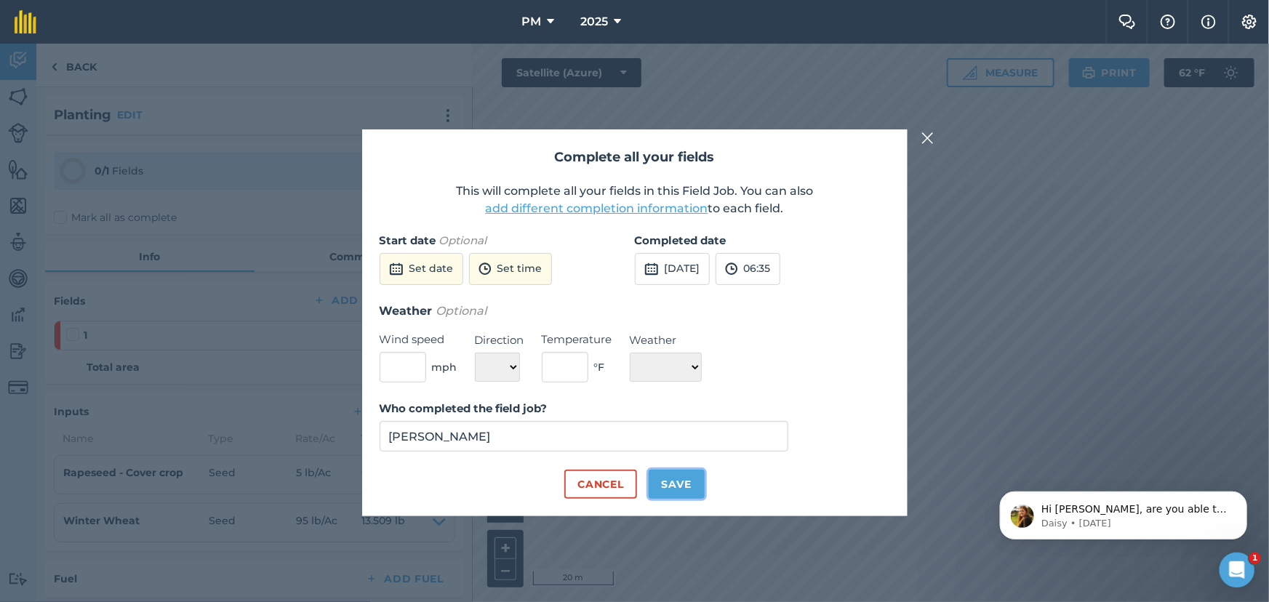
click at [676, 486] on button "Save" at bounding box center [677, 484] width 56 height 29
checkbox input "true"
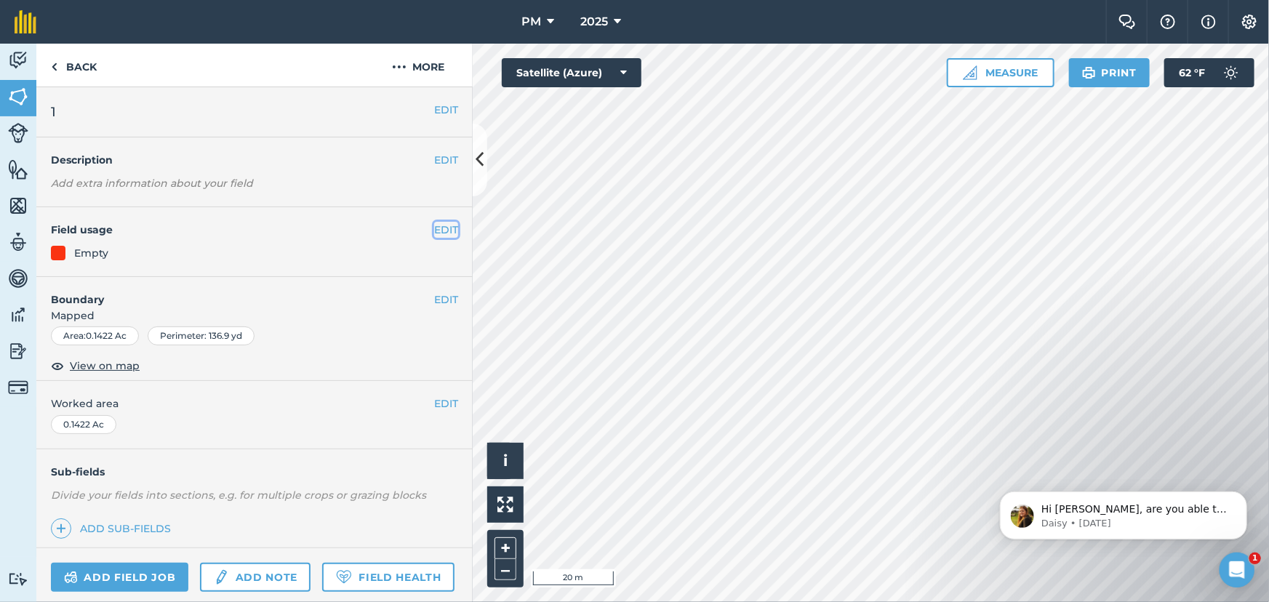
click at [434, 229] on button "EDIT" at bounding box center [446, 230] width 24 height 16
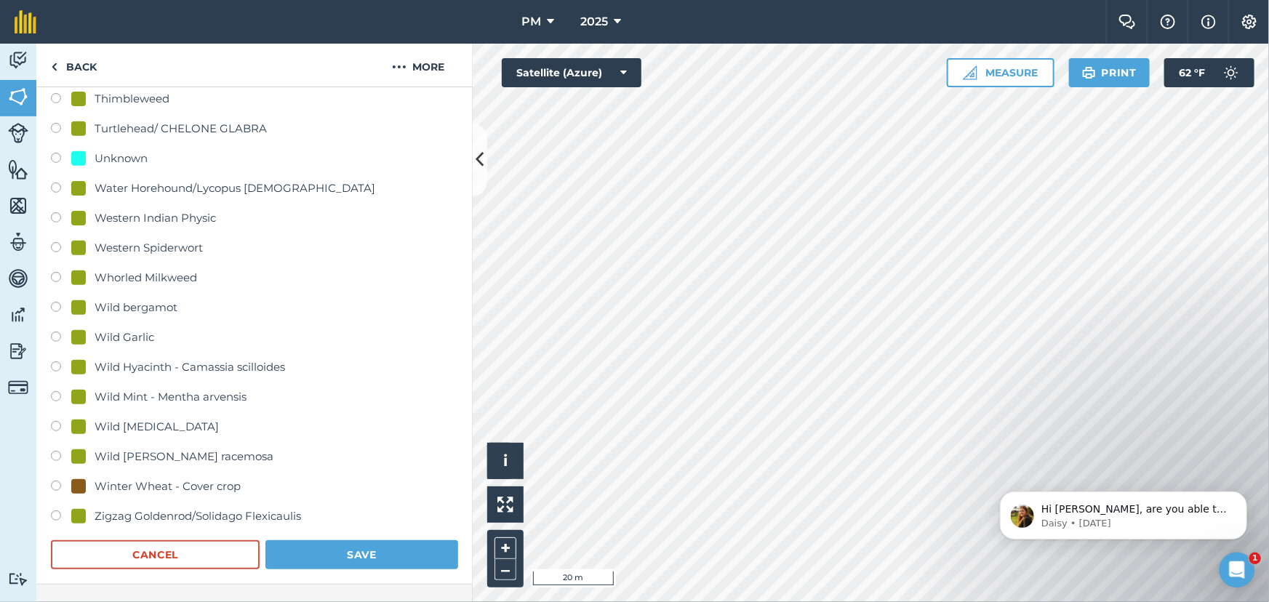
scroll to position [3397, 0]
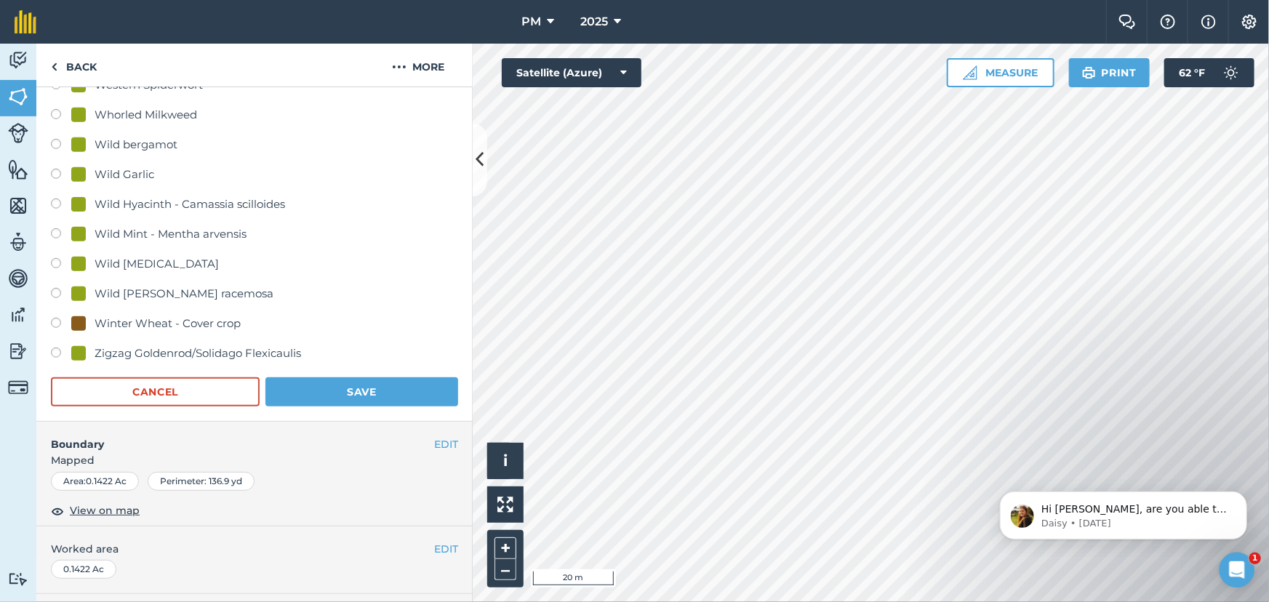
click at [57, 324] on label at bounding box center [61, 325] width 20 height 15
radio input "true"
radio input "false"
click at [302, 389] on button "Save" at bounding box center [362, 392] width 193 height 29
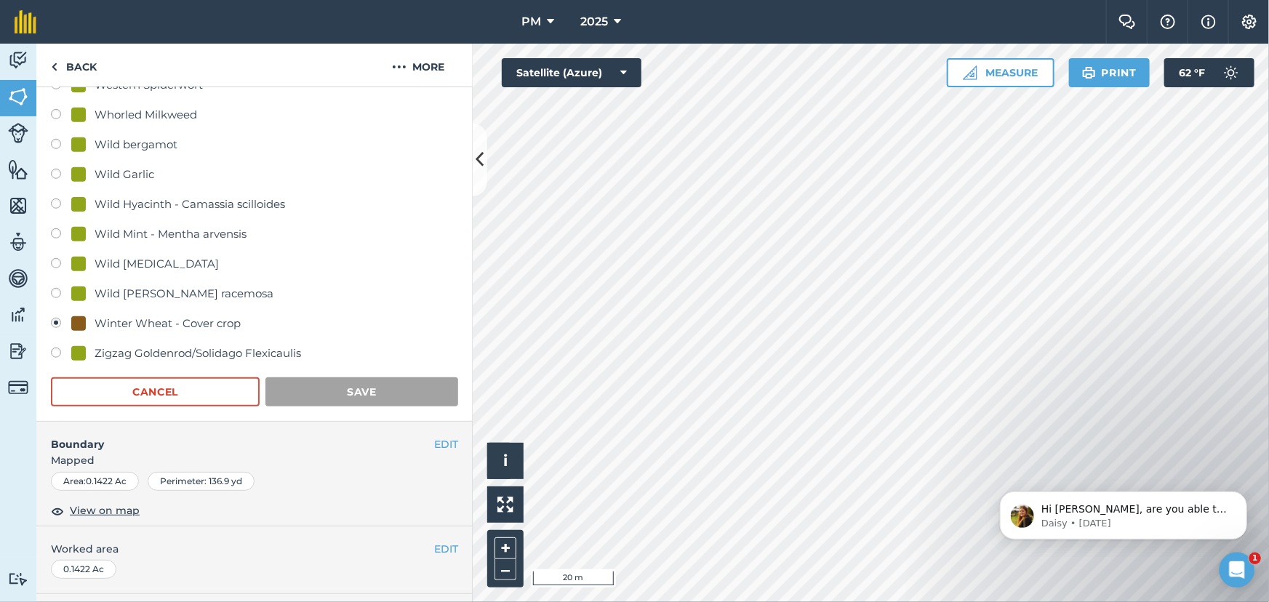
scroll to position [121, 0]
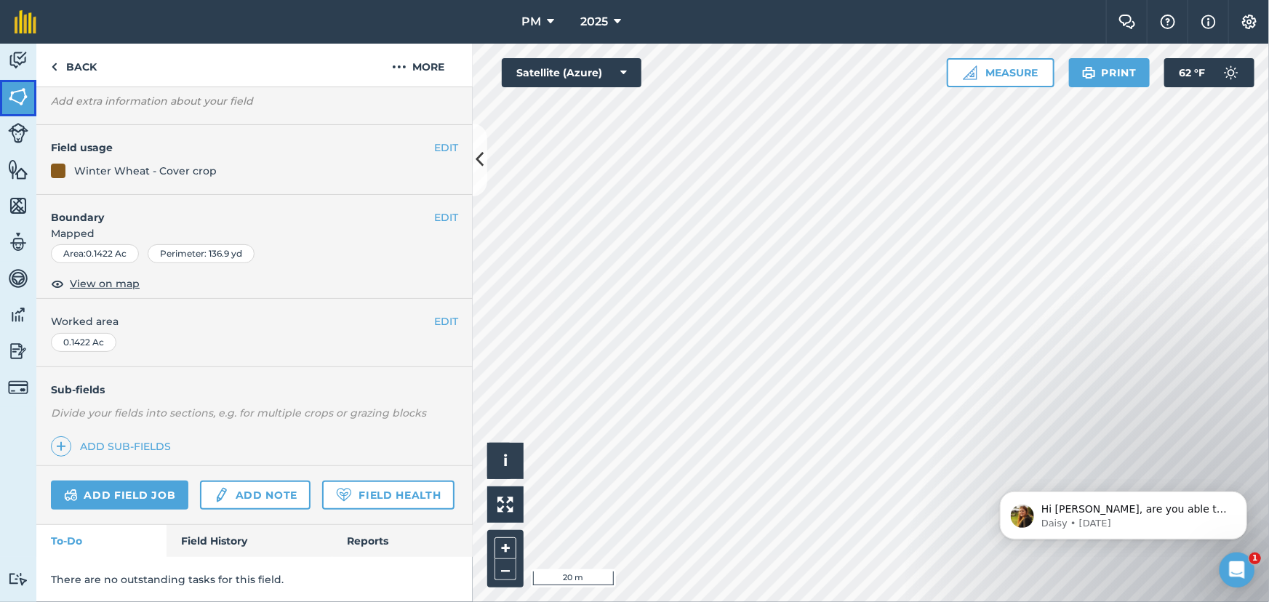
click at [15, 94] on img at bounding box center [18, 97] width 20 height 22
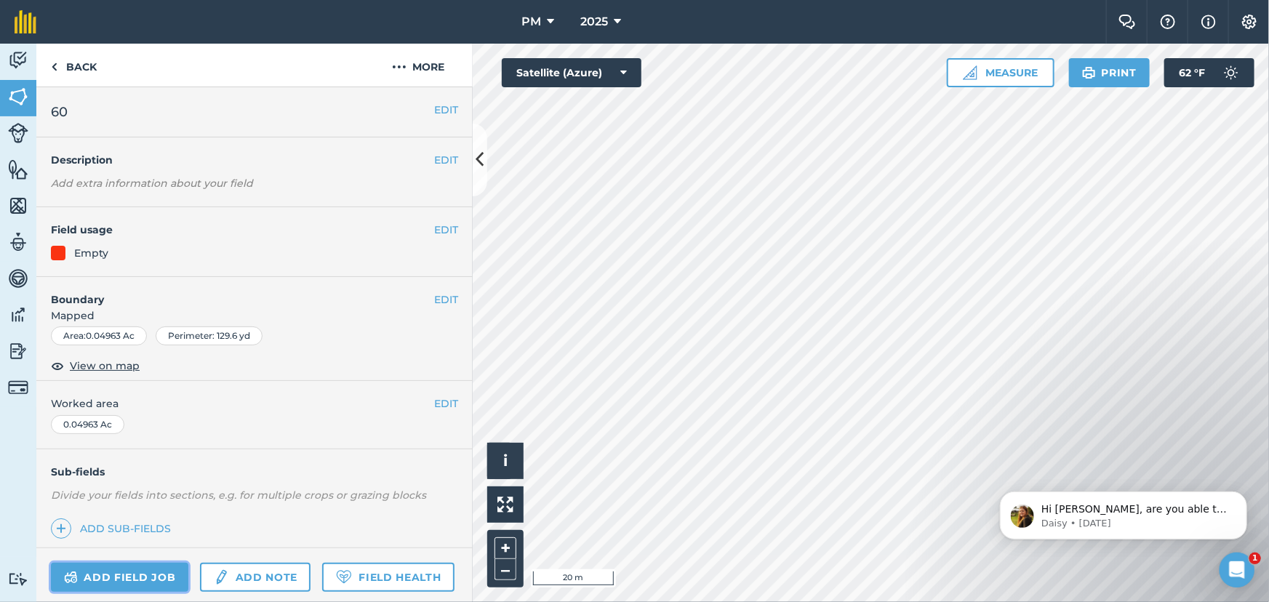
click at [107, 576] on link "Add field job" at bounding box center [119, 577] width 137 height 29
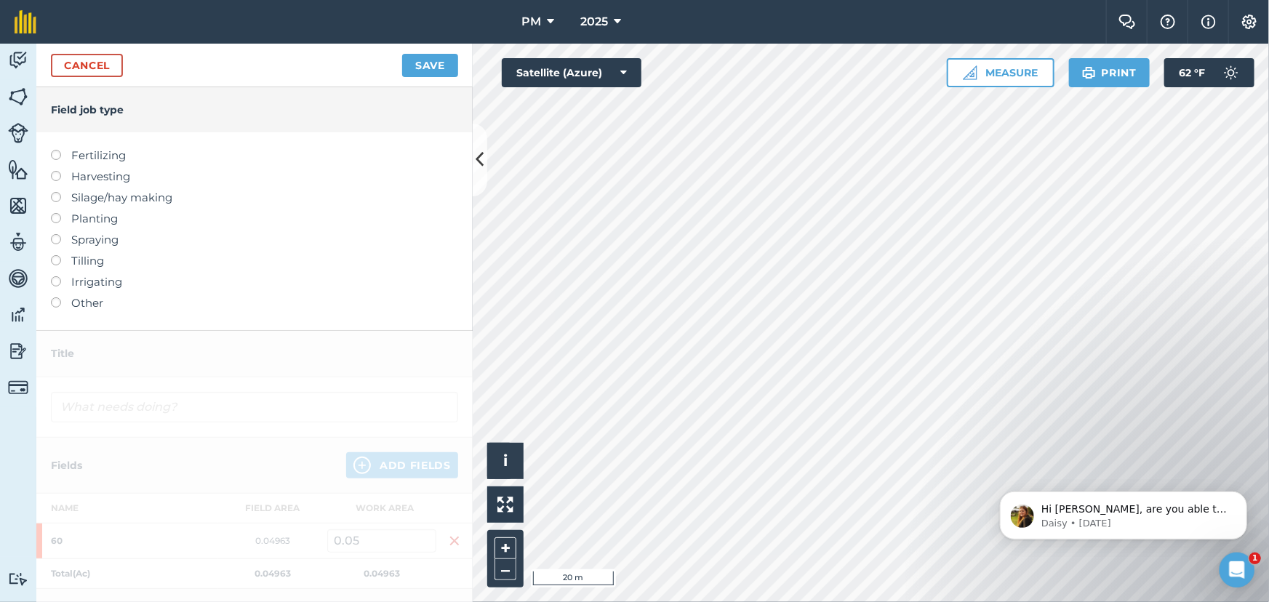
click at [57, 213] on label at bounding box center [61, 213] width 20 height 0
type input "Planting"
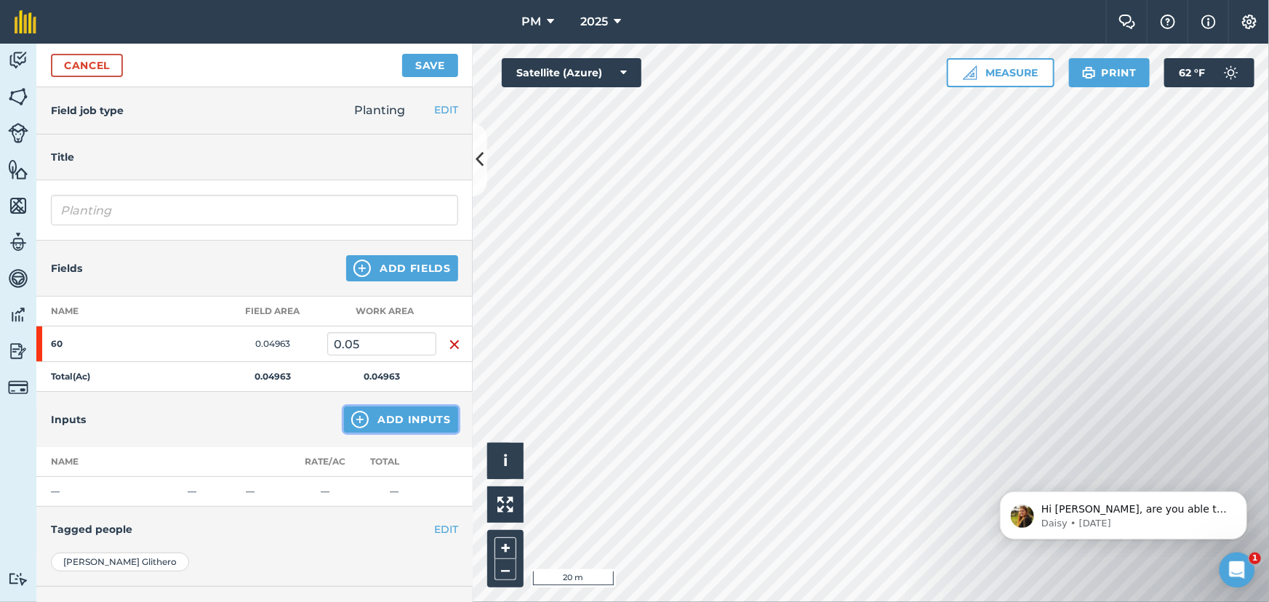
click at [351, 423] on img at bounding box center [359, 419] width 17 height 17
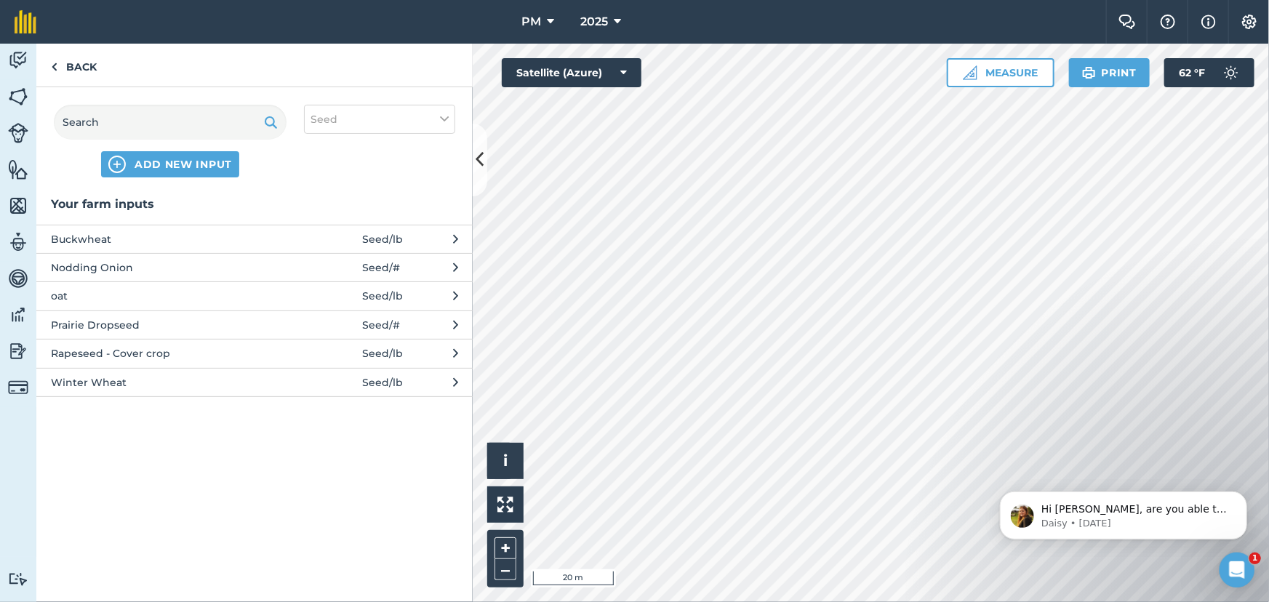
click at [102, 386] on span "Winter Wheat" at bounding box center [170, 383] width 238 height 16
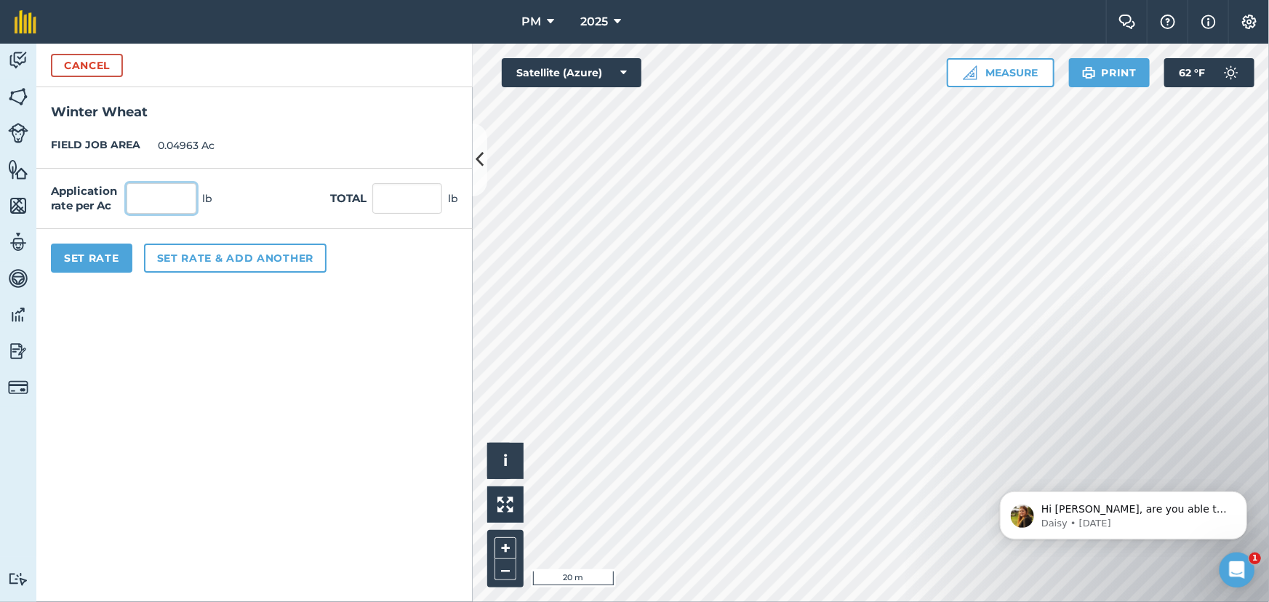
click at [164, 197] on input "text" at bounding box center [162, 198] width 70 height 31
type input "95"
type input "4.715"
click at [181, 257] on button "Set rate & add another" at bounding box center [235, 258] width 183 height 29
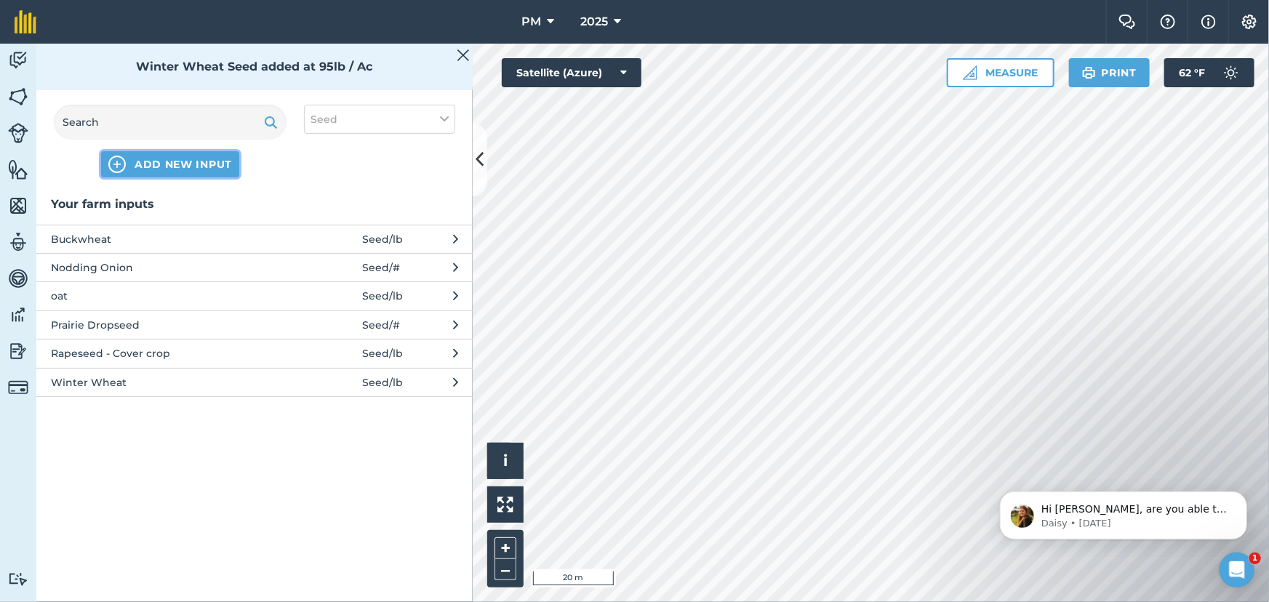
click at [124, 165] on img at bounding box center [116, 164] width 17 height 17
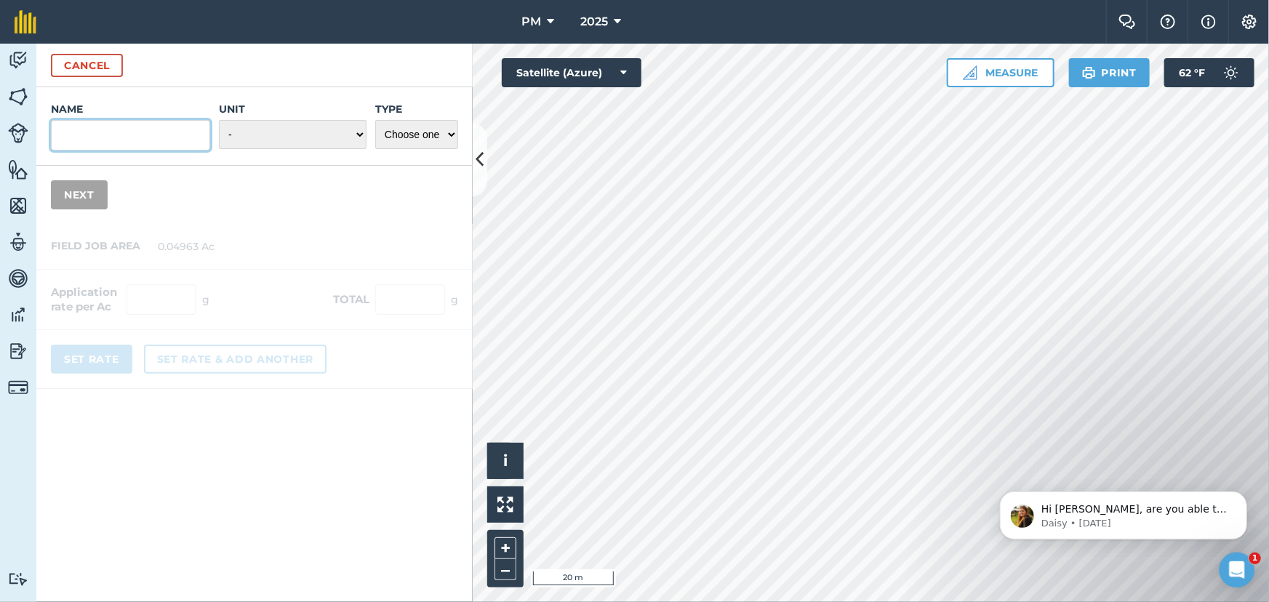
click at [130, 137] on input "Name" at bounding box center [130, 135] width 159 height 31
type input "Clover - Cover crop"
click at [355, 132] on select "- Grams/g Kilograms/kg Metric tonnes/t Millilitres/ml Litres/L Ounces/oz Pounds…" at bounding box center [293, 134] width 148 height 29
select select "POUNDS"
click at [220, 120] on select "- Grams/g Kilograms/kg Metric tonnes/t Millilitres/ml Litres/L Ounces/oz Pounds…" at bounding box center [293, 134] width 148 height 29
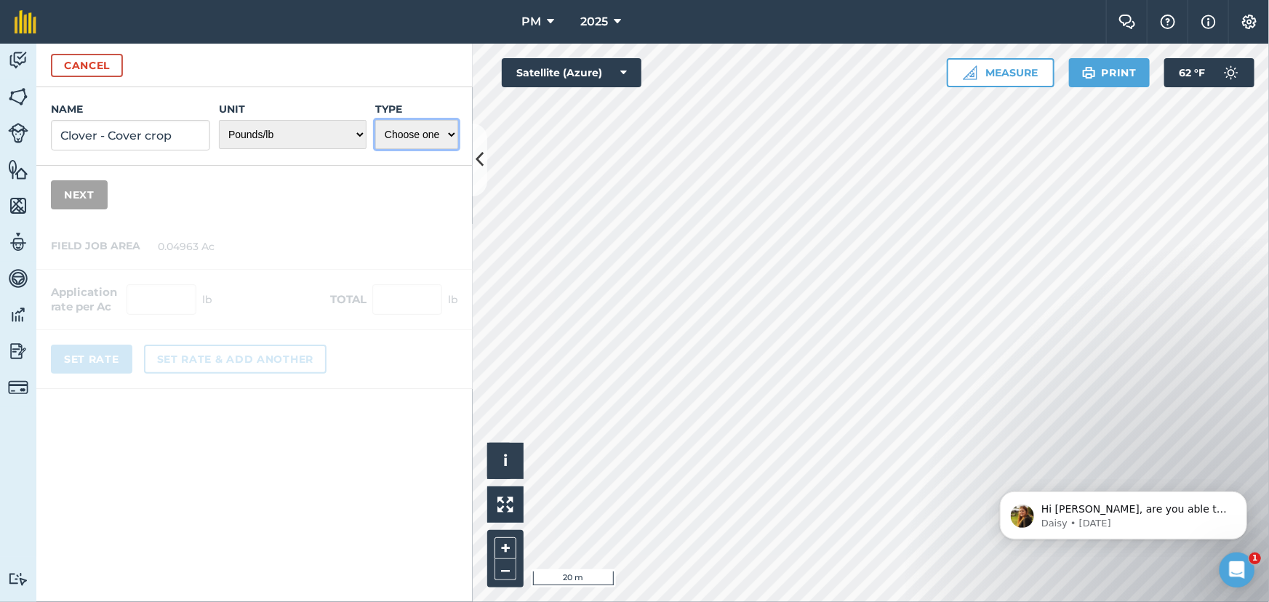
click at [414, 138] on select "Choose one Fertilizer Seed Spray Fuel Other" at bounding box center [416, 134] width 83 height 29
select select "SEED"
click at [375, 120] on select "Choose one Fertilizer Seed Spray Fuel Other" at bounding box center [416, 134] width 83 height 29
click at [84, 190] on button "Next" at bounding box center [79, 194] width 57 height 29
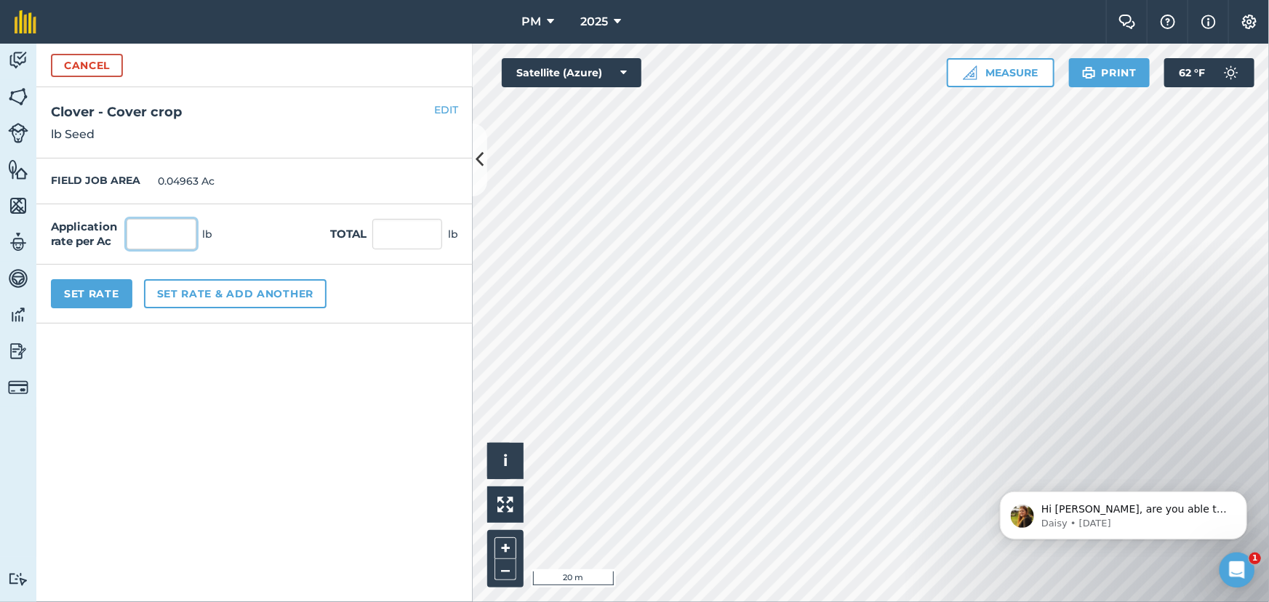
click at [172, 227] on input "text" at bounding box center [162, 234] width 70 height 31
type input "7"
type input "0.347"
click at [204, 288] on button "Set rate & add another" at bounding box center [235, 293] width 183 height 29
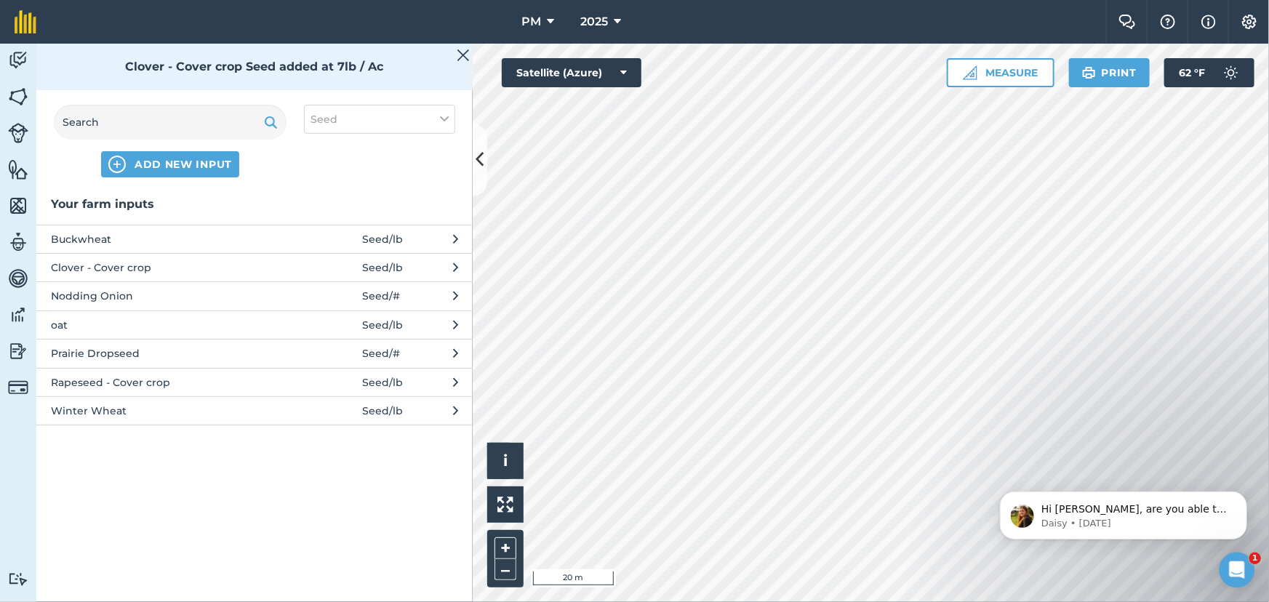
click at [95, 410] on span "Winter Wheat" at bounding box center [170, 411] width 238 height 16
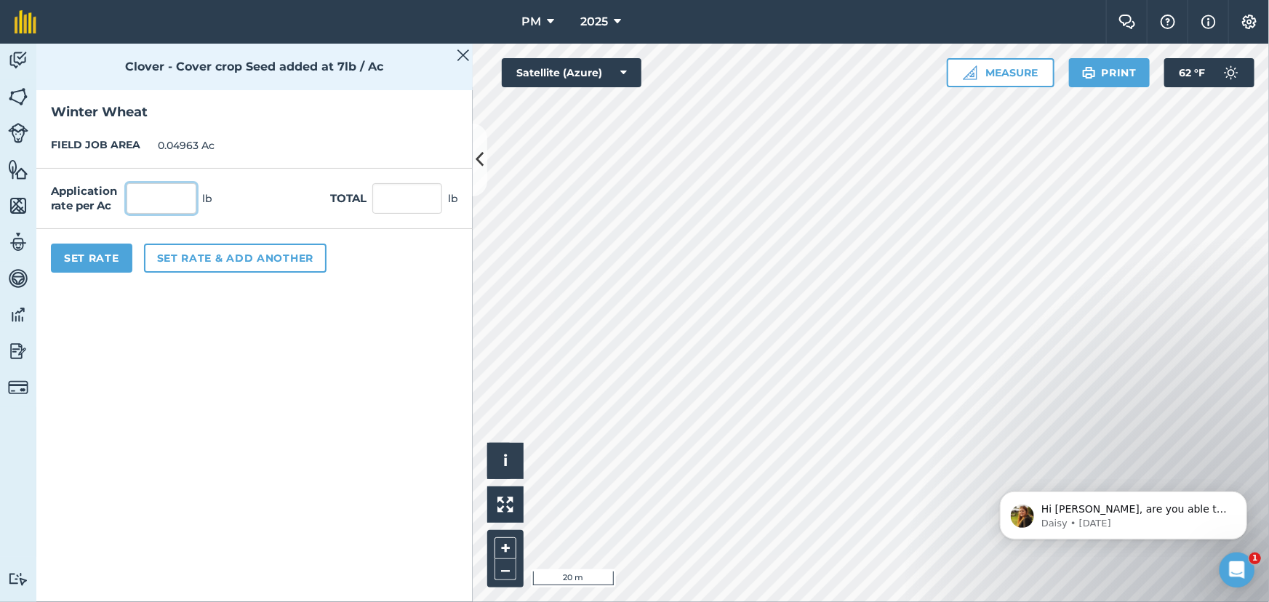
click at [136, 196] on input "text" at bounding box center [162, 198] width 70 height 31
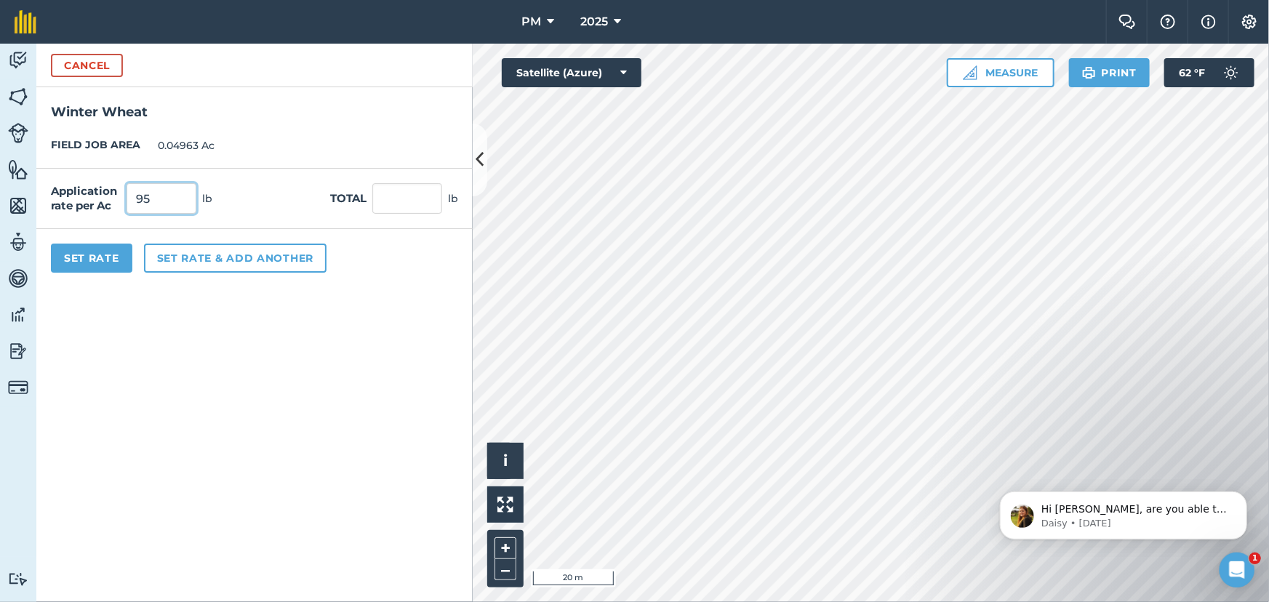
type input "95"
type input "4.715"
click at [108, 263] on button "Set Rate" at bounding box center [91, 258] width 81 height 29
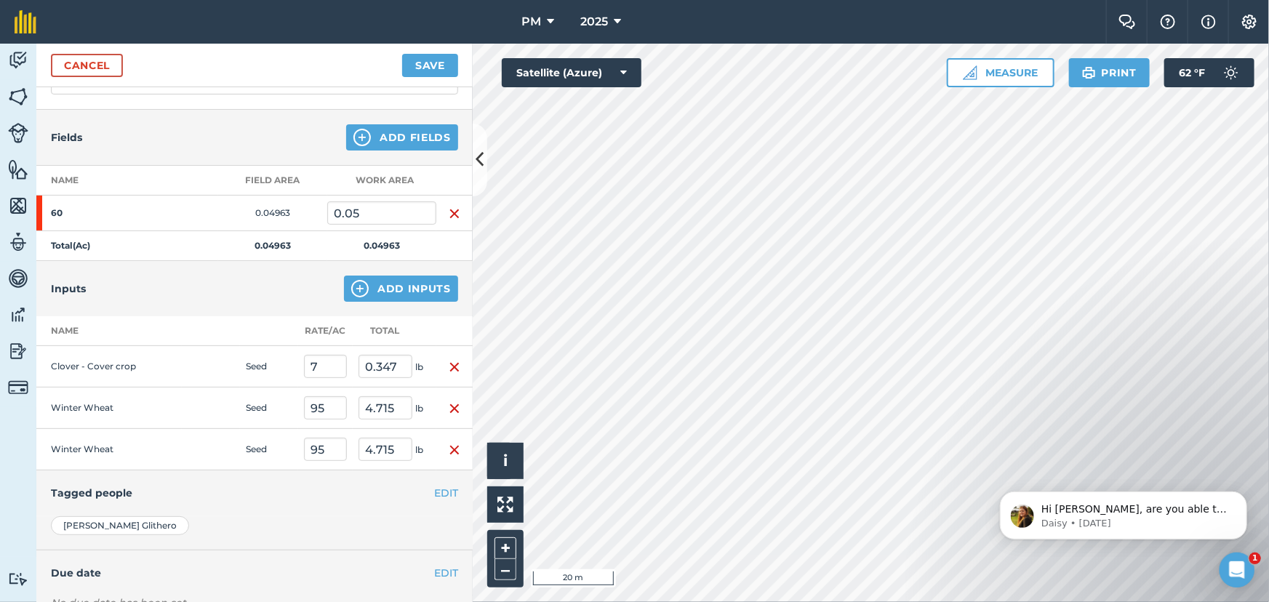
scroll to position [132, 0]
click at [449, 447] on img "button" at bounding box center [455, 449] width 12 height 17
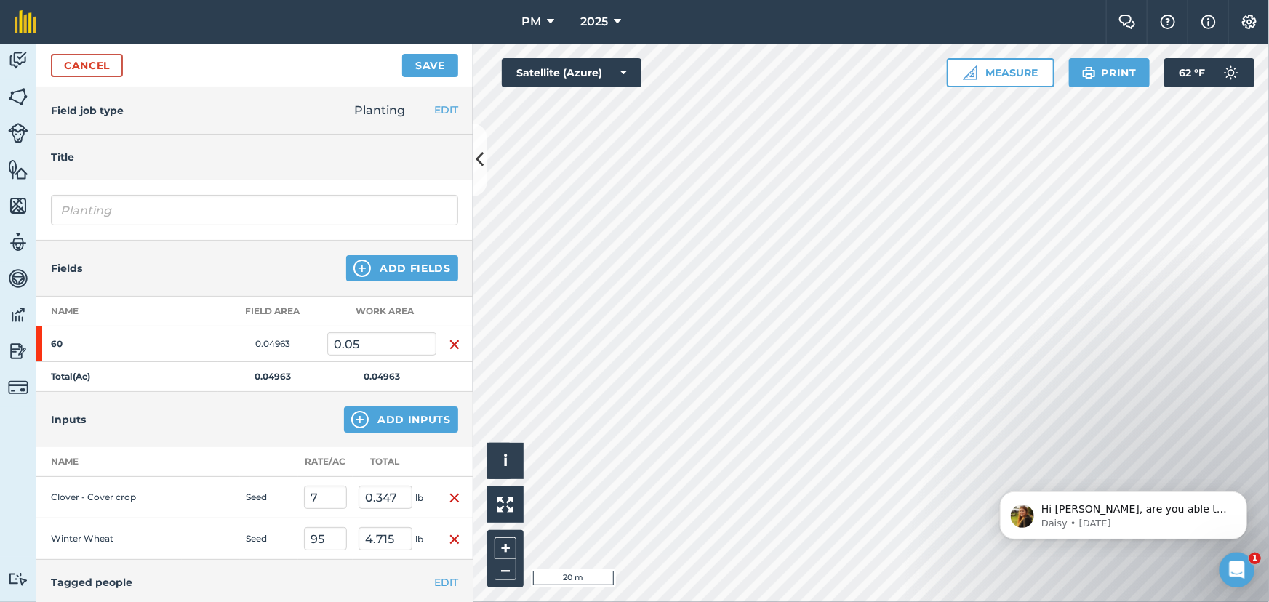
scroll to position [0, 0]
click at [421, 64] on button "Save" at bounding box center [430, 65] width 56 height 23
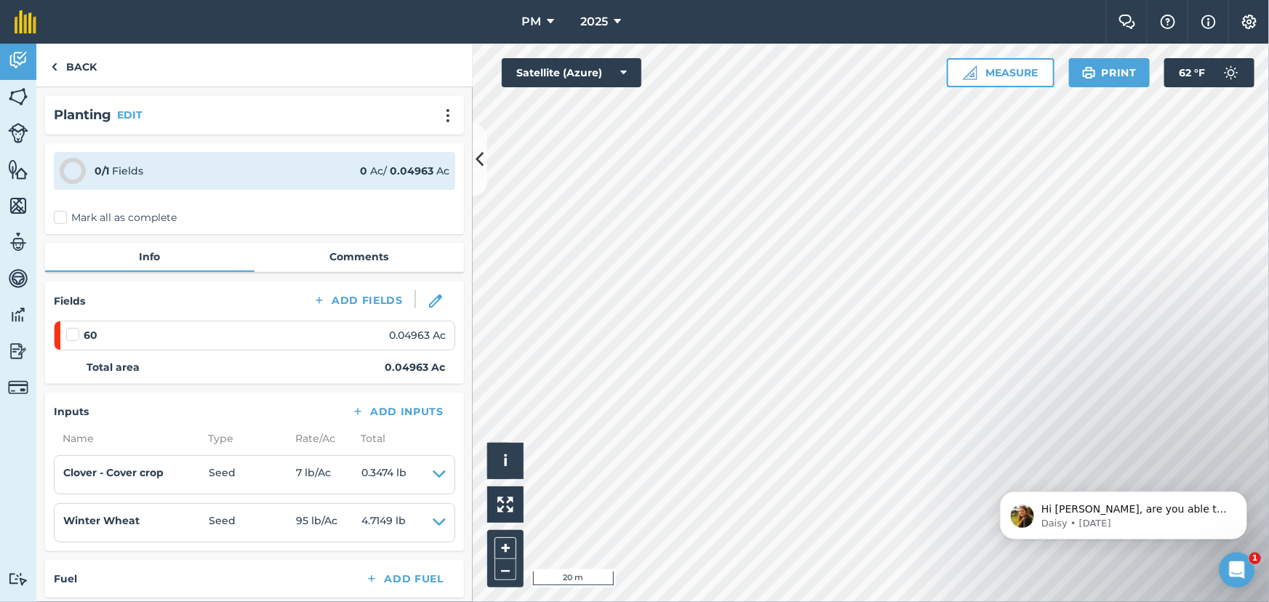
click at [60, 216] on label "Mark all as complete" at bounding box center [115, 217] width 123 height 15
click at [60, 216] on input "Mark all as complete" at bounding box center [58, 214] width 9 height 9
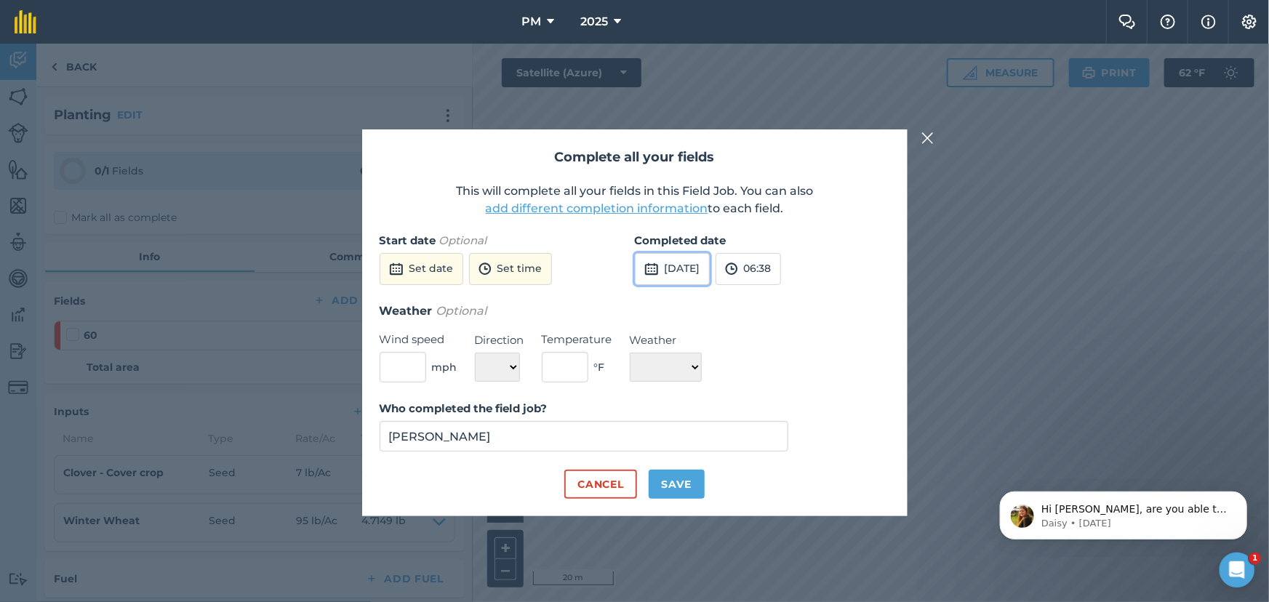
click at [665, 273] on button "[DATE]" at bounding box center [672, 269] width 75 height 32
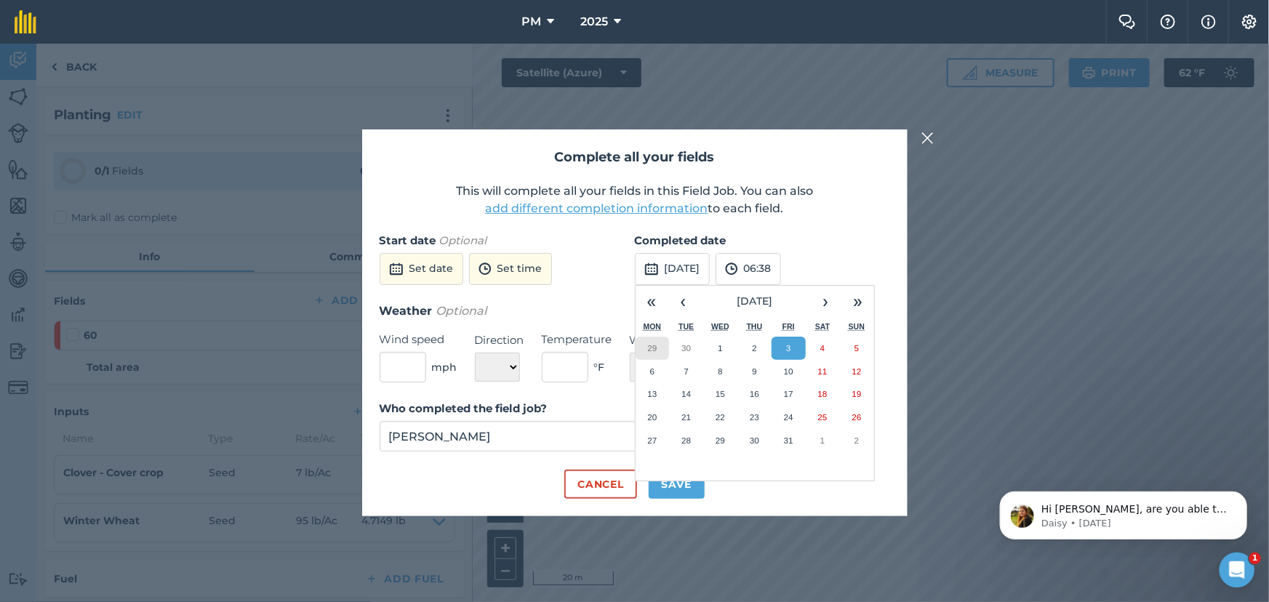
click at [652, 346] on abbr "29" at bounding box center [651, 347] width 9 height 9
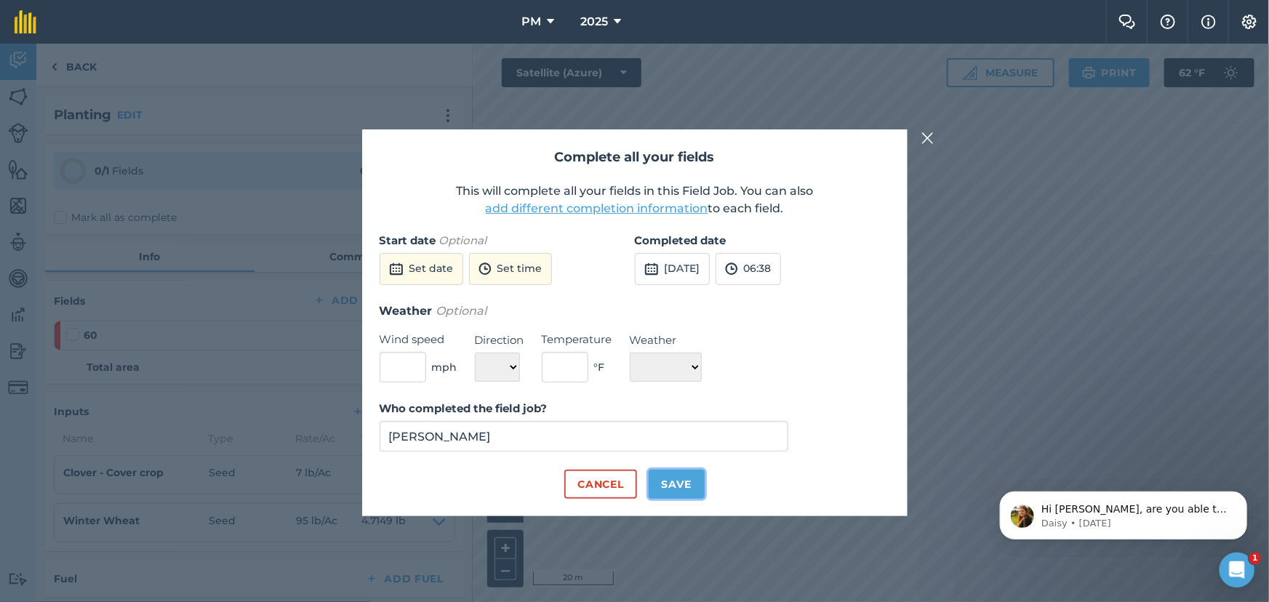
click at [668, 490] on button "Save" at bounding box center [677, 484] width 56 height 29
checkbox input "true"
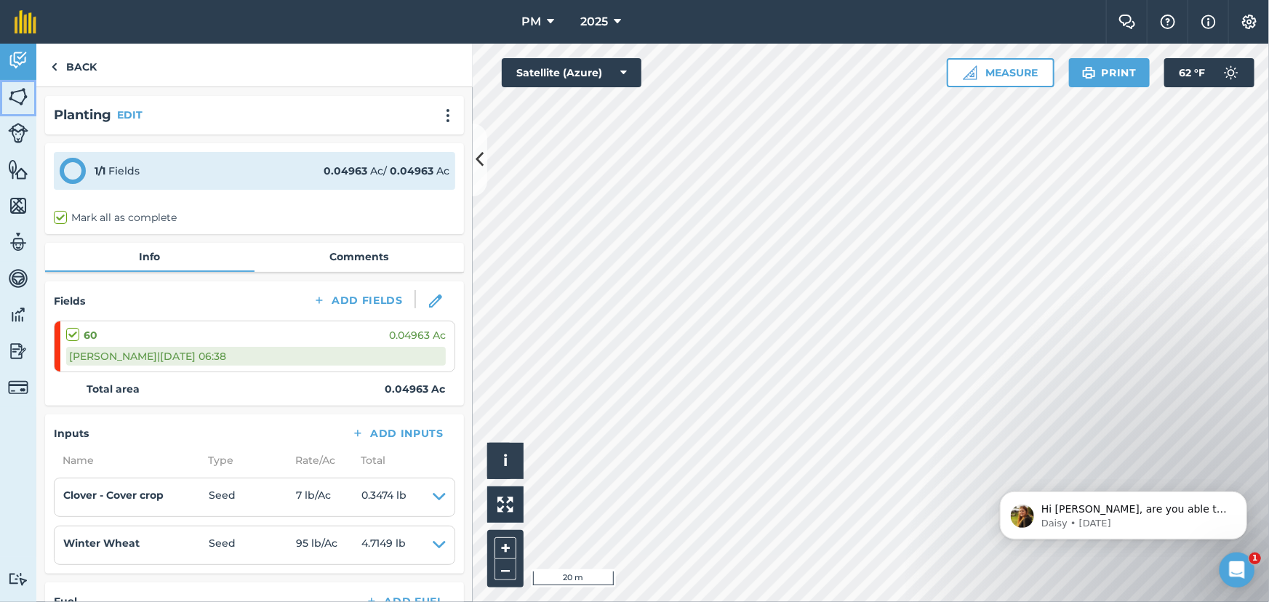
click at [19, 100] on img at bounding box center [18, 97] width 20 height 22
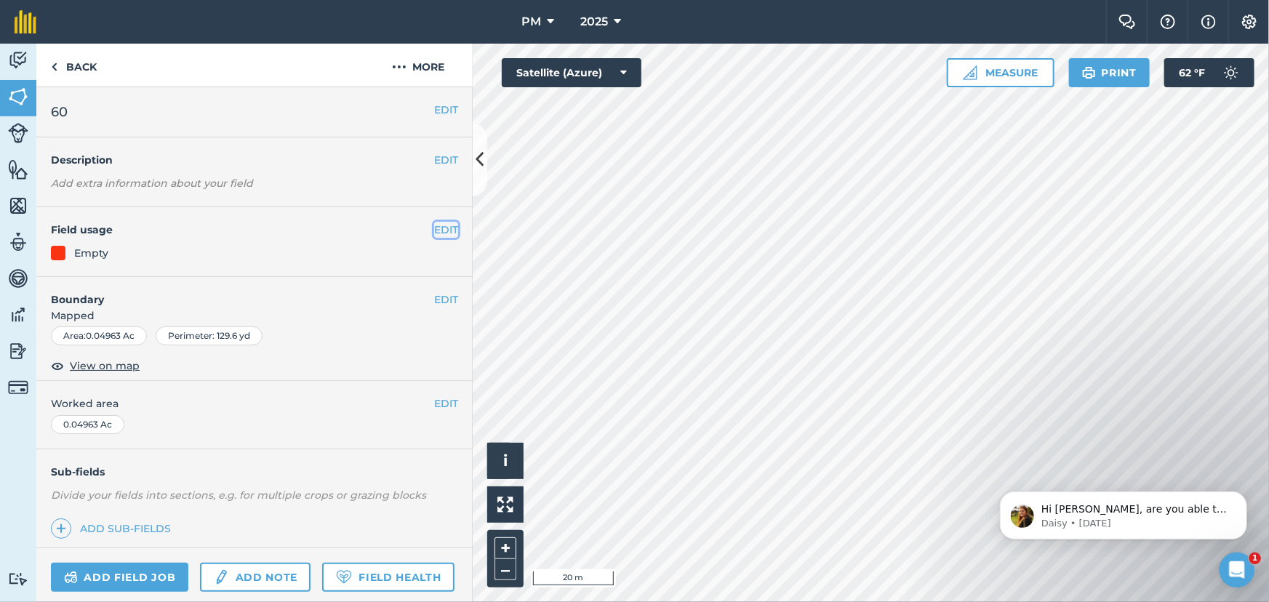
click at [434, 231] on button "EDIT" at bounding box center [446, 230] width 24 height 16
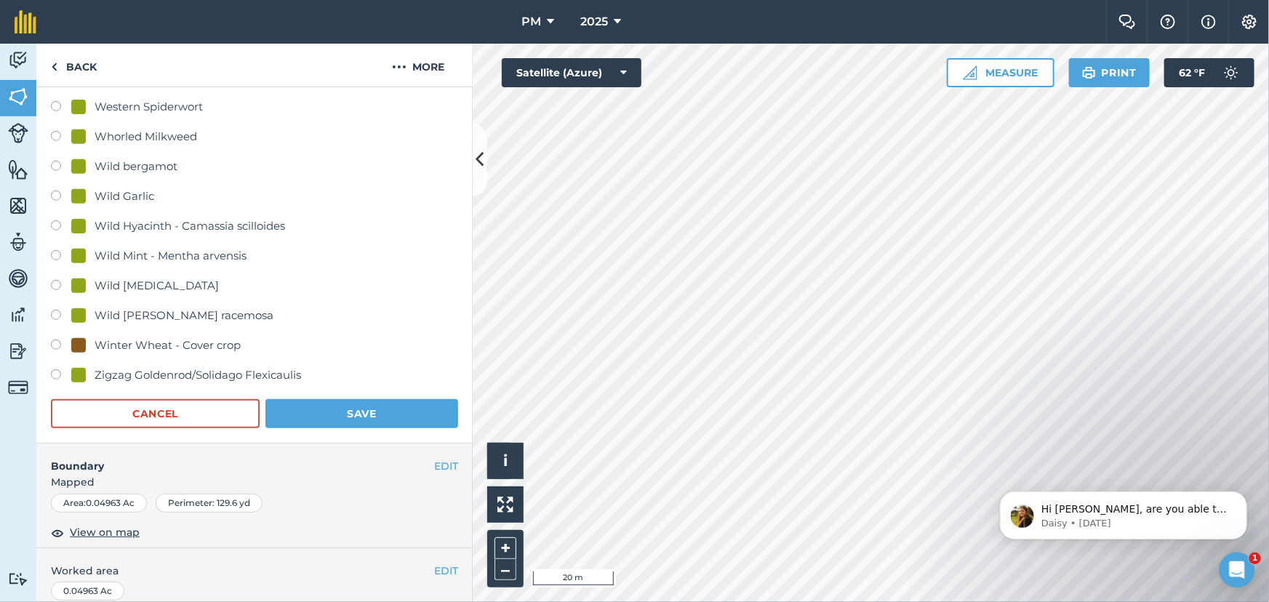
scroll to position [3387, 0]
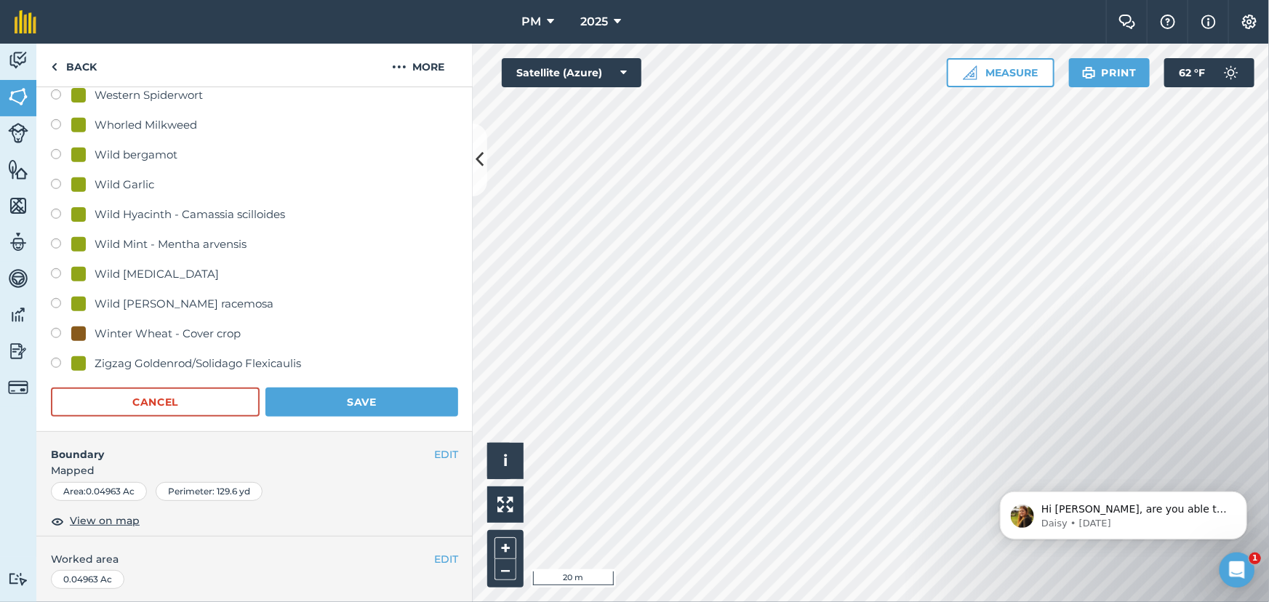
click at [127, 329] on div "Winter Wheat - Cover crop" at bounding box center [168, 333] width 146 height 17
radio input "true"
radio input "false"
click at [362, 399] on button "Save" at bounding box center [362, 402] width 193 height 29
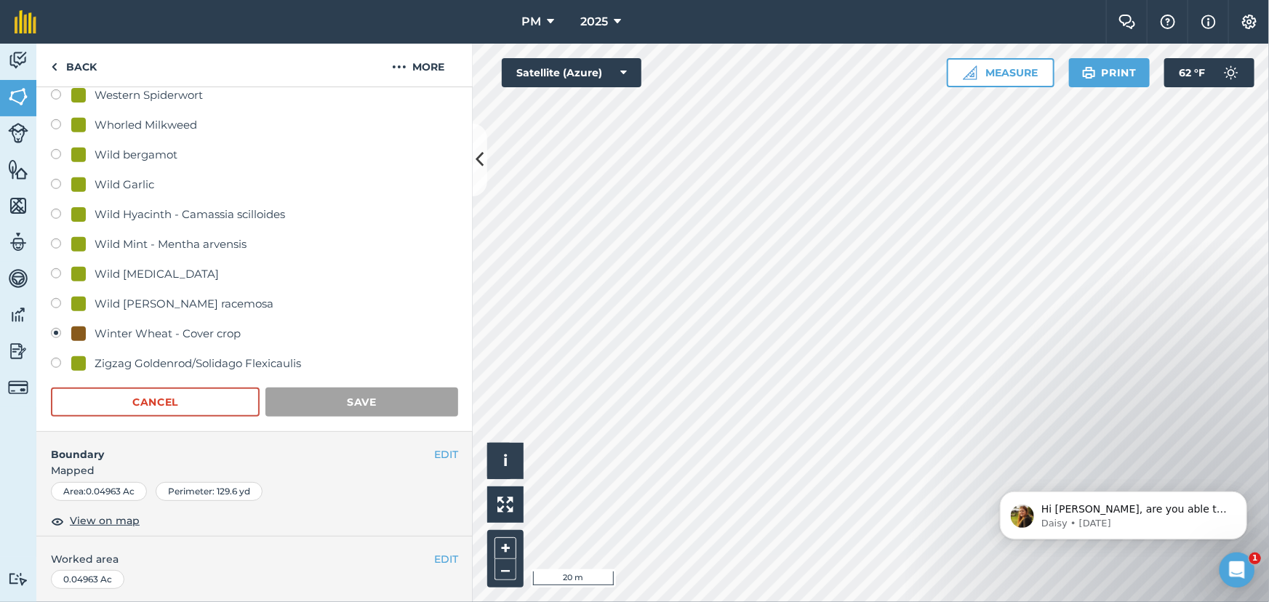
scroll to position [221, 0]
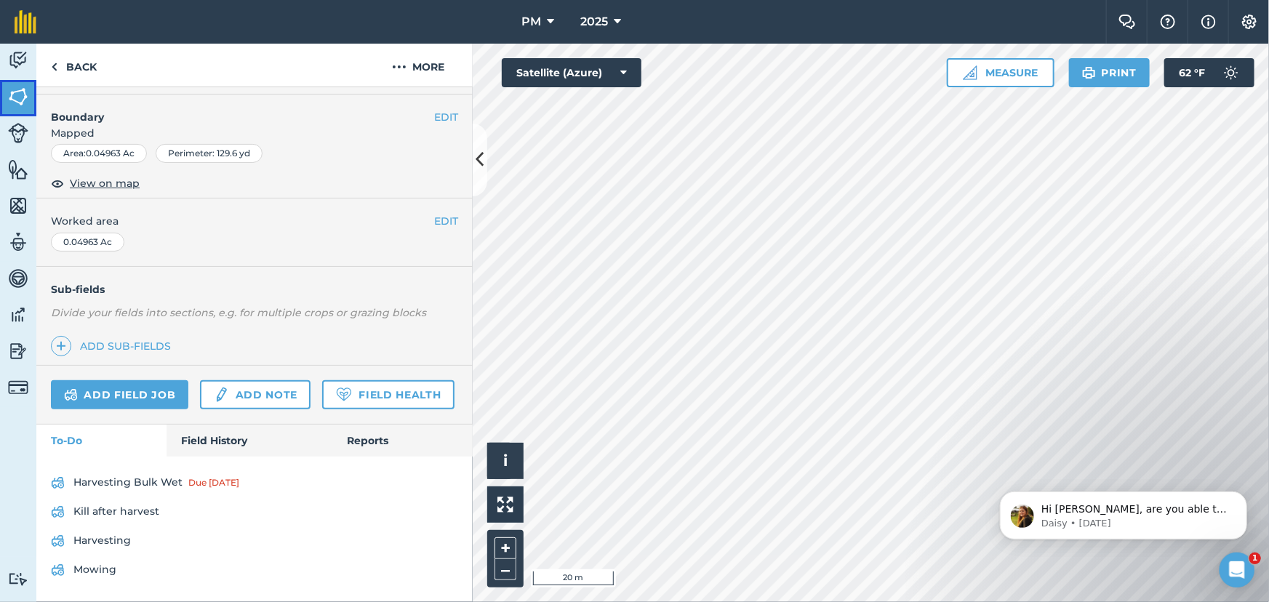
click at [14, 94] on img at bounding box center [18, 97] width 20 height 22
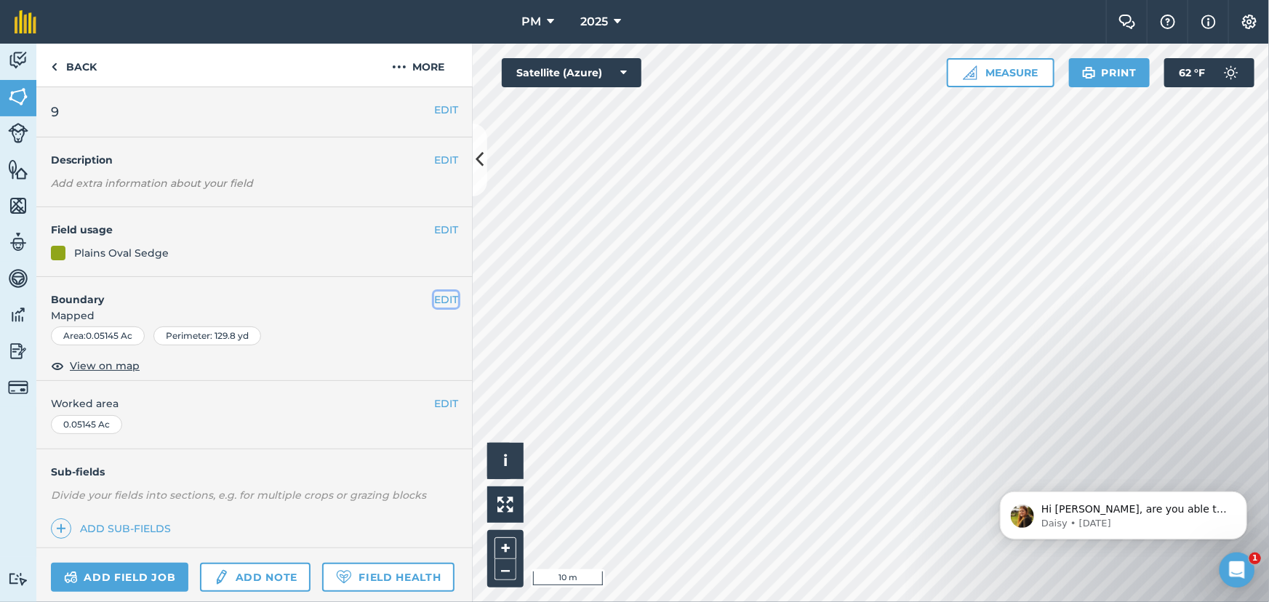
click at [434, 296] on button "EDIT" at bounding box center [446, 300] width 24 height 16
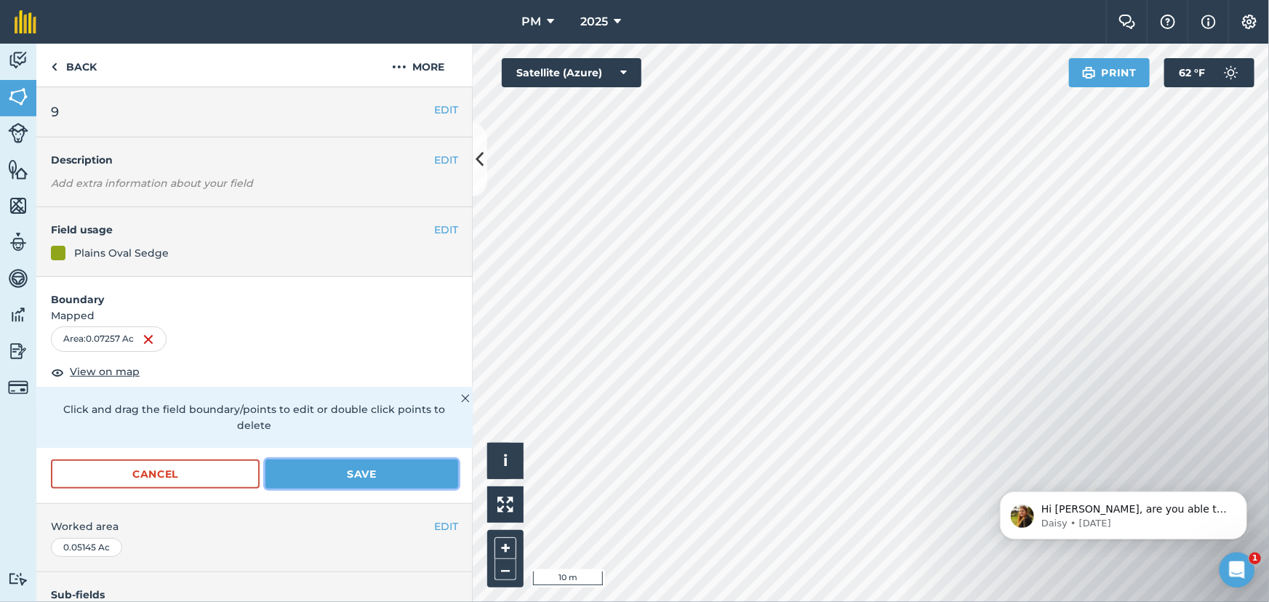
click at [339, 473] on button "Save" at bounding box center [362, 474] width 193 height 29
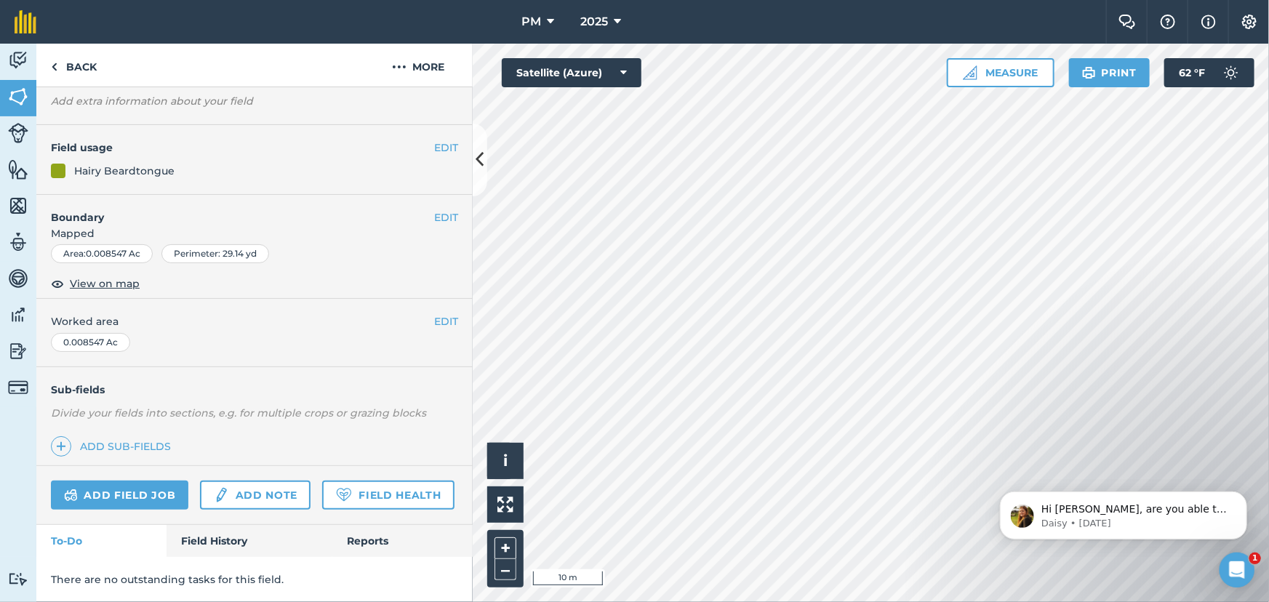
scroll to position [121, 0]
click at [212, 549] on link "Field History" at bounding box center [249, 541] width 165 height 32
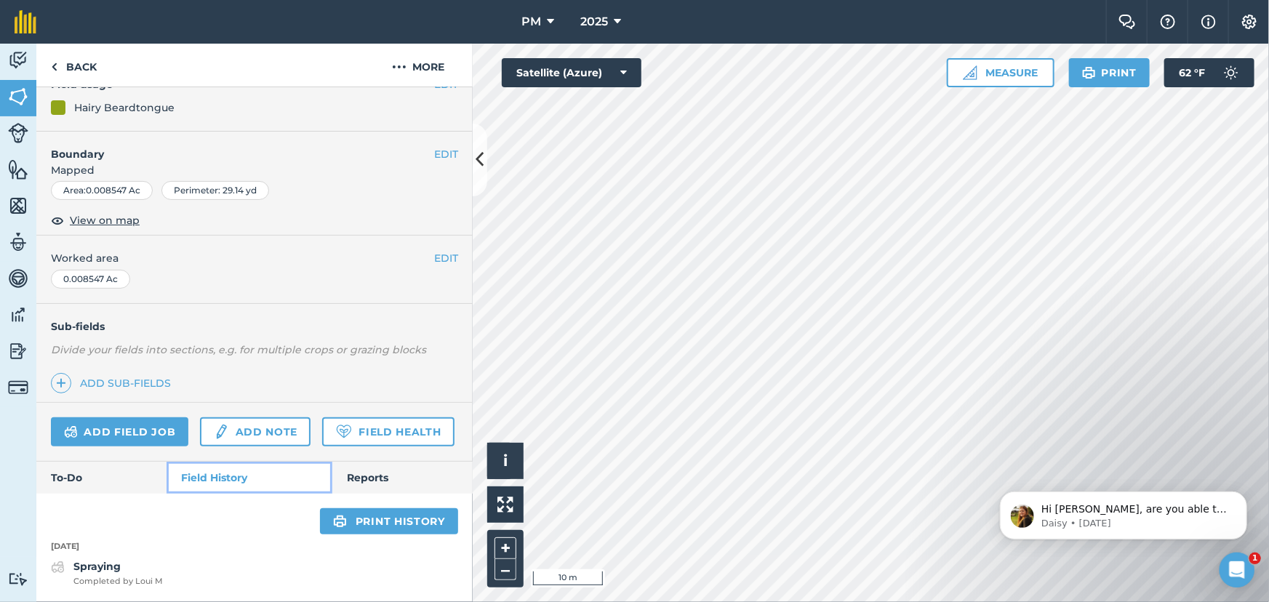
scroll to position [185, 0]
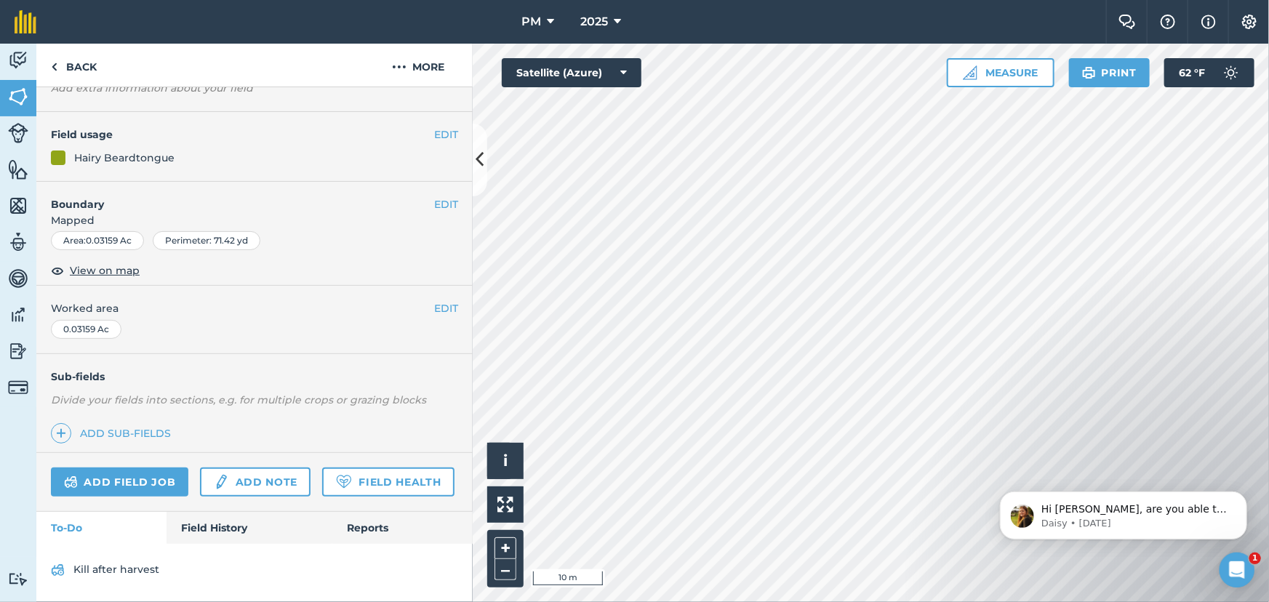
scroll to position [135, 0]
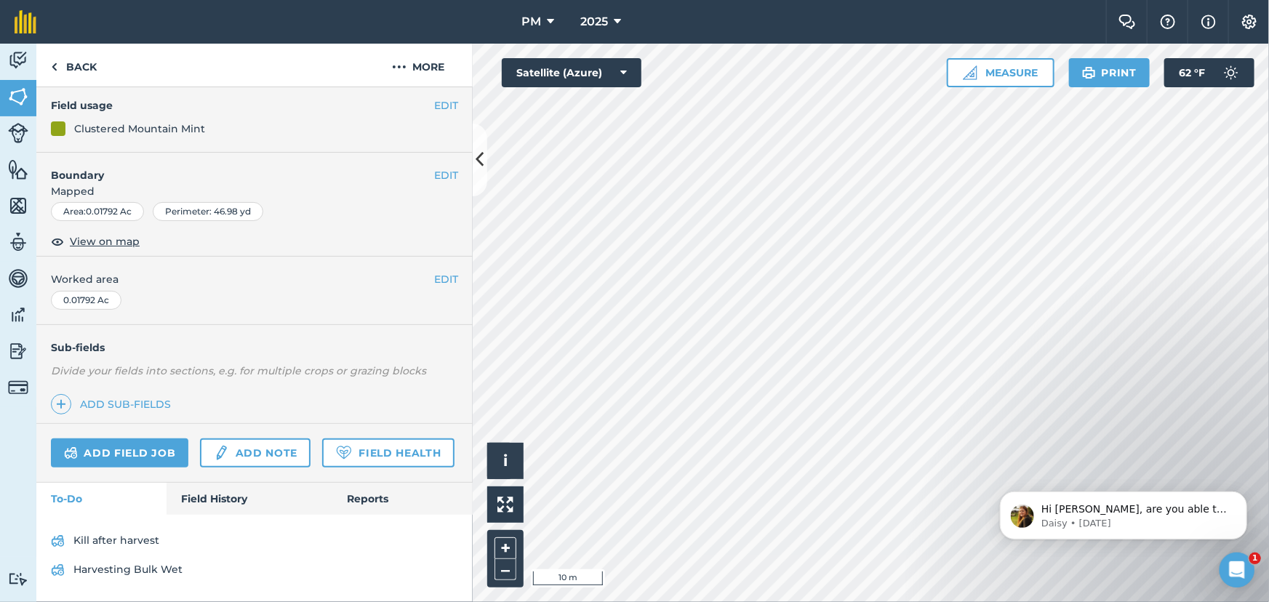
scroll to position [164, 0]
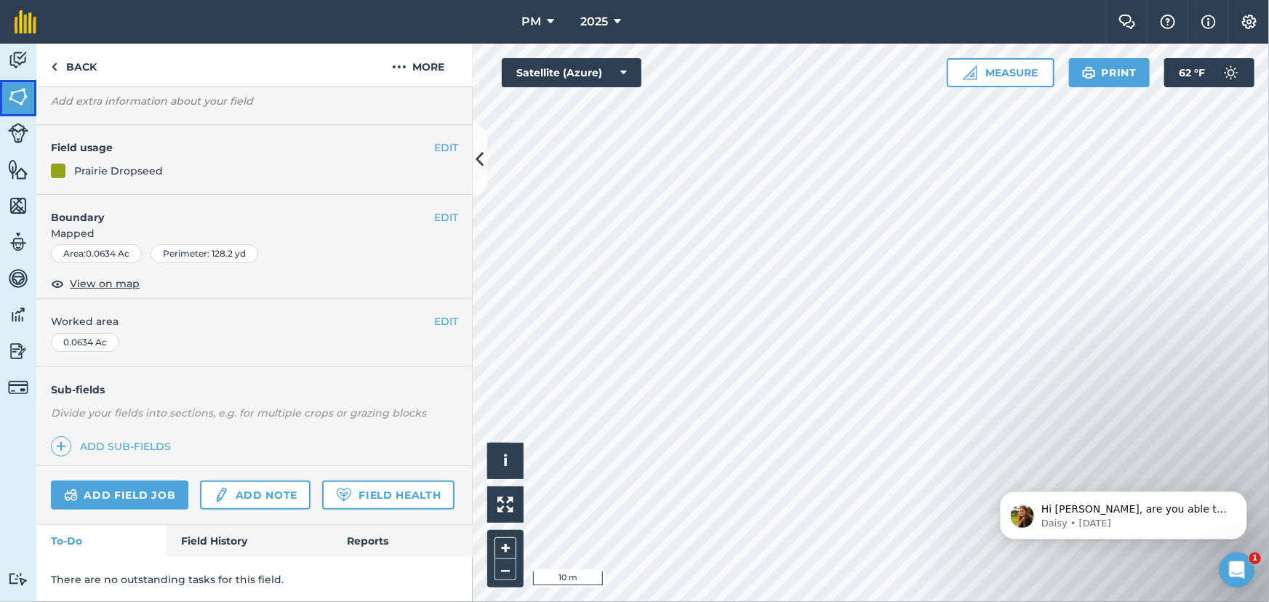
click at [24, 95] on img at bounding box center [18, 97] width 20 height 22
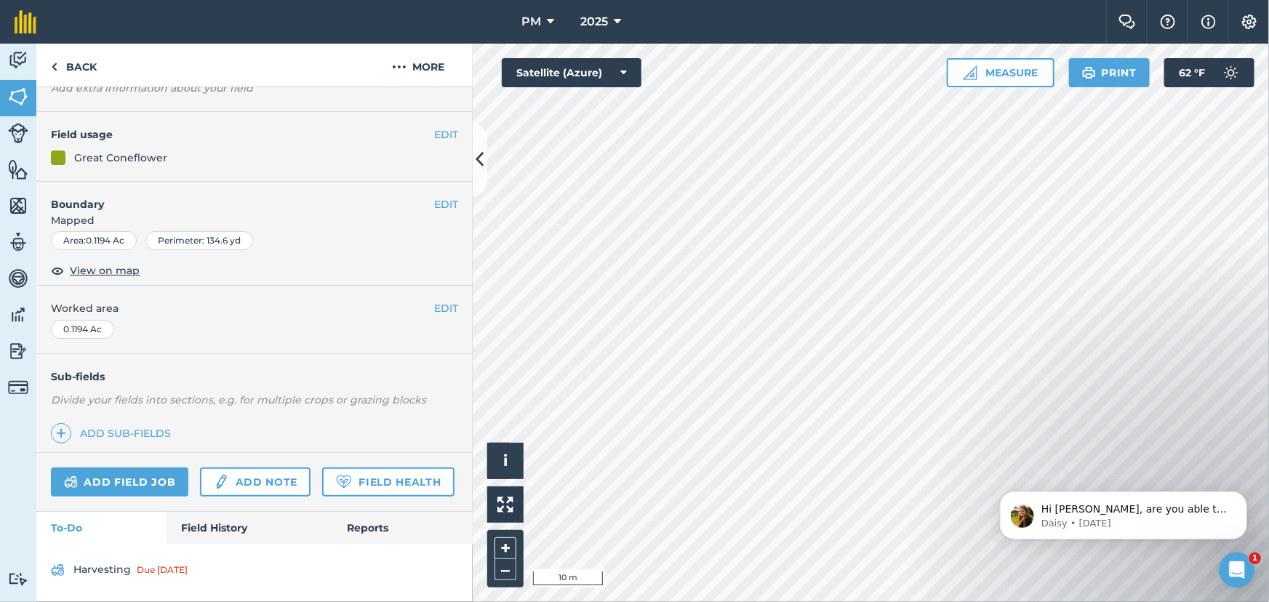
scroll to position [135, 0]
click at [223, 519] on link "Field History" at bounding box center [249, 528] width 165 height 32
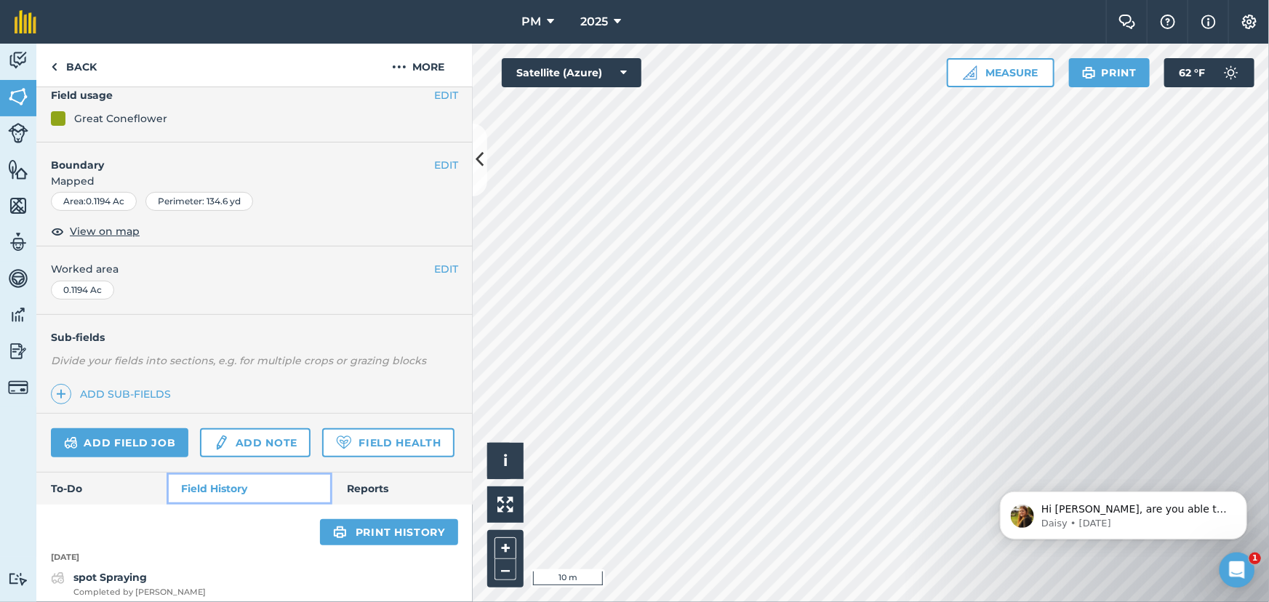
scroll to position [239, 0]
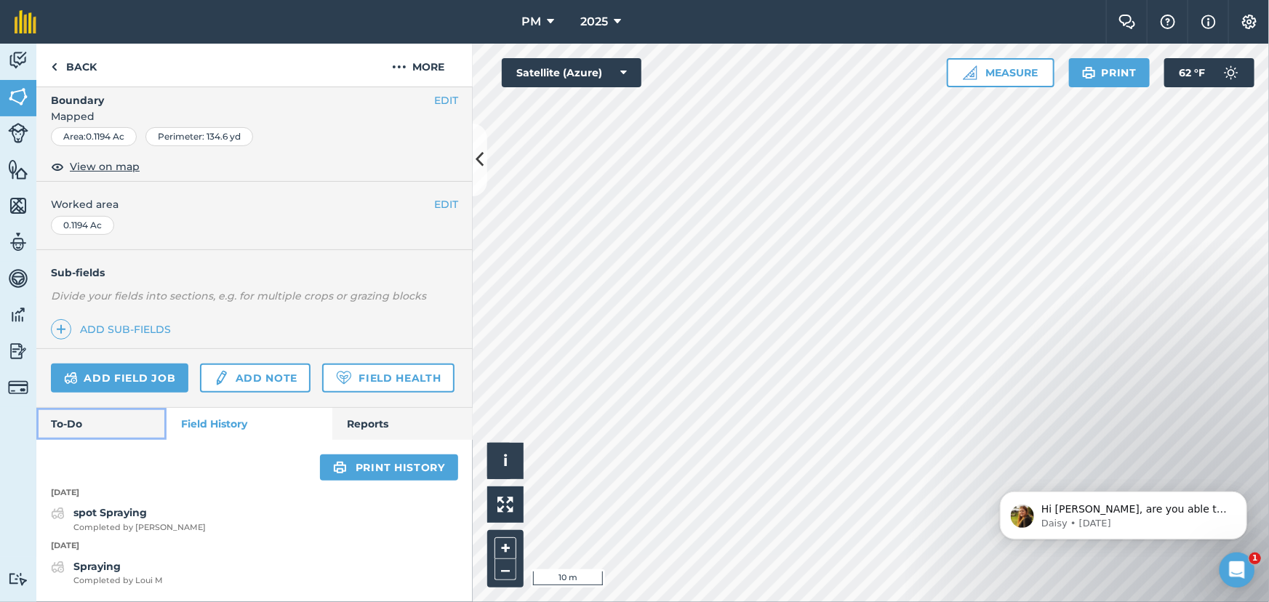
click at [97, 425] on link "To-Do" at bounding box center [101, 424] width 130 height 32
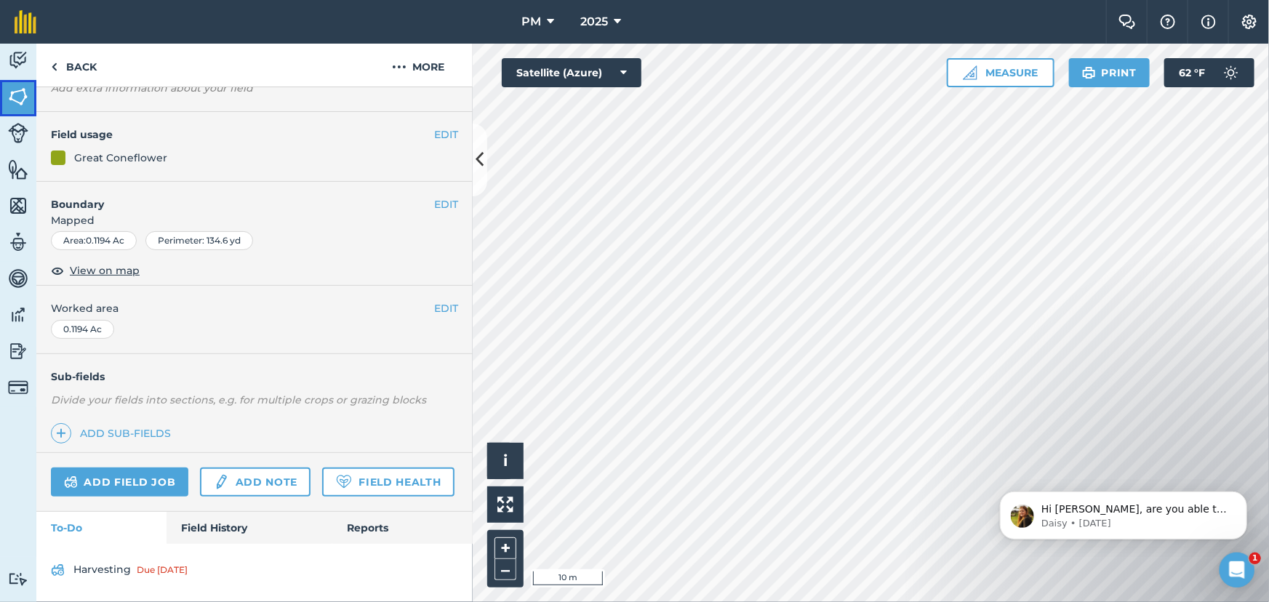
click at [19, 95] on img at bounding box center [18, 97] width 20 height 22
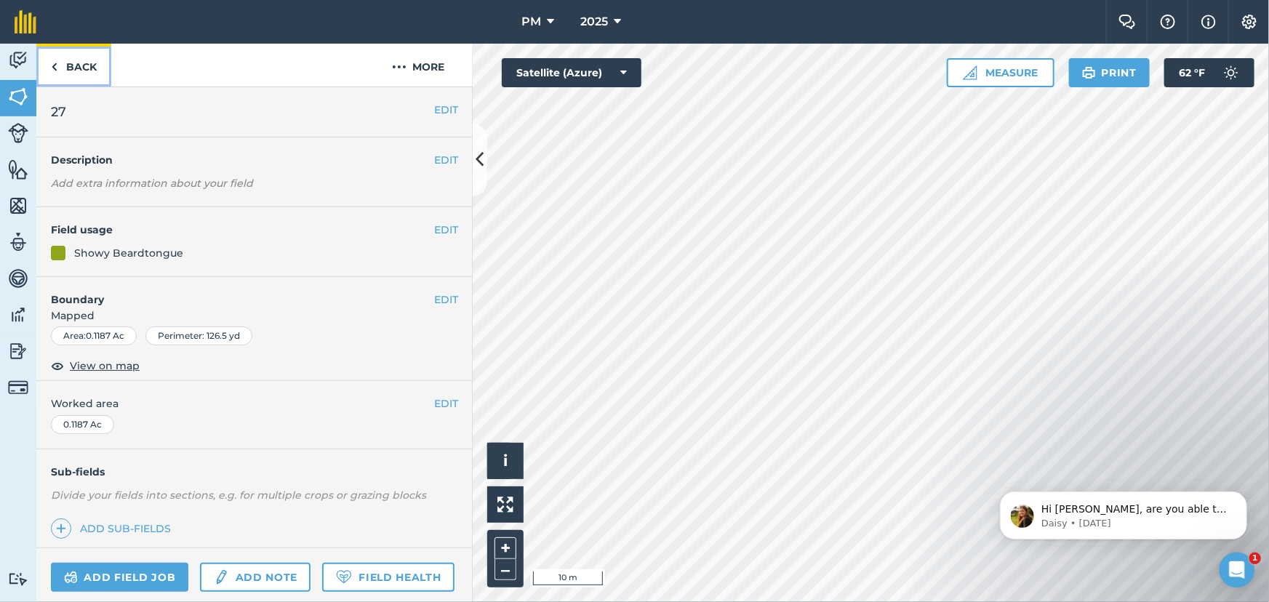
click at [56, 68] on img at bounding box center [54, 66] width 7 height 17
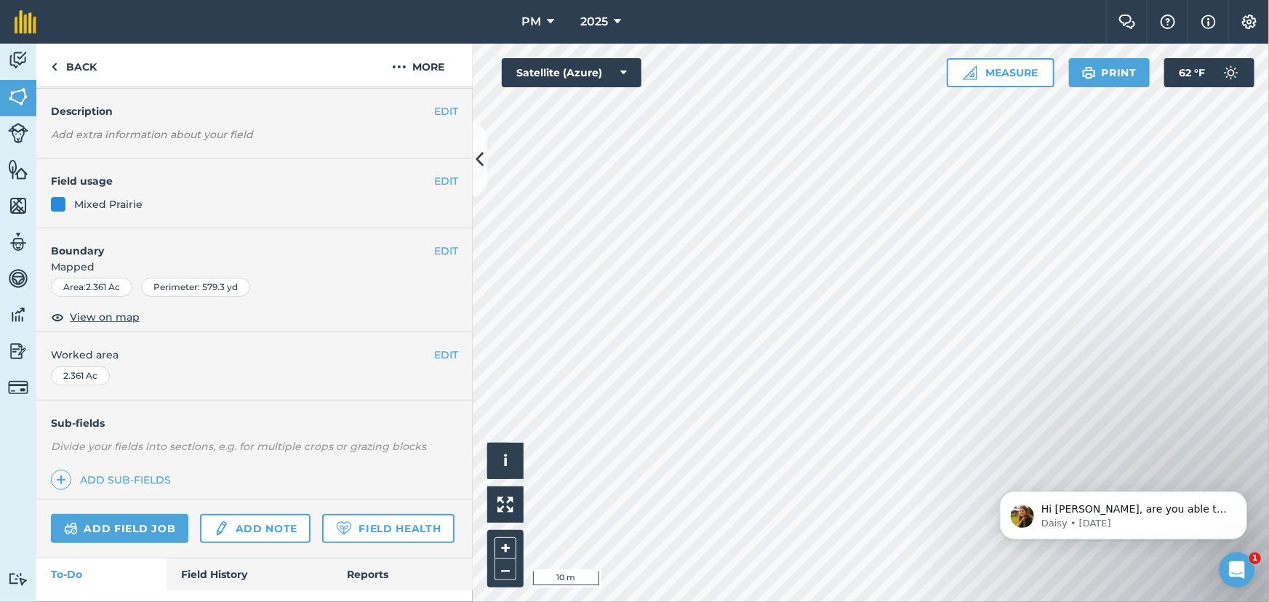
scroll to position [193, 0]
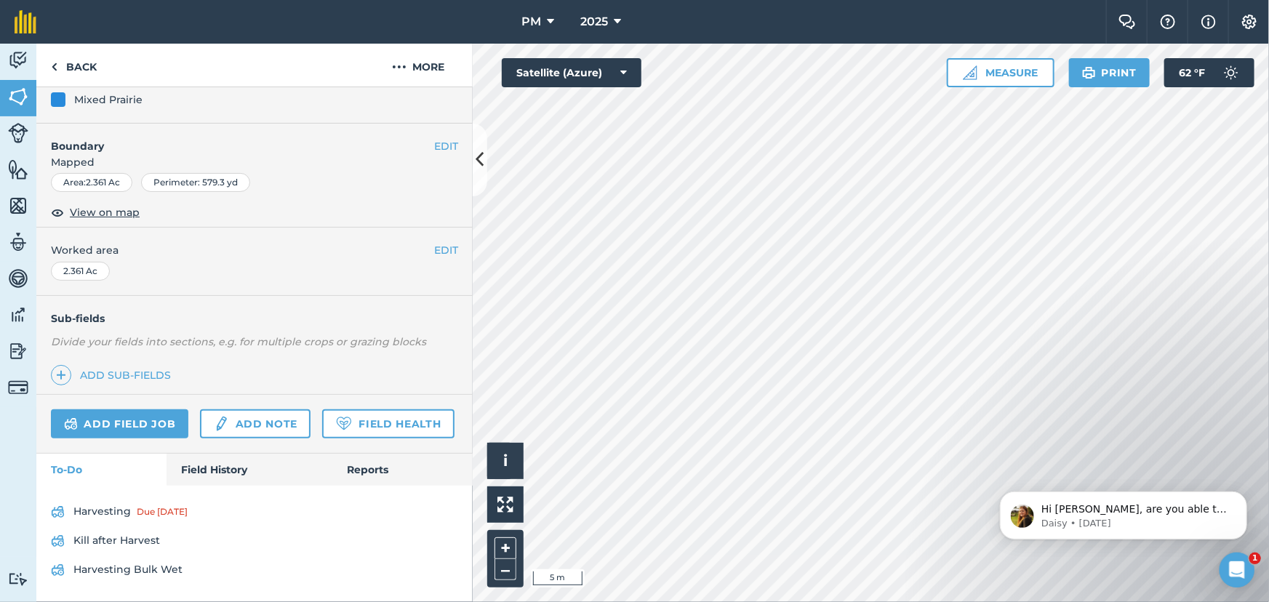
scroll to position [121, 0]
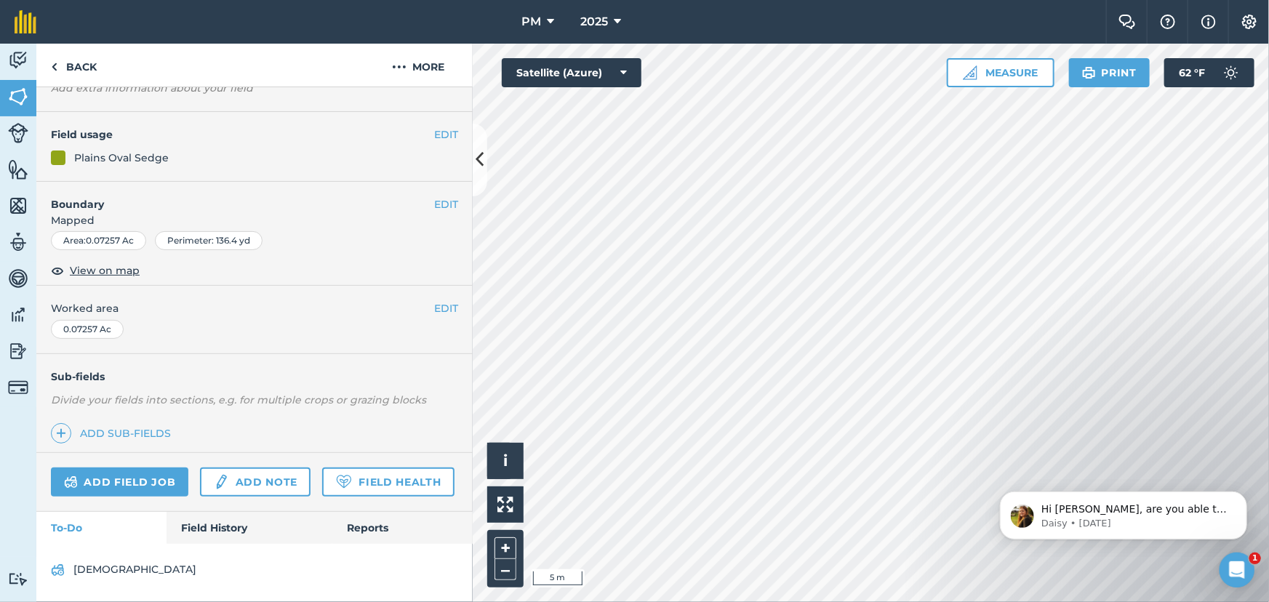
scroll to position [135, 0]
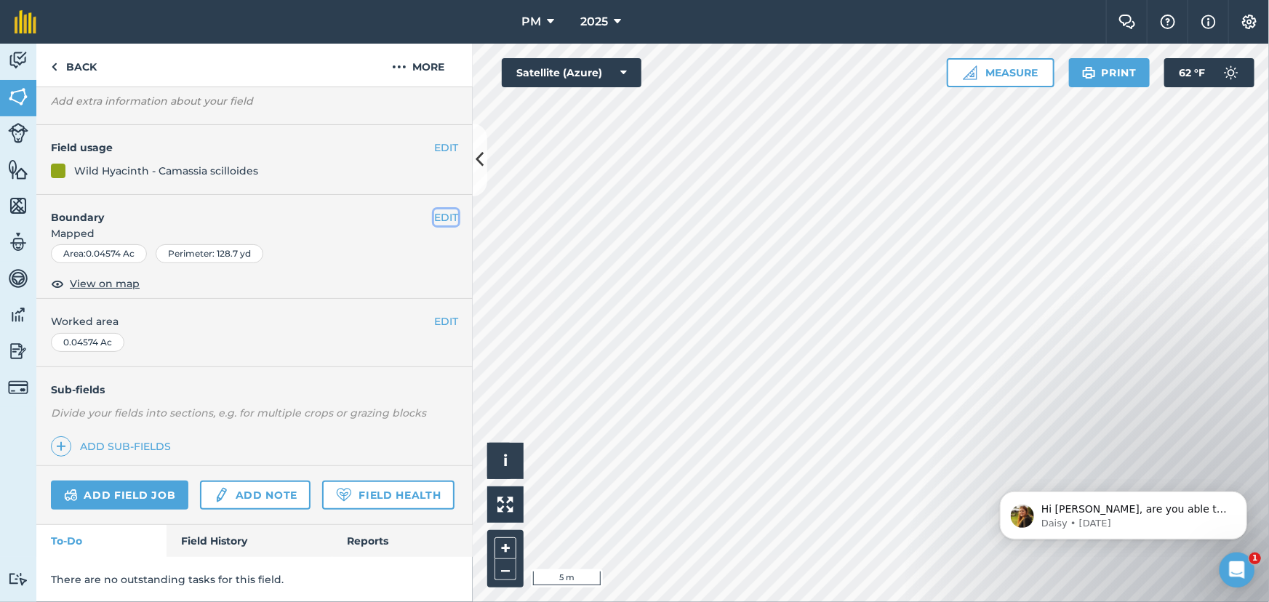
click at [440, 209] on button "EDIT" at bounding box center [446, 217] width 24 height 16
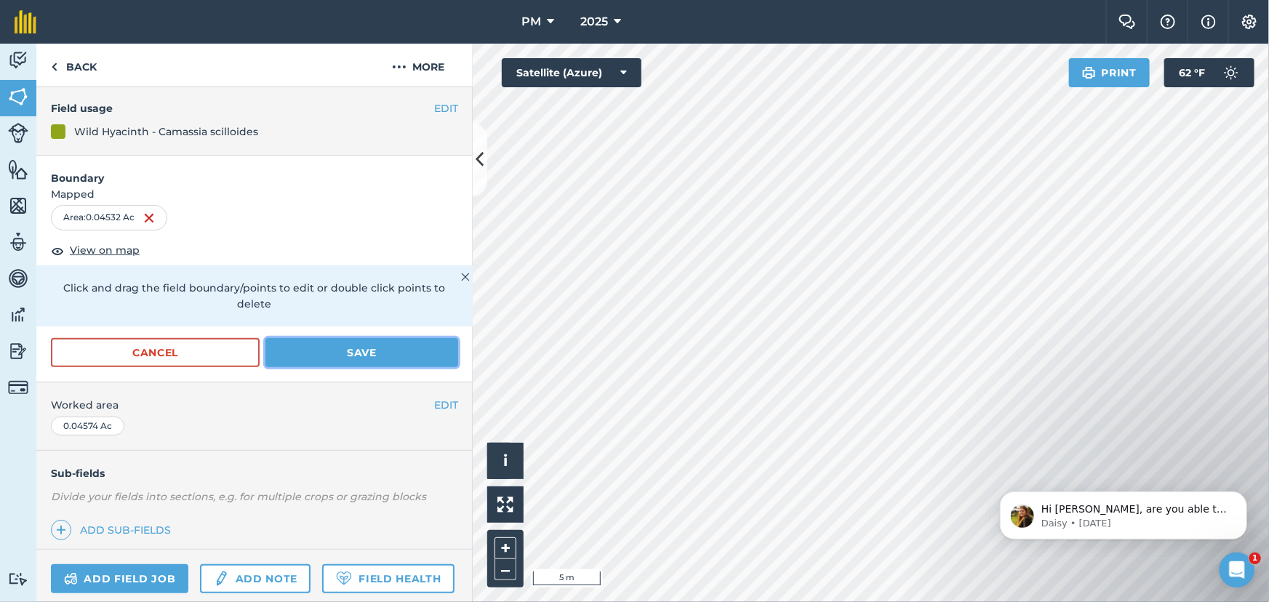
click at [340, 344] on button "Save" at bounding box center [362, 352] width 193 height 29
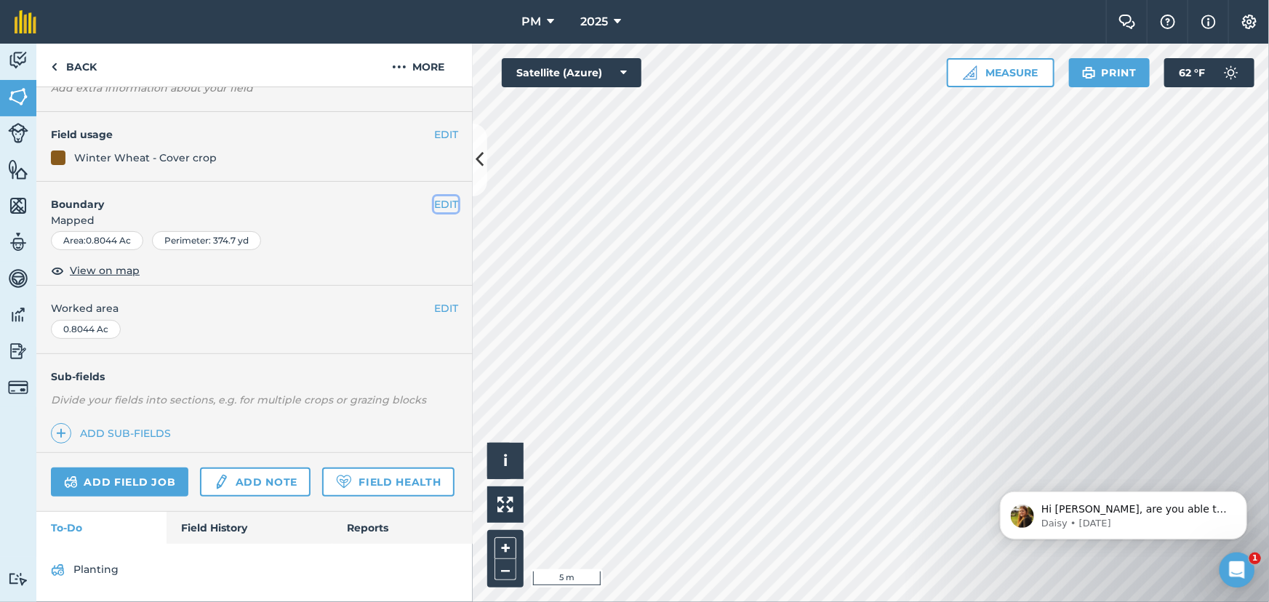
click at [434, 196] on button "EDIT" at bounding box center [446, 204] width 24 height 16
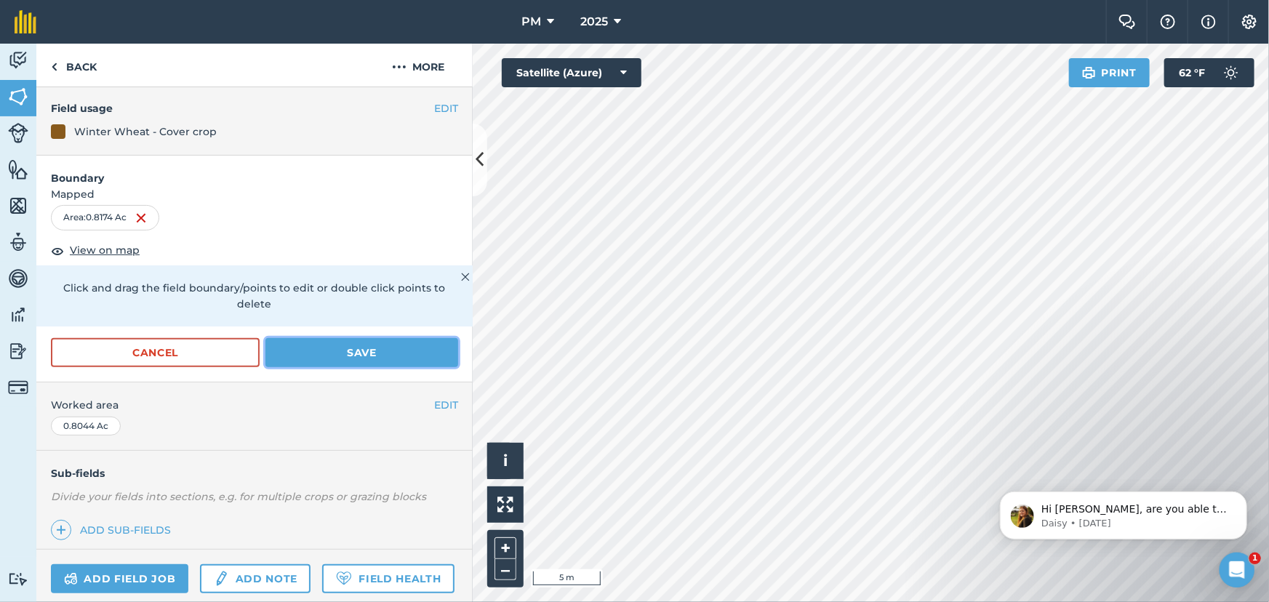
click at [344, 343] on button "Save" at bounding box center [362, 352] width 193 height 29
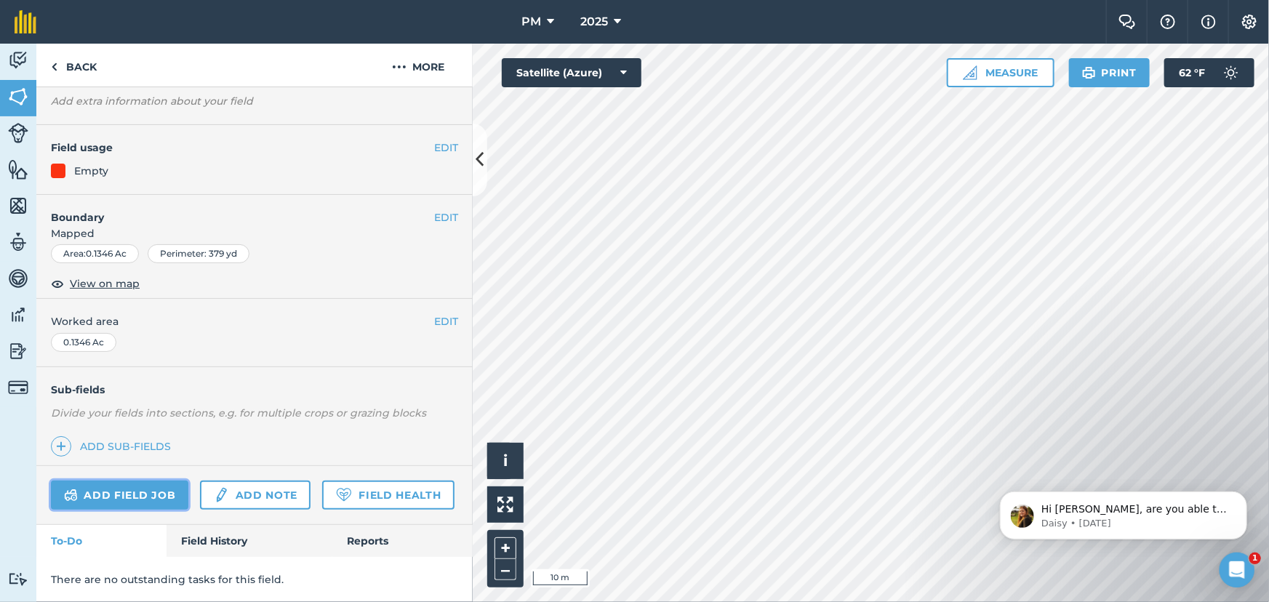
click at [89, 481] on link "Add field job" at bounding box center [119, 495] width 137 height 29
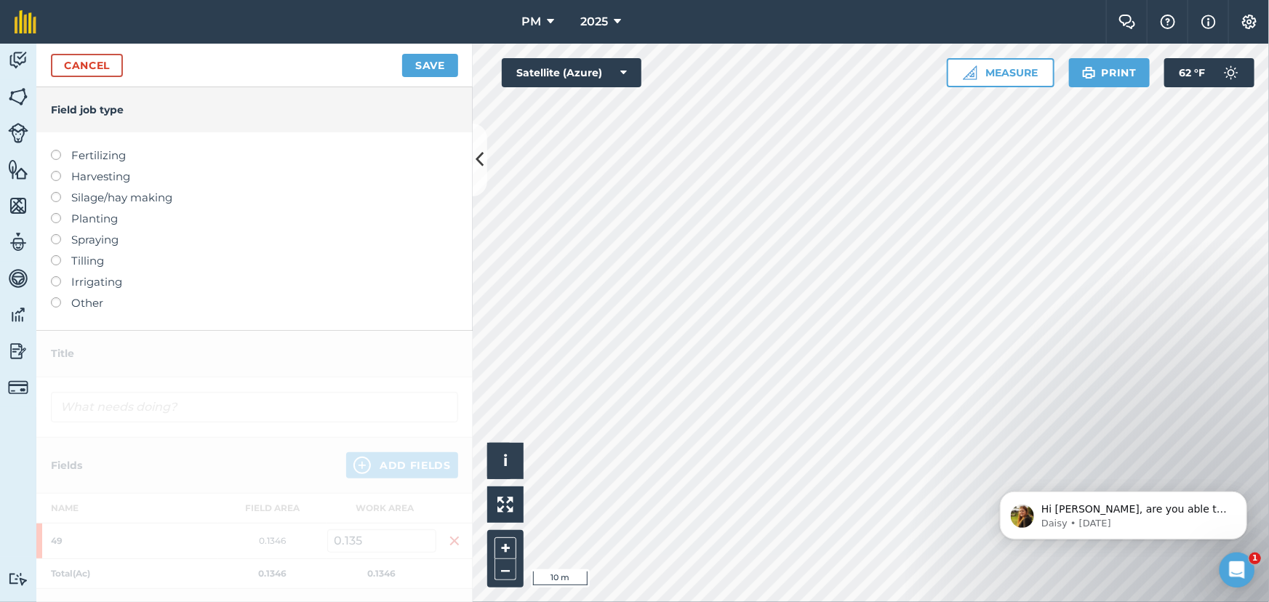
click at [57, 213] on label at bounding box center [61, 213] width 20 height 0
type input "Planting"
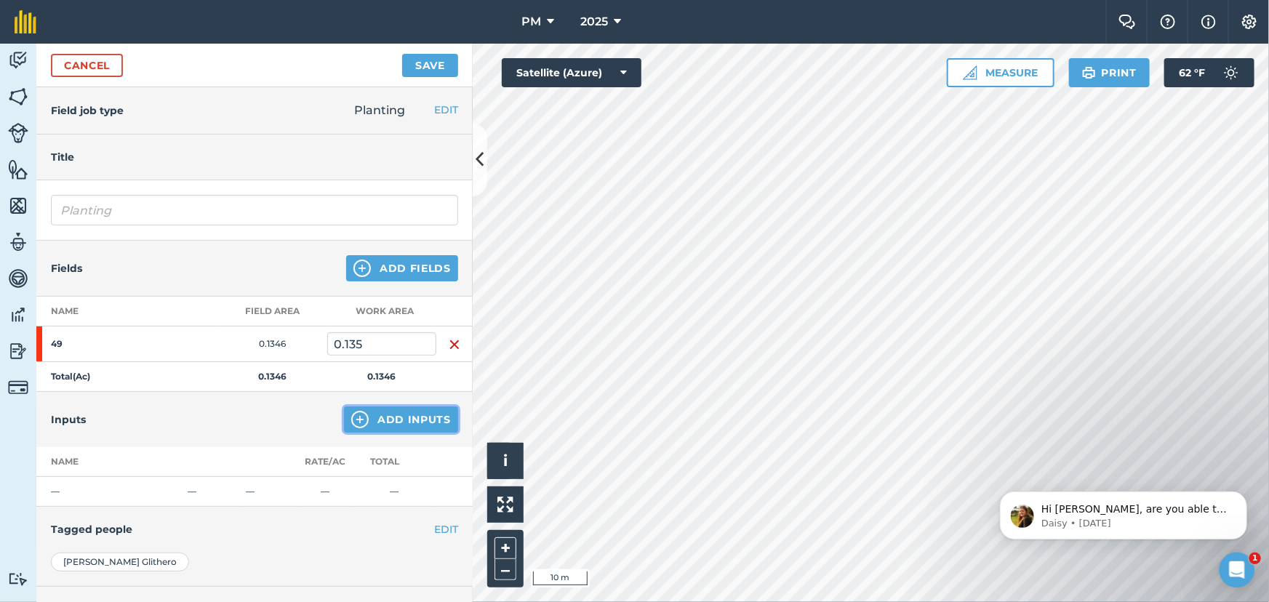
click at [378, 418] on button "Add Inputs" at bounding box center [401, 420] width 114 height 26
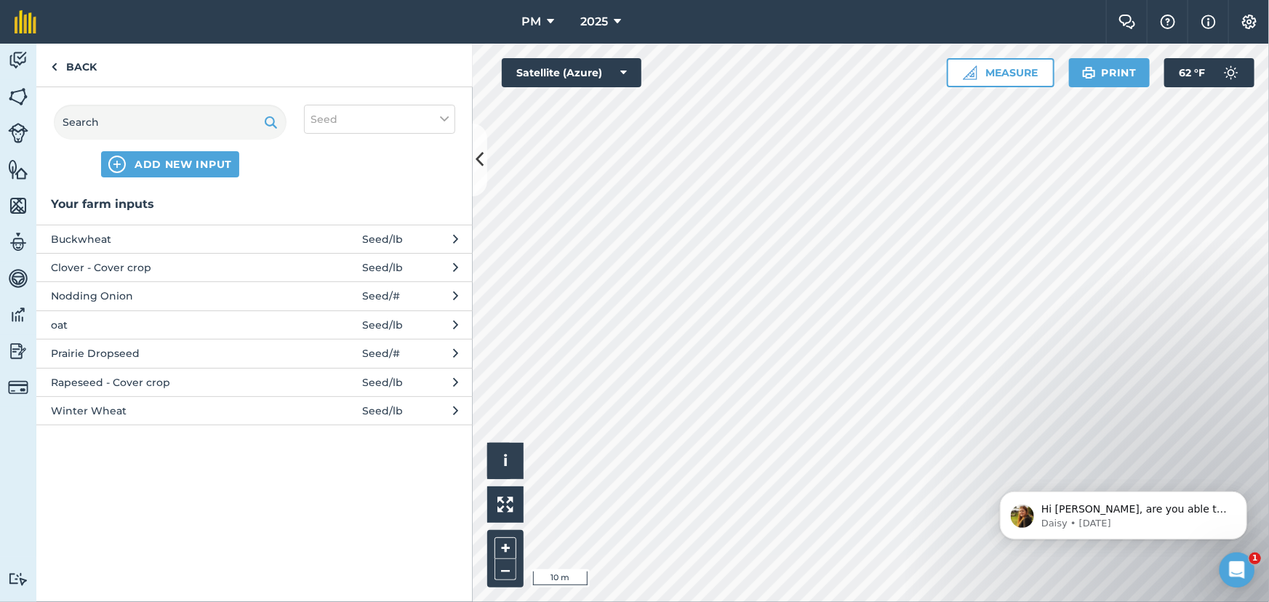
click at [139, 416] on span "Winter Wheat" at bounding box center [170, 411] width 238 height 16
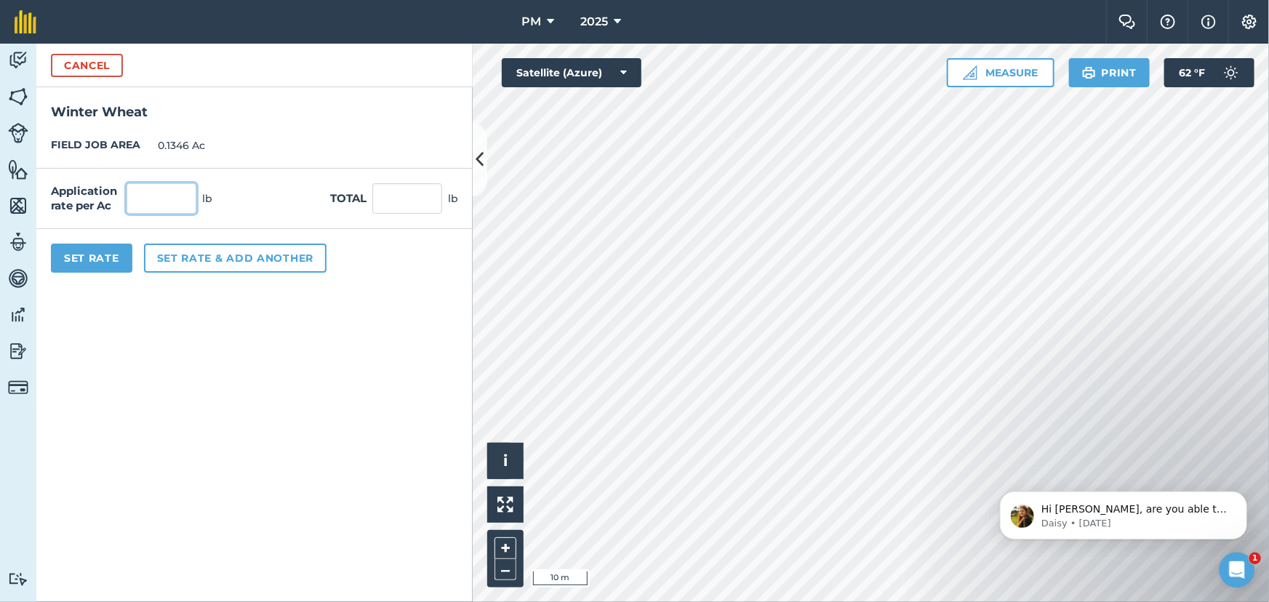
click at [177, 196] on input "text" at bounding box center [162, 198] width 70 height 31
type input "95"
type input "12.787"
click at [228, 255] on button "Set rate & add another" at bounding box center [235, 258] width 183 height 29
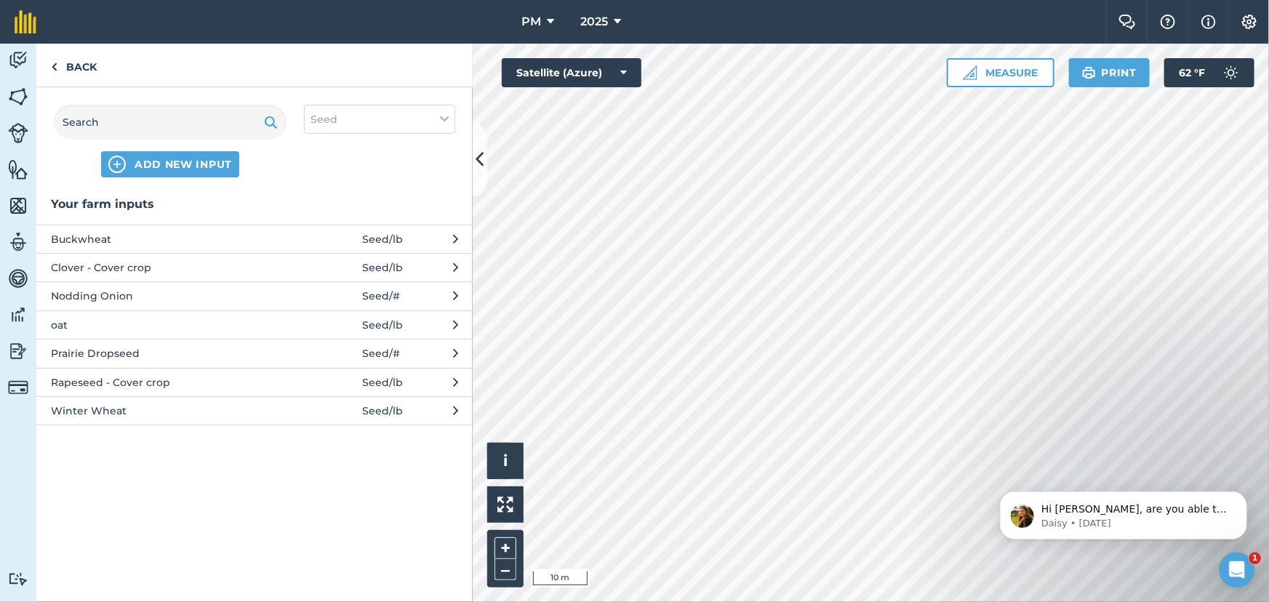
click at [384, 381] on span "Seed / lb" at bounding box center [382, 383] width 41 height 16
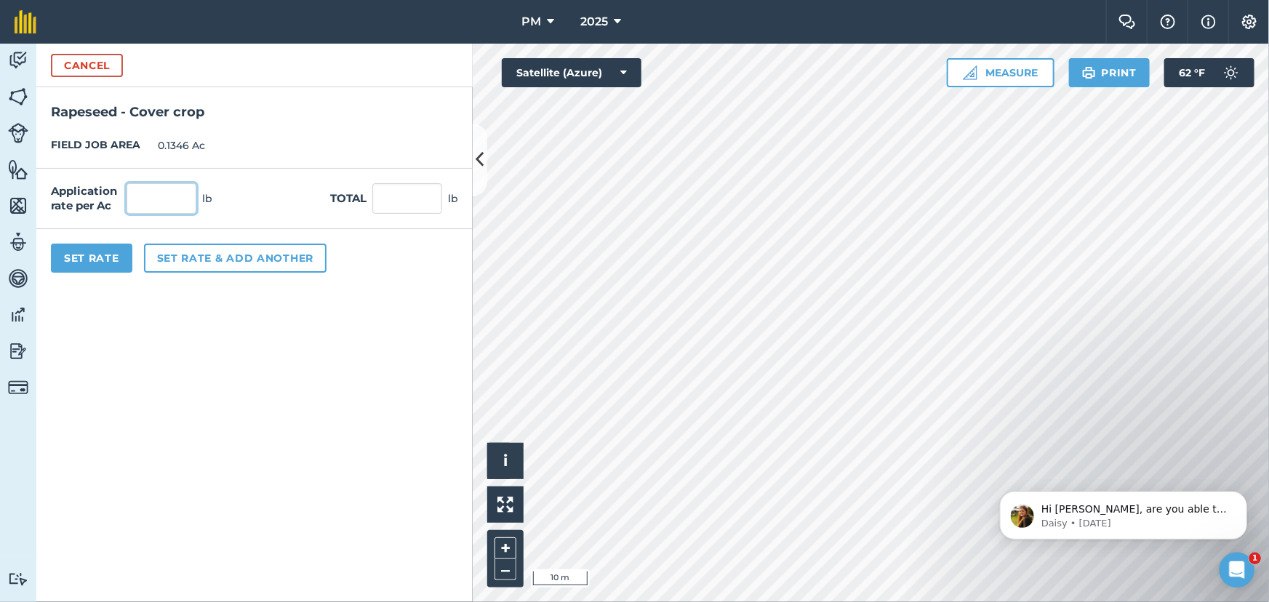
click at [155, 200] on input "text" at bounding box center [162, 198] width 70 height 31
type input "5"
type input "0.673"
click at [96, 255] on button "Set Rate" at bounding box center [91, 258] width 81 height 29
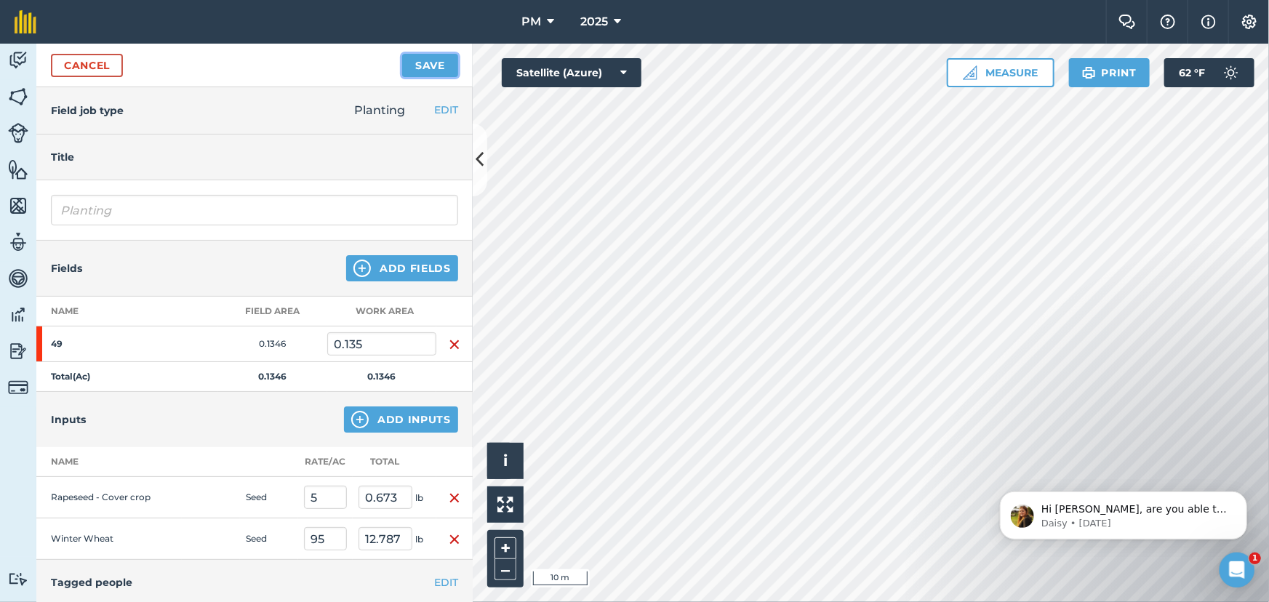
click at [426, 70] on button "Save" at bounding box center [430, 65] width 56 height 23
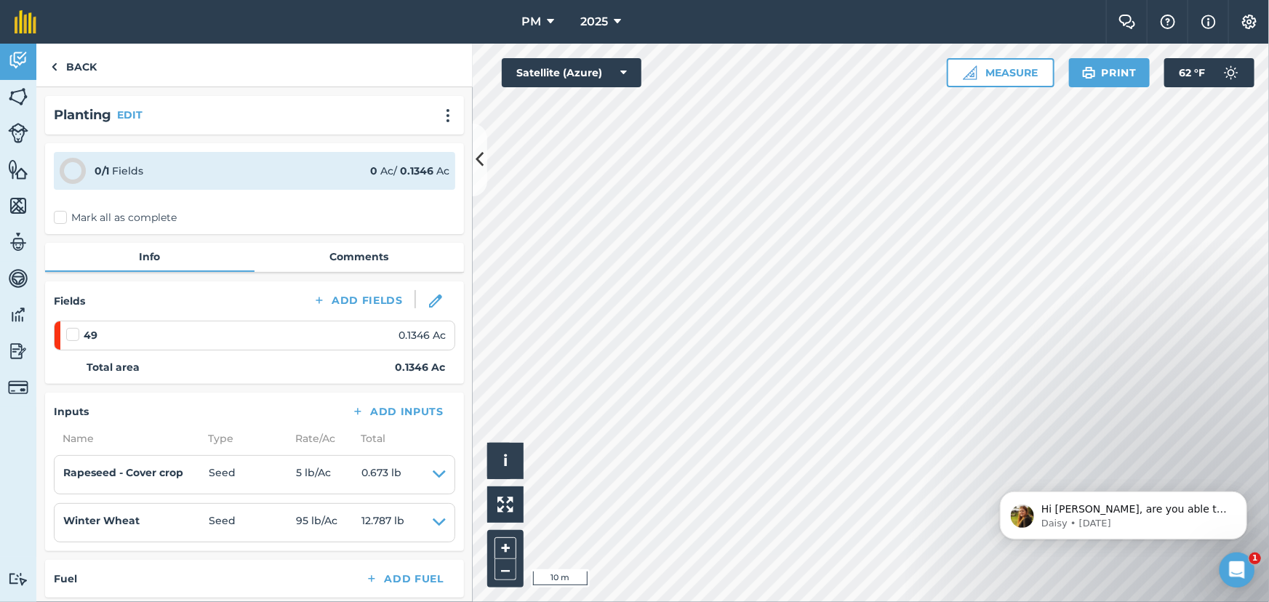
click at [58, 214] on label "Mark all as complete" at bounding box center [115, 217] width 123 height 15
click at [58, 214] on input "Mark all as complete" at bounding box center [58, 214] width 9 height 9
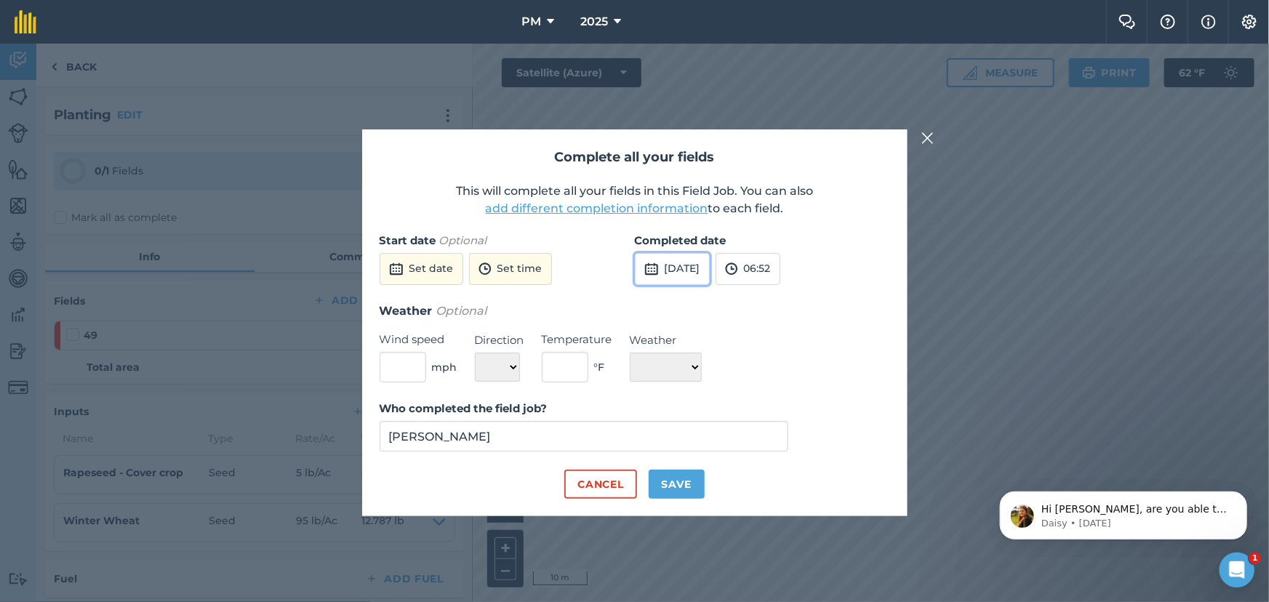
click at [688, 268] on button "[DATE]" at bounding box center [672, 269] width 75 height 32
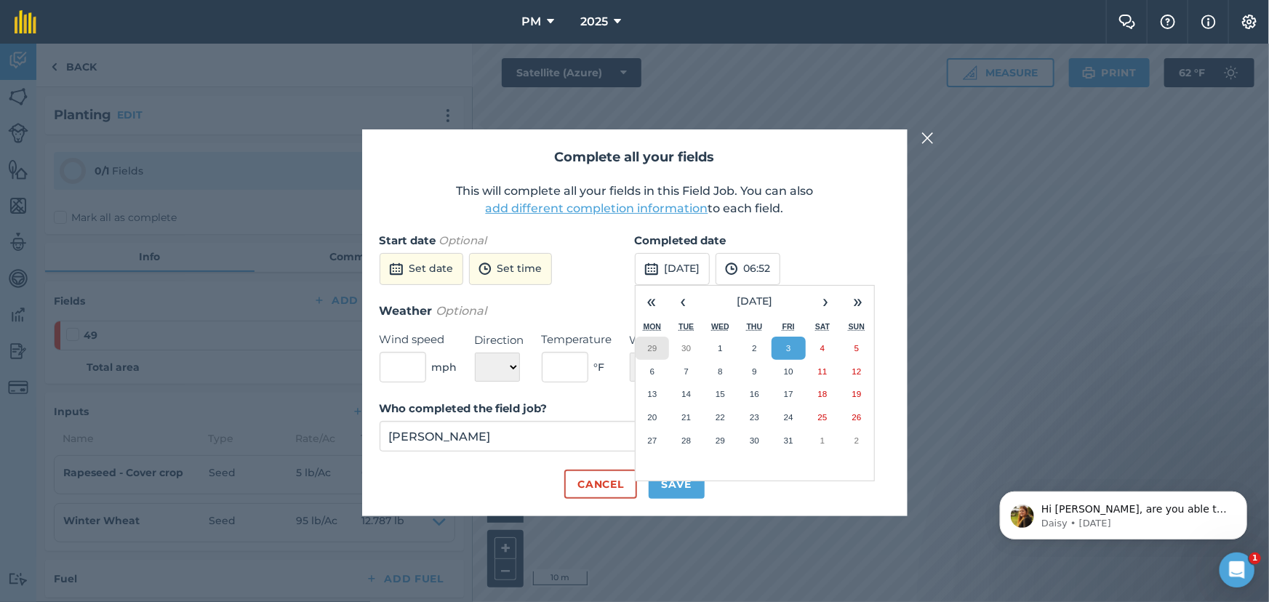
click at [654, 351] on abbr "29" at bounding box center [651, 347] width 9 height 9
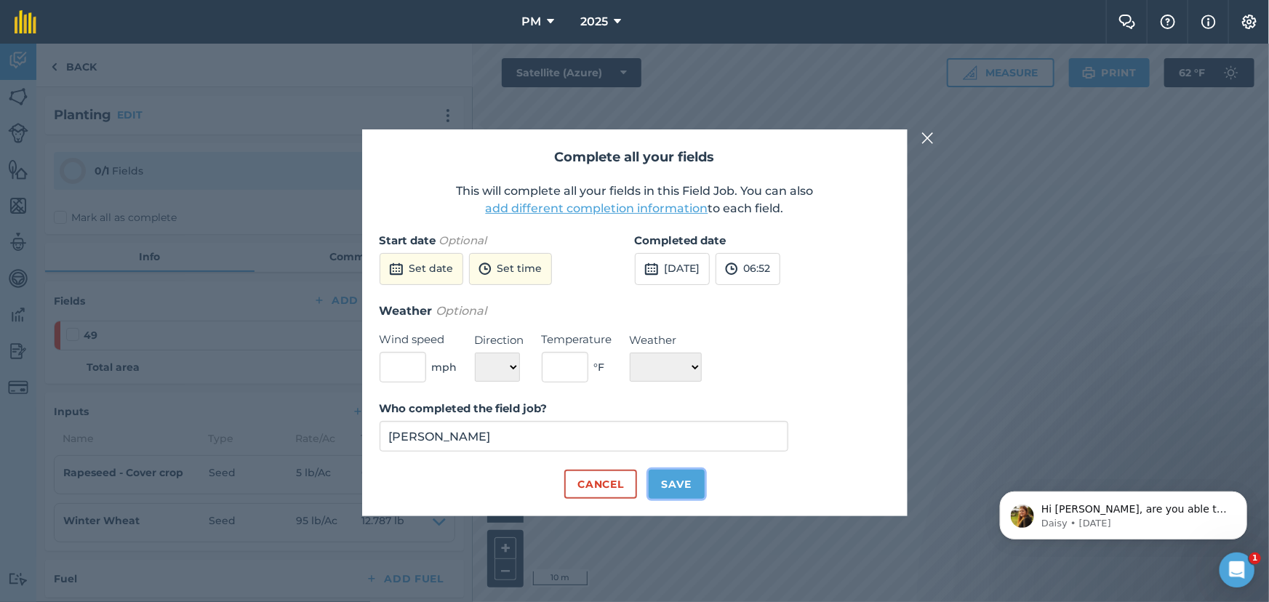
click at [670, 490] on button "Save" at bounding box center [677, 484] width 56 height 29
checkbox input "true"
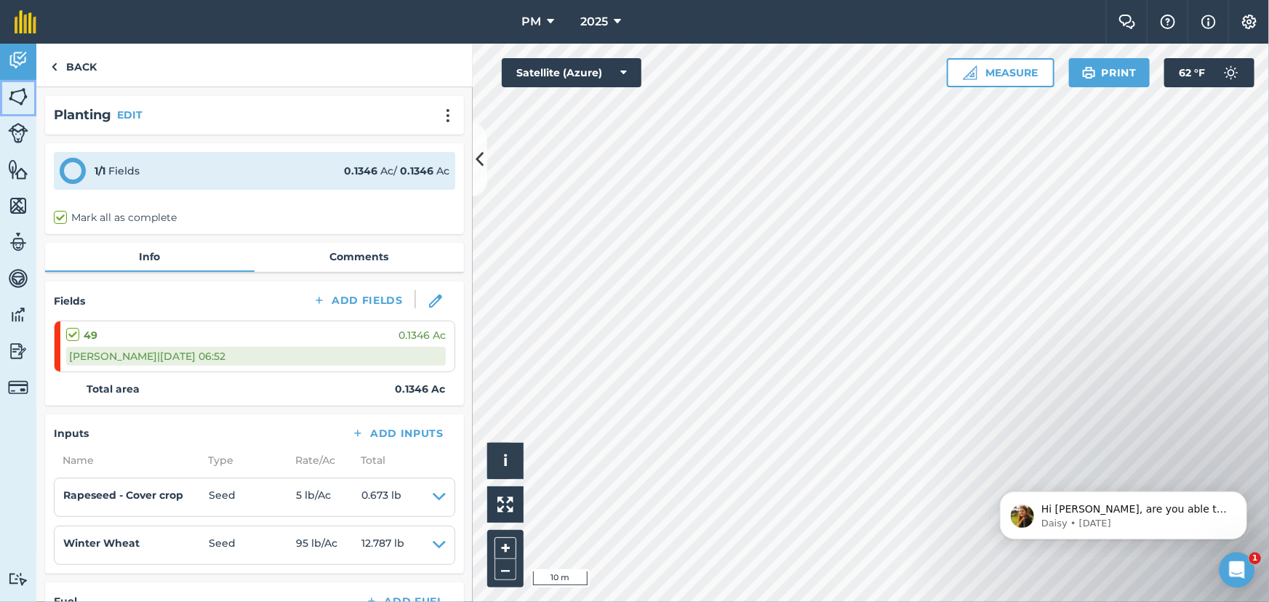
click at [18, 97] on img at bounding box center [18, 97] width 20 height 22
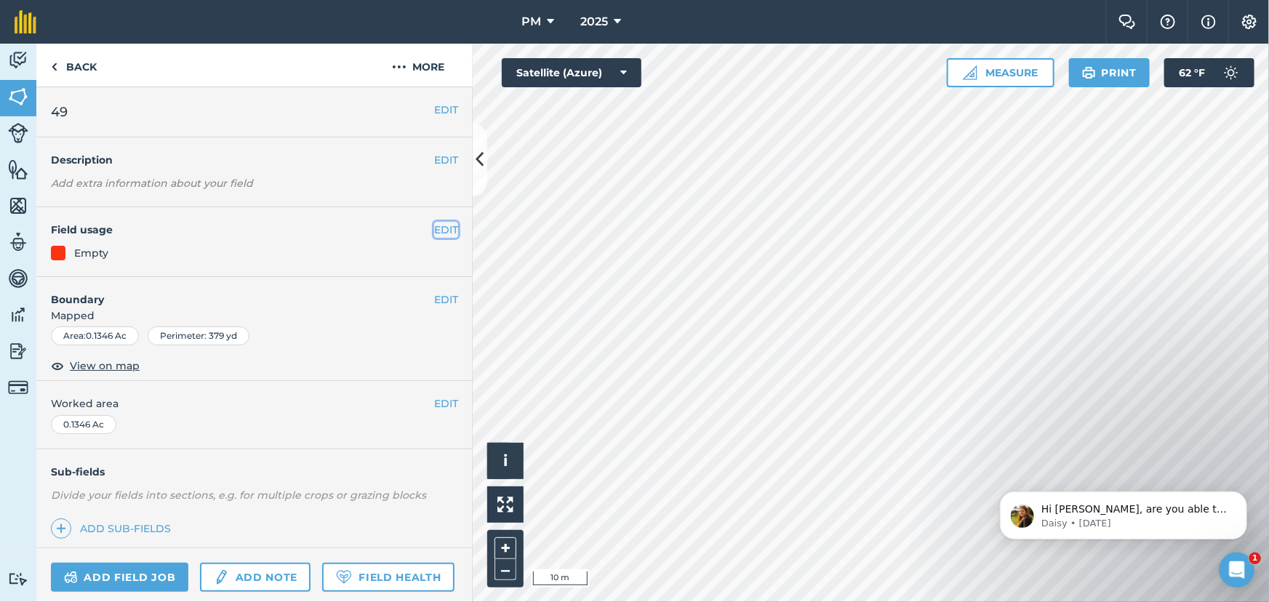
click at [434, 227] on button "EDIT" at bounding box center [446, 230] width 24 height 16
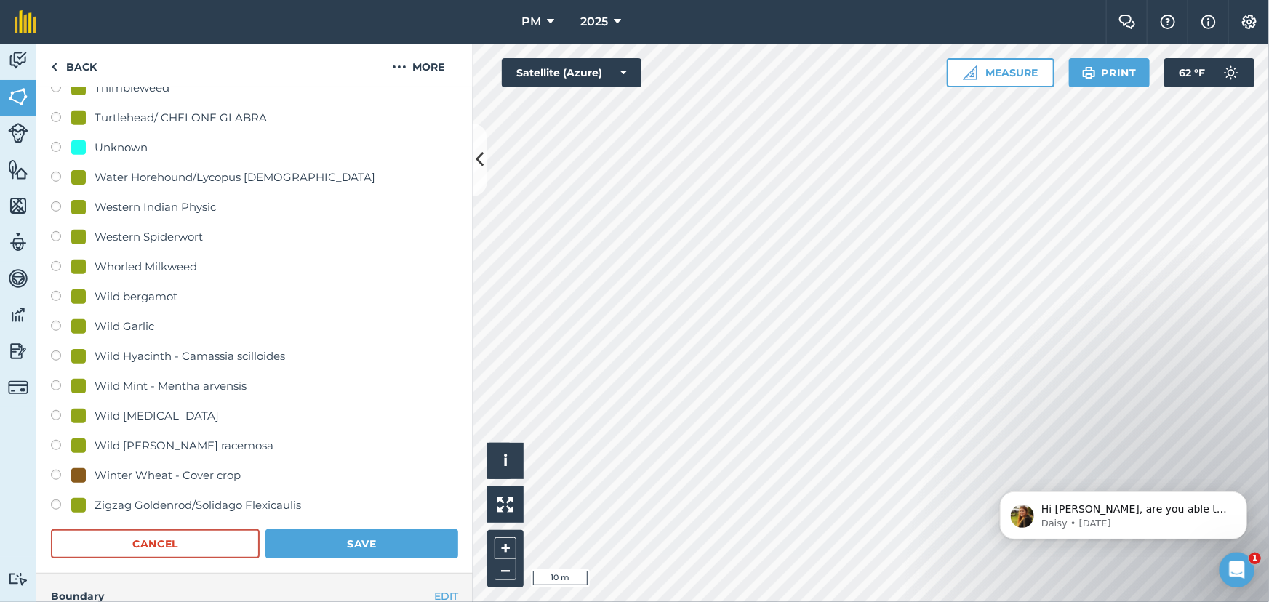
scroll to position [3436, 0]
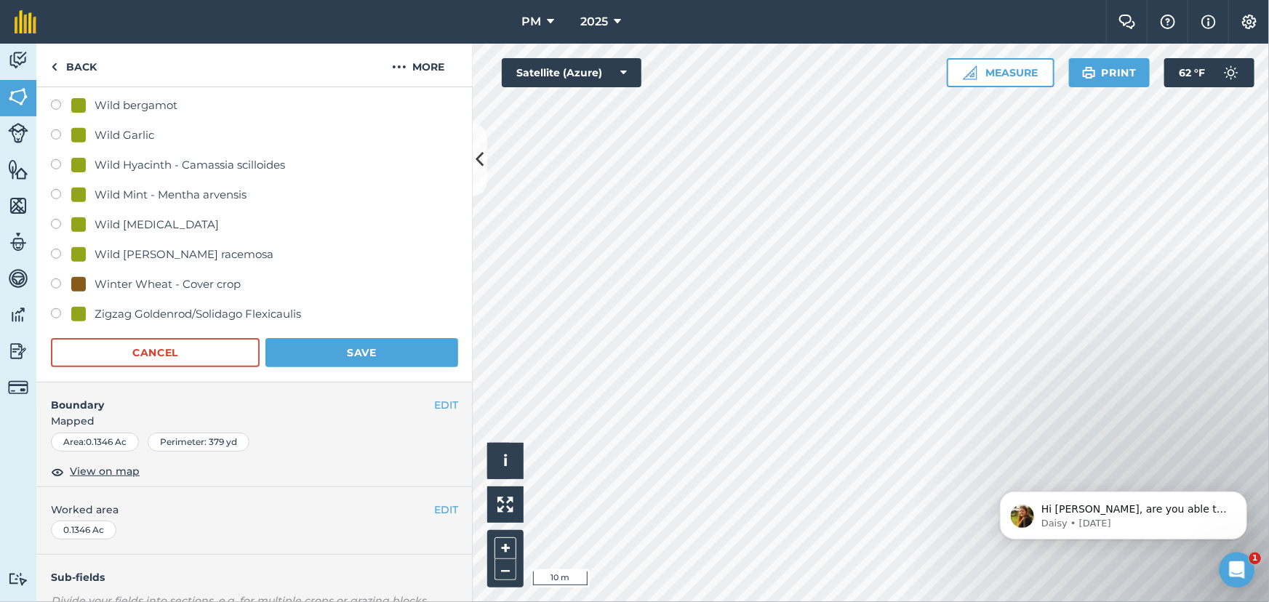
click at [127, 276] on div "Winter Wheat - Cover crop" at bounding box center [168, 284] width 146 height 17
radio input "true"
radio input "false"
click at [323, 338] on button "Save" at bounding box center [362, 352] width 193 height 29
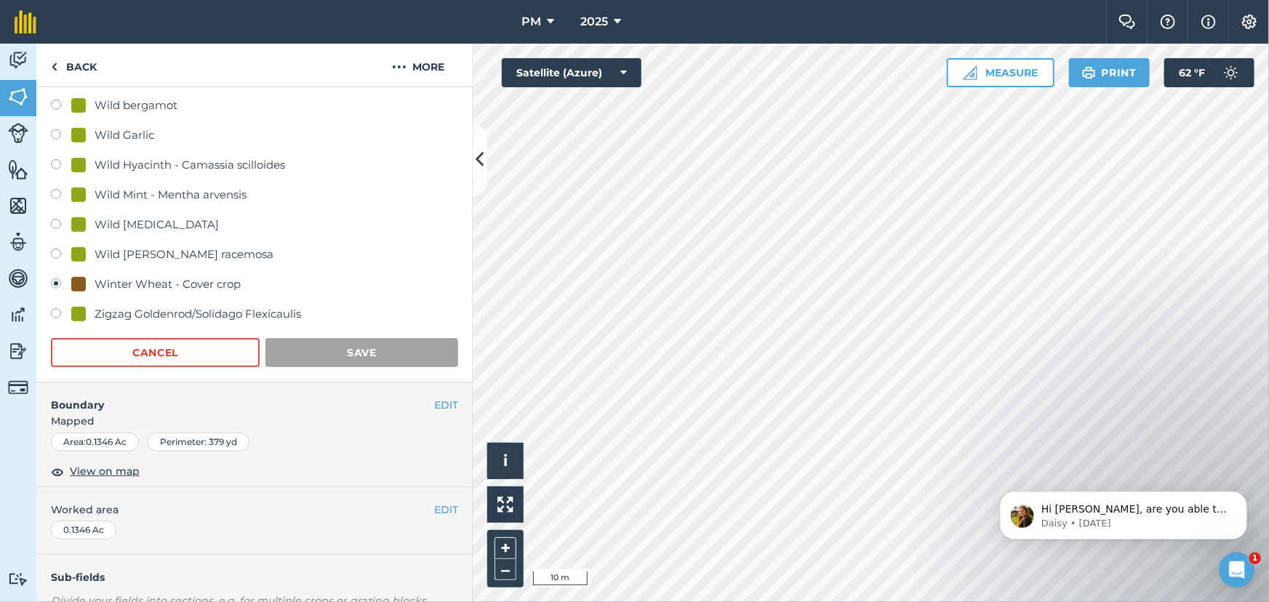
scroll to position [121, 0]
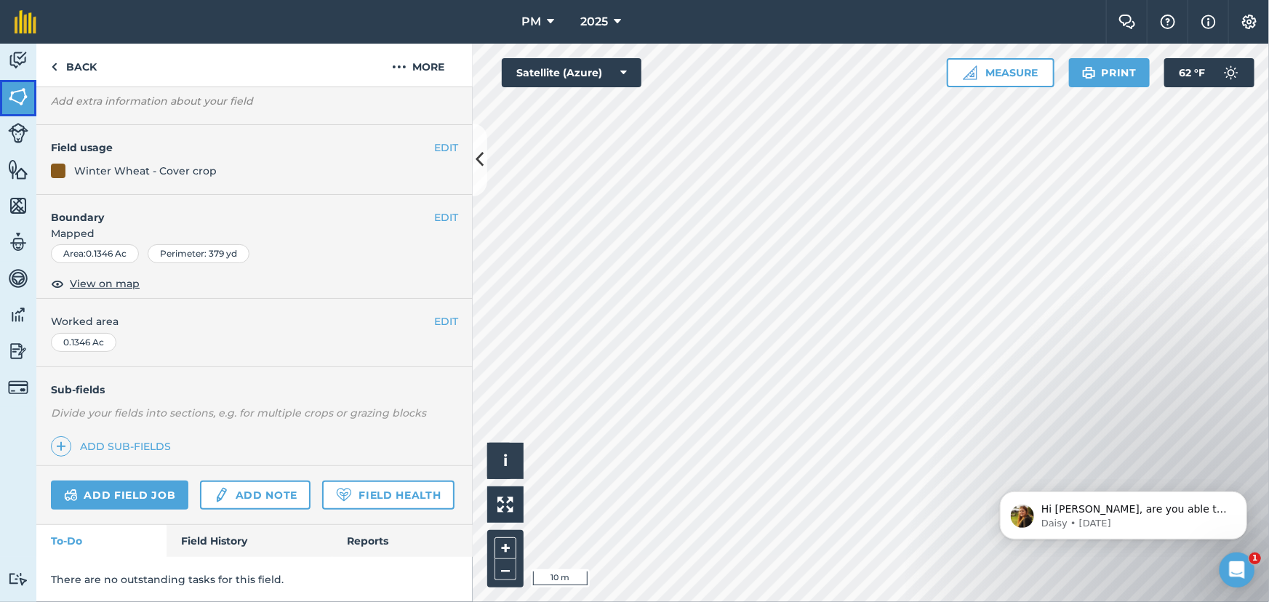
click at [14, 94] on img at bounding box center [18, 97] width 20 height 22
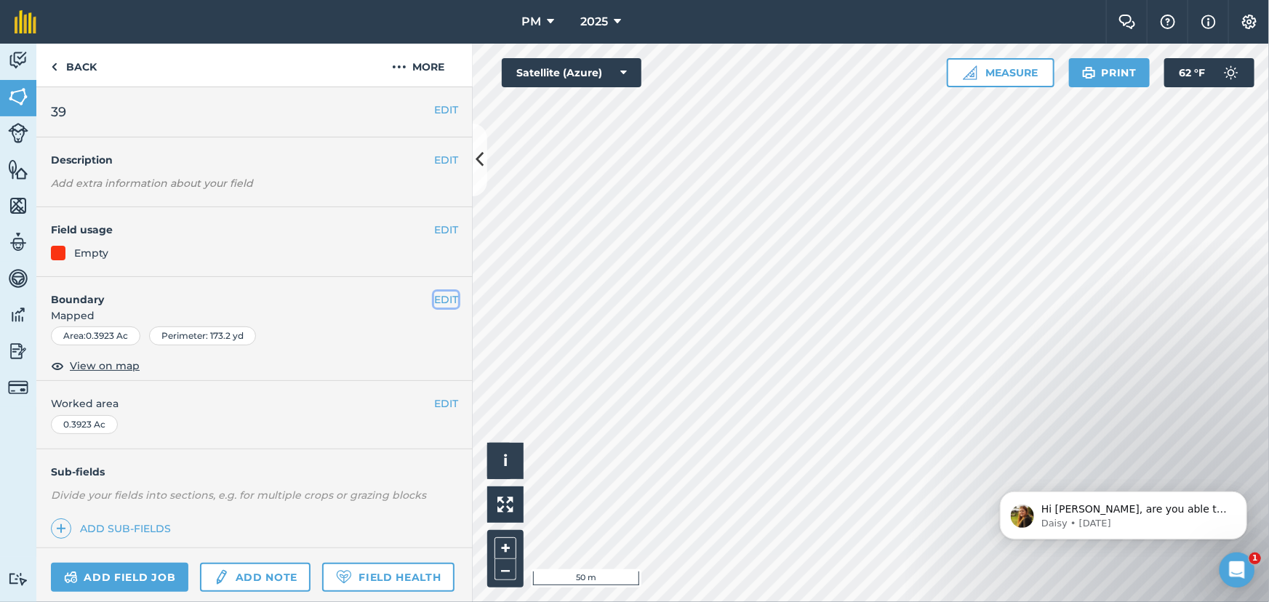
click at [434, 298] on button "EDIT" at bounding box center [446, 300] width 24 height 16
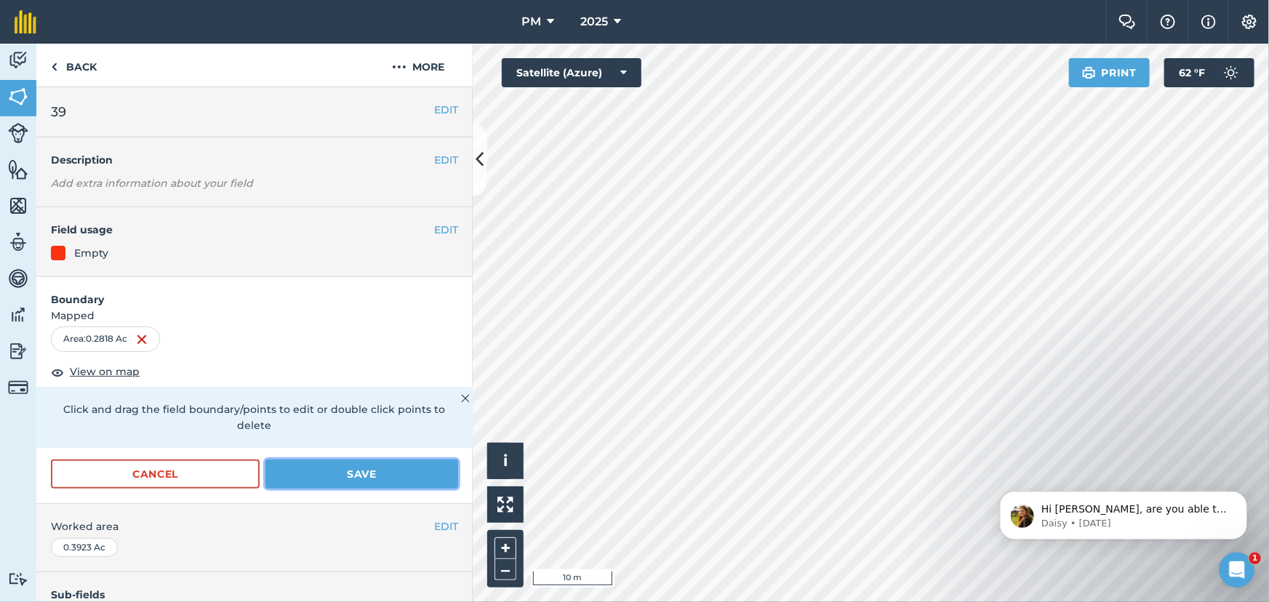
click at [354, 473] on button "Save" at bounding box center [362, 474] width 193 height 29
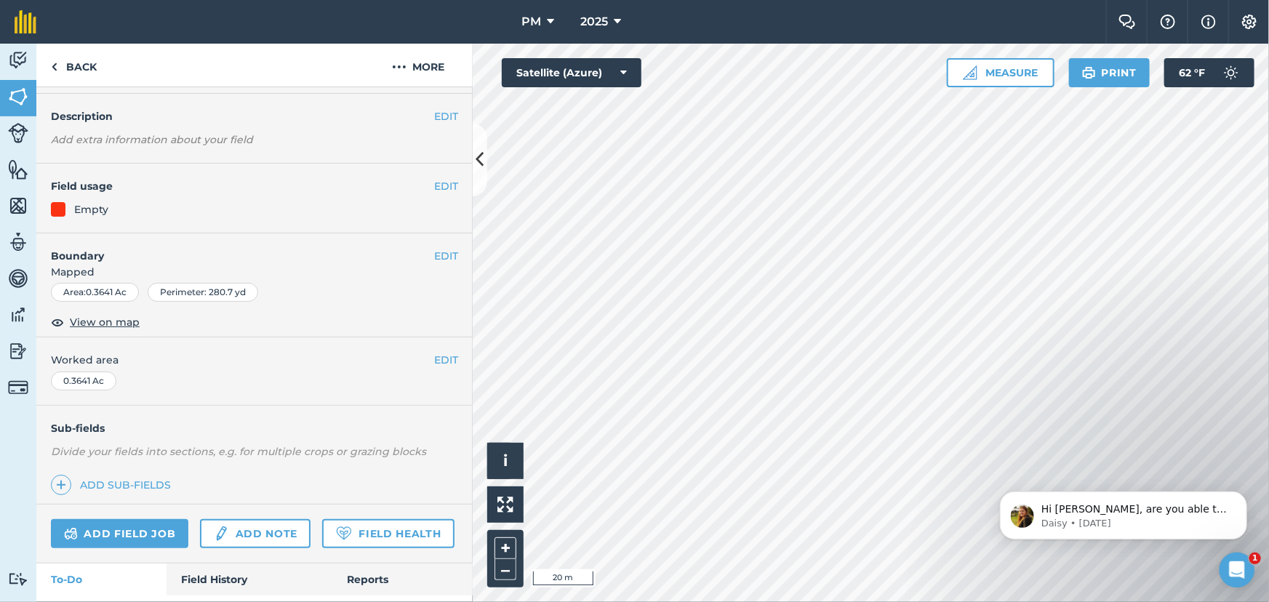
scroll to position [121, 0]
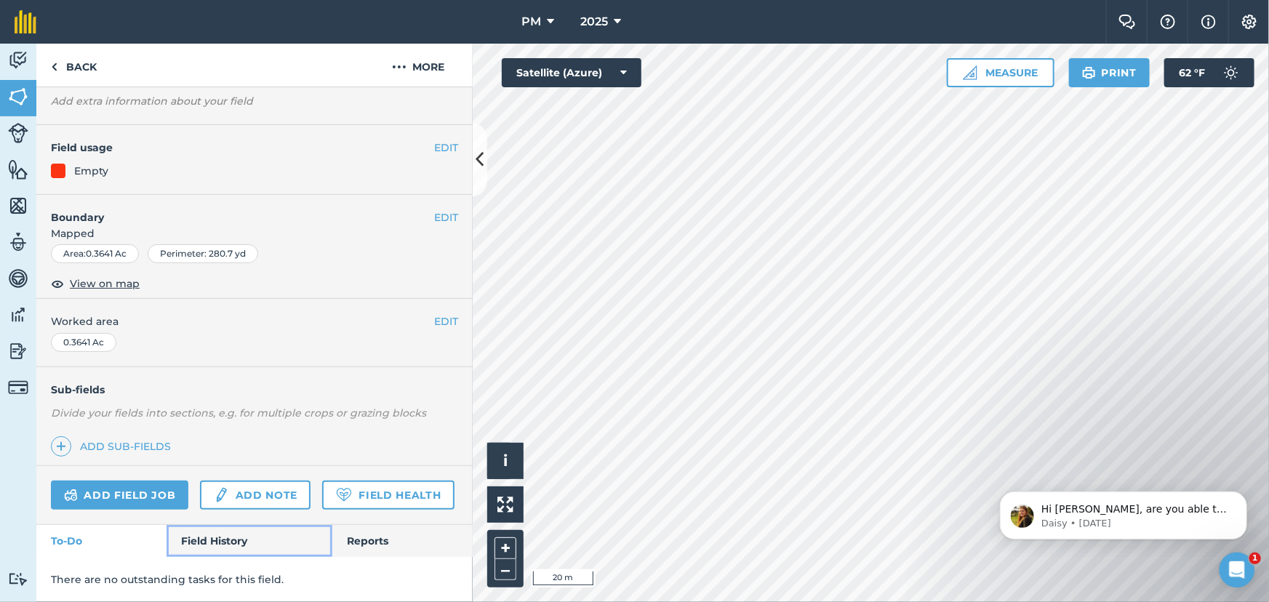
click at [209, 541] on link "Field History" at bounding box center [249, 541] width 165 height 32
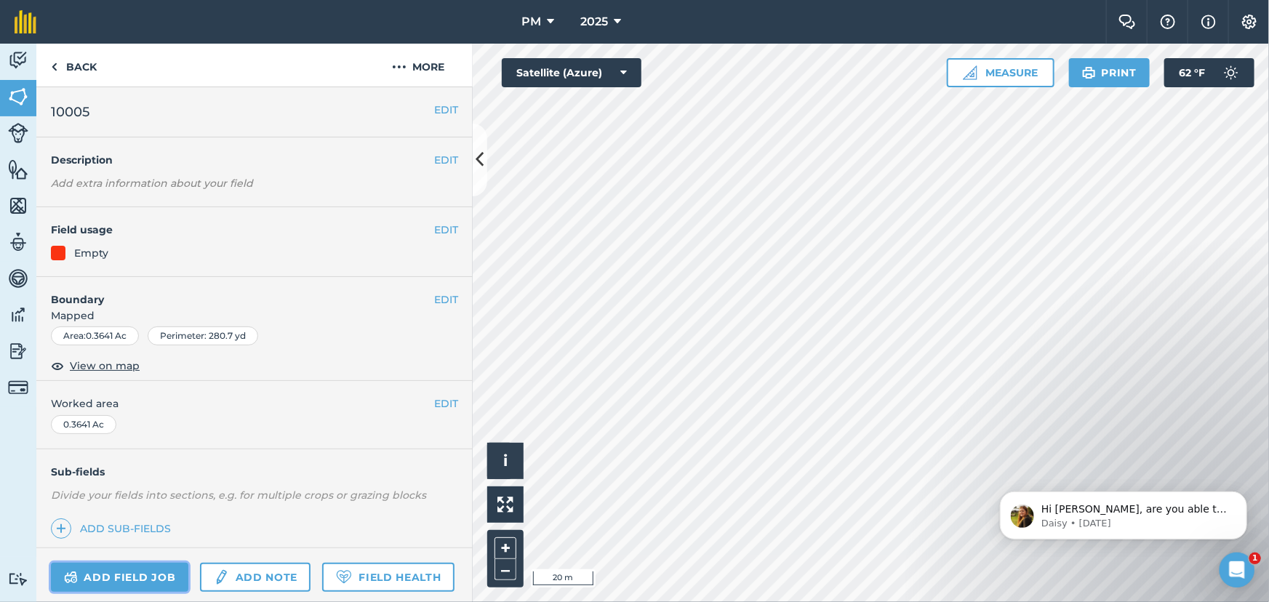
click at [103, 573] on link "Add field job" at bounding box center [119, 577] width 137 height 29
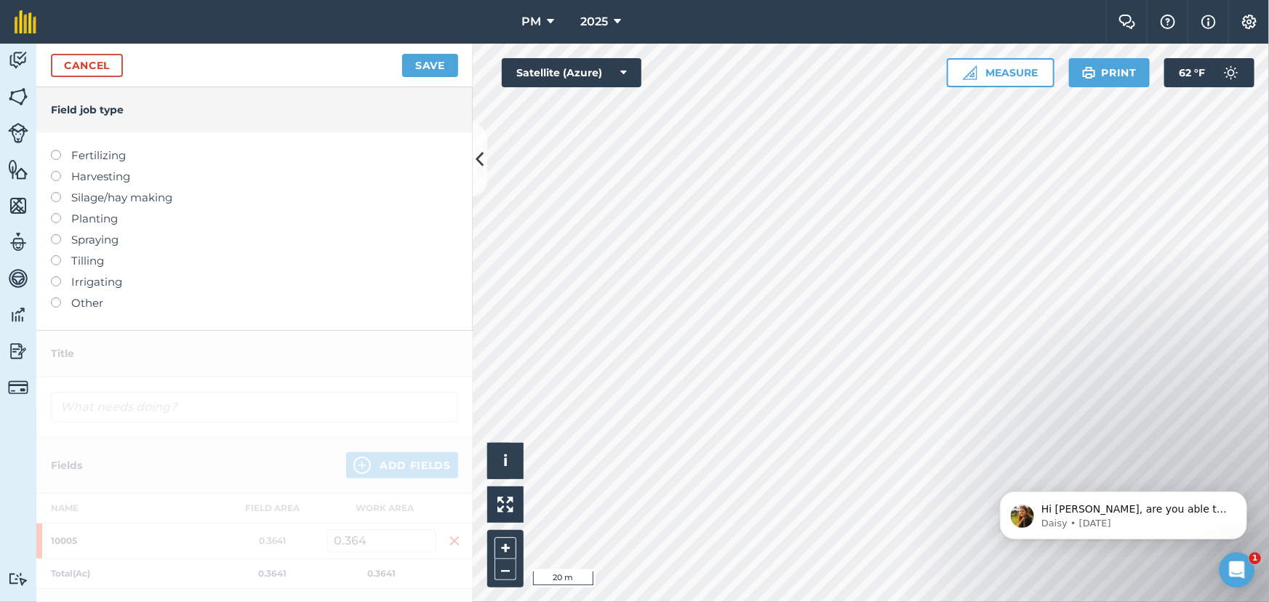
click at [54, 213] on label at bounding box center [61, 213] width 20 height 0
type input "Planting"
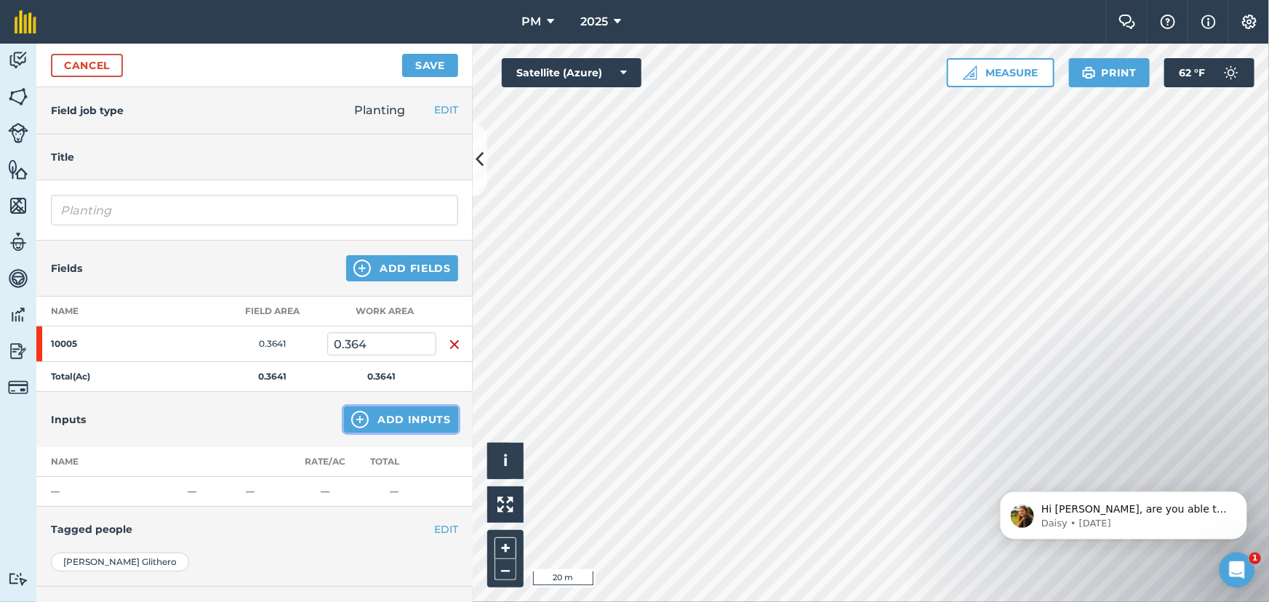
click at [351, 411] on img at bounding box center [359, 419] width 17 height 17
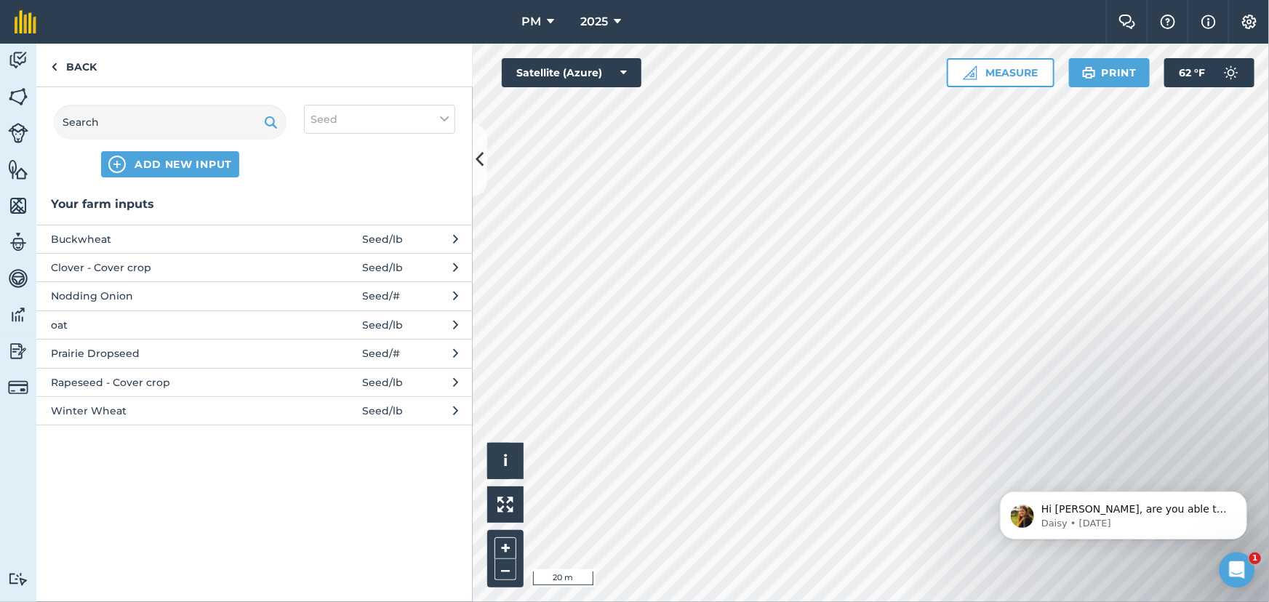
click at [164, 407] on span "Winter Wheat" at bounding box center [170, 411] width 238 height 16
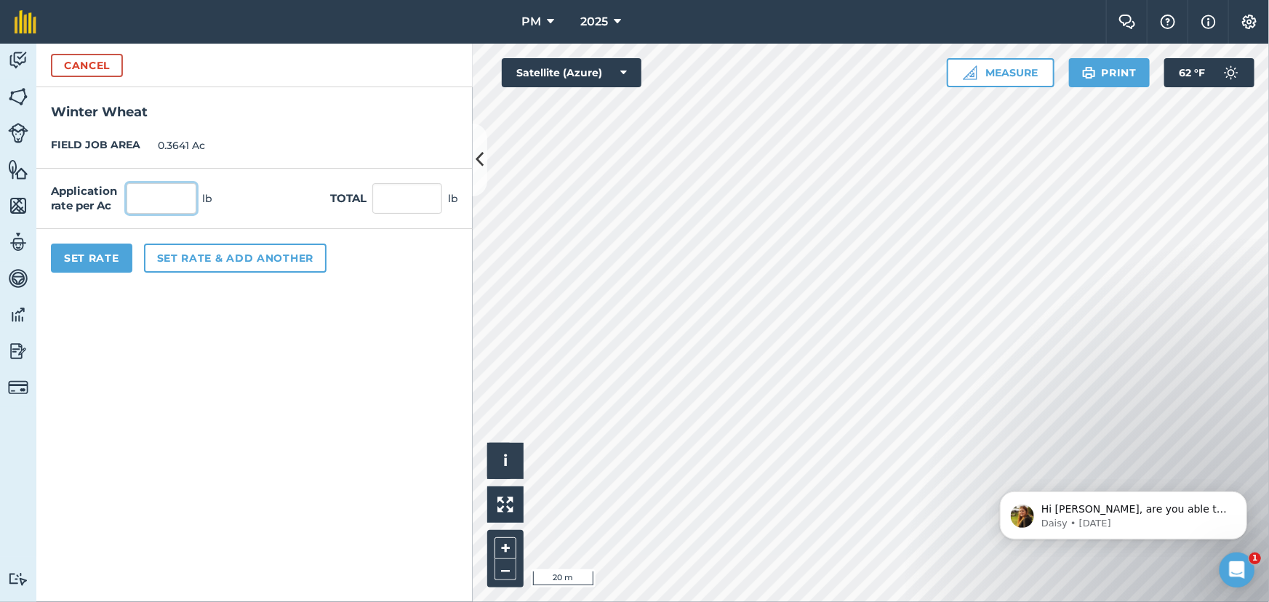
click at [159, 198] on input "text" at bounding box center [162, 198] width 70 height 31
type input "95"
type input "34.59"
click at [189, 255] on button "Set rate & add another" at bounding box center [235, 258] width 183 height 29
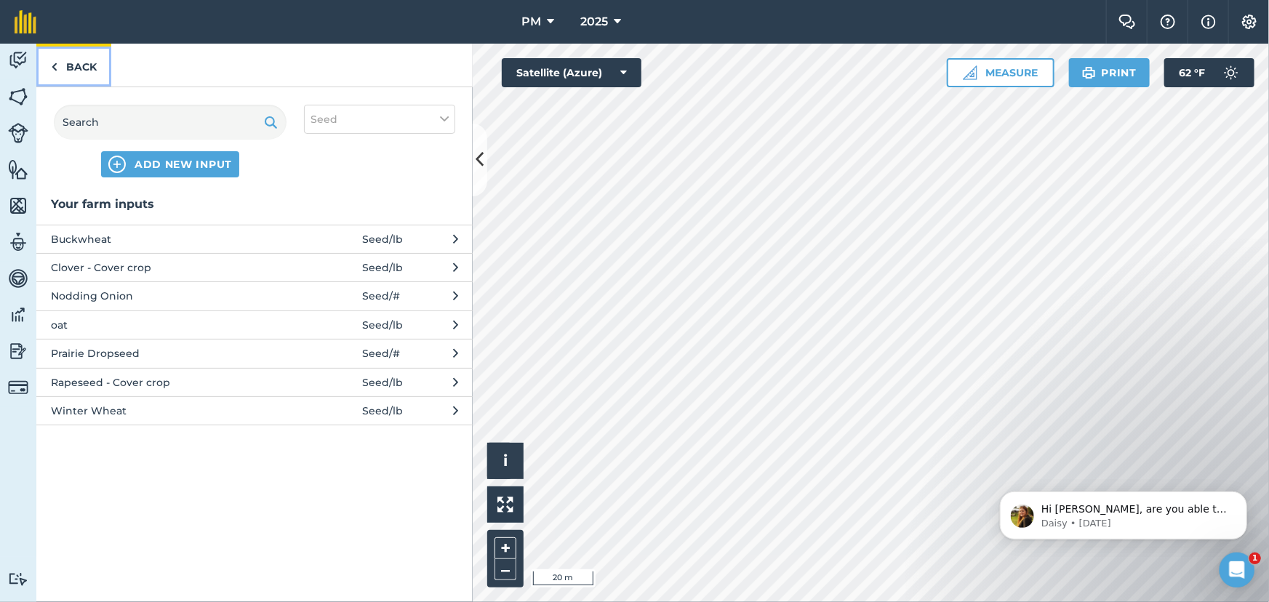
click at [61, 63] on link "Back" at bounding box center [73, 65] width 75 height 43
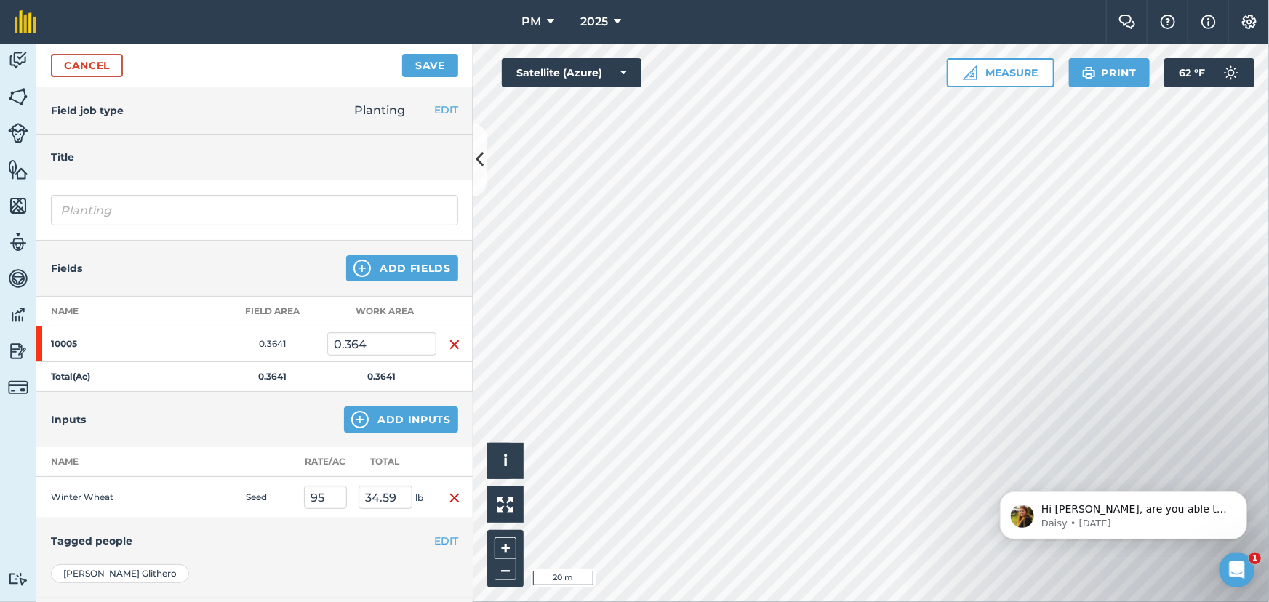
scroll to position [132, 0]
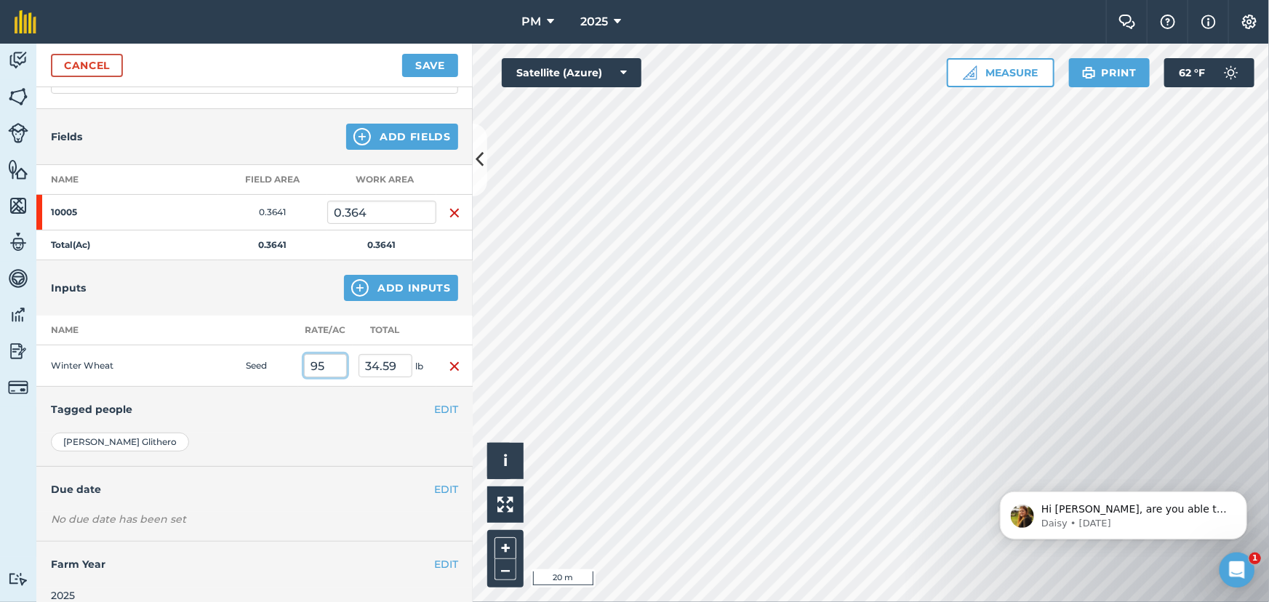
click at [324, 362] on input "95" at bounding box center [325, 365] width 43 height 23
type input "110"
type input "40.051"
click at [271, 418] on div "EDIT Tagged people" at bounding box center [254, 409] width 436 height 45
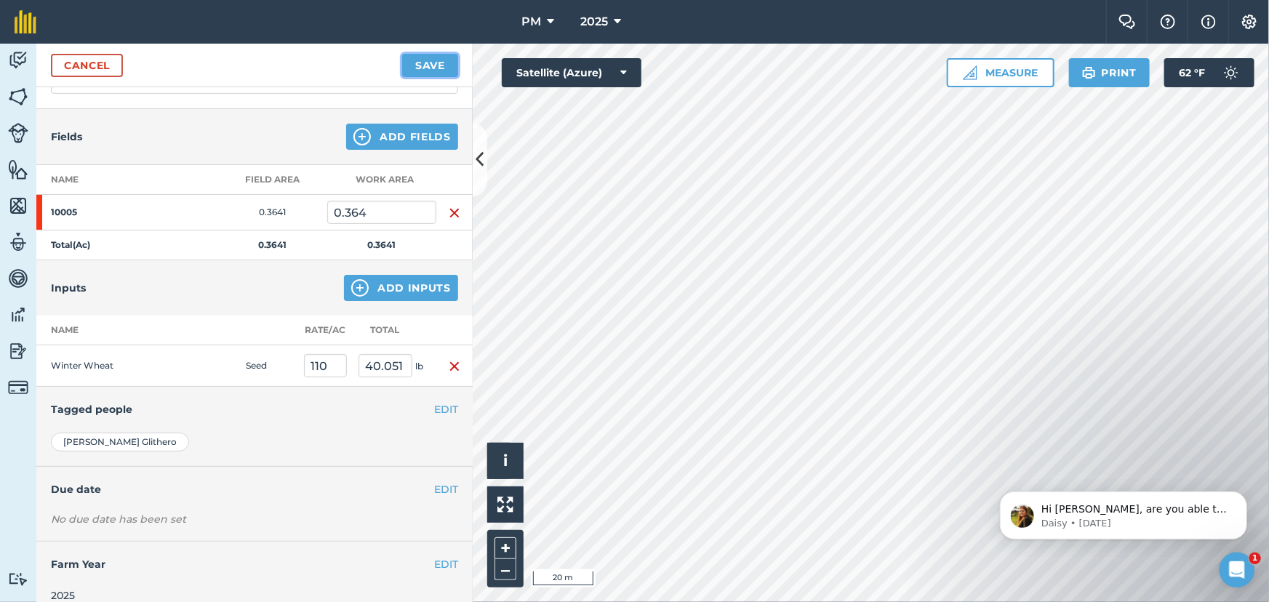
click at [426, 57] on button "Save" at bounding box center [430, 65] width 56 height 23
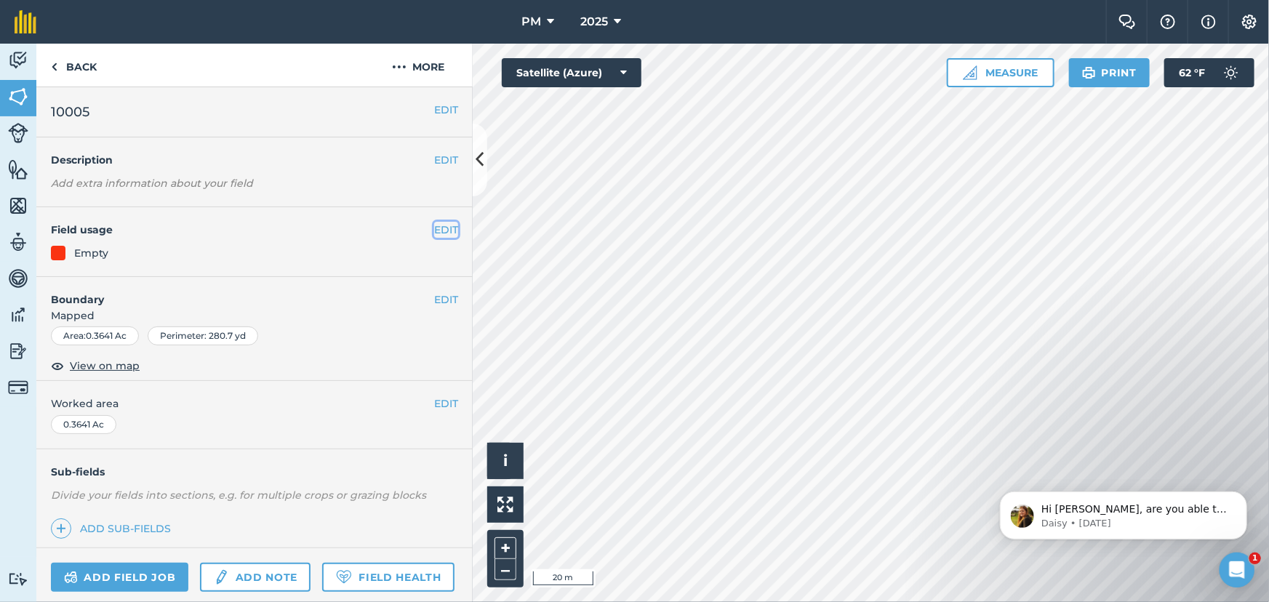
click at [440, 230] on button "EDIT" at bounding box center [446, 230] width 24 height 16
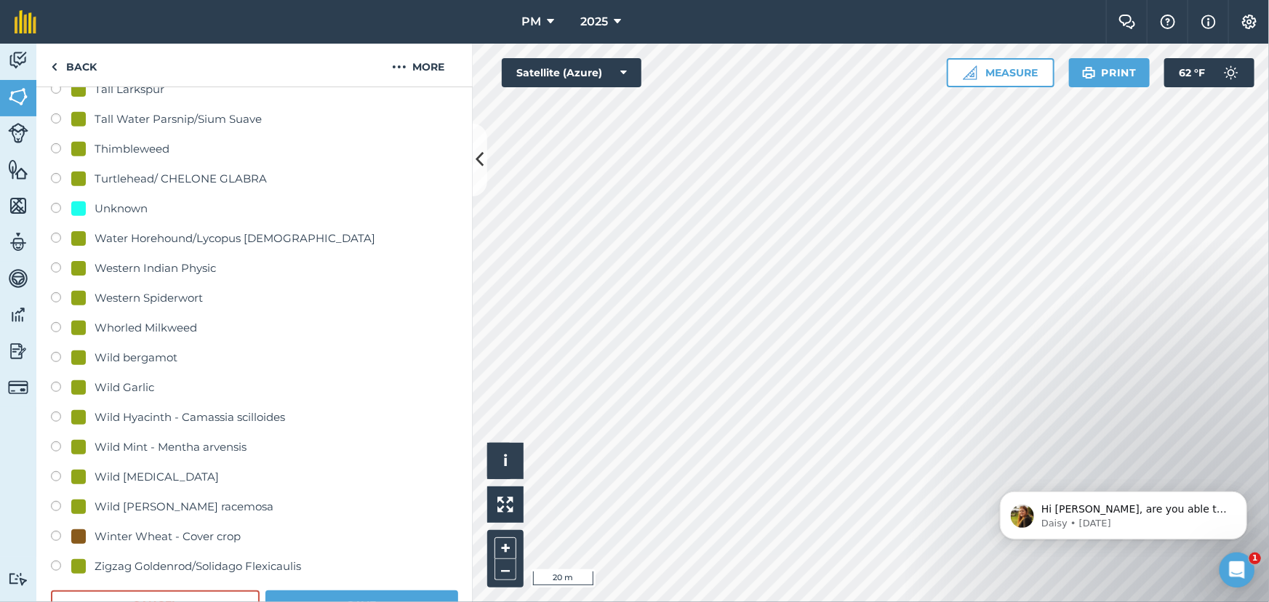
scroll to position [3245, 0]
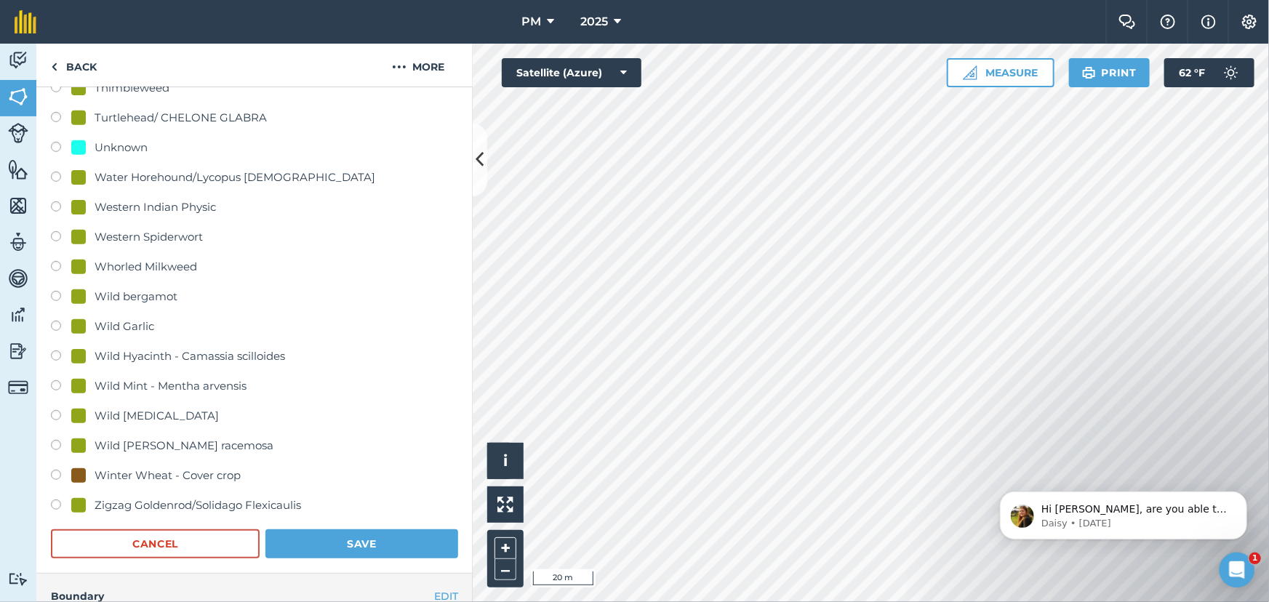
click at [84, 469] on div at bounding box center [78, 475] width 15 height 15
radio input "true"
radio input "false"
click at [332, 539] on button "Save" at bounding box center [362, 544] width 193 height 29
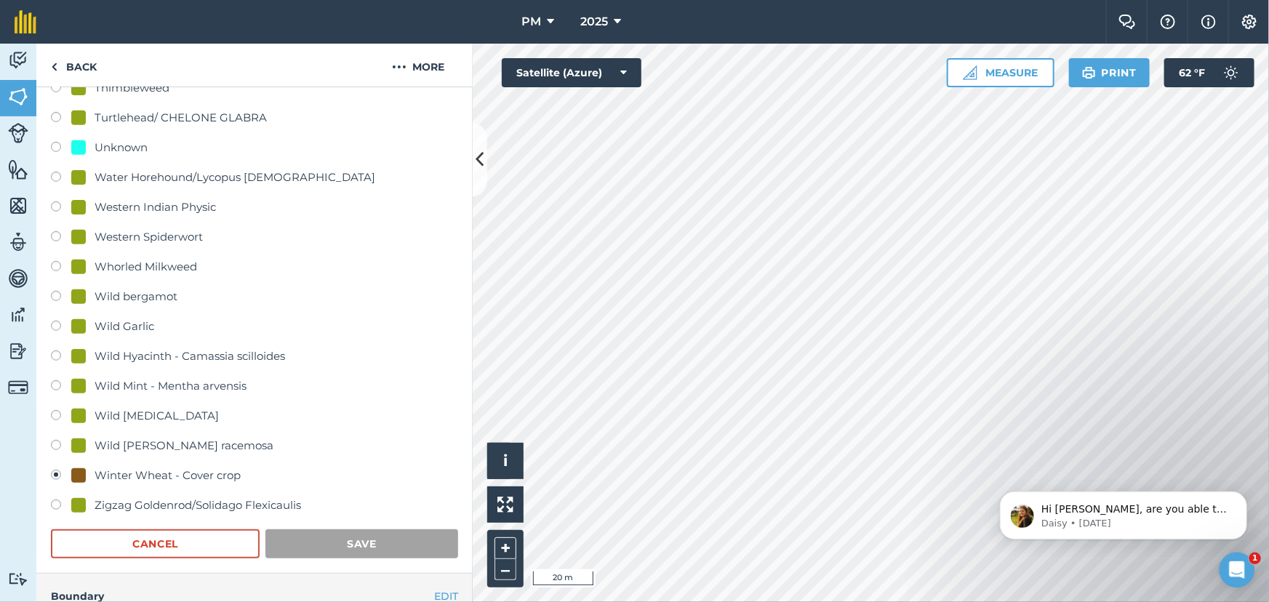
scroll to position [135, 0]
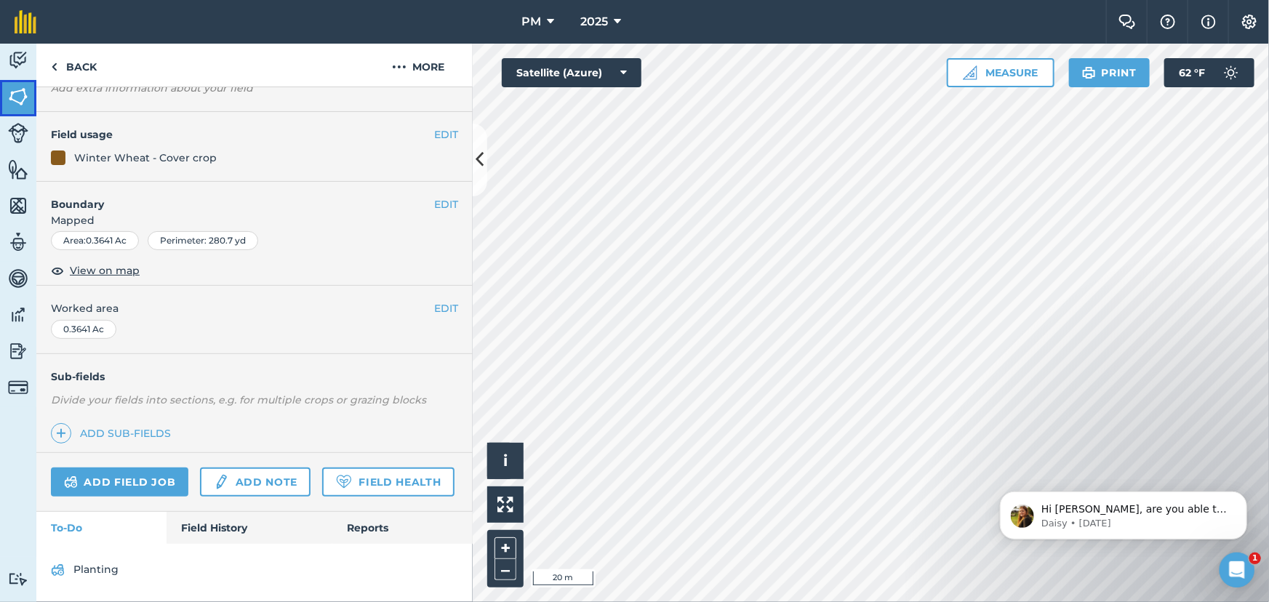
click at [17, 86] on img at bounding box center [18, 97] width 20 height 22
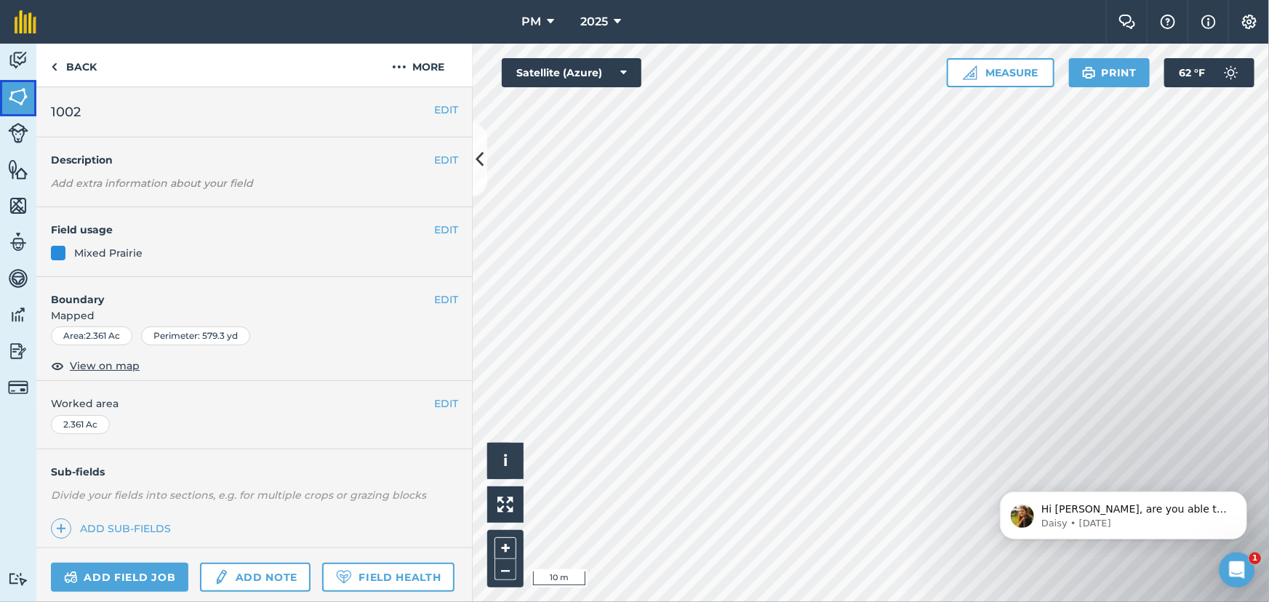
click at [15, 95] on img at bounding box center [18, 97] width 20 height 22
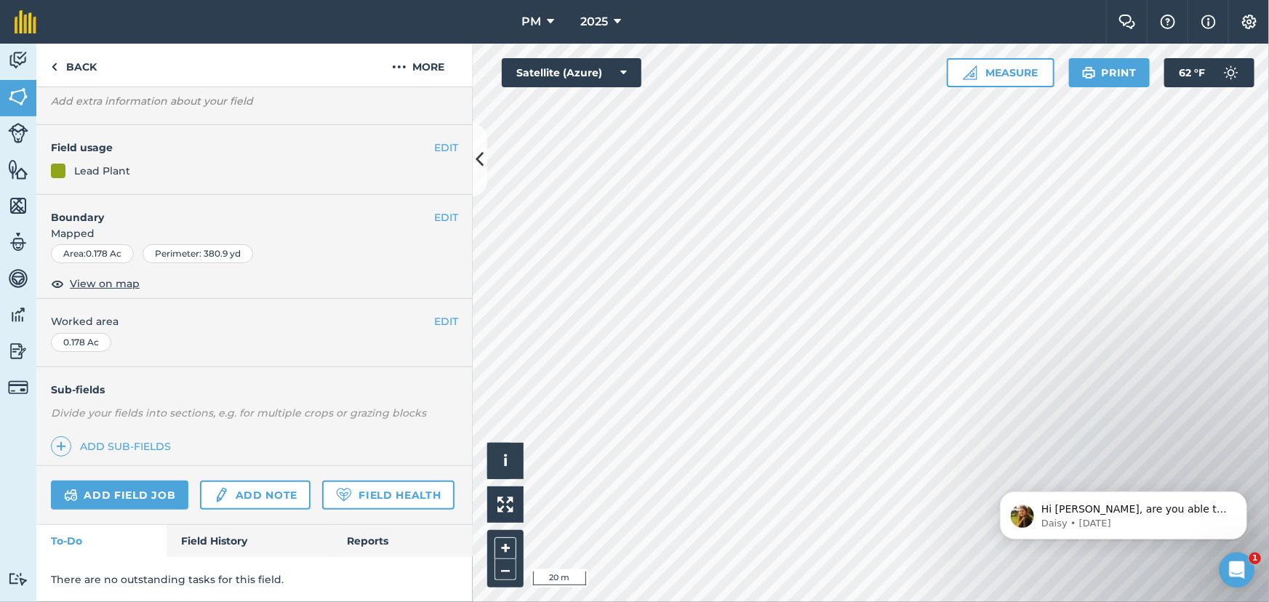
scroll to position [121, 0]
click at [196, 544] on link "Field History" at bounding box center [249, 541] width 165 height 32
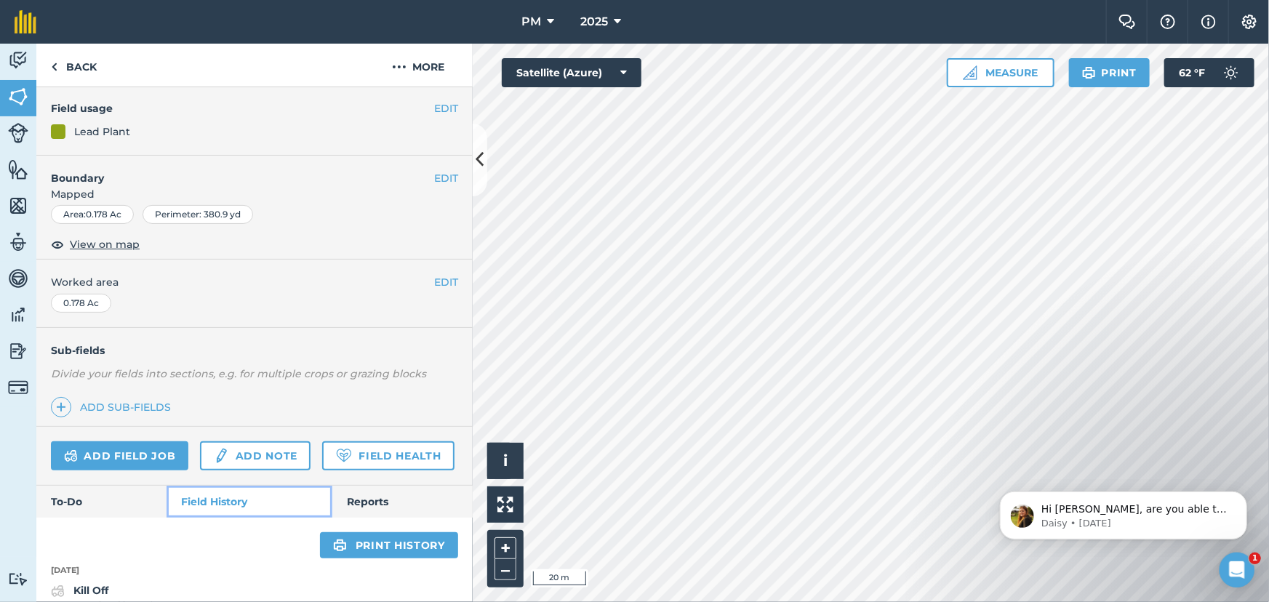
scroll to position [239, 0]
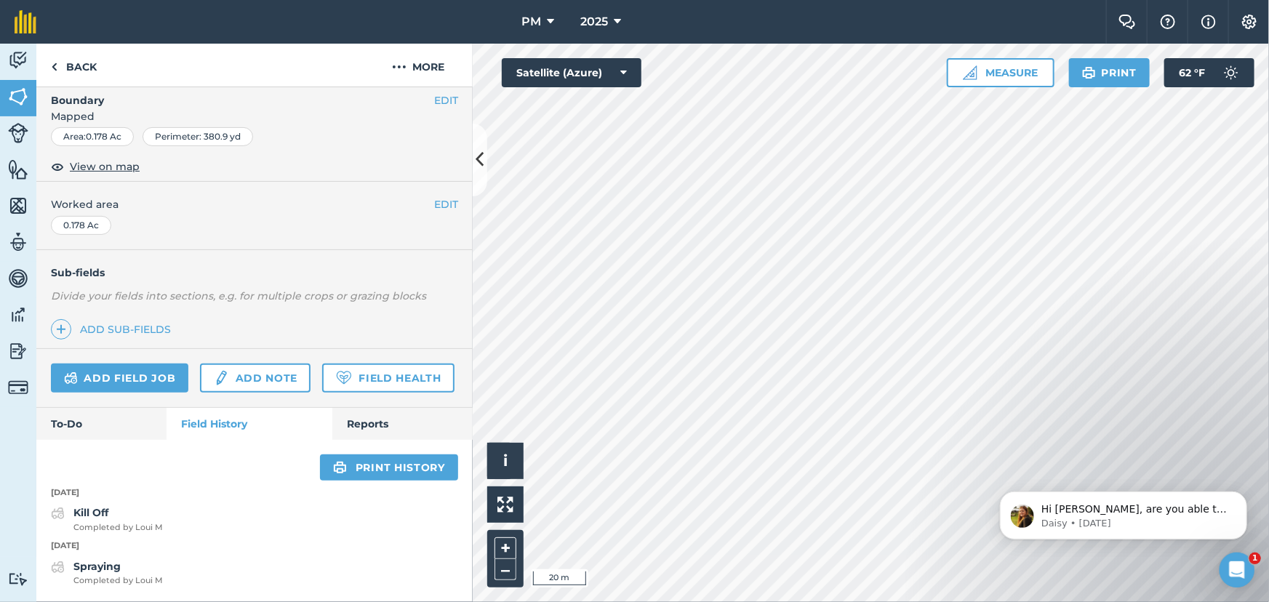
scroll to position [121, 0]
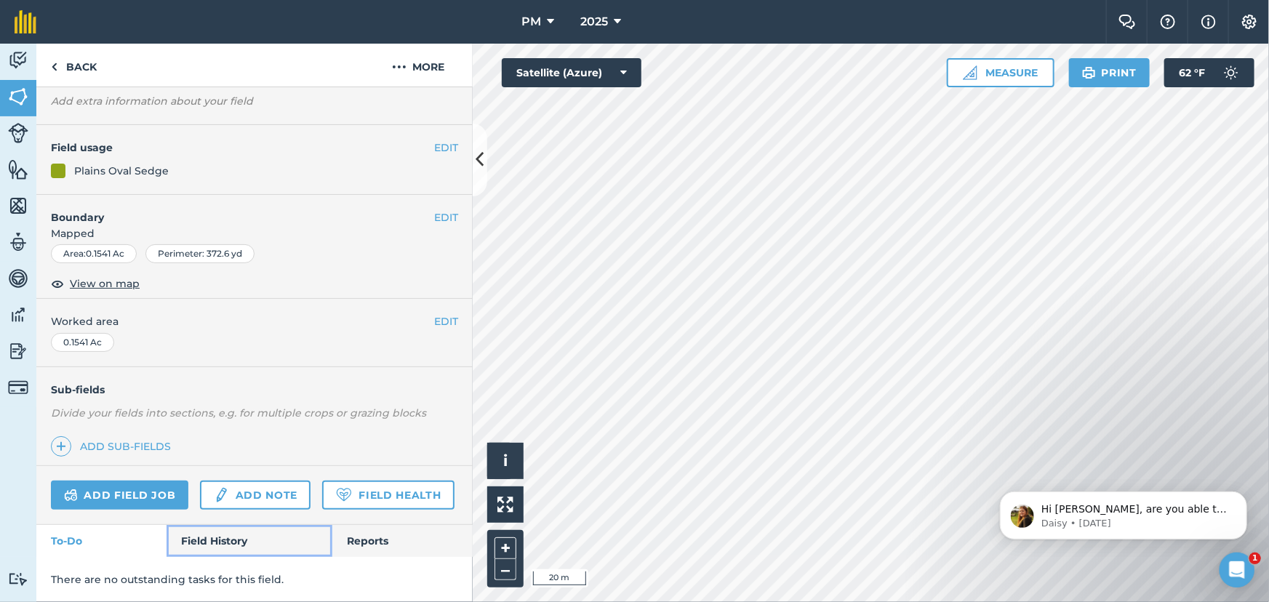
click at [221, 536] on link "Field History" at bounding box center [249, 541] width 165 height 32
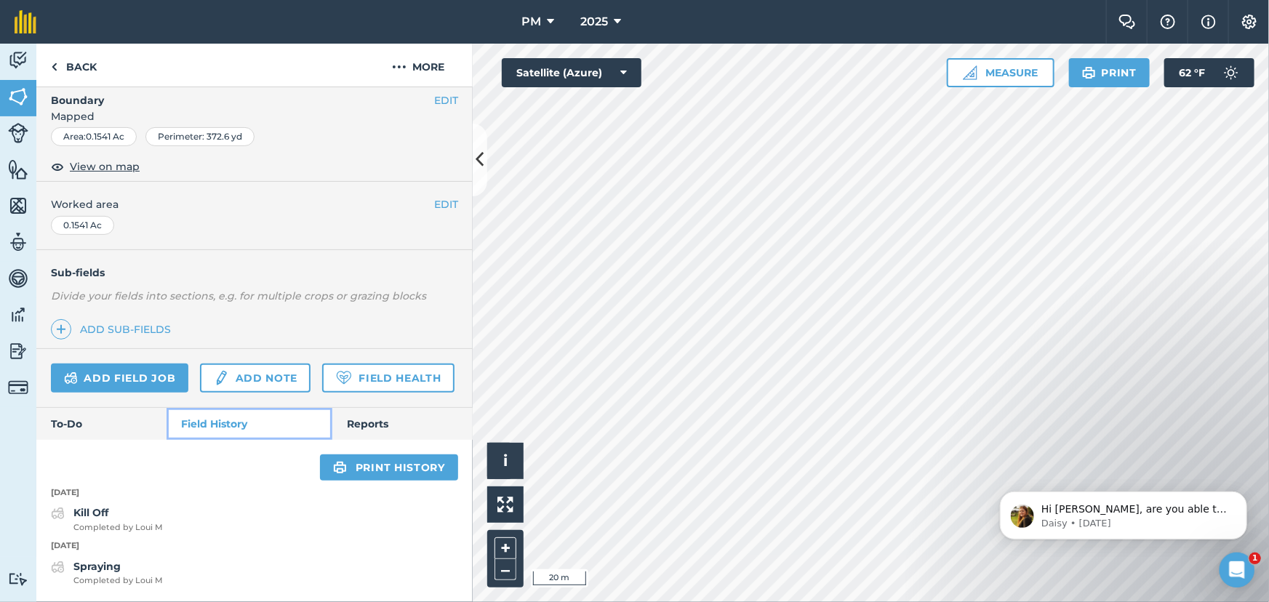
scroll to position [239, 0]
click at [729, 602] on html "PM 2025 Farm Chat Help Info Settings PM - 2025 Reproduced with the permission o…" at bounding box center [634, 301] width 1269 height 602
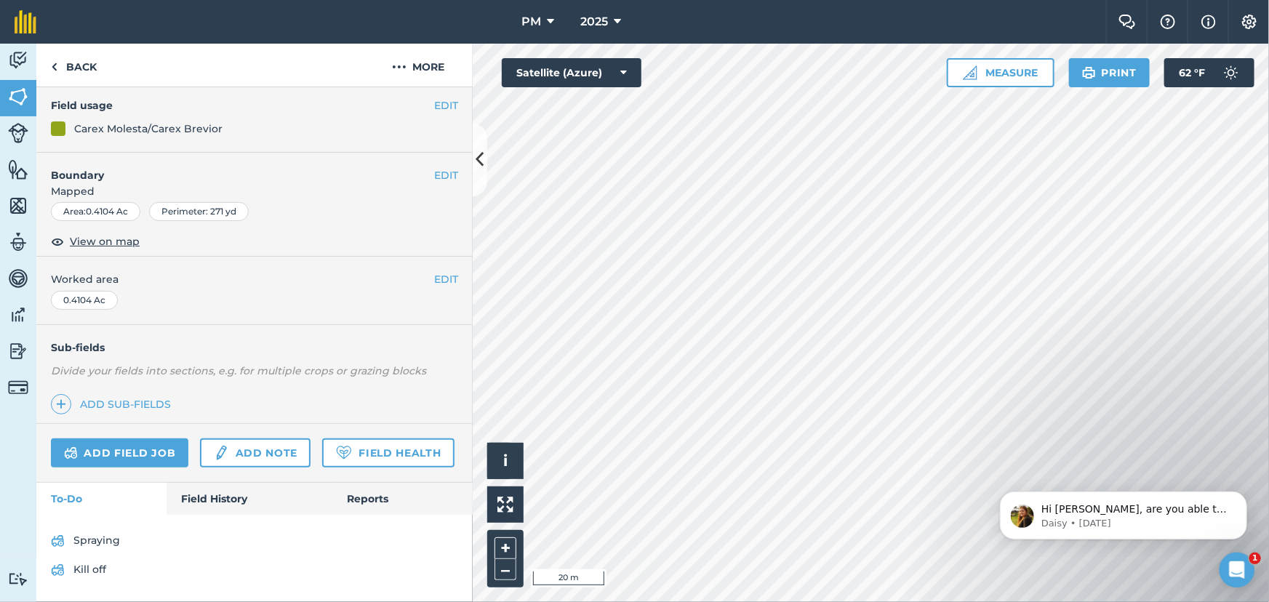
scroll to position [164, 0]
click at [207, 505] on link "Field History" at bounding box center [249, 499] width 165 height 32
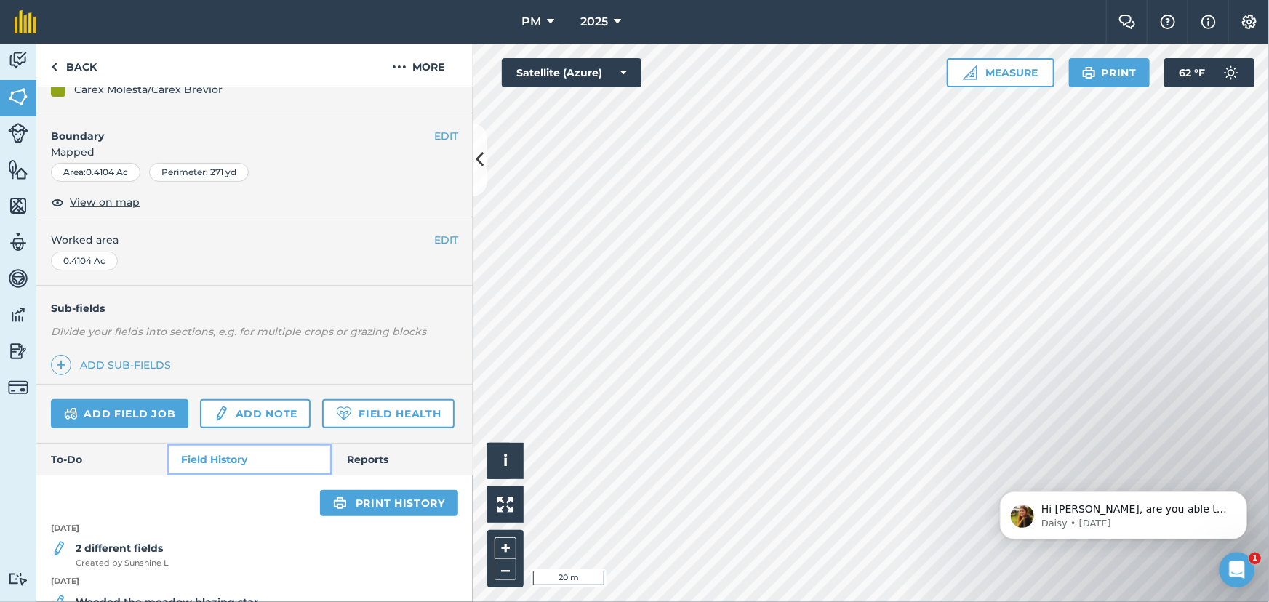
scroll to position [273, 0]
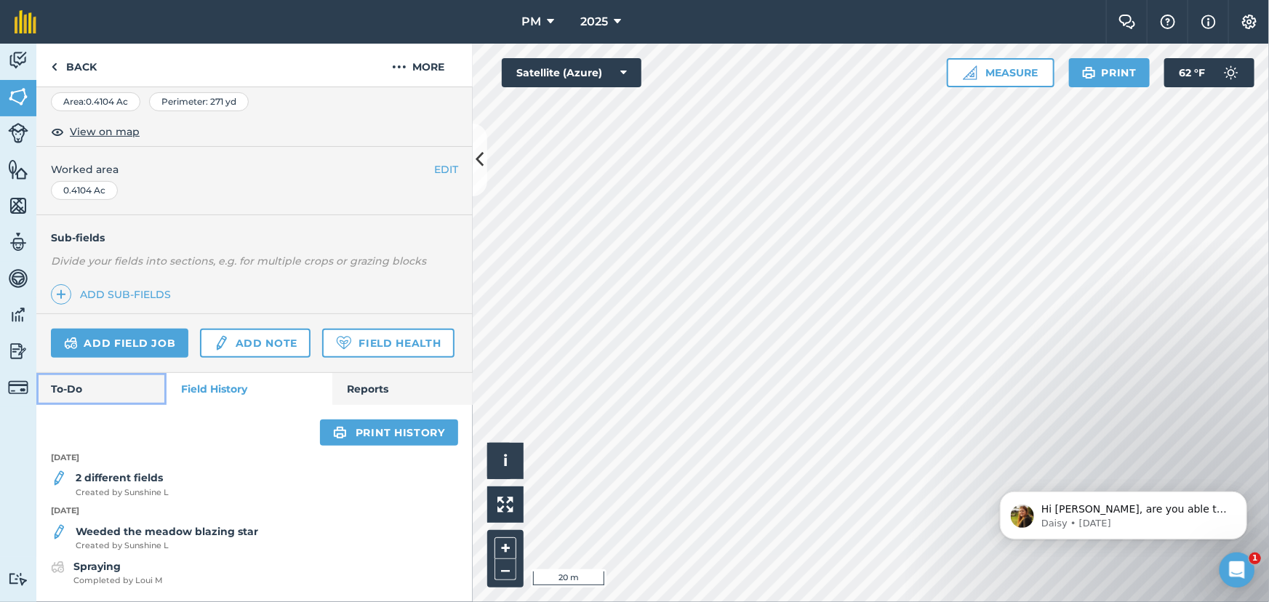
click at [99, 386] on link "To-Do" at bounding box center [101, 389] width 130 height 32
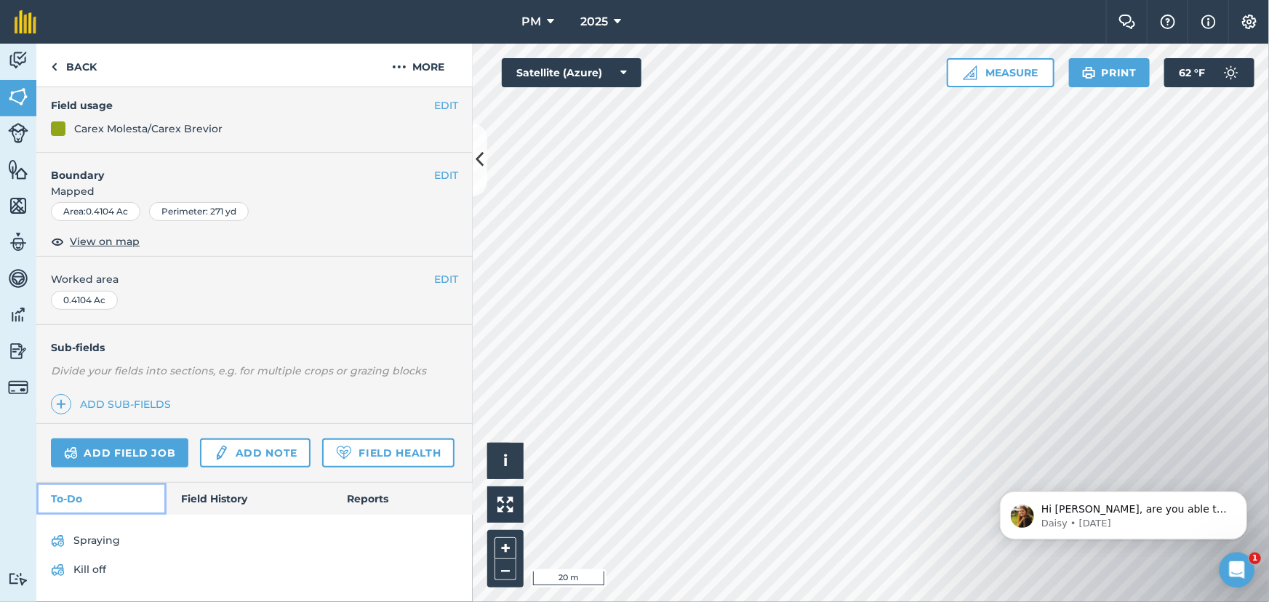
scroll to position [164, 0]
click at [57, 65] on link "Back" at bounding box center [73, 65] width 75 height 43
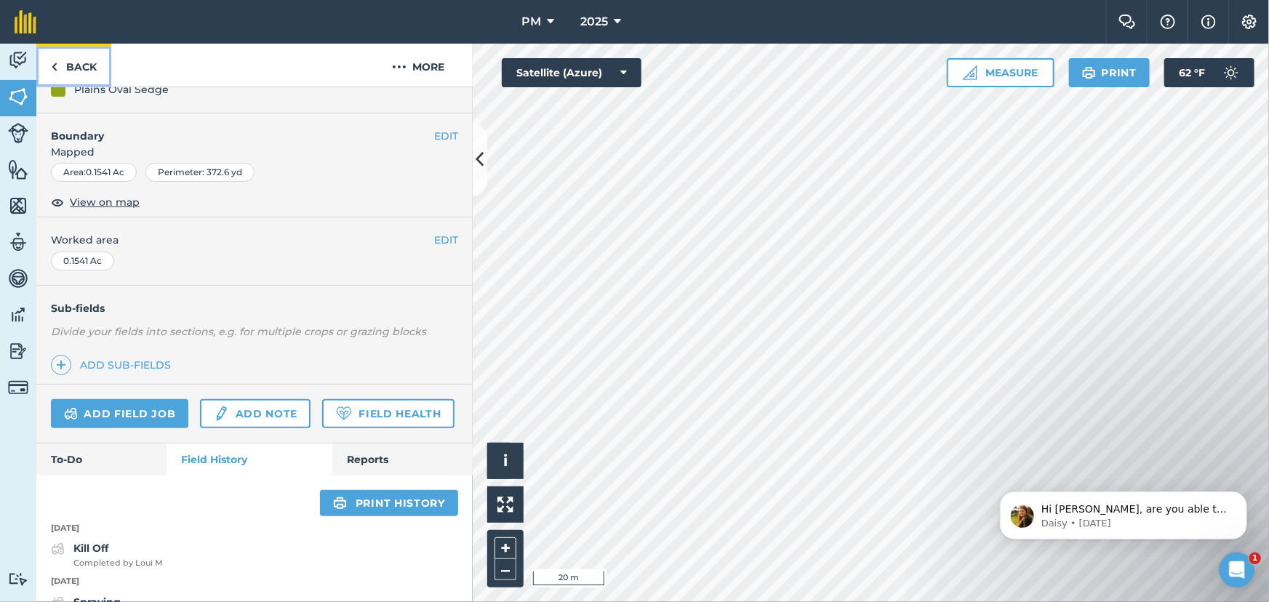
click at [49, 65] on link "Back" at bounding box center [73, 65] width 75 height 43
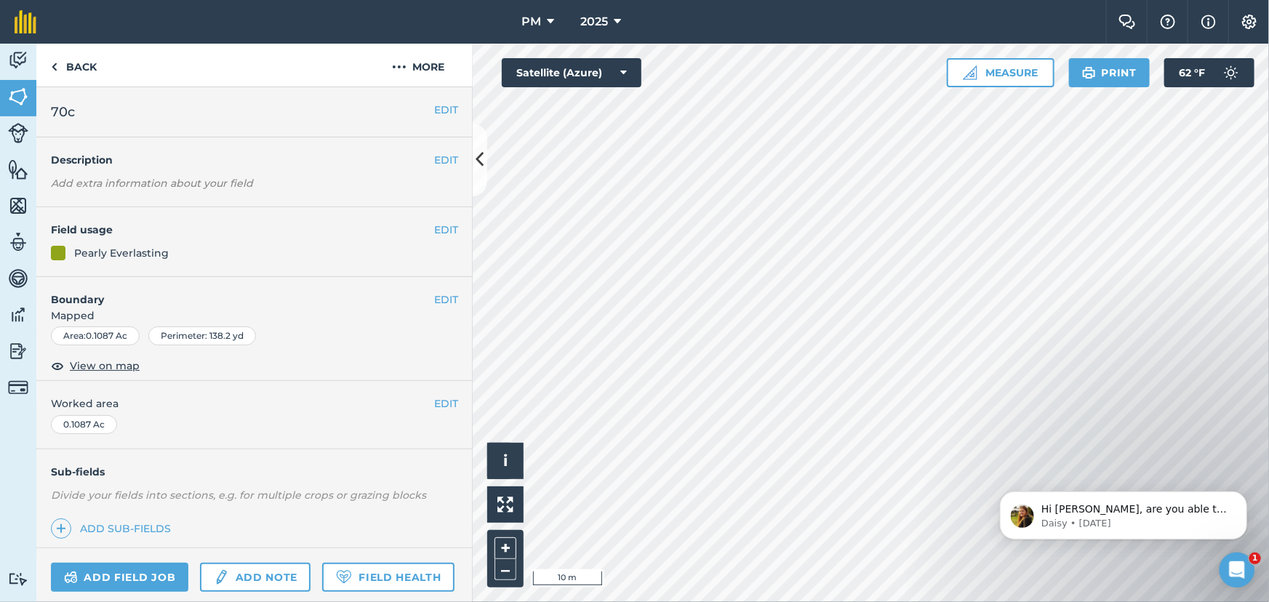
scroll to position [121, 0]
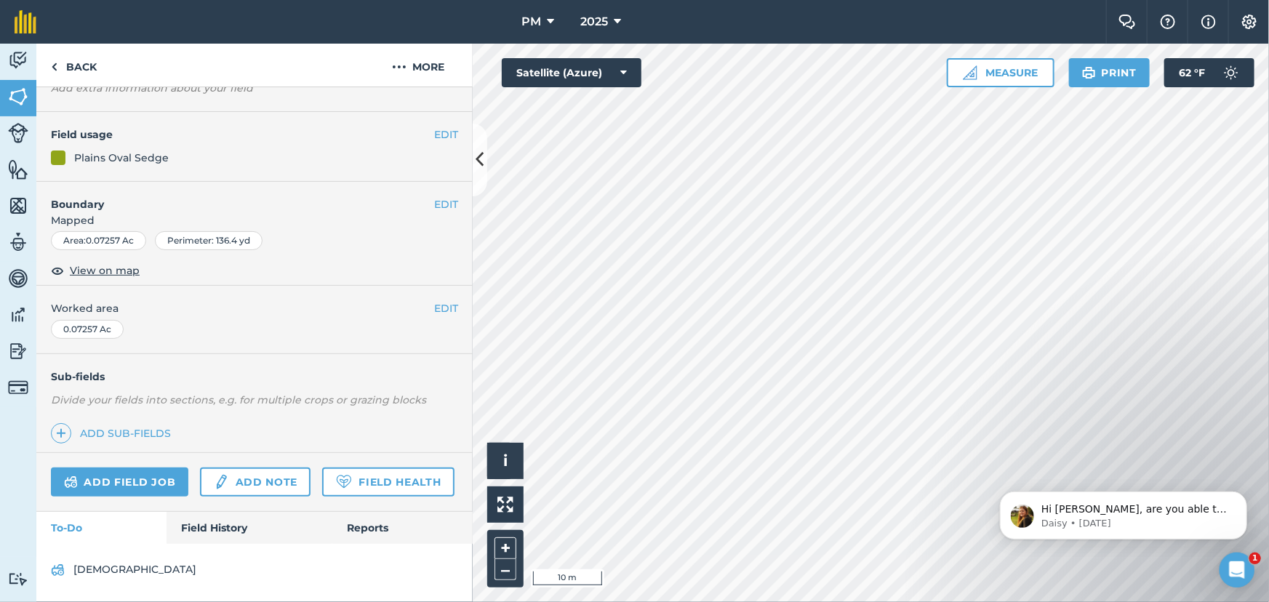
scroll to position [135, 0]
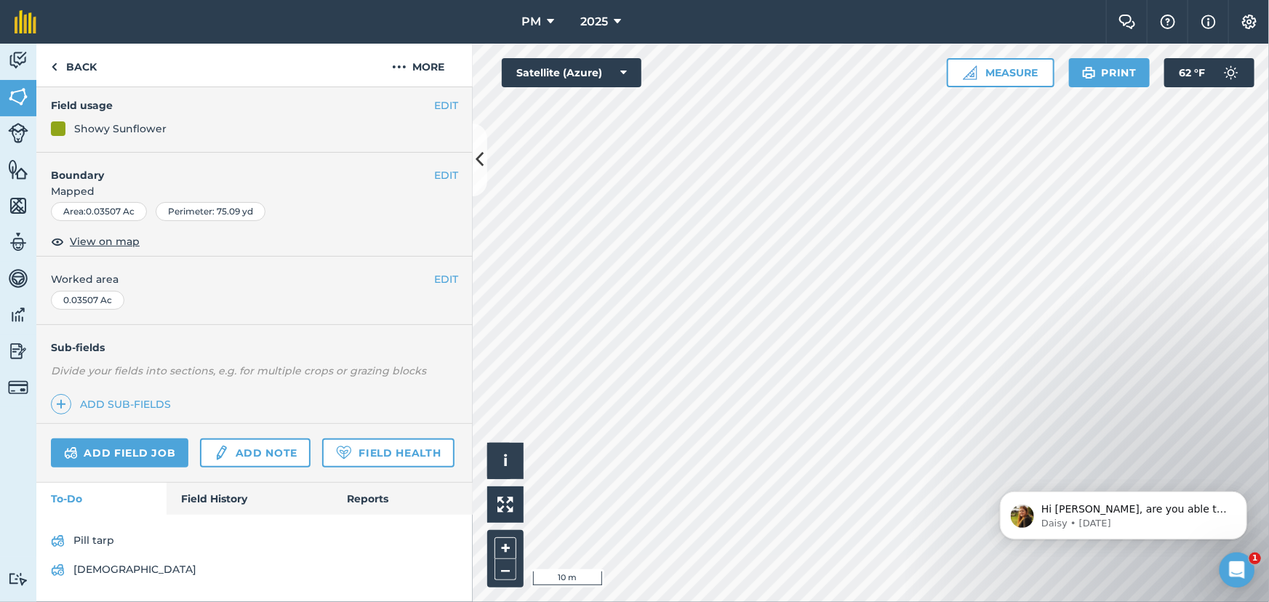
scroll to position [164, 0]
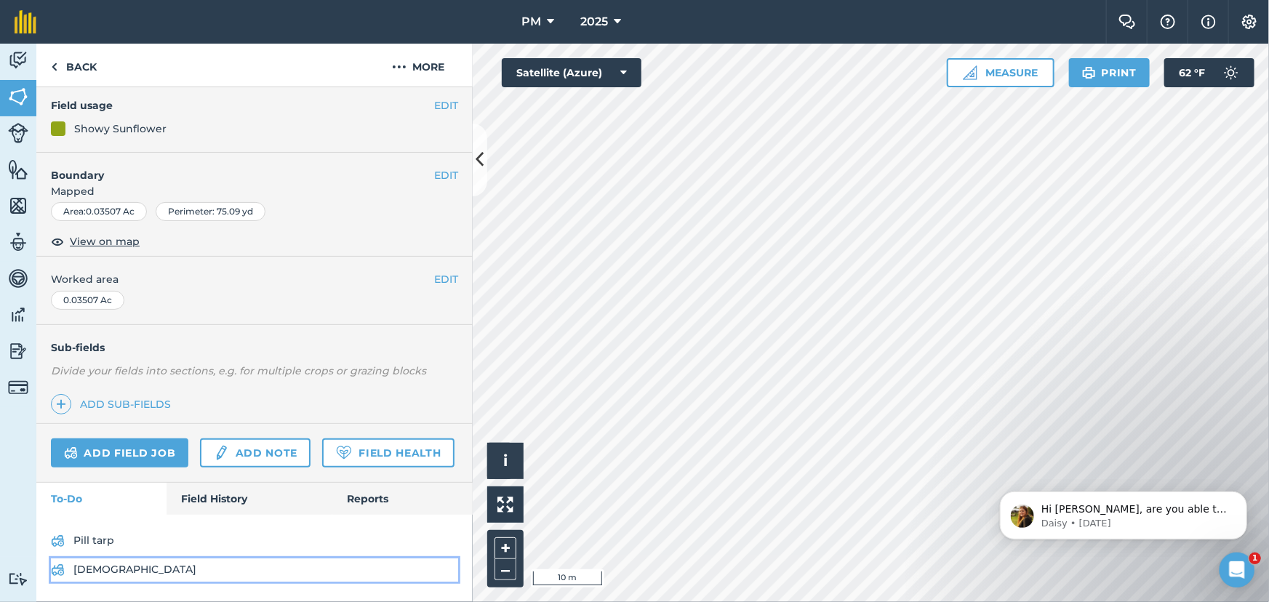
click at [84, 570] on link "[DEMOGRAPHIC_DATA]" at bounding box center [254, 570] width 407 height 23
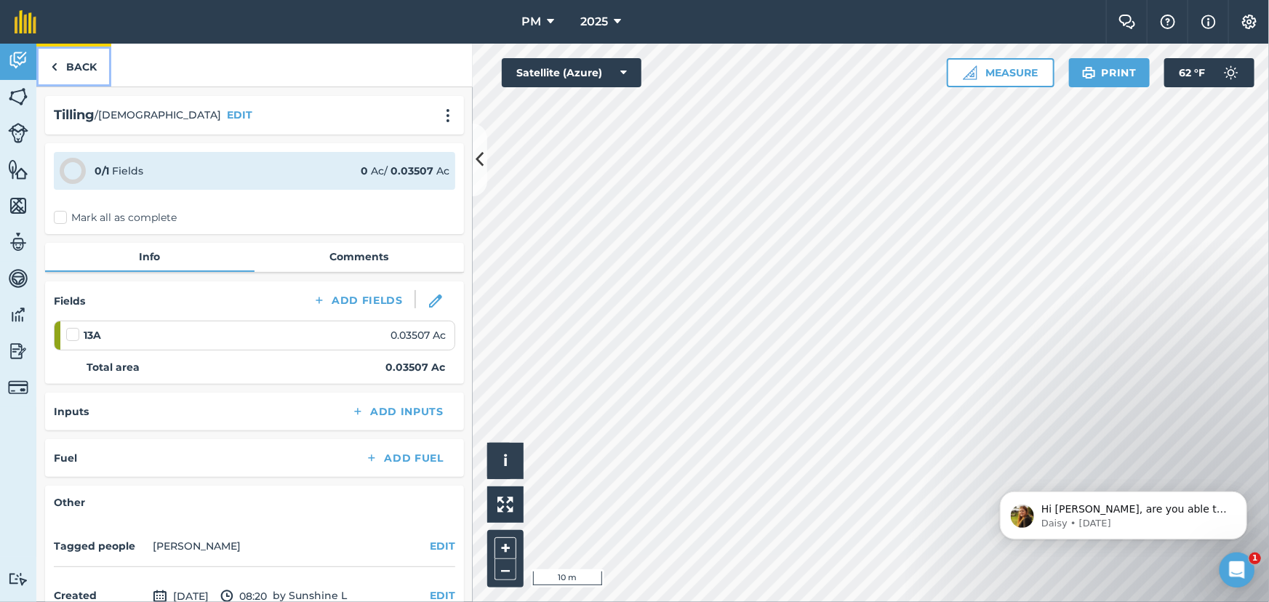
click at [55, 64] on img at bounding box center [54, 66] width 7 height 17
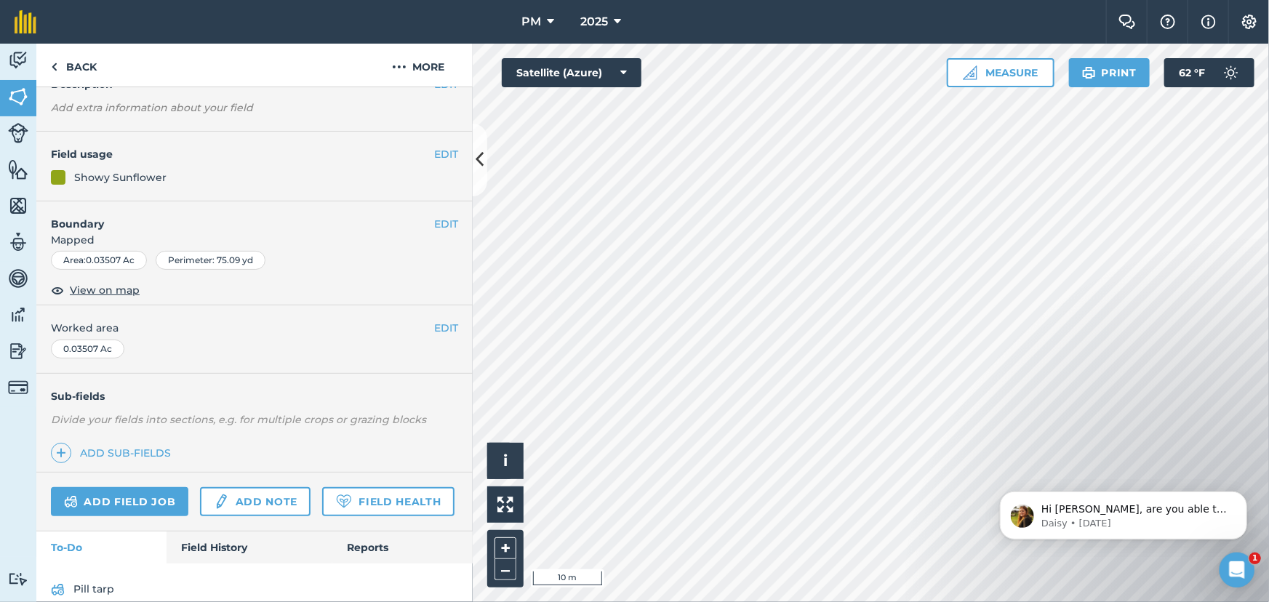
scroll to position [164, 0]
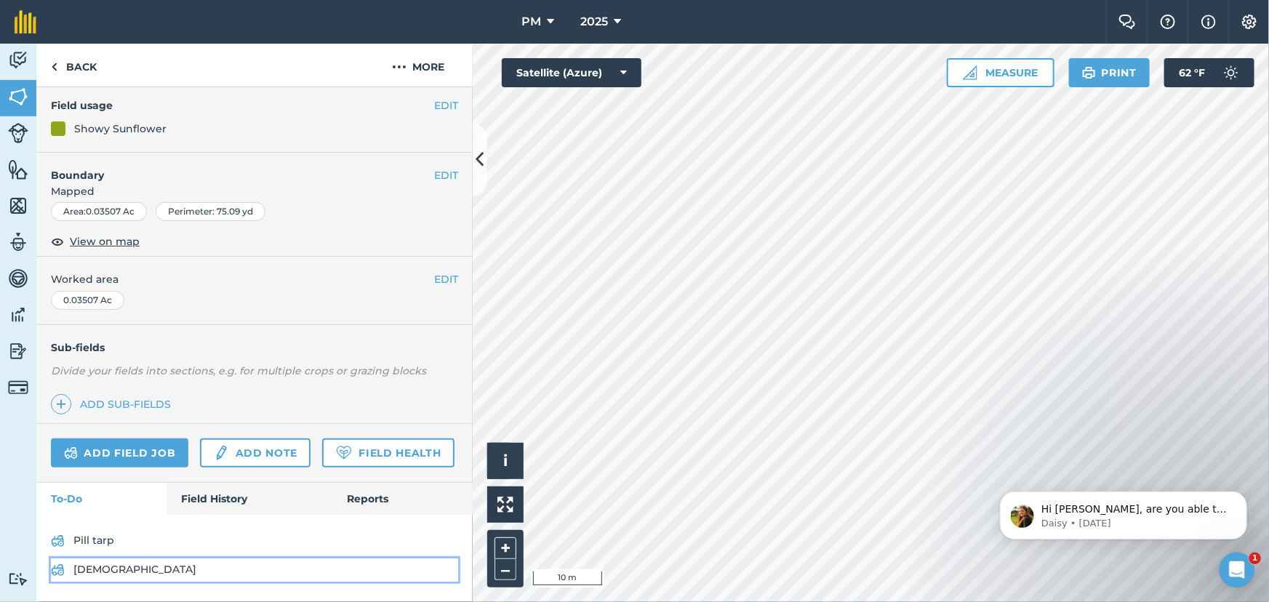
click at [79, 571] on link "[DEMOGRAPHIC_DATA]" at bounding box center [254, 570] width 407 height 23
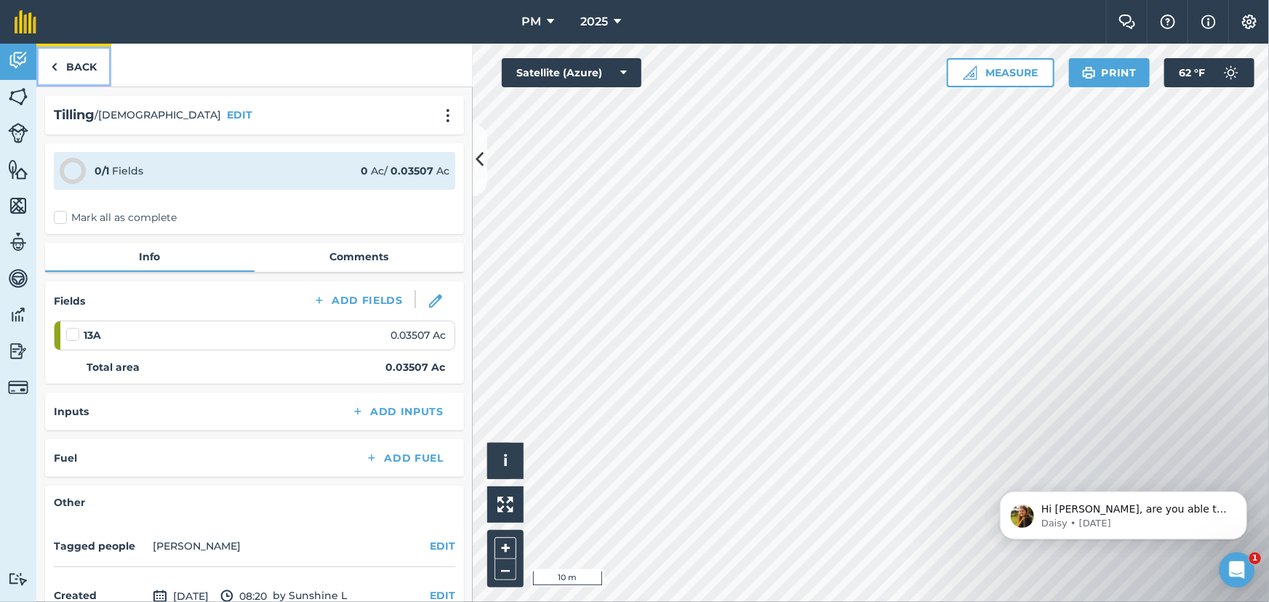
click at [55, 70] on img at bounding box center [54, 66] width 7 height 17
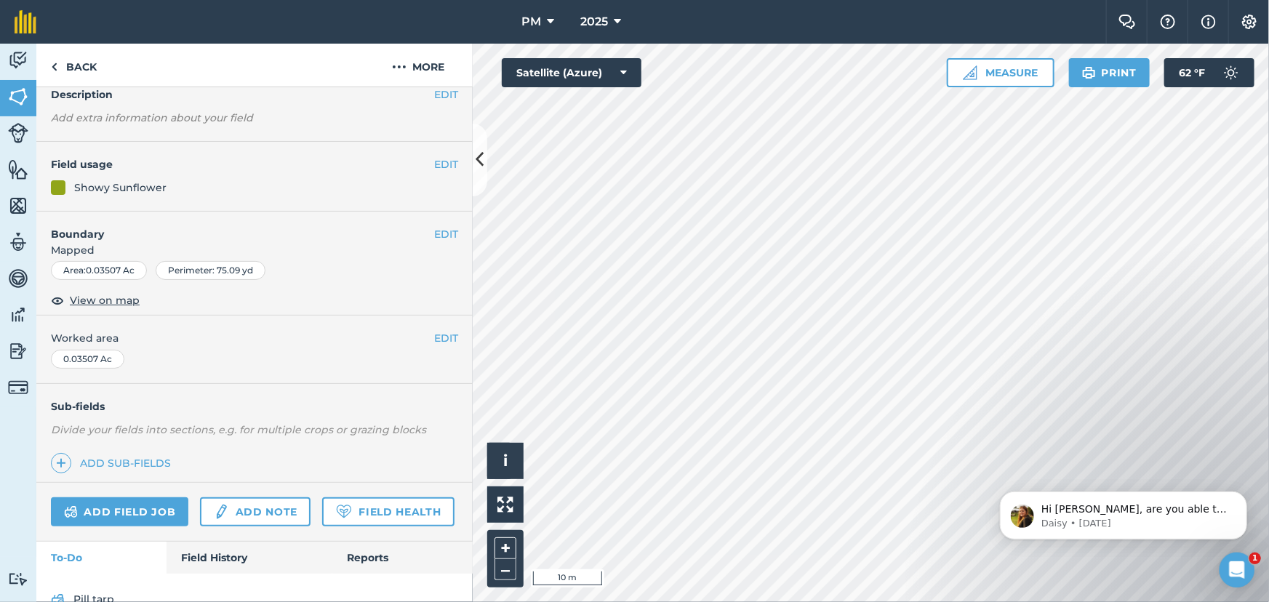
scroll to position [164, 0]
